Goal: Task Accomplishment & Management: Use online tool/utility

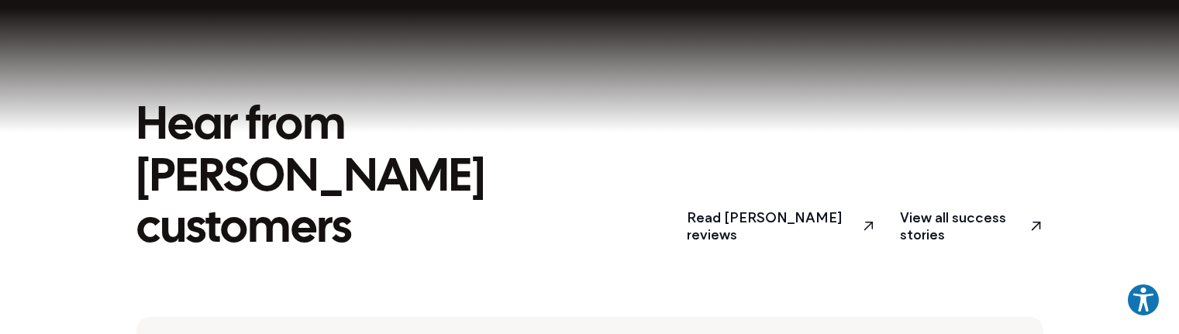
scroll to position [2713, 0]
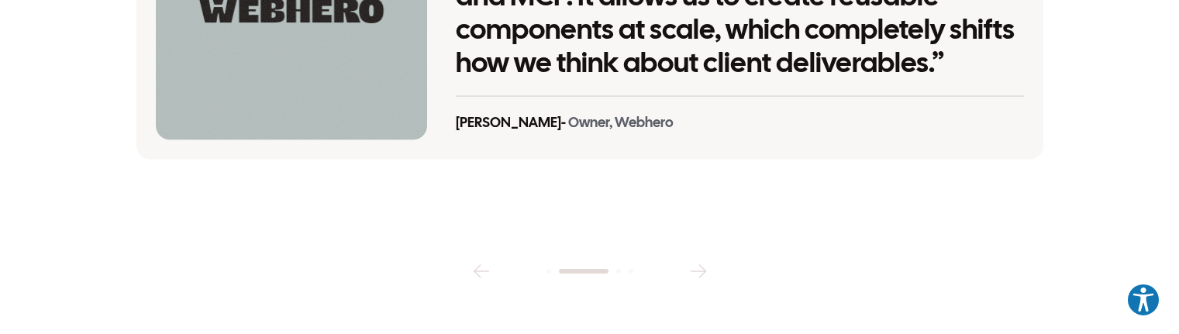
scroll to position [3333, 0]
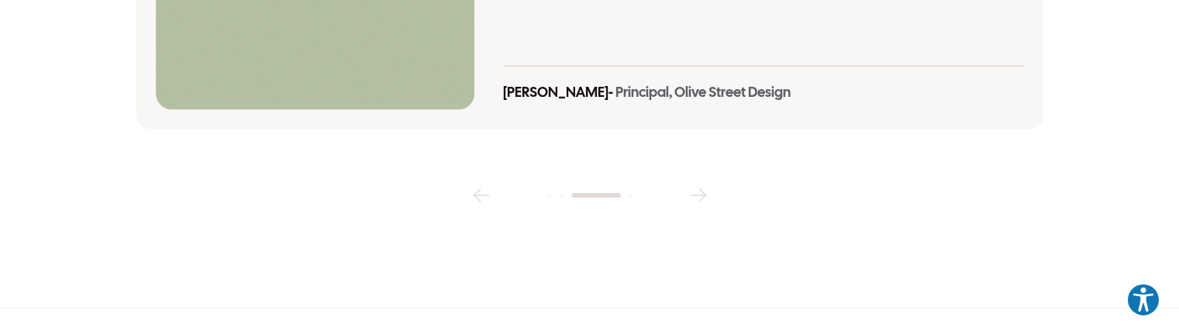
click at [707, 183] on icon "button" at bounding box center [698, 195] width 25 height 25
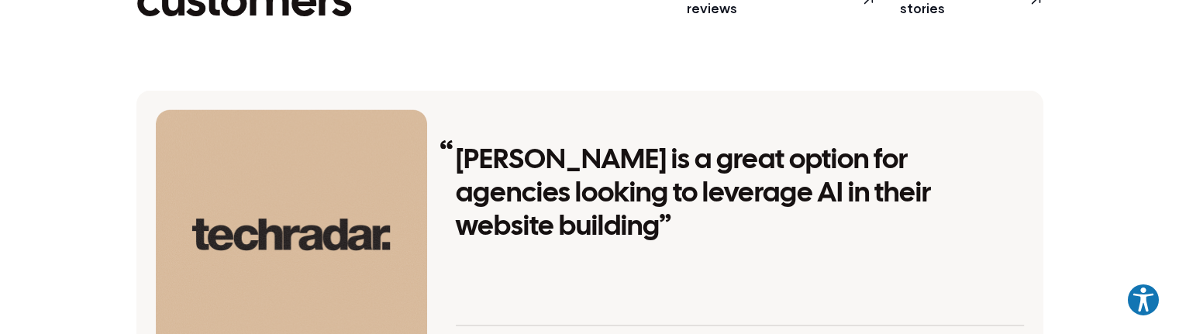
scroll to position [2868, 0]
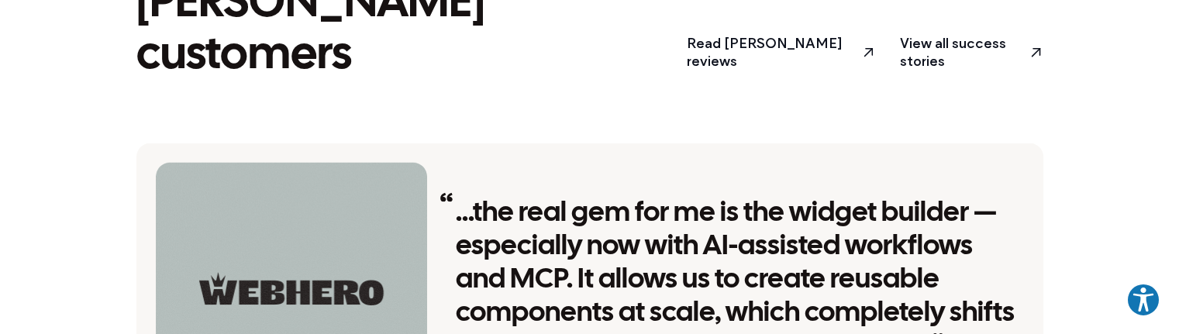
scroll to position [2945, 0]
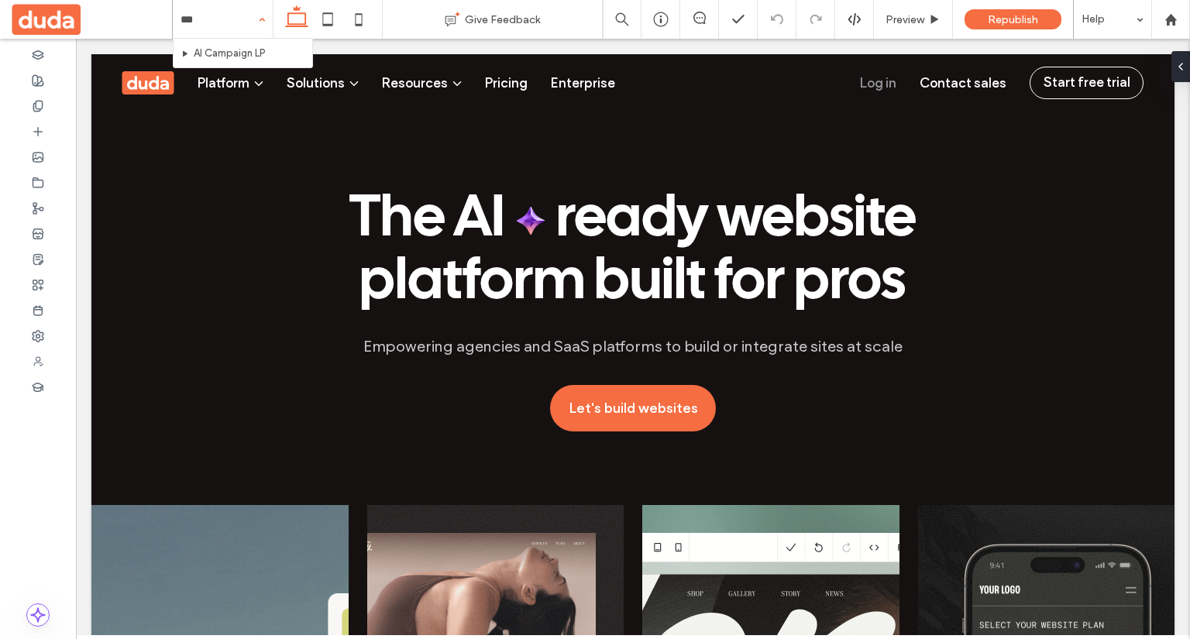
type input "****"
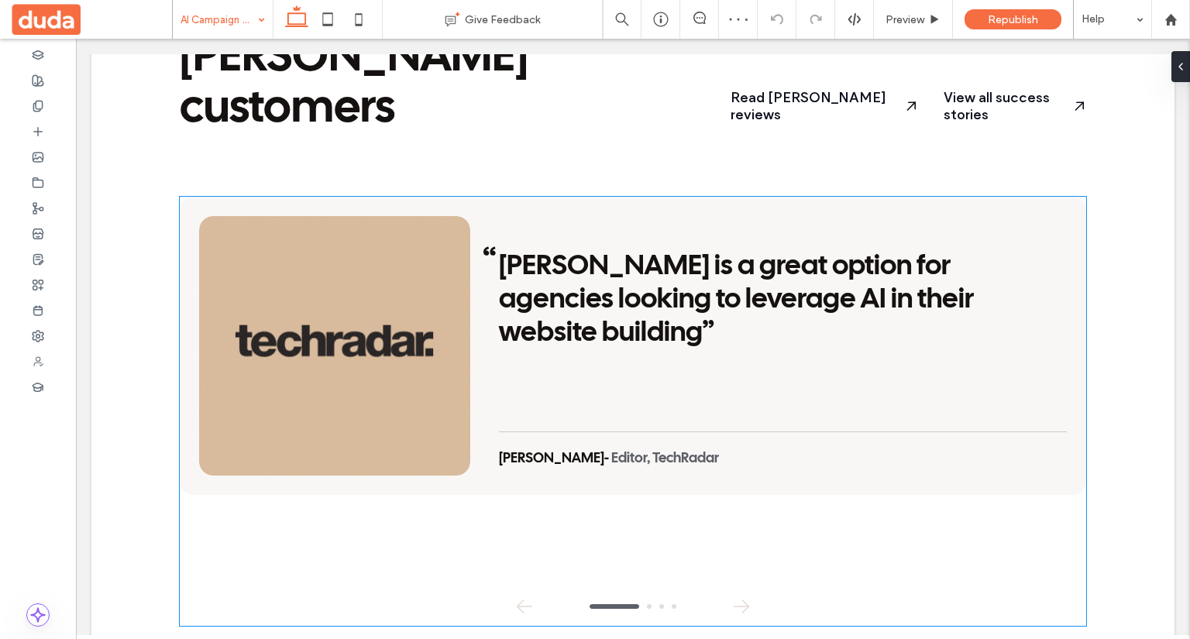
scroll to position [3023, 0]
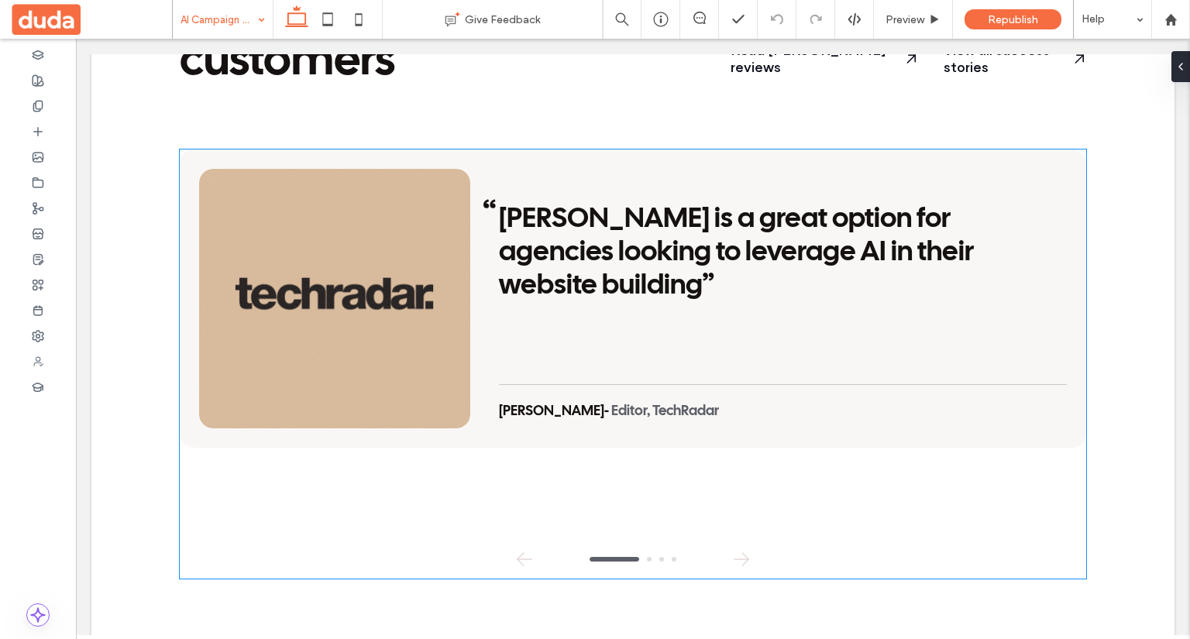
click at [501, 271] on div "Duda is a great option for agencies looking to leverage AI in their website bui…" at bounding box center [633, 299] width 907 height 298
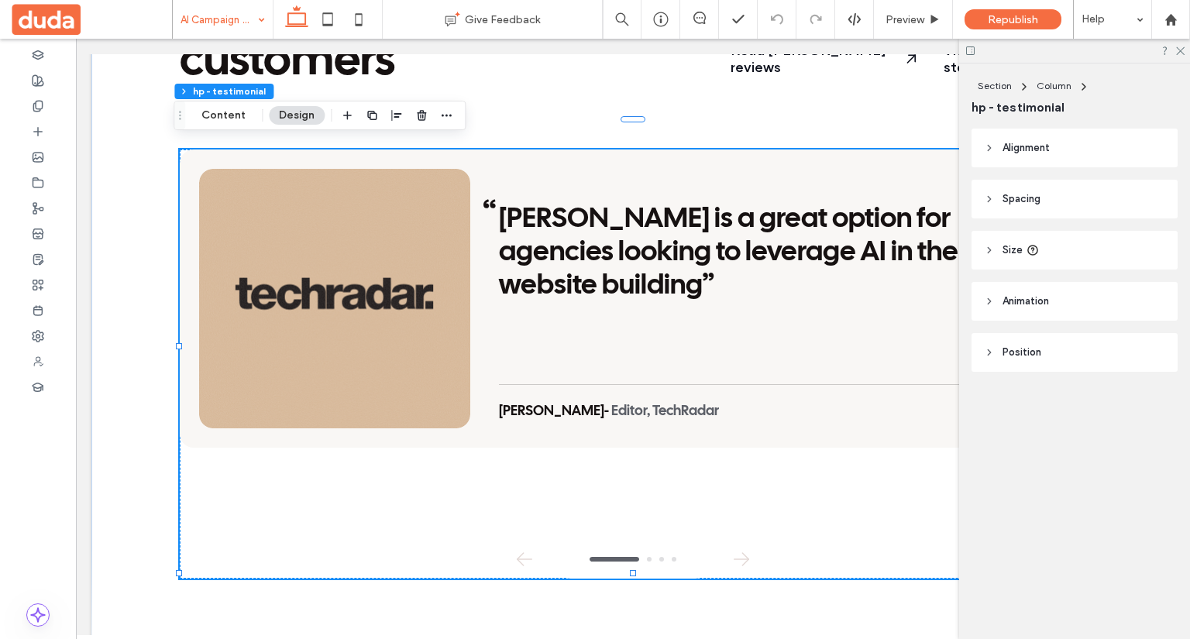
click at [350, 169] on img at bounding box center [334, 299] width 271 height 260
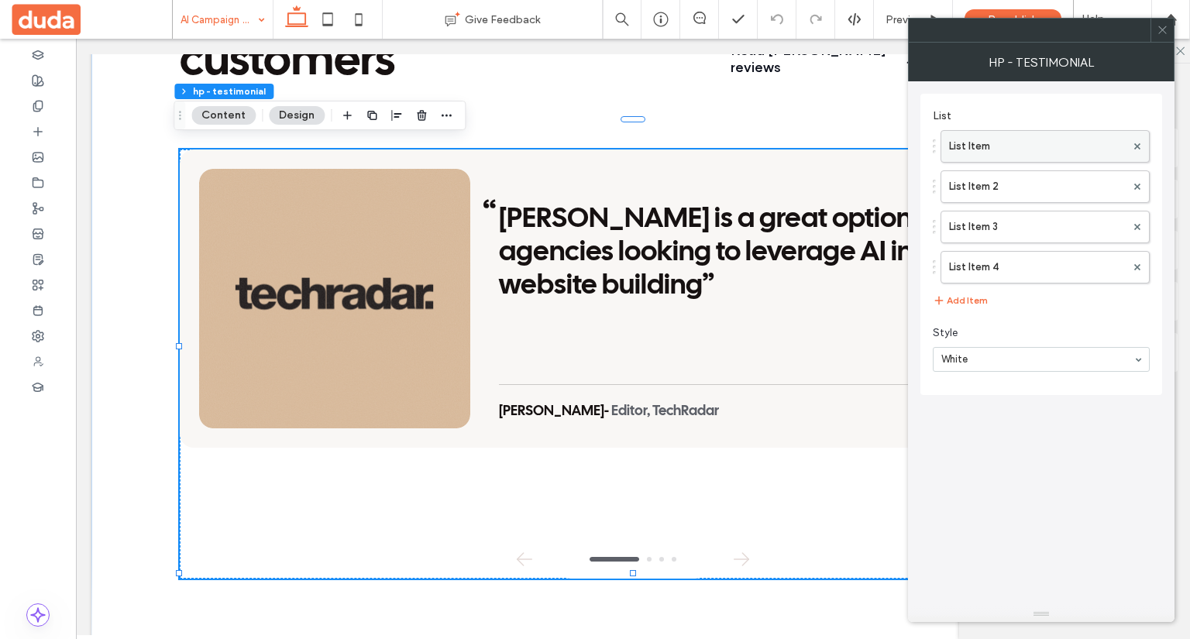
click at [1057, 148] on label "List Item" at bounding box center [1037, 146] width 177 height 31
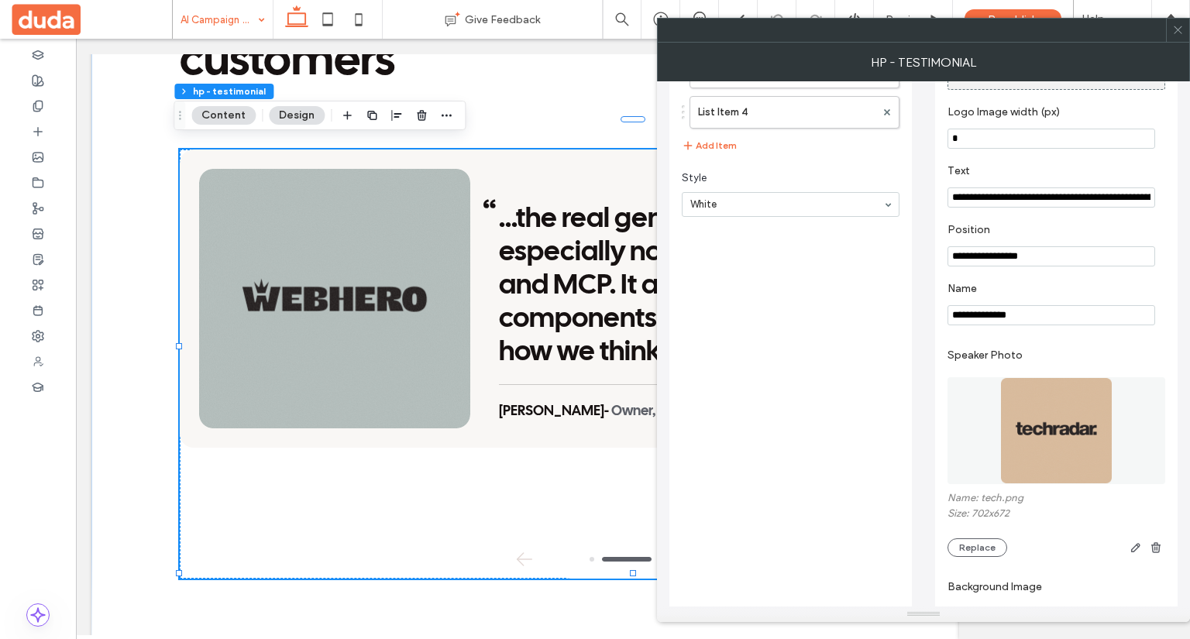
scroll to position [374, 0]
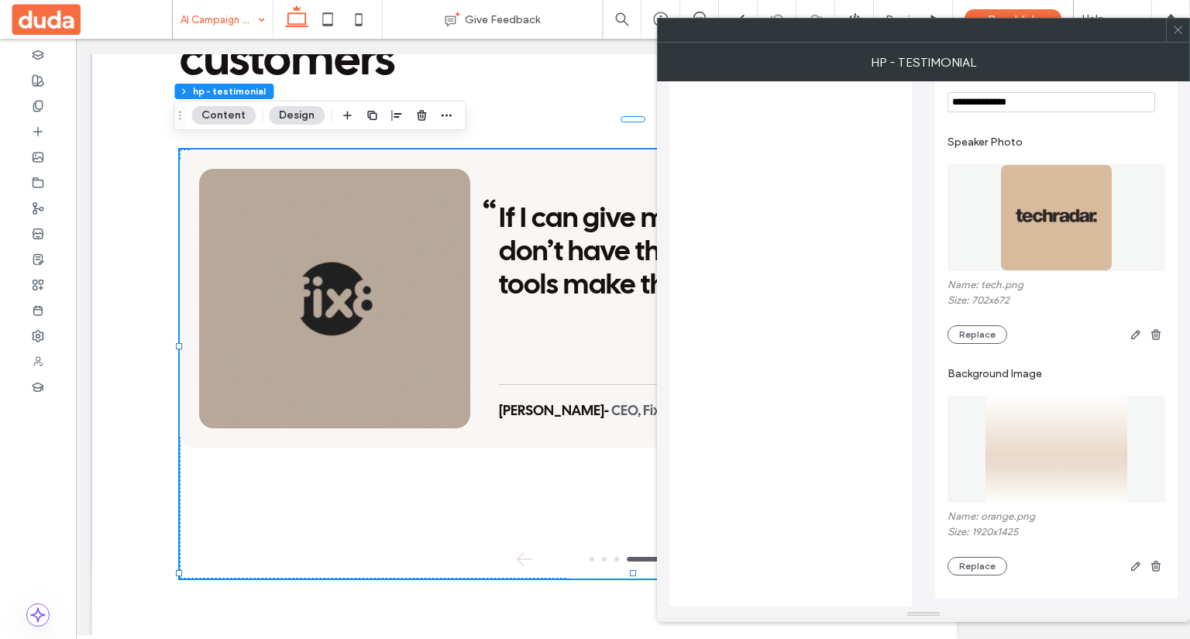
click at [1182, 28] on icon at bounding box center [1179, 30] width 12 height 12
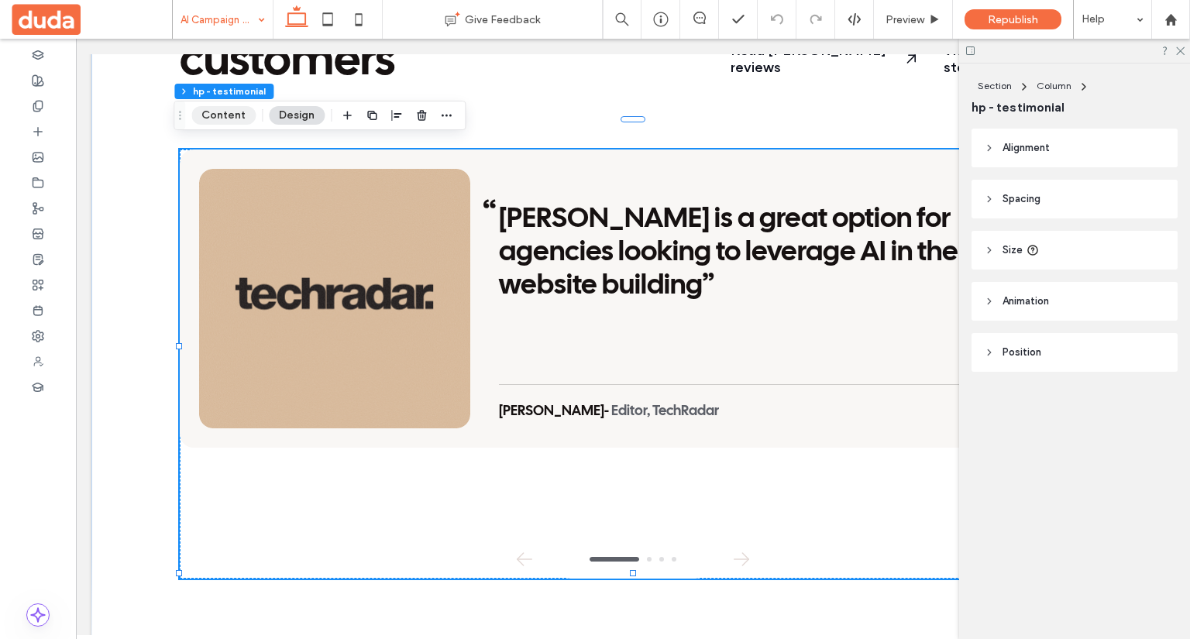
click at [209, 112] on button "Content" at bounding box center [223, 115] width 64 height 19
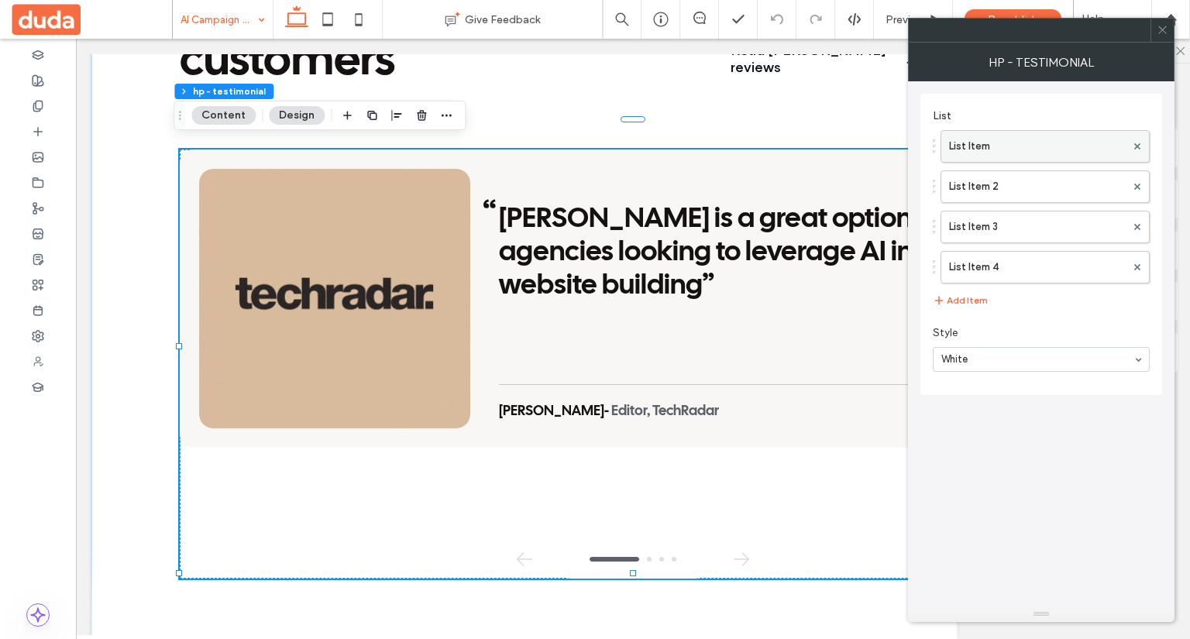
click at [993, 145] on label "List Item" at bounding box center [1037, 146] width 177 height 31
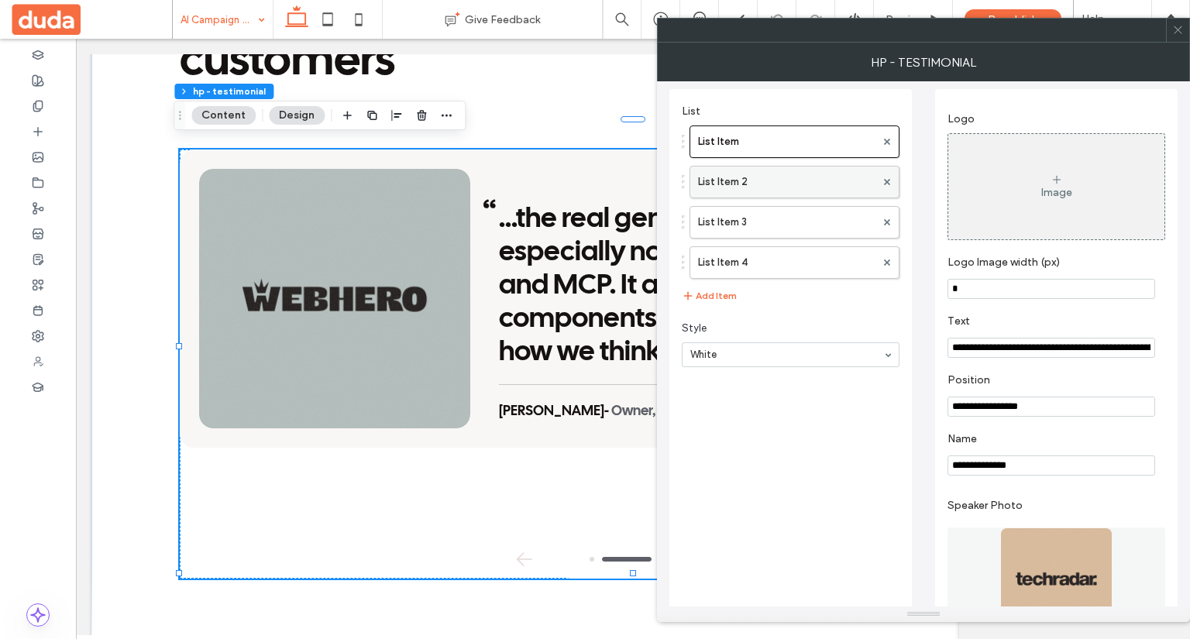
scroll to position [0, 0]
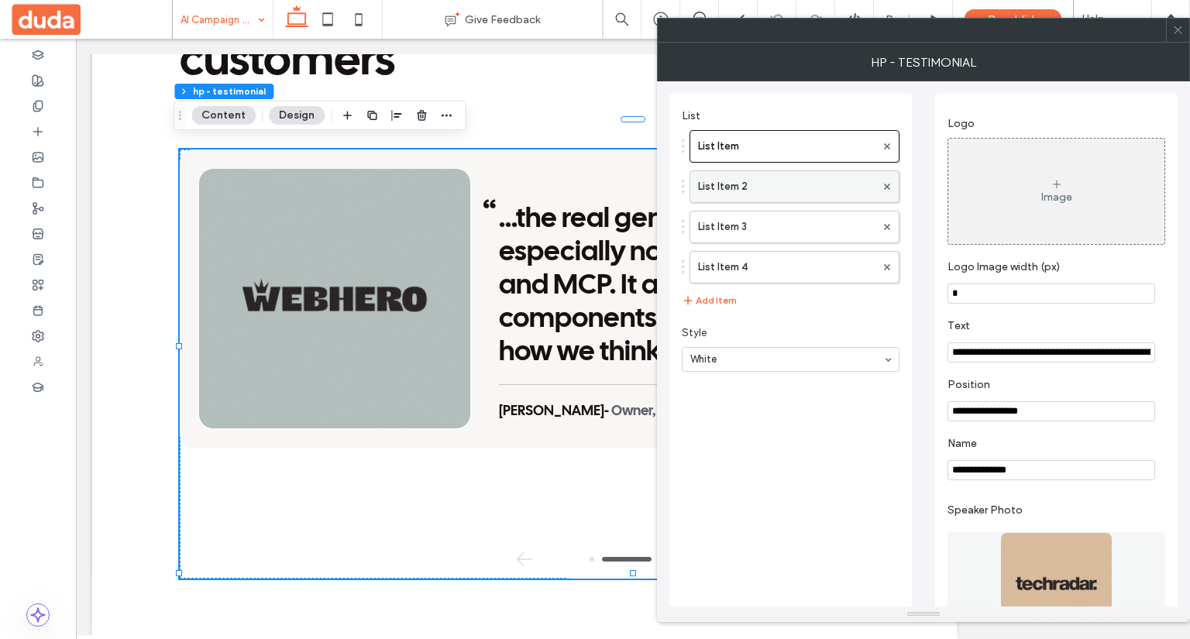
click at [763, 187] on label "List Item 2" at bounding box center [786, 186] width 177 height 31
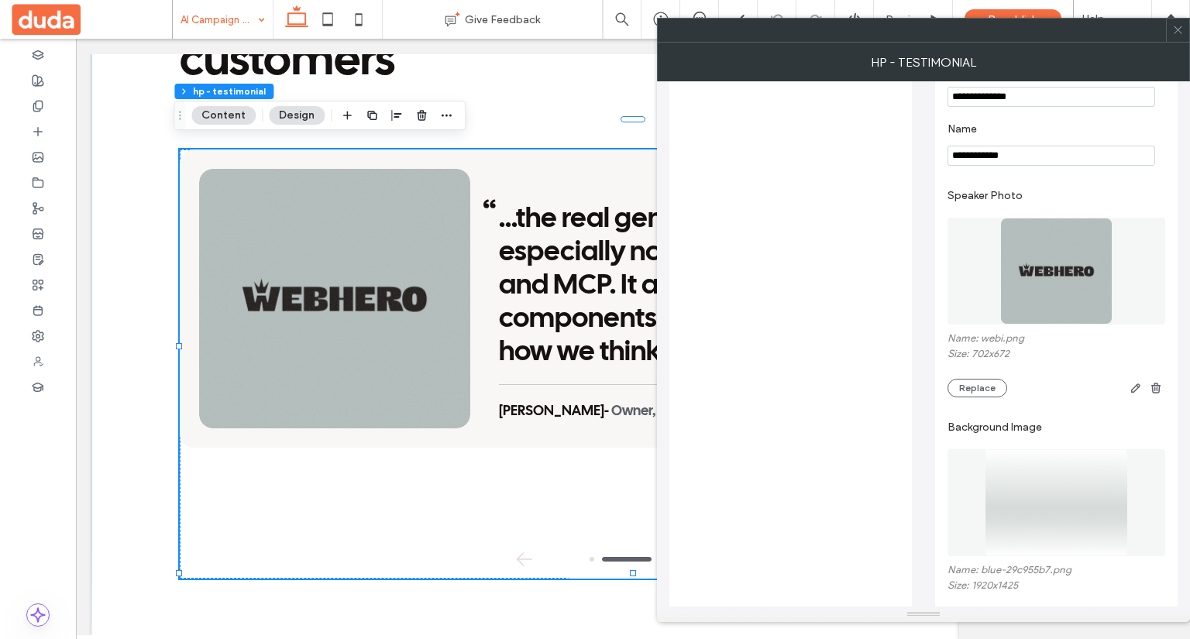
scroll to position [374, 0]
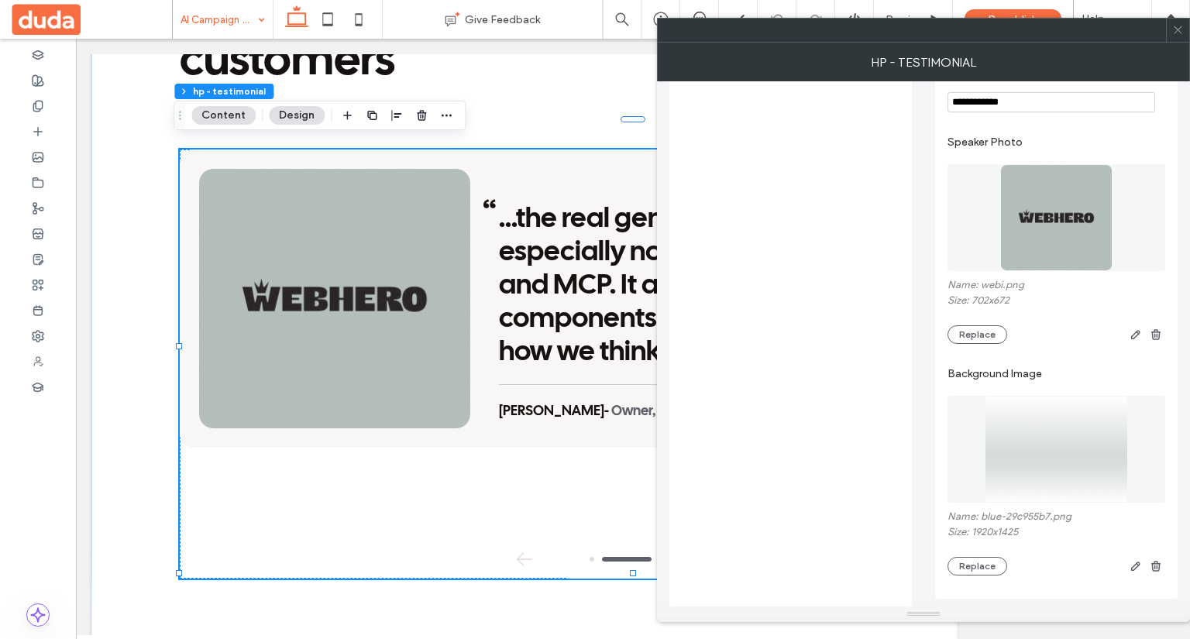
click at [1102, 424] on img at bounding box center [1056, 449] width 143 height 107
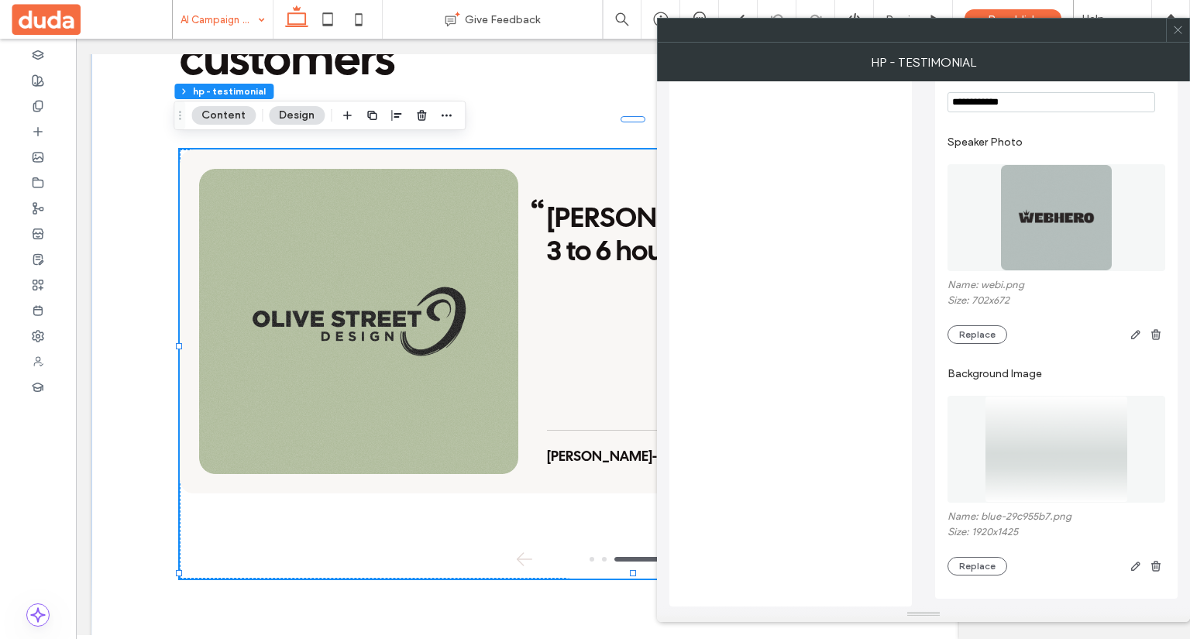
click at [1114, 451] on img at bounding box center [1056, 449] width 143 height 107
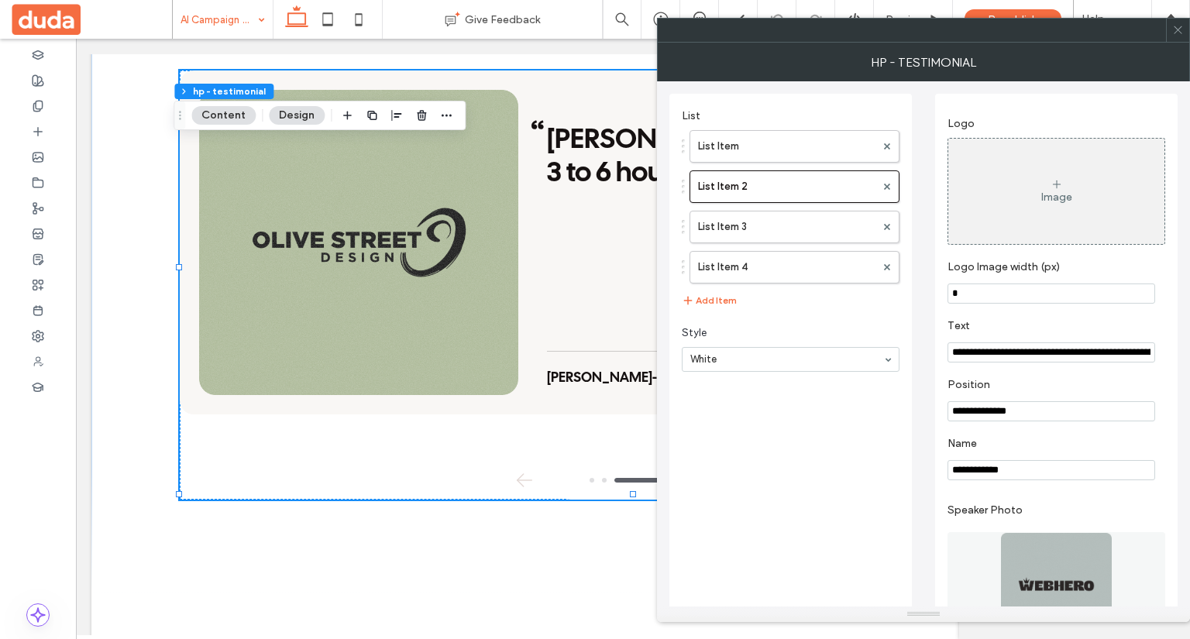
scroll to position [0, 0]
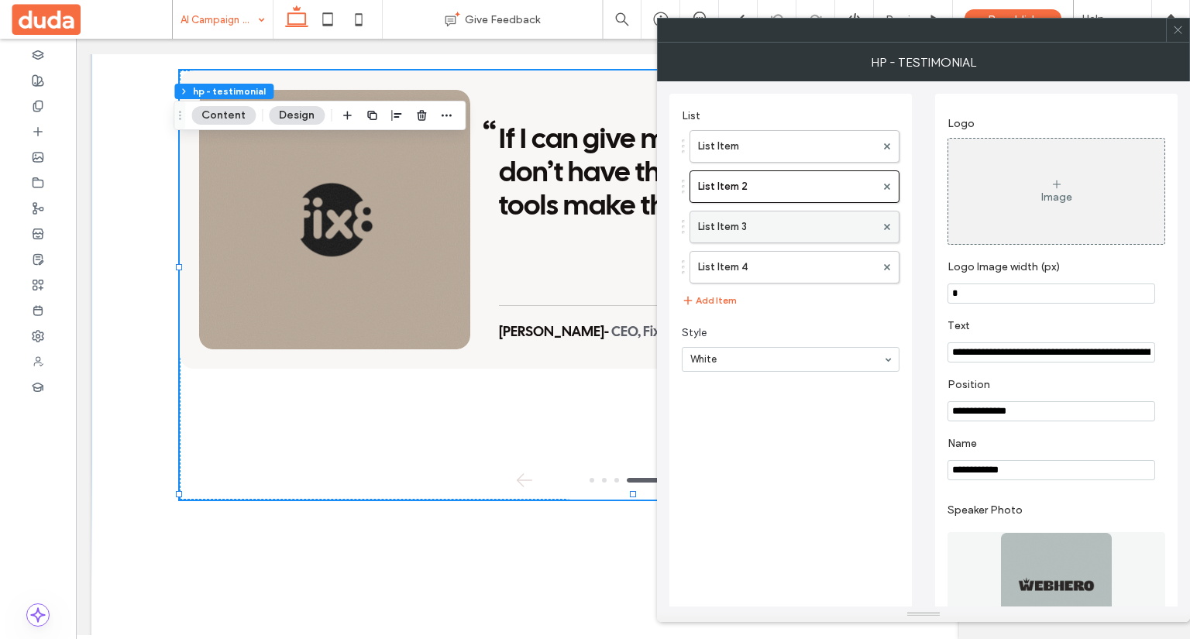
click at [773, 226] on label "List Item 3" at bounding box center [786, 227] width 177 height 31
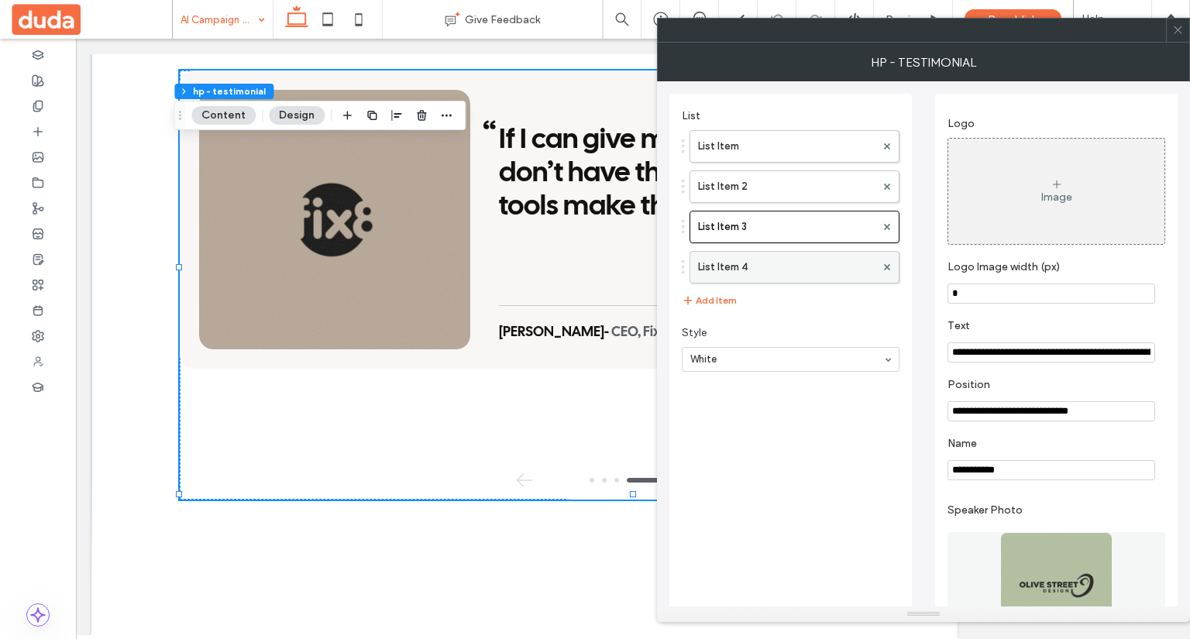
click at [791, 260] on label "List Item 4" at bounding box center [786, 267] width 177 height 31
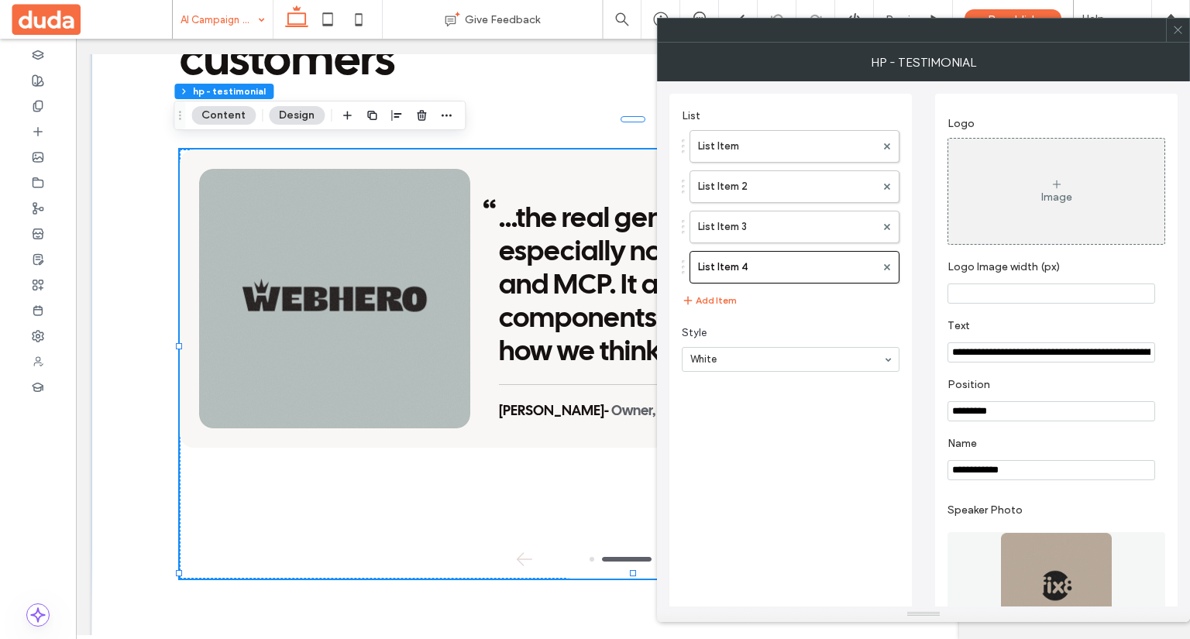
click at [1183, 30] on icon at bounding box center [1179, 30] width 12 height 12
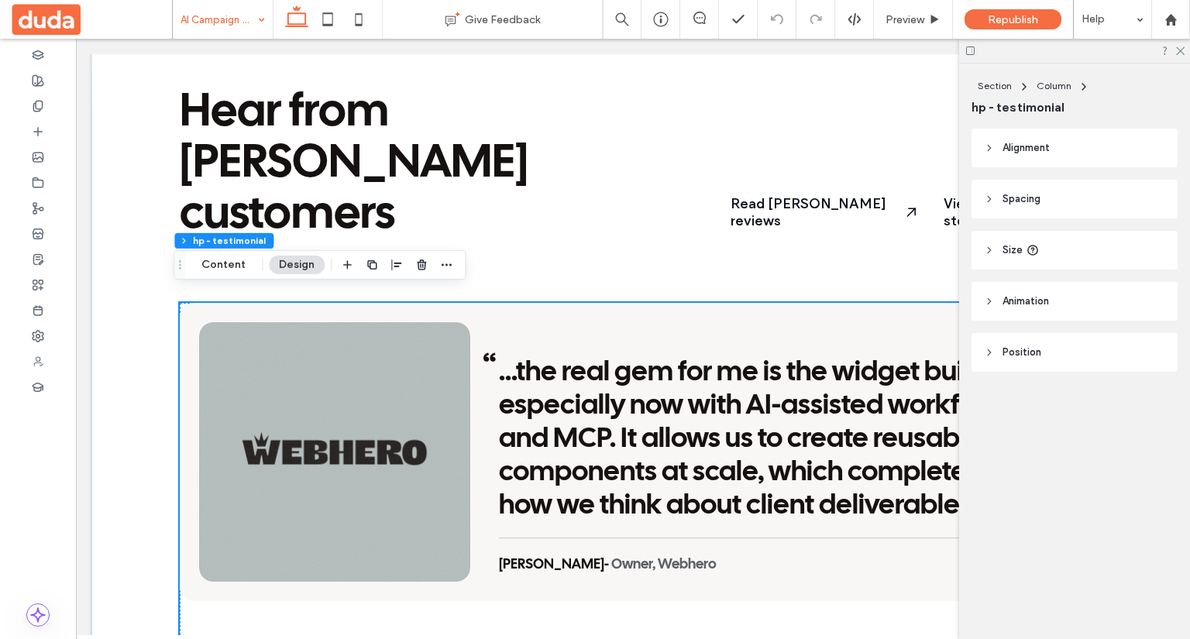
scroll to position [2868, 0]
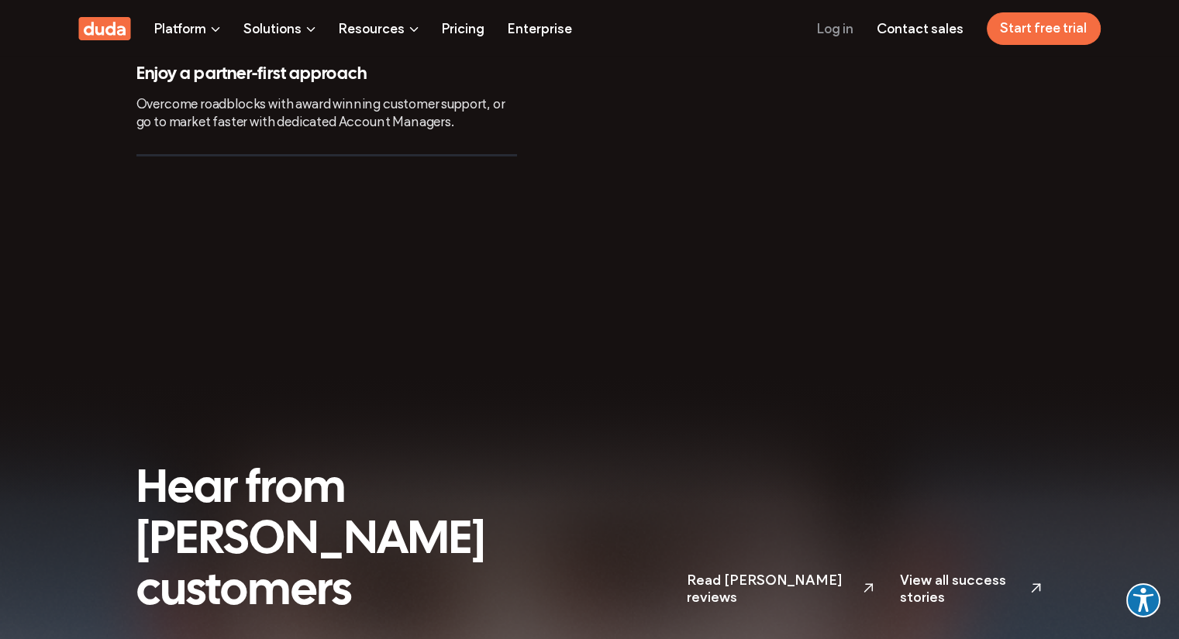
scroll to position [6045, 0]
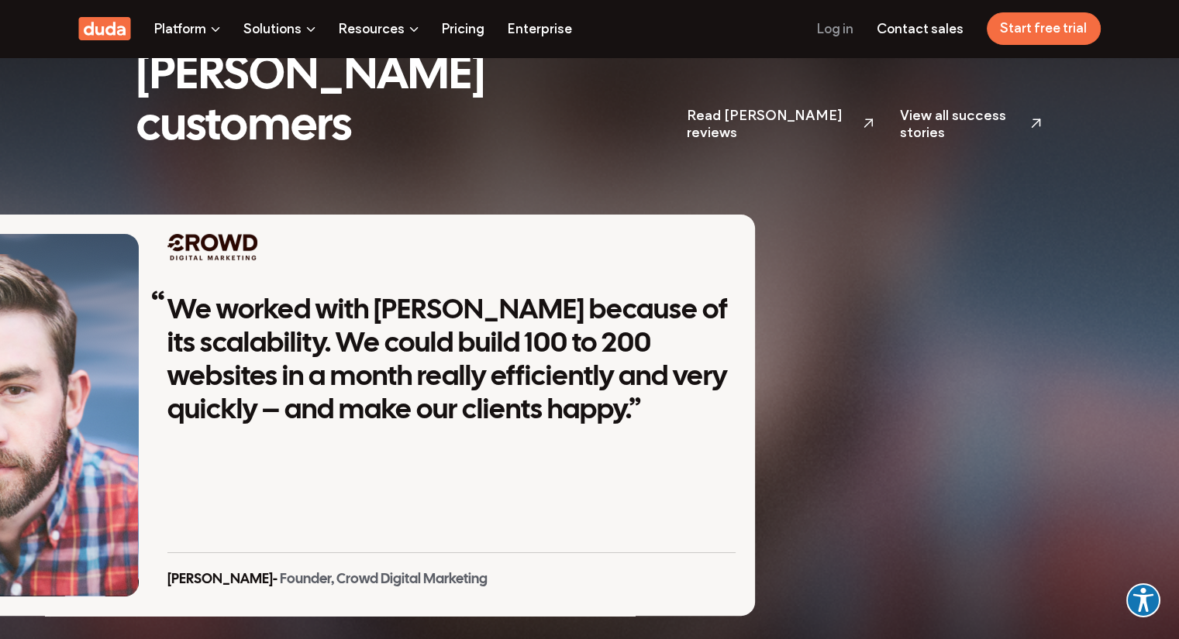
drag, startPoint x: 840, startPoint y: 284, endPoint x: 227, endPoint y: 289, distance: 613.1
click at [414, 295] on div "We worked with Duda because of its scalability. We could build 100 to 200 websi…" at bounding box center [451, 361] width 568 height 133
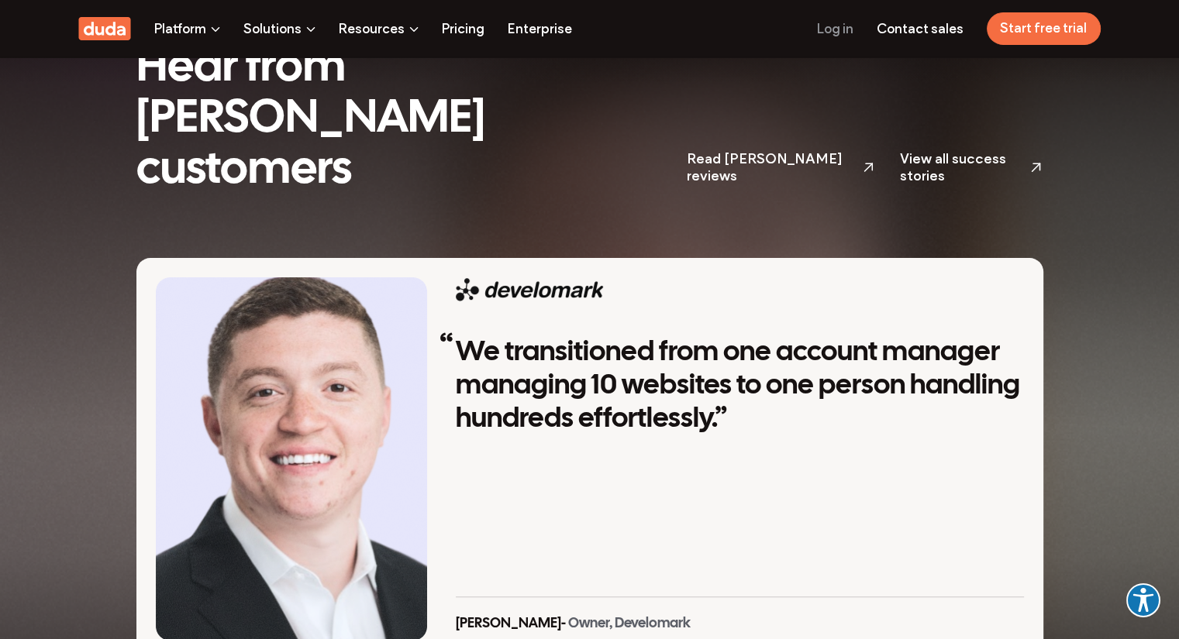
scroll to position [5890, 0]
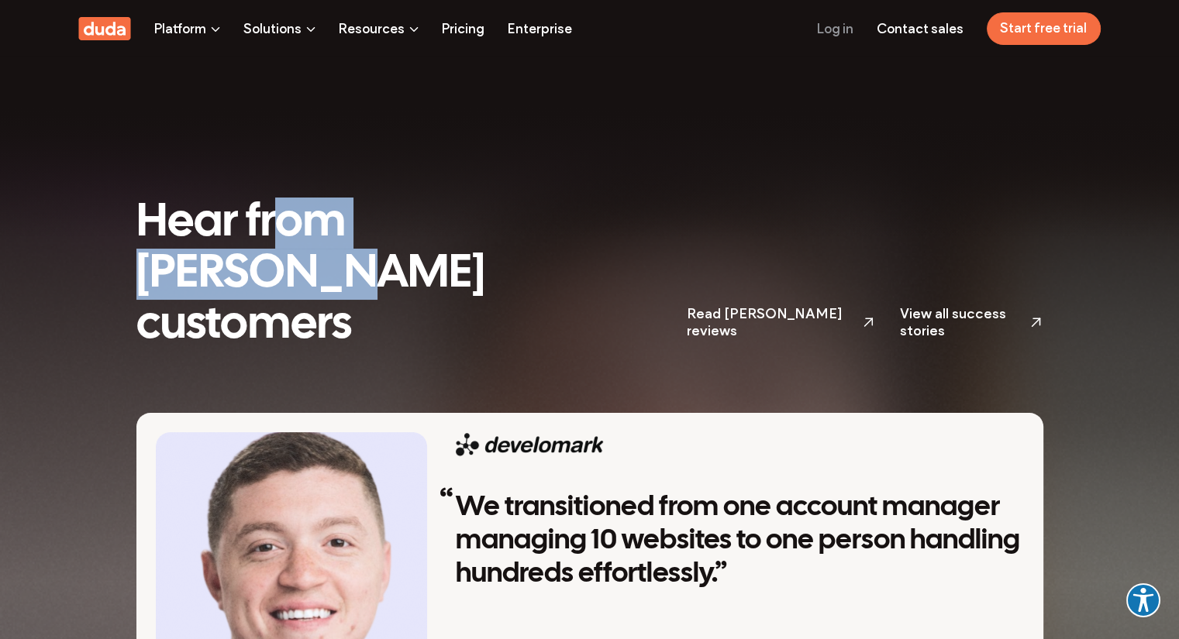
click at [338, 233] on div "Hear from Duda’s customers" at bounding box center [393, 274] width 515 height 153
click at [625, 198] on h1 "Hear from" at bounding box center [393, 223] width 515 height 51
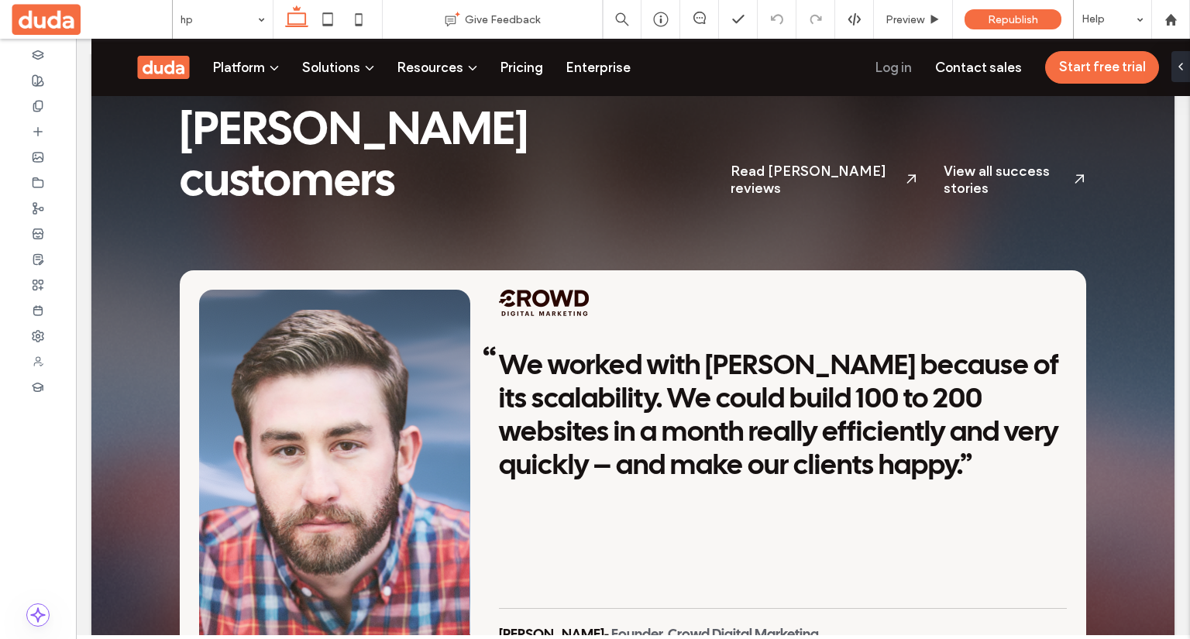
scroll to position [6045, 0]
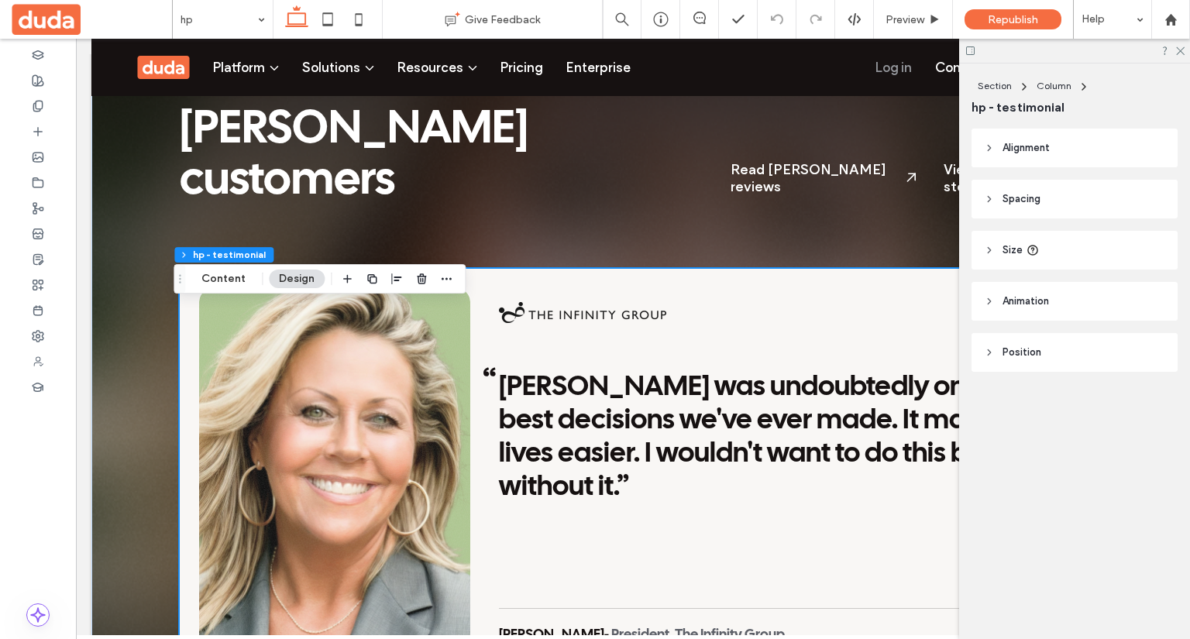
scroll to position [5890, 0]
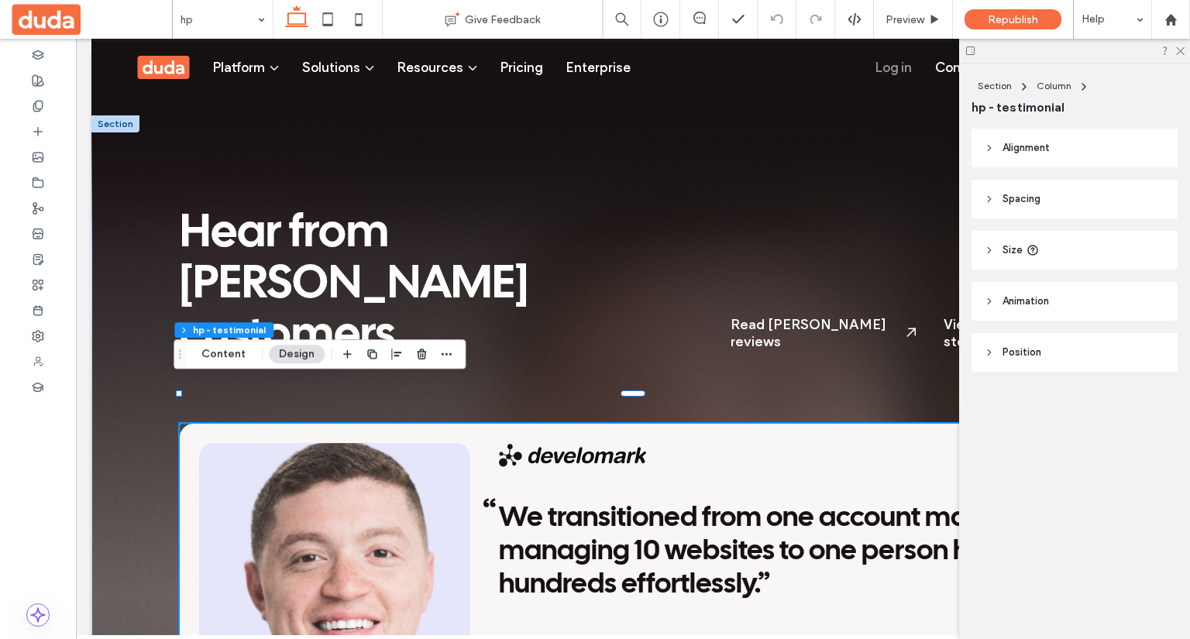
click at [634, 453] on div "We transitioned from one account manager managing 10 websites to one person han…" at bounding box center [783, 624] width 568 height 363
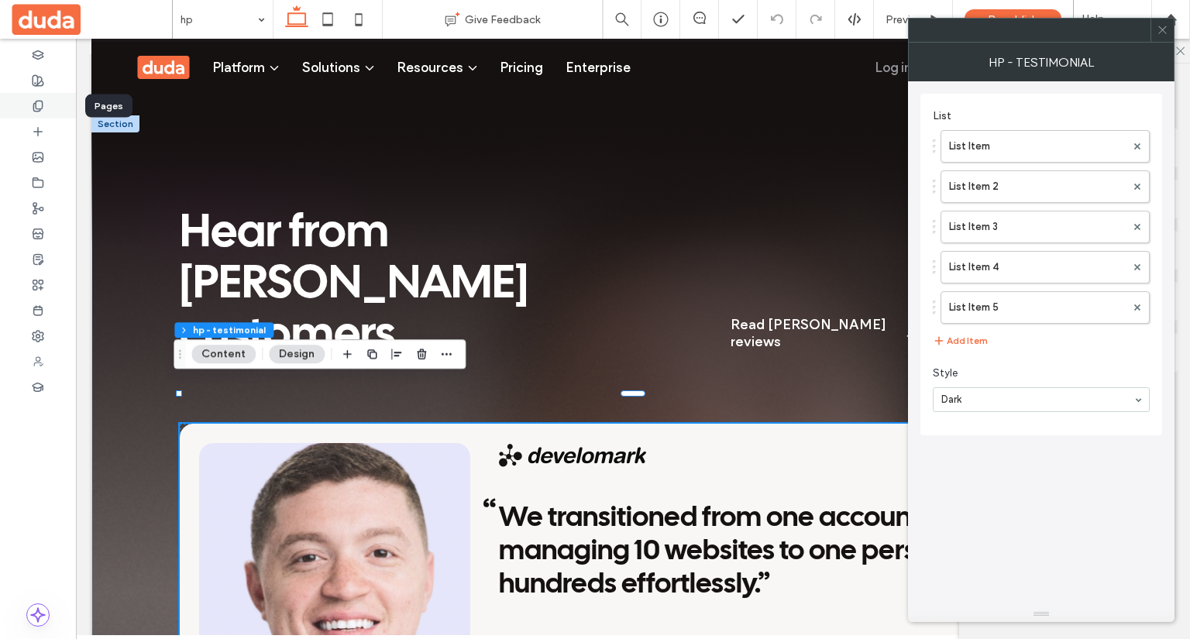
click at [44, 106] on div at bounding box center [38, 106] width 76 height 26
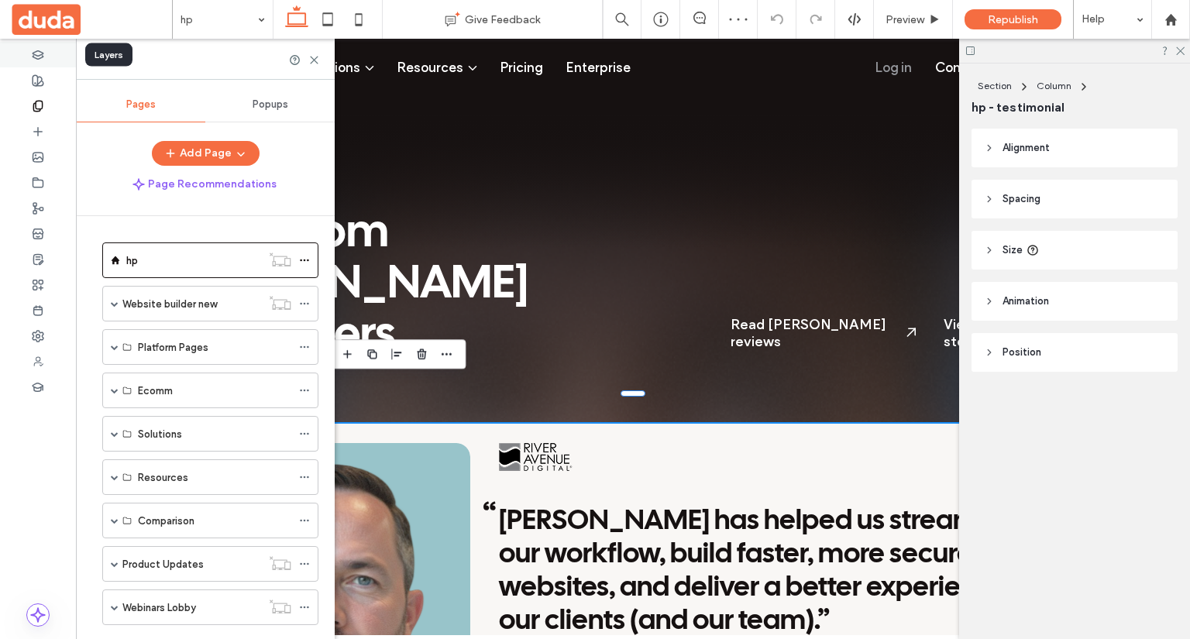
click at [39, 52] on icon at bounding box center [38, 55] width 12 height 12
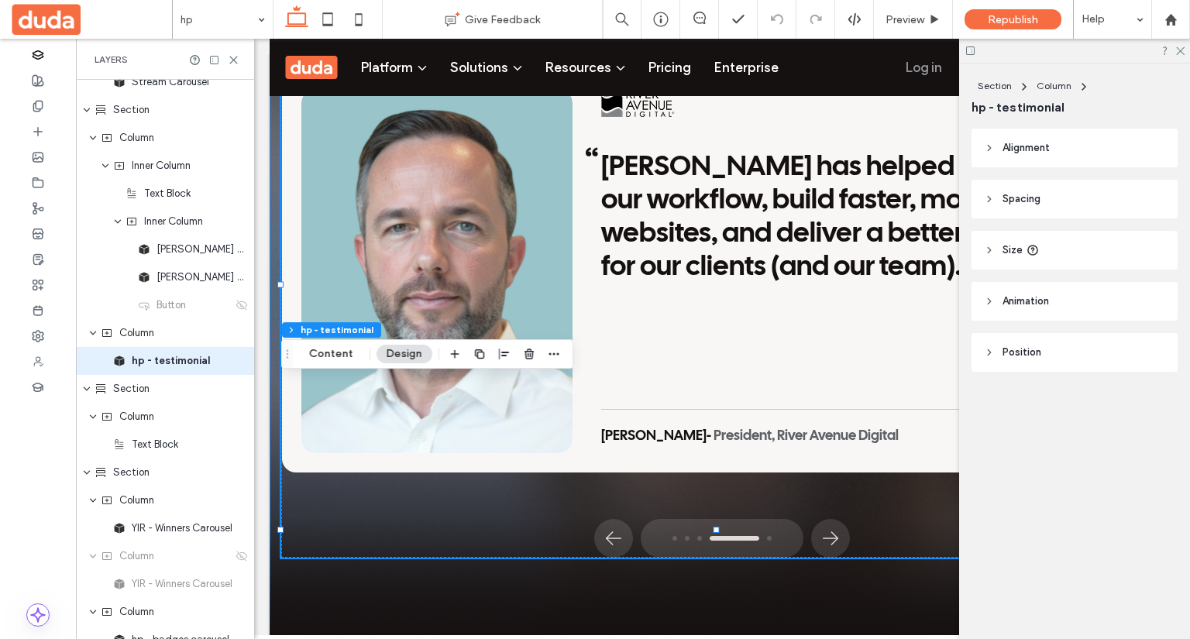
scroll to position [3723, 0]
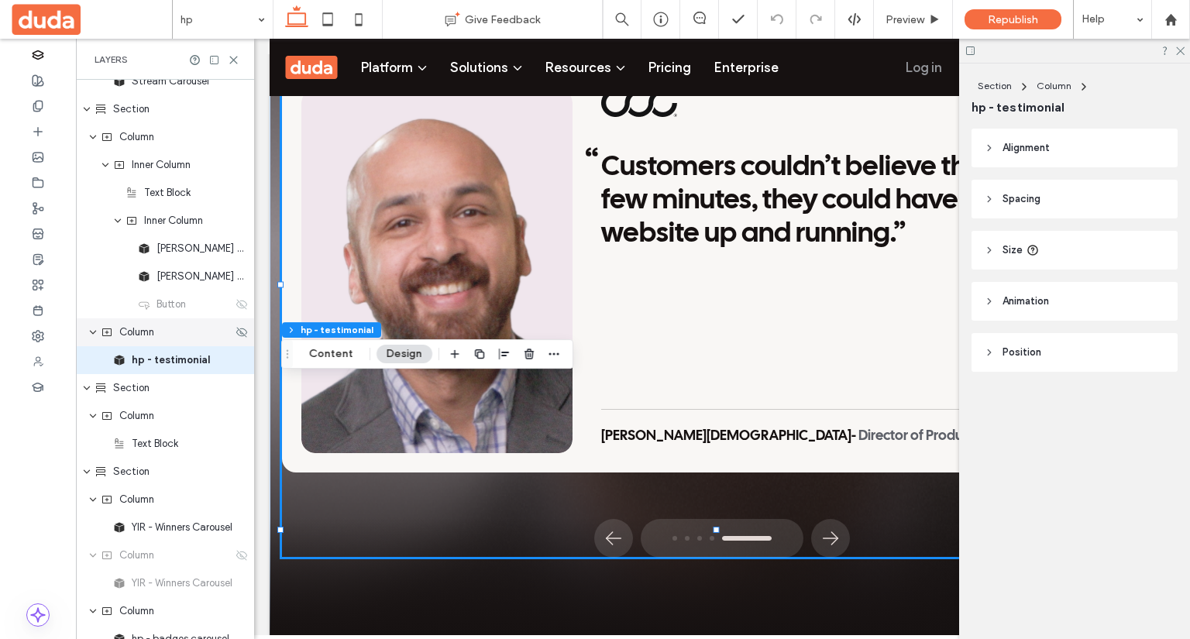
click at [169, 331] on div "Column" at bounding box center [167, 333] width 132 height 16
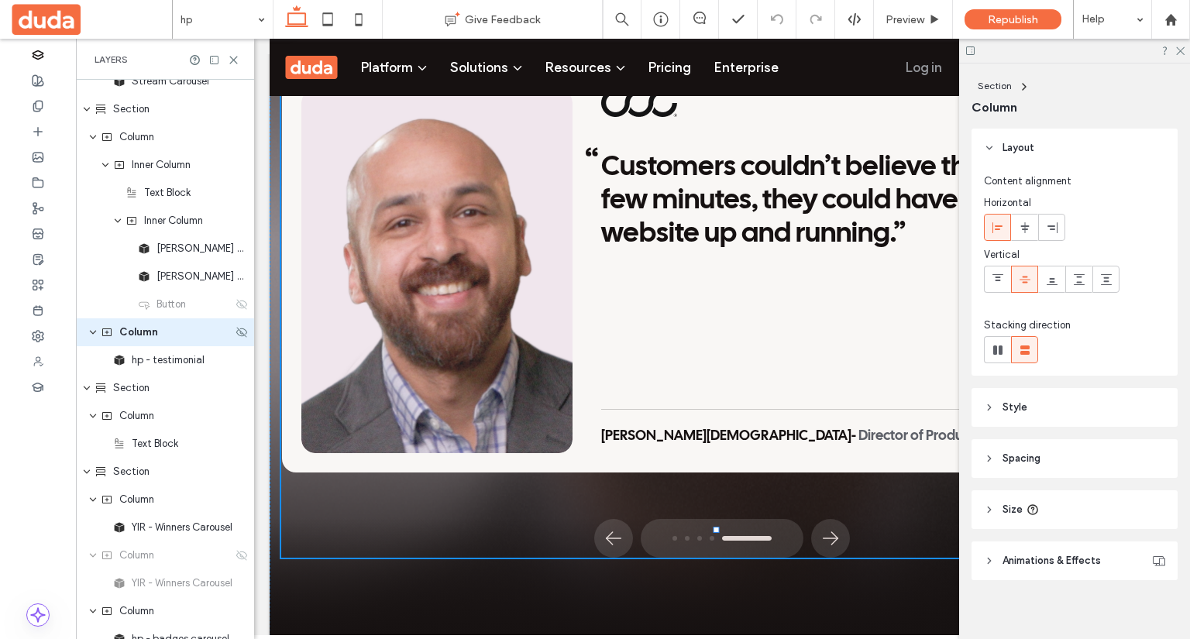
scroll to position [3695, 0]
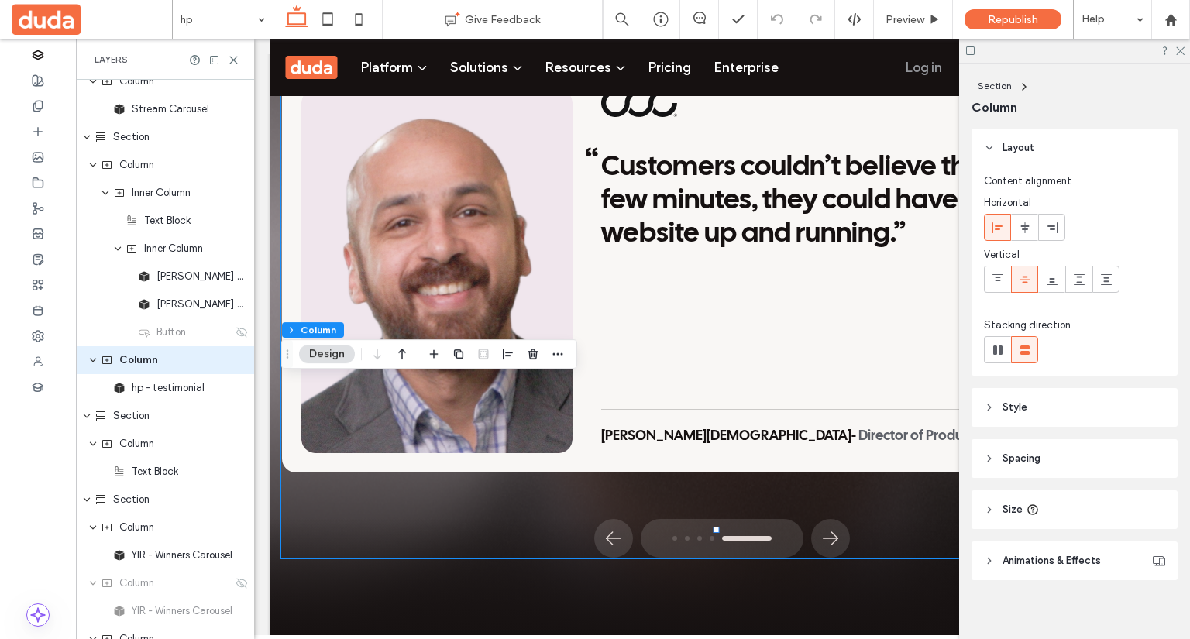
click at [1077, 408] on header "Style" at bounding box center [1075, 407] width 206 height 39
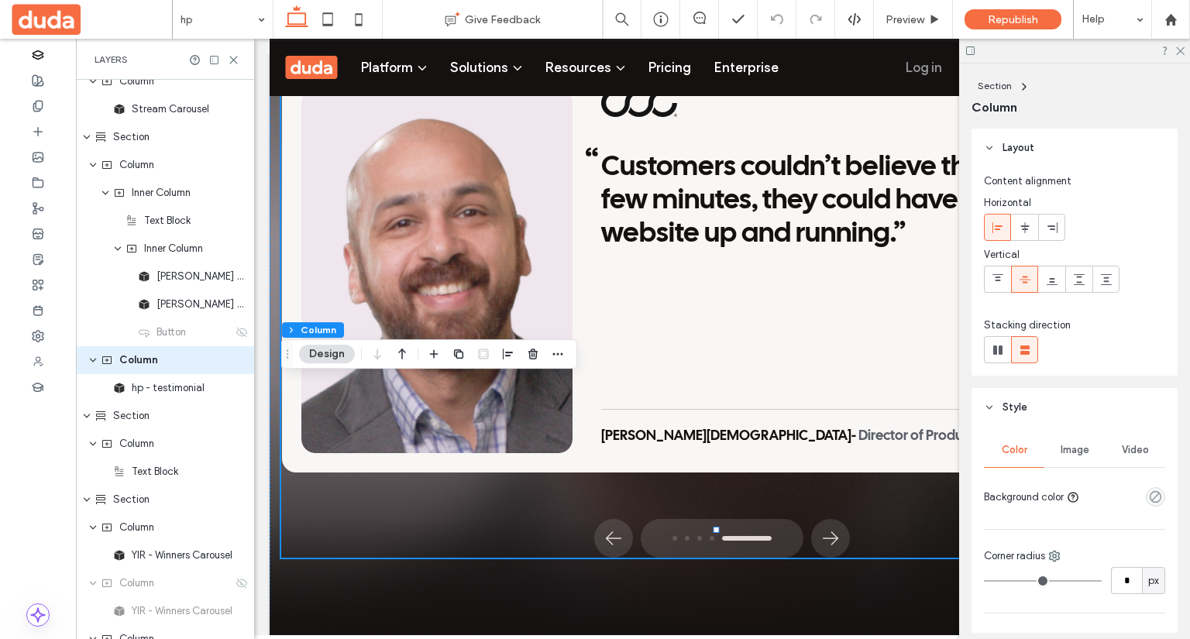
click at [1077, 408] on header "Style" at bounding box center [1075, 407] width 206 height 39
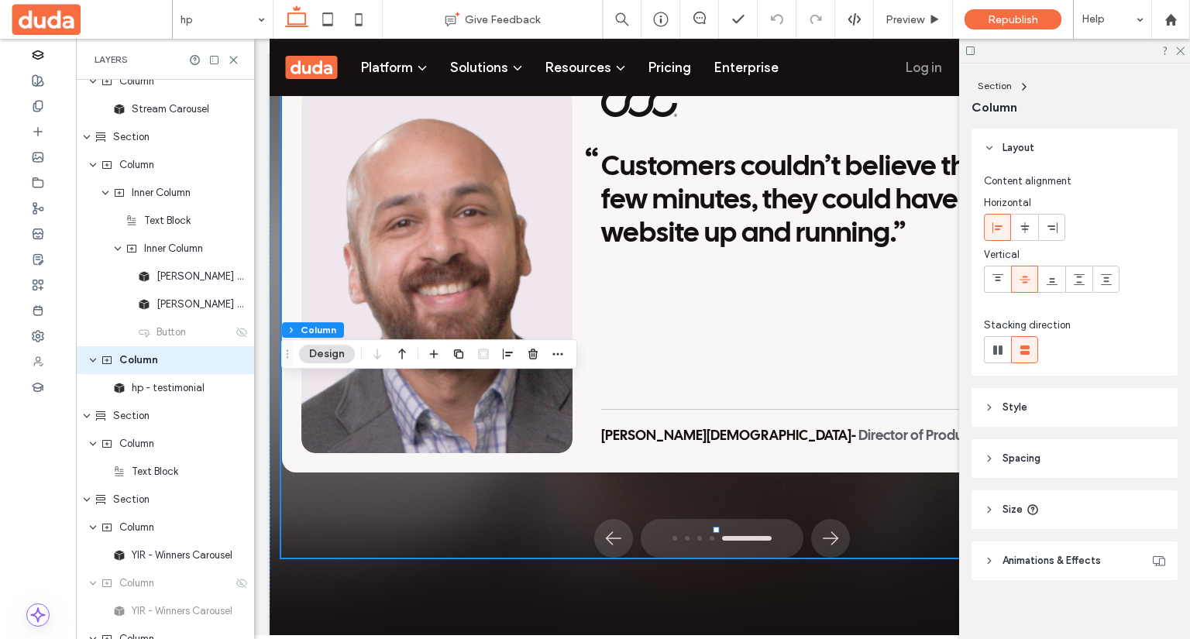
click at [1068, 518] on header "Size" at bounding box center [1075, 510] width 206 height 39
click at [1068, 517] on header "Size" at bounding box center [1075, 510] width 206 height 39
click at [1101, 405] on header "Style" at bounding box center [1075, 407] width 206 height 39
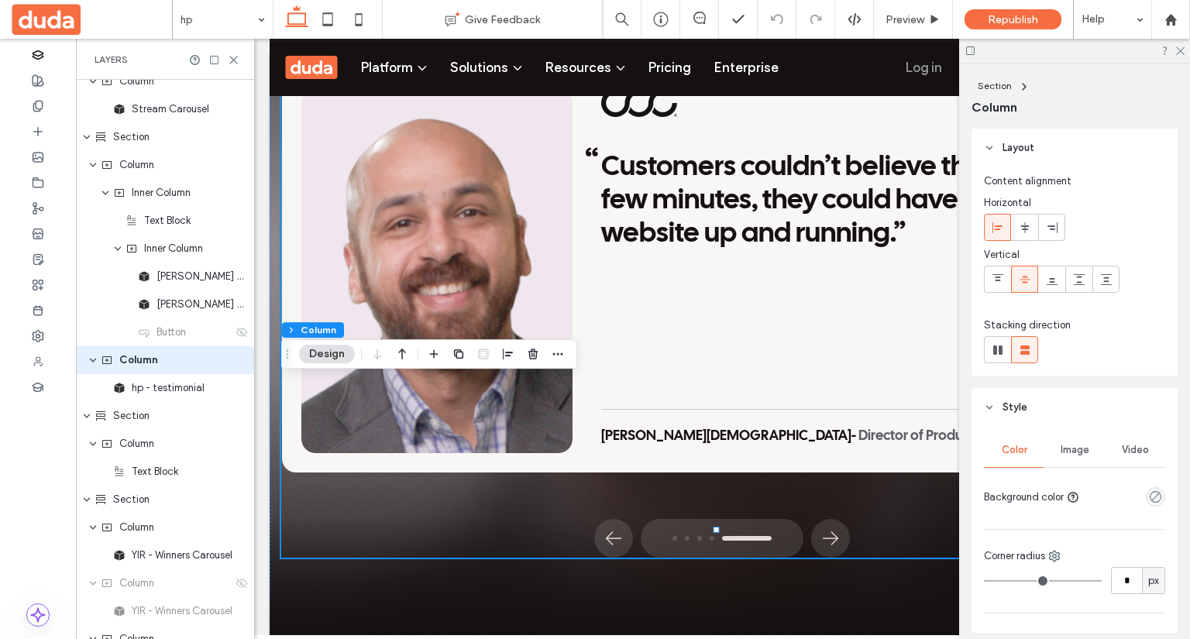
scroll to position [233, 0]
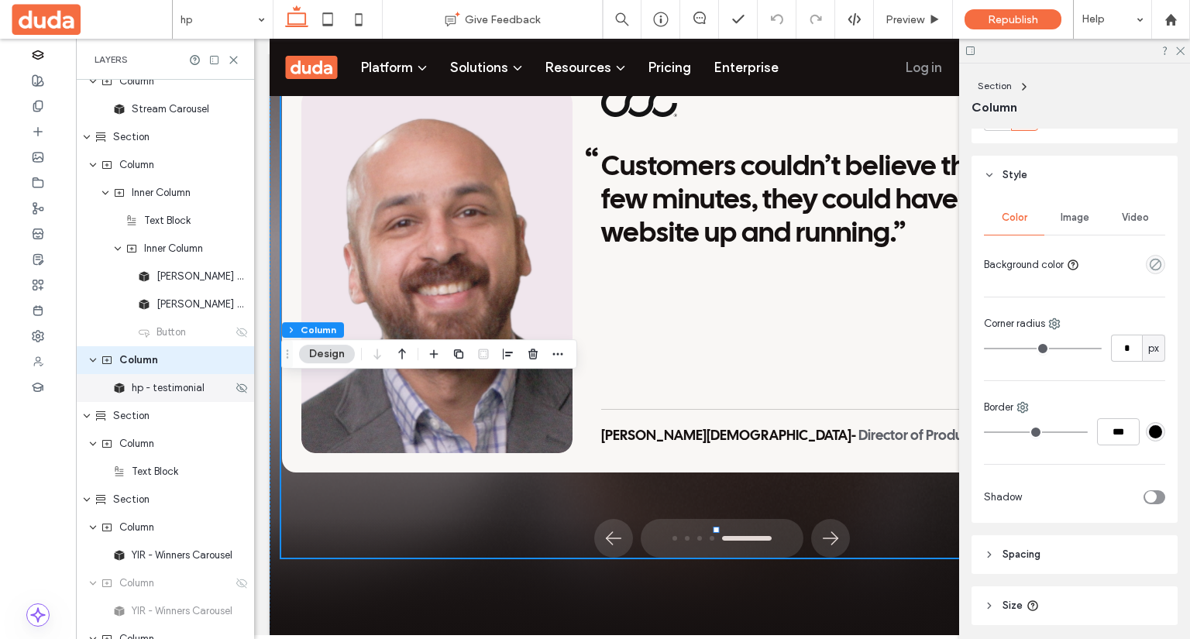
click at [149, 390] on span "hp - testimonial" at bounding box center [168, 389] width 73 height 16
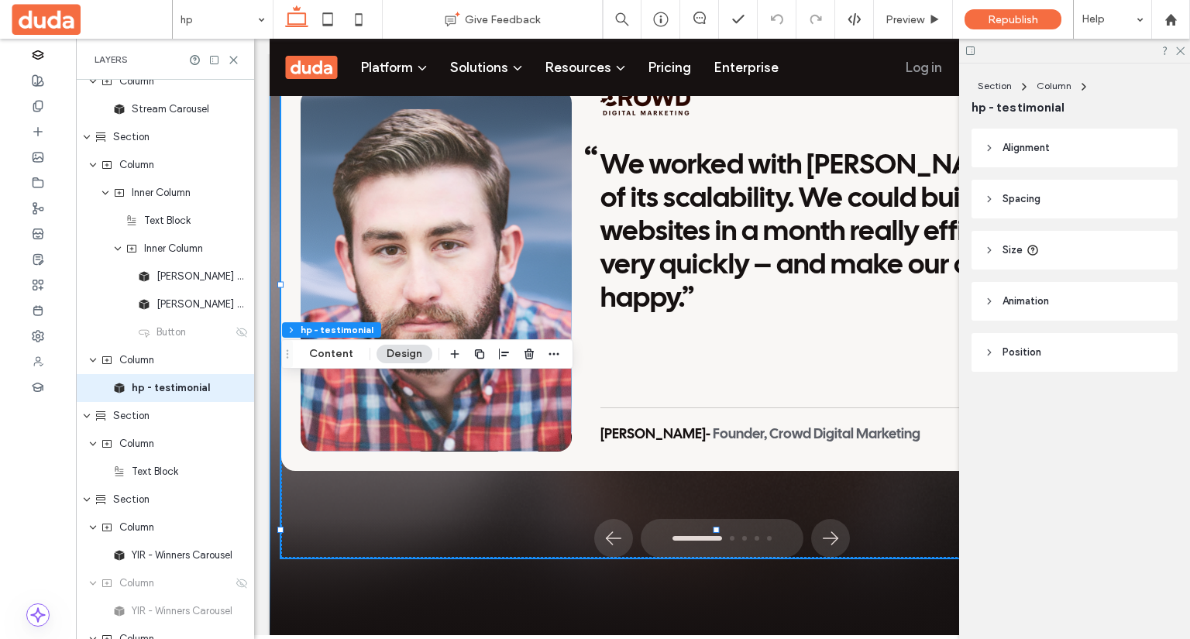
scroll to position [3723, 0]
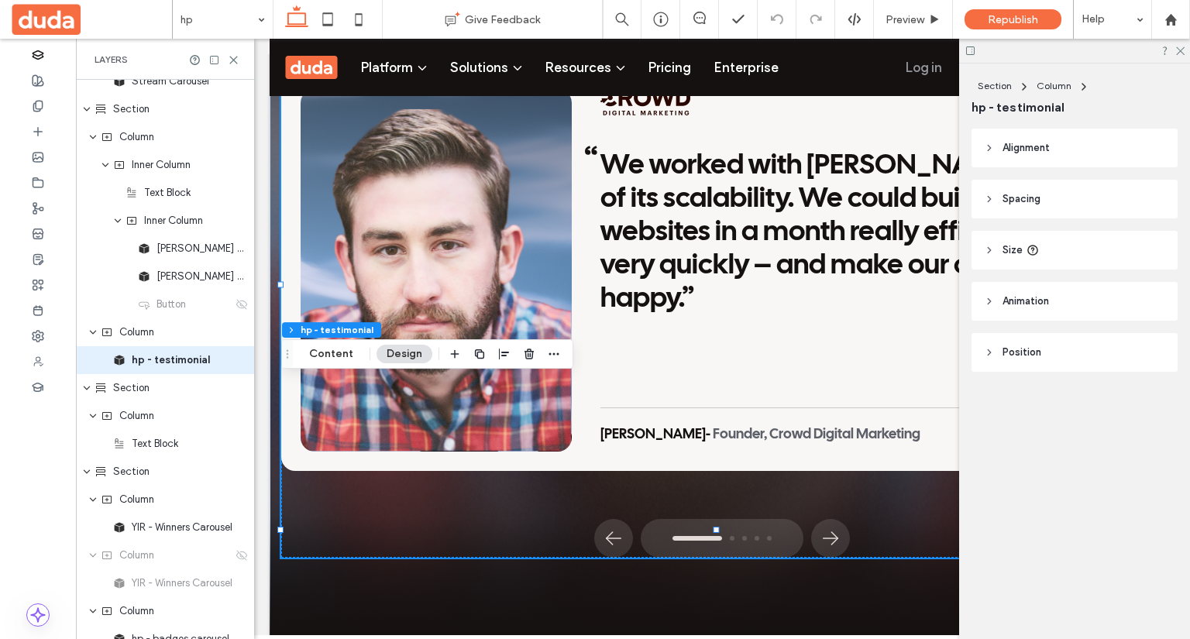
click at [1032, 208] on header "Spacing" at bounding box center [1075, 199] width 206 height 39
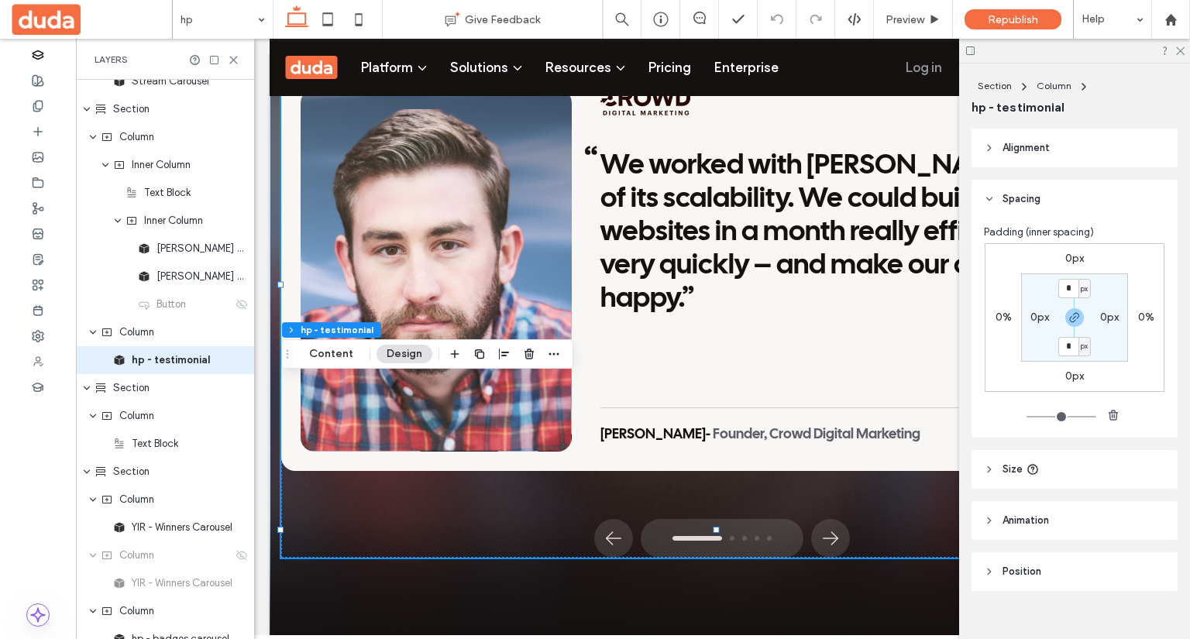
click at [1071, 200] on header "Spacing" at bounding box center [1075, 199] width 206 height 39
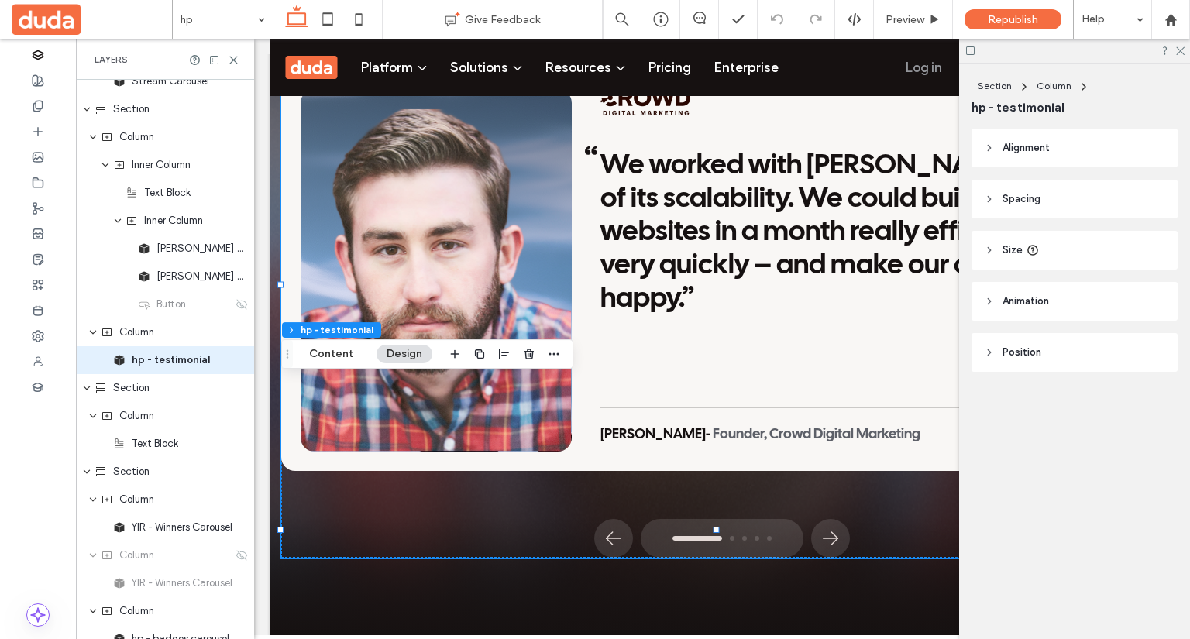
click at [1087, 246] on header "Size" at bounding box center [1075, 250] width 206 height 39
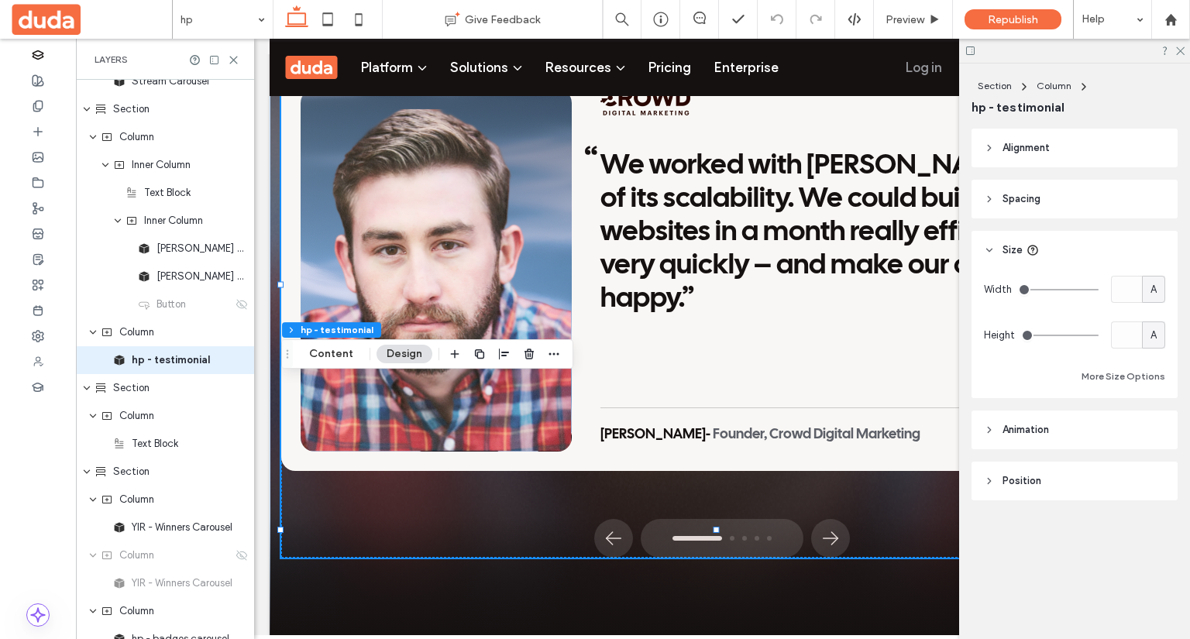
click at [1087, 246] on header "Size" at bounding box center [1075, 250] width 206 height 39
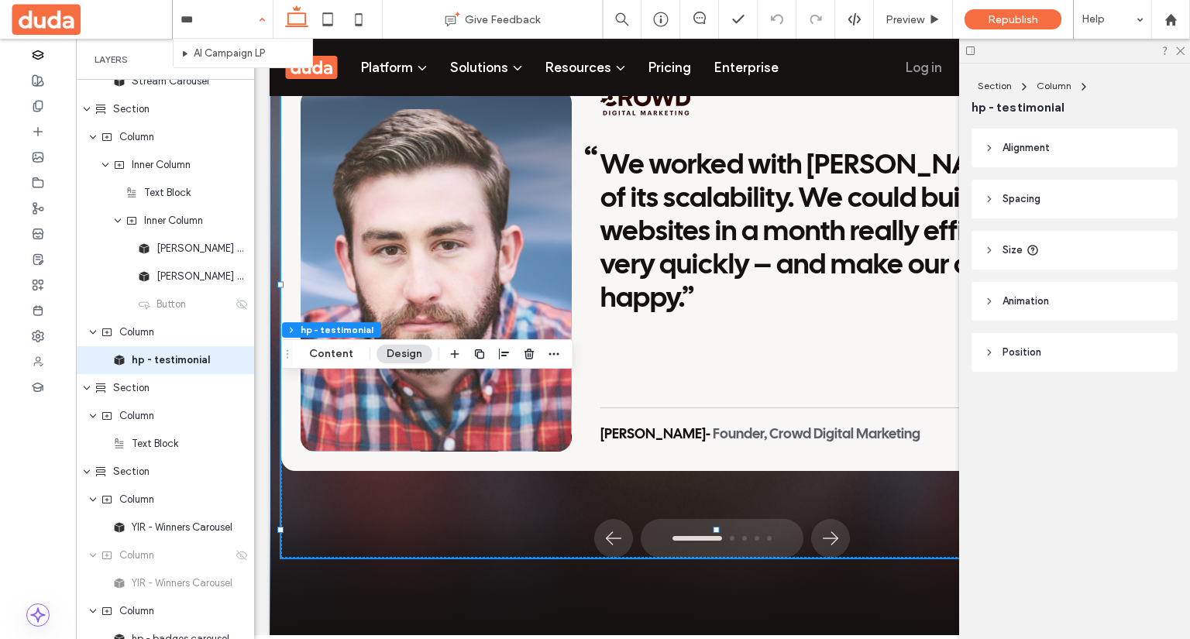
type input "****"
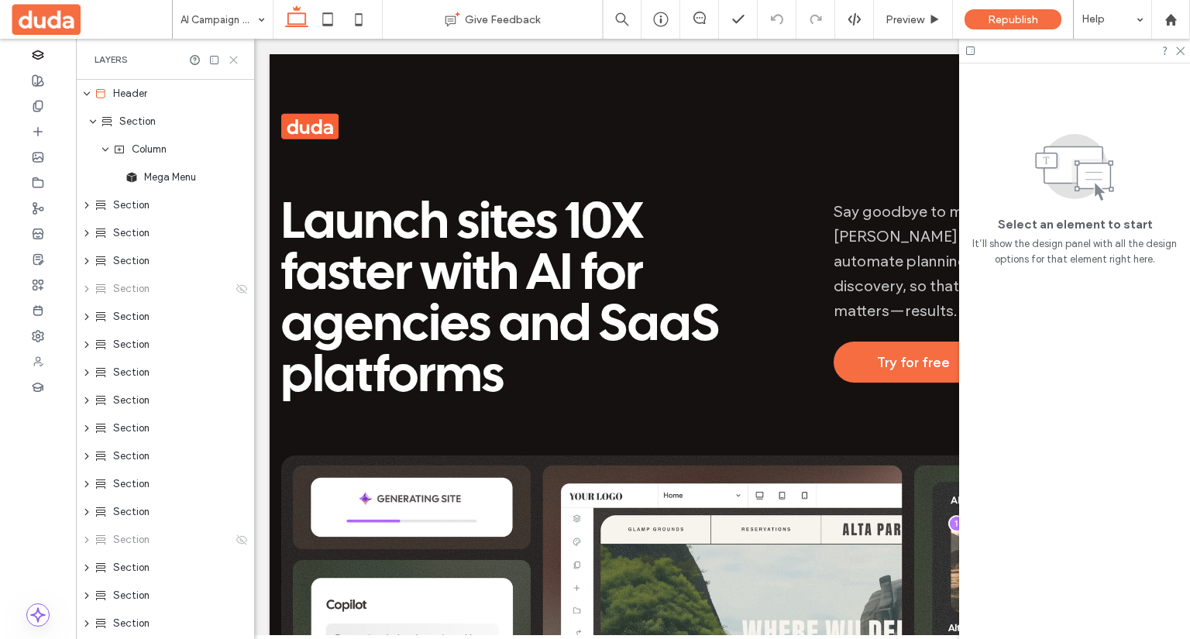
click at [235, 59] on icon at bounding box center [234, 60] width 12 height 12
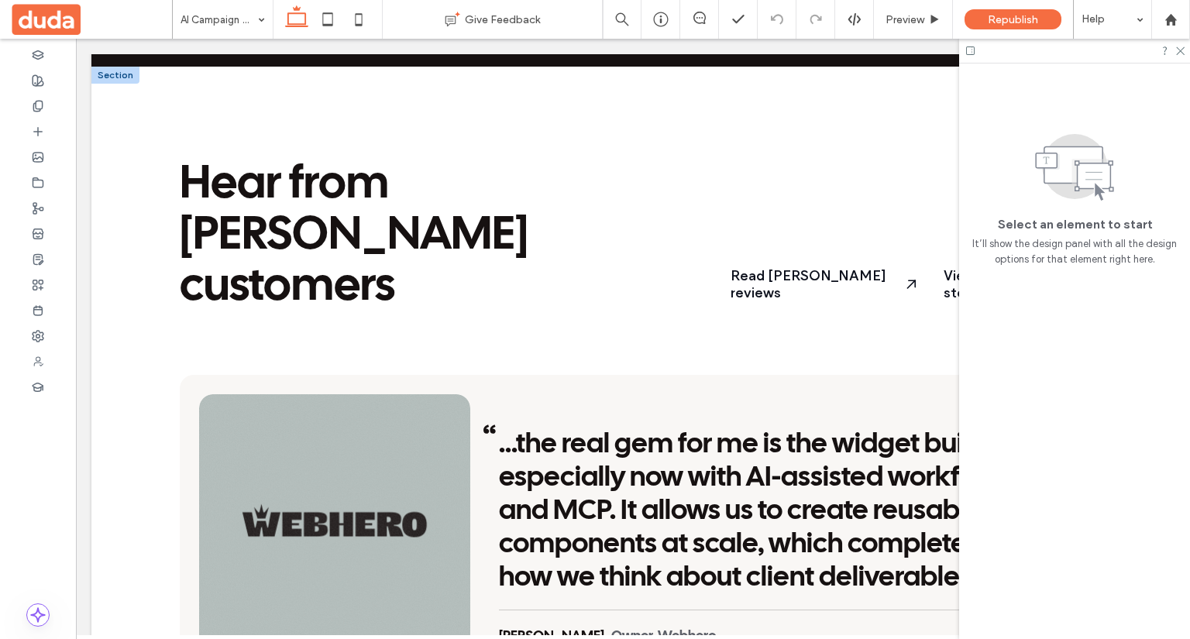
scroll to position [2790, 0]
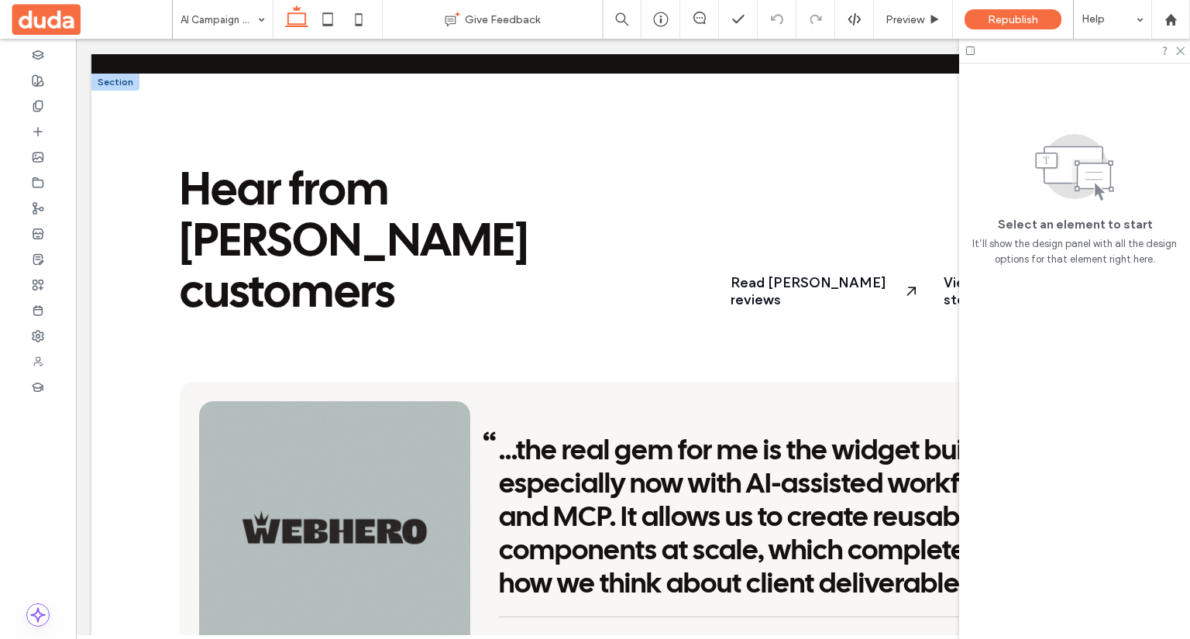
click at [126, 246] on div "Hear from Duda’s customers Read Duda reviews View all success stories View all …" at bounding box center [633, 489] width 1084 height 831
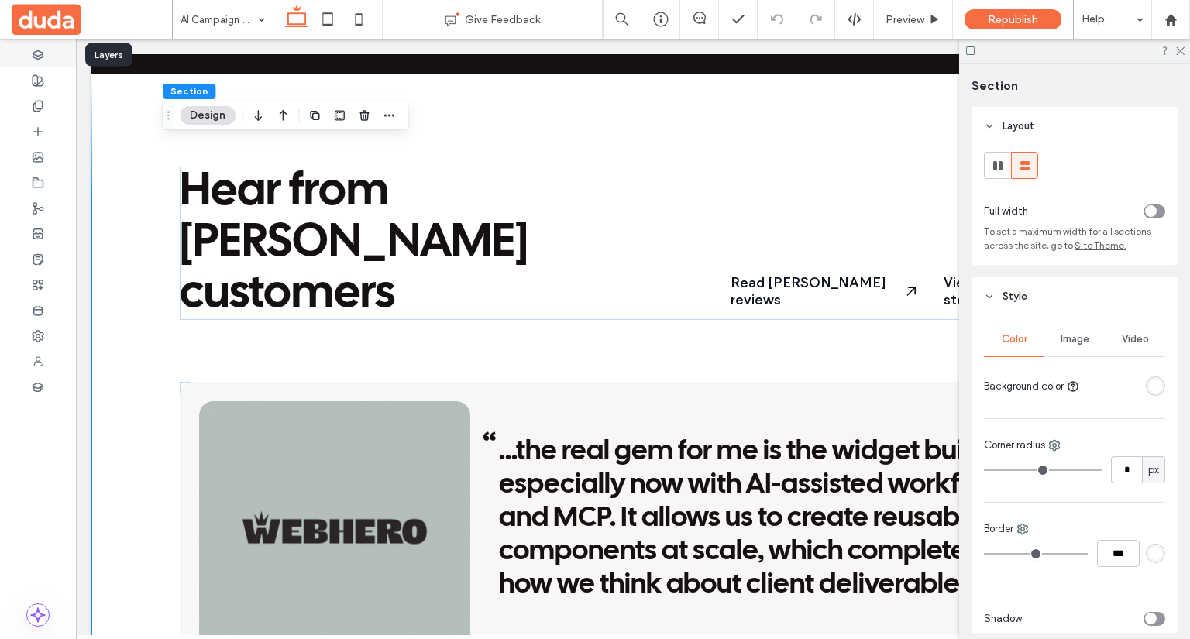
click at [43, 55] on use at bounding box center [38, 54] width 10 height 9
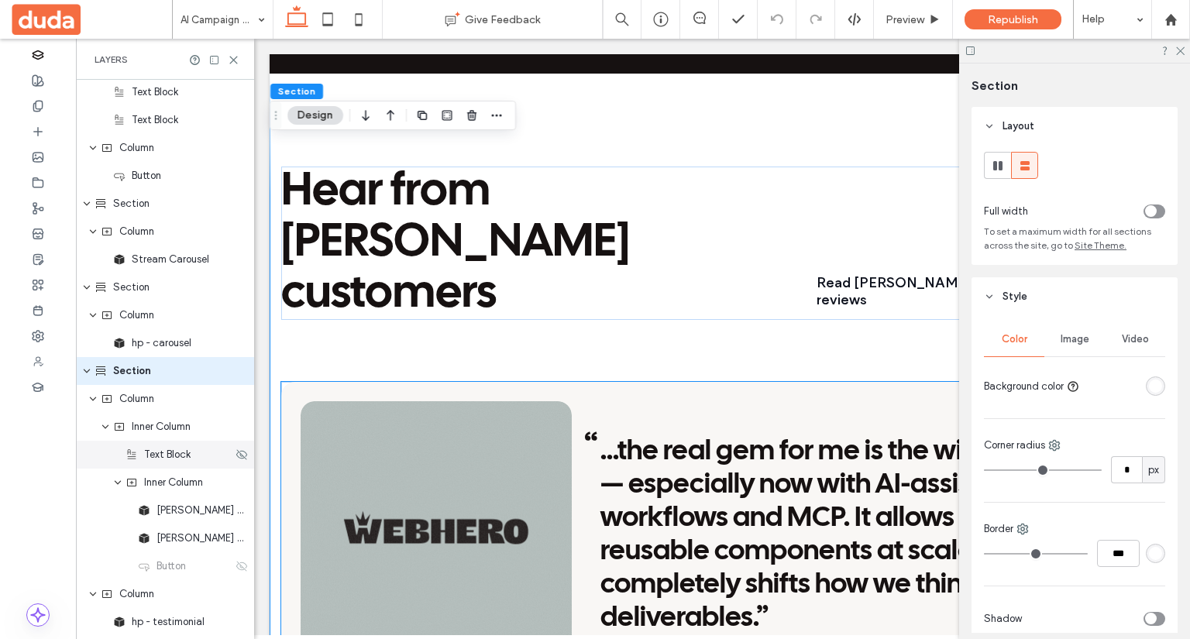
scroll to position [822, 0]
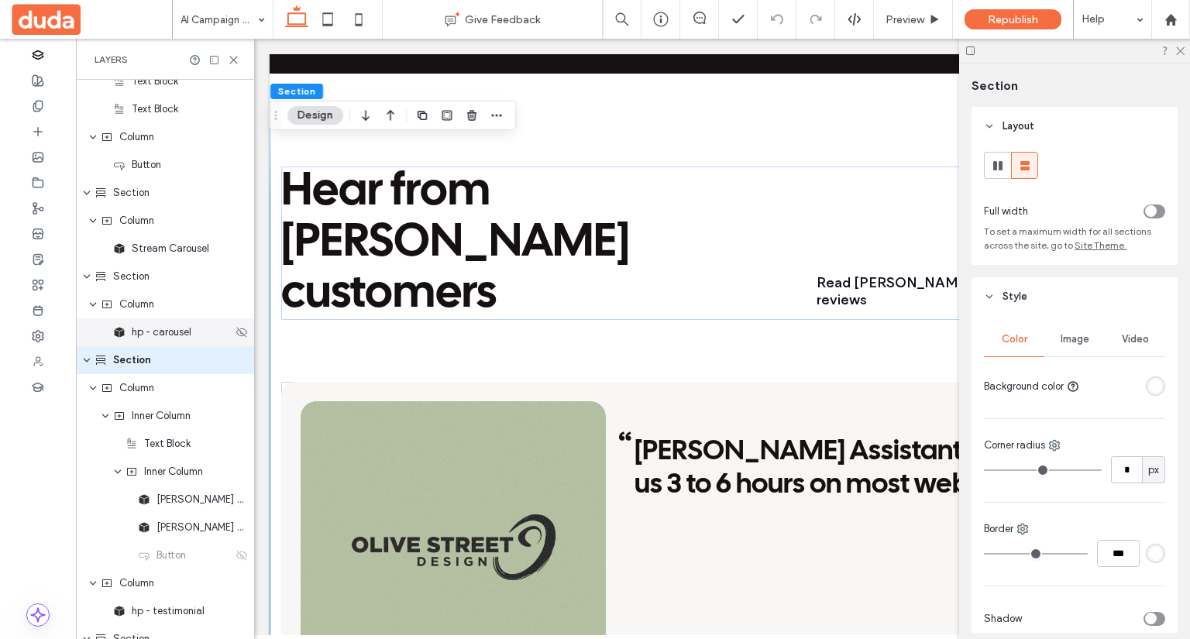
click at [138, 339] on div "hp - carousel" at bounding box center [165, 333] width 178 height 28
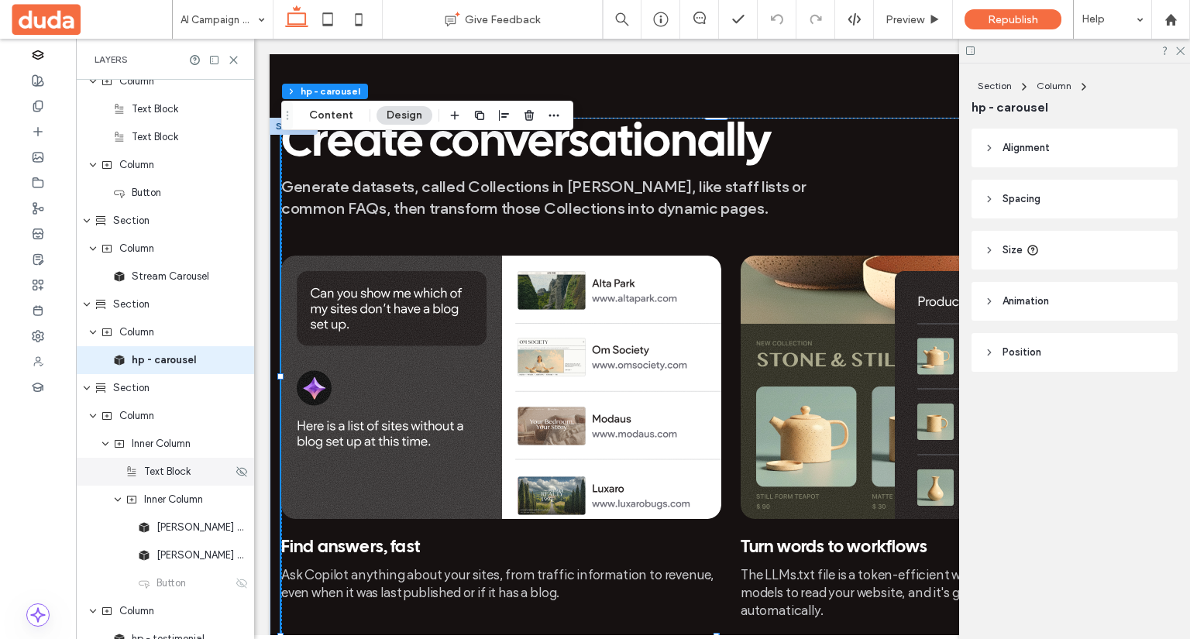
scroll to position [949, 0]
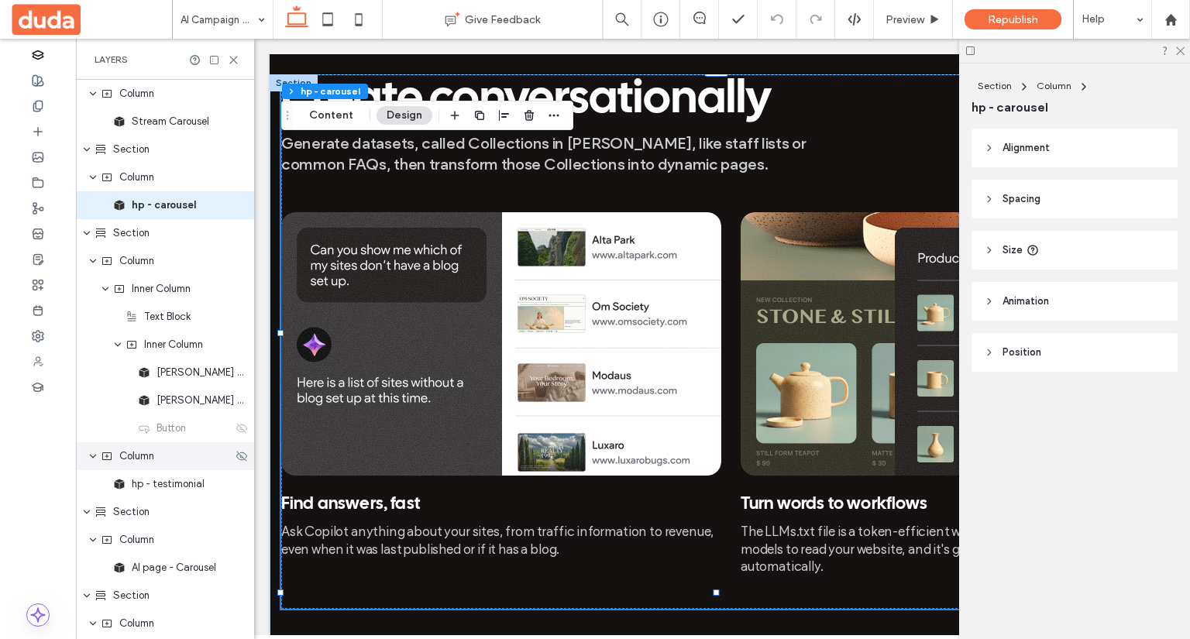
click at [144, 460] on span "Column" at bounding box center [136, 457] width 35 height 16
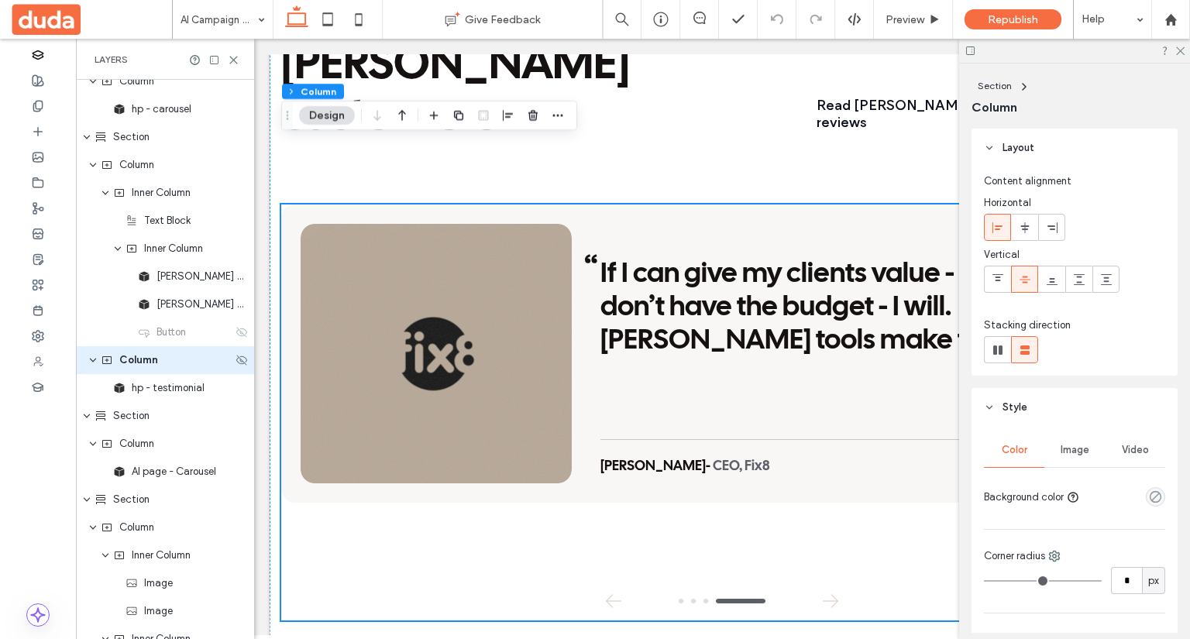
scroll to position [2968, 0]
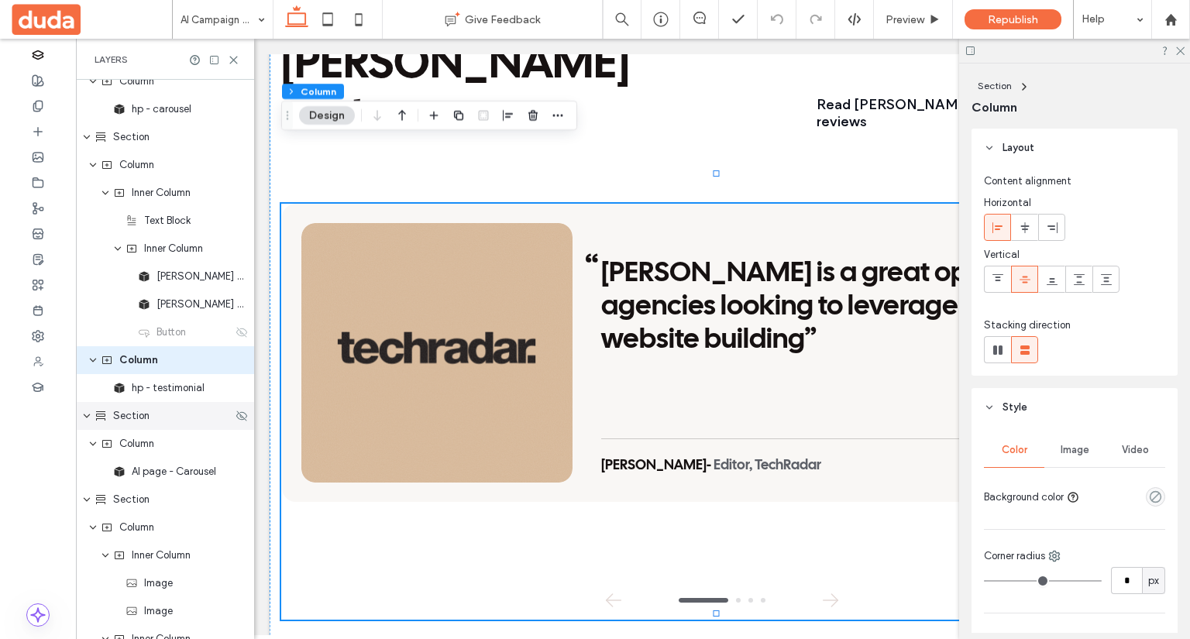
click at [126, 415] on span "Section" at bounding box center [131, 416] width 36 height 16
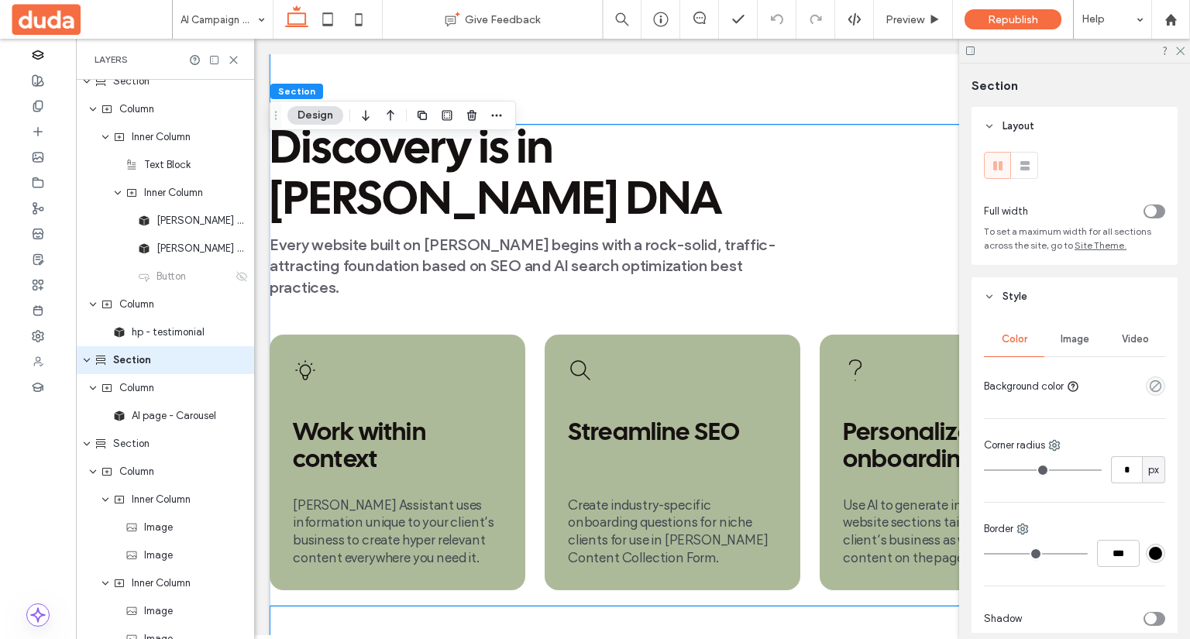
scroll to position [3704, 0]
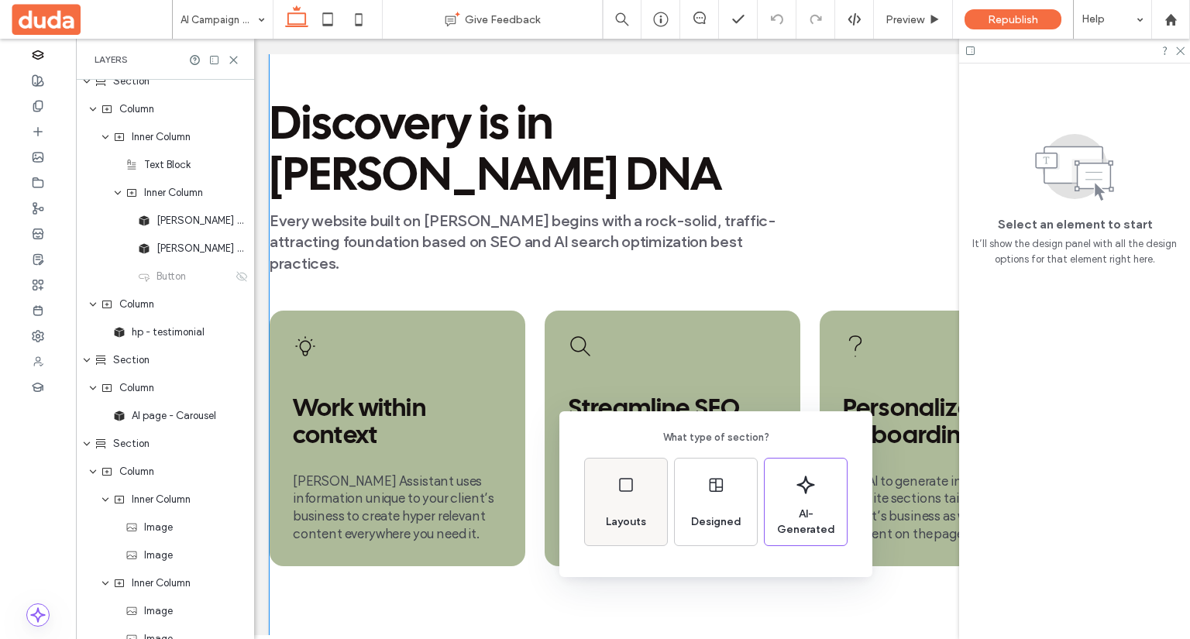
click at [638, 498] on div "Layouts" at bounding box center [626, 502] width 82 height 87
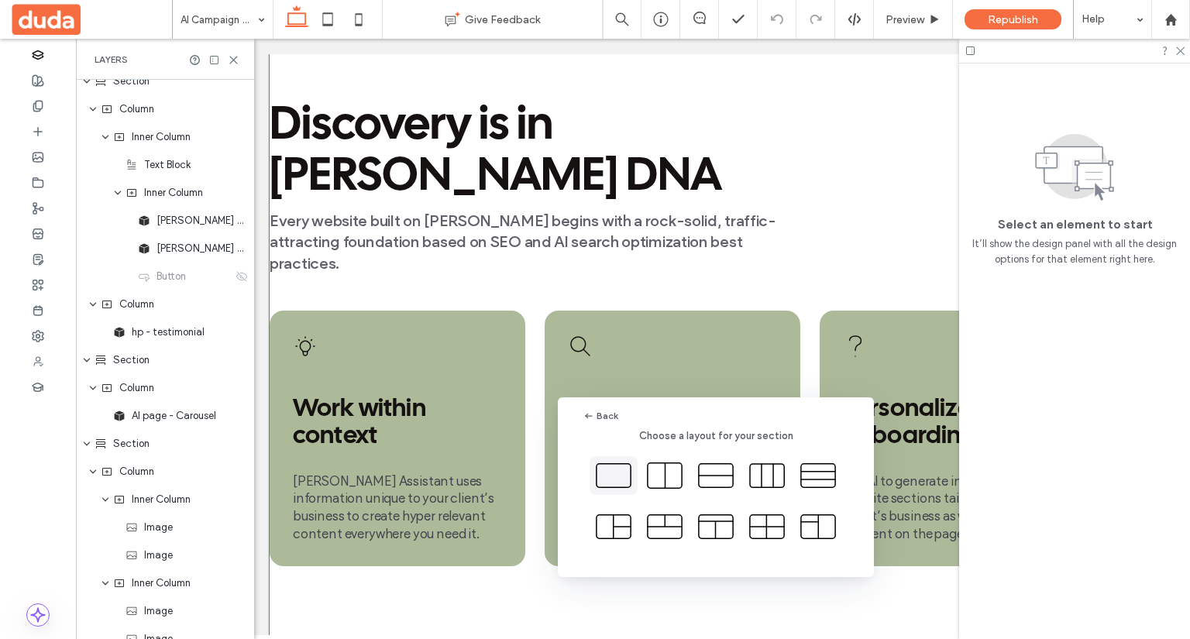
click at [628, 486] on icon at bounding box center [613, 475] width 39 height 39
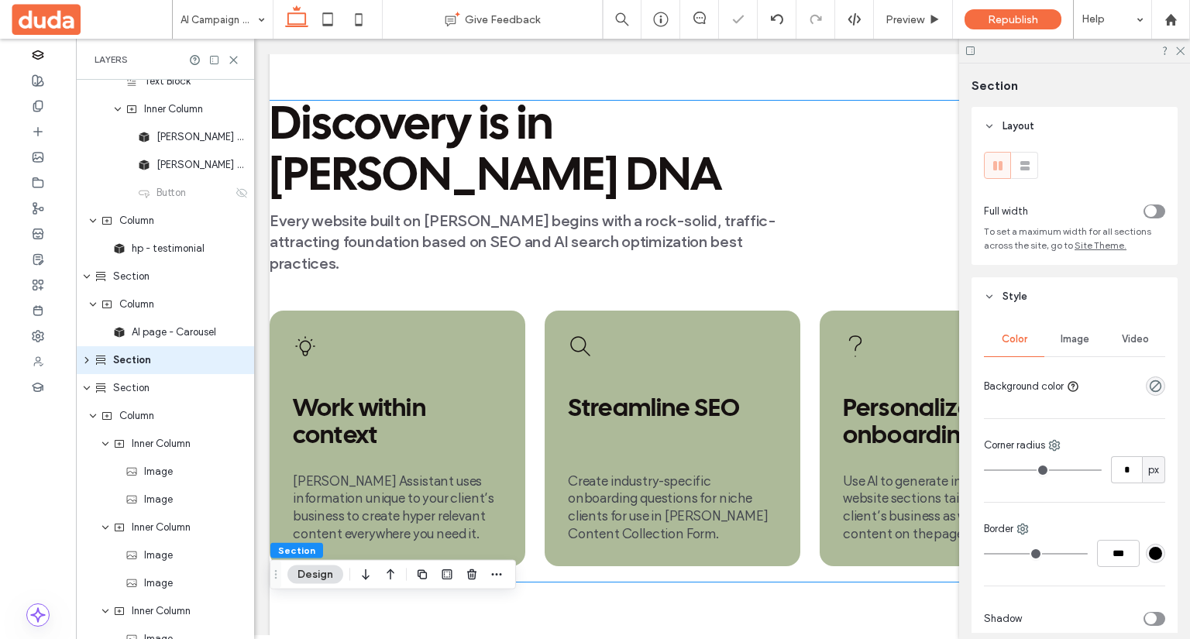
scroll to position [1184, 0]
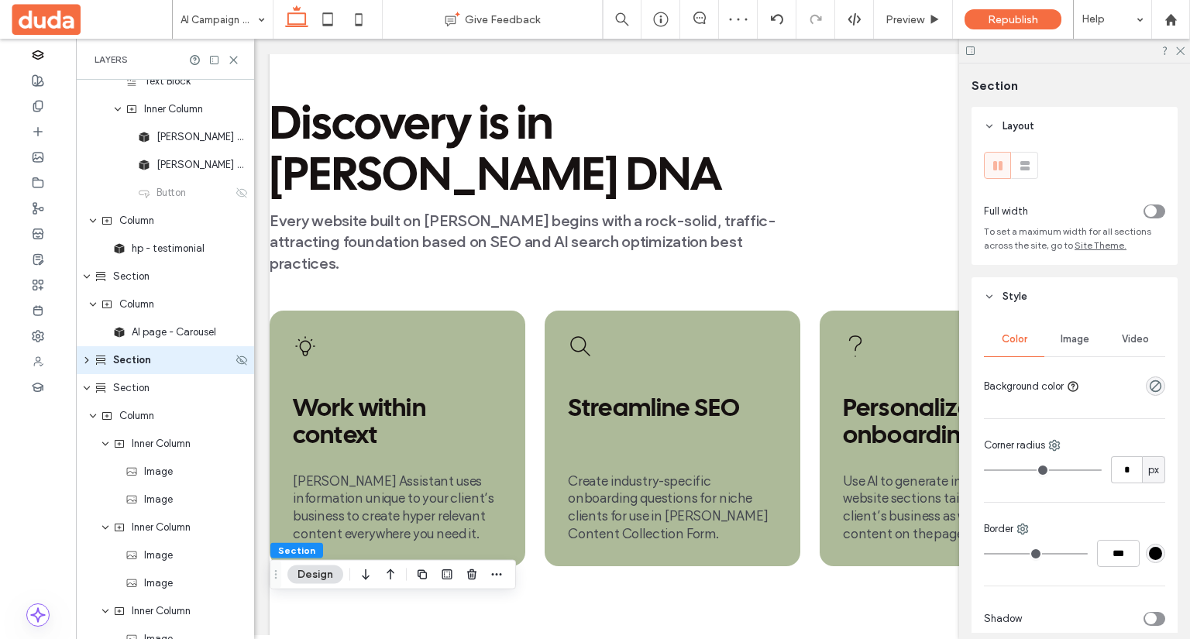
click at [88, 358] on icon "expand Section" at bounding box center [87, 360] width 12 height 9
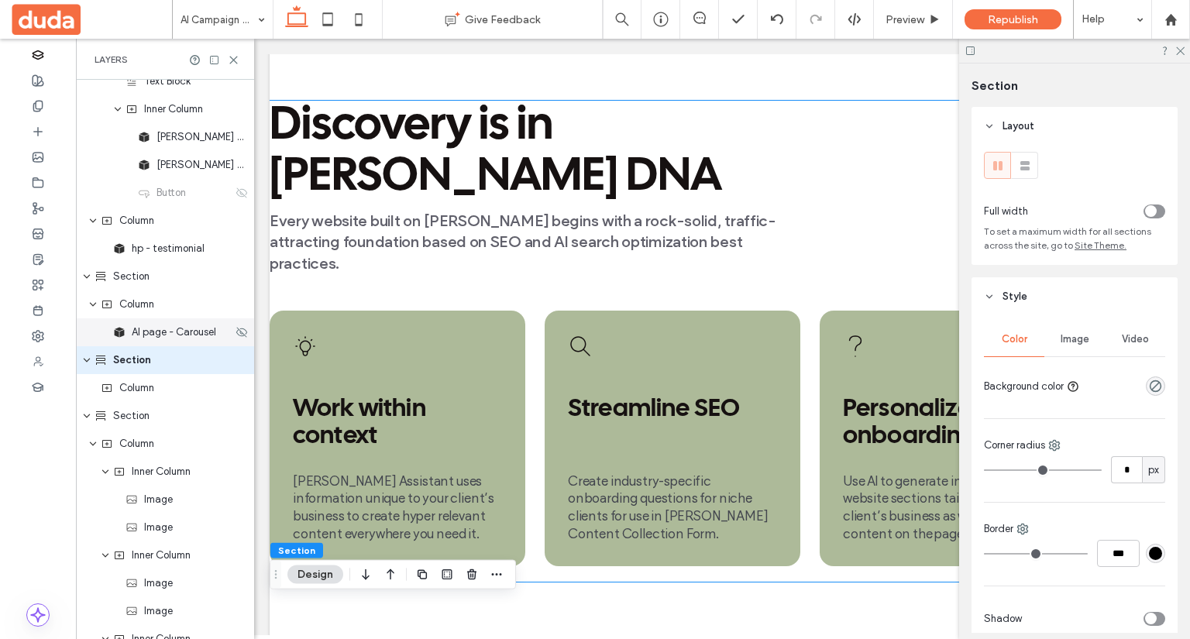
click at [176, 338] on span "AI page - Carousel" at bounding box center [174, 333] width 84 height 16
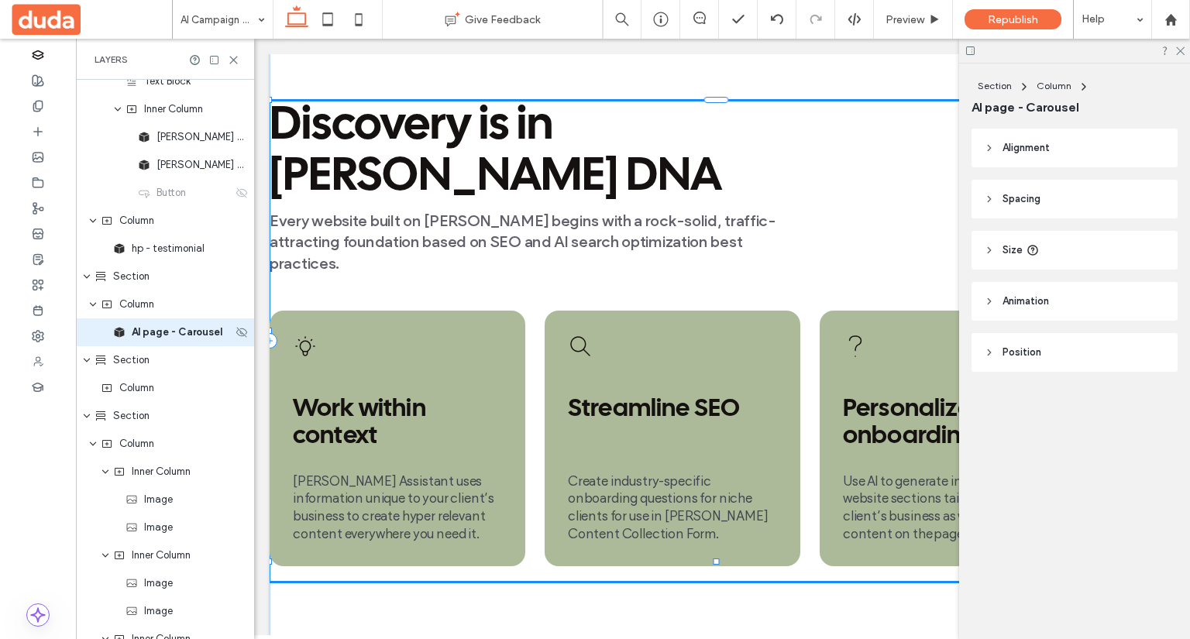
scroll to position [1156, 0]
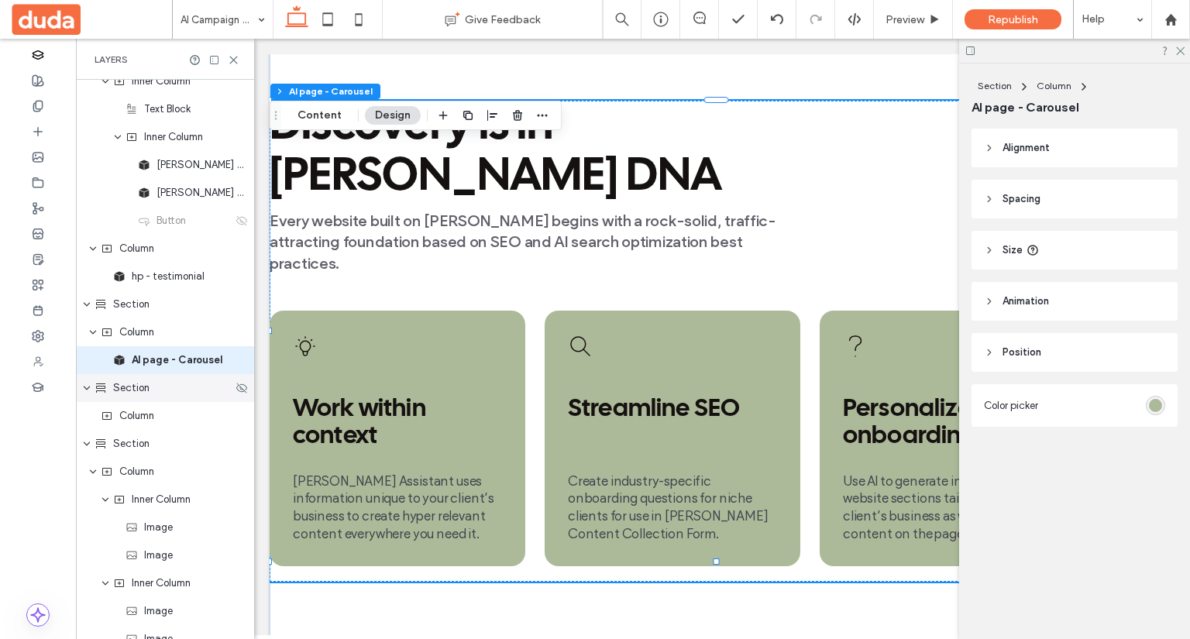
click at [149, 393] on div "Section" at bounding box center [164, 389] width 138 height 16
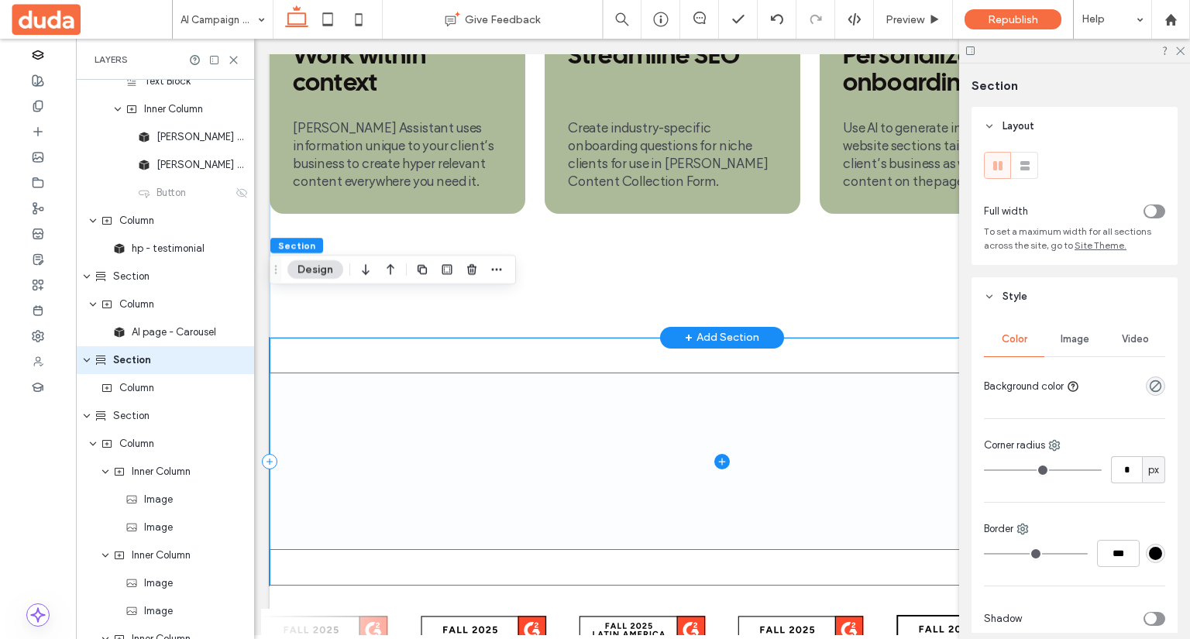
scroll to position [4014, 0]
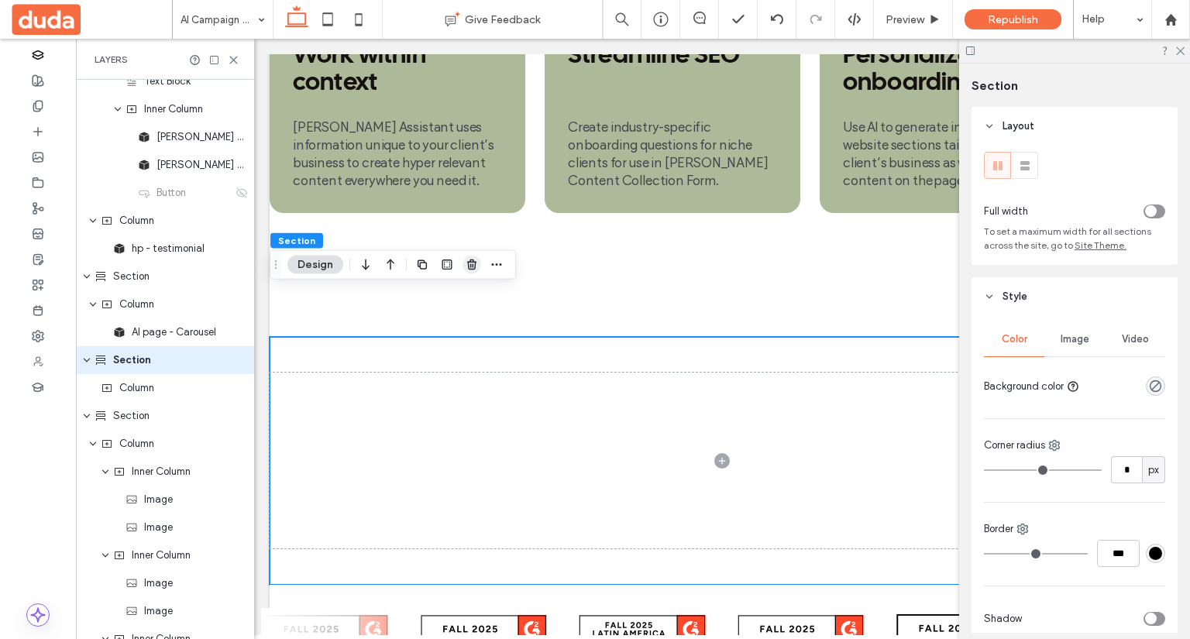
click at [468, 269] on use "button" at bounding box center [471, 265] width 9 height 10
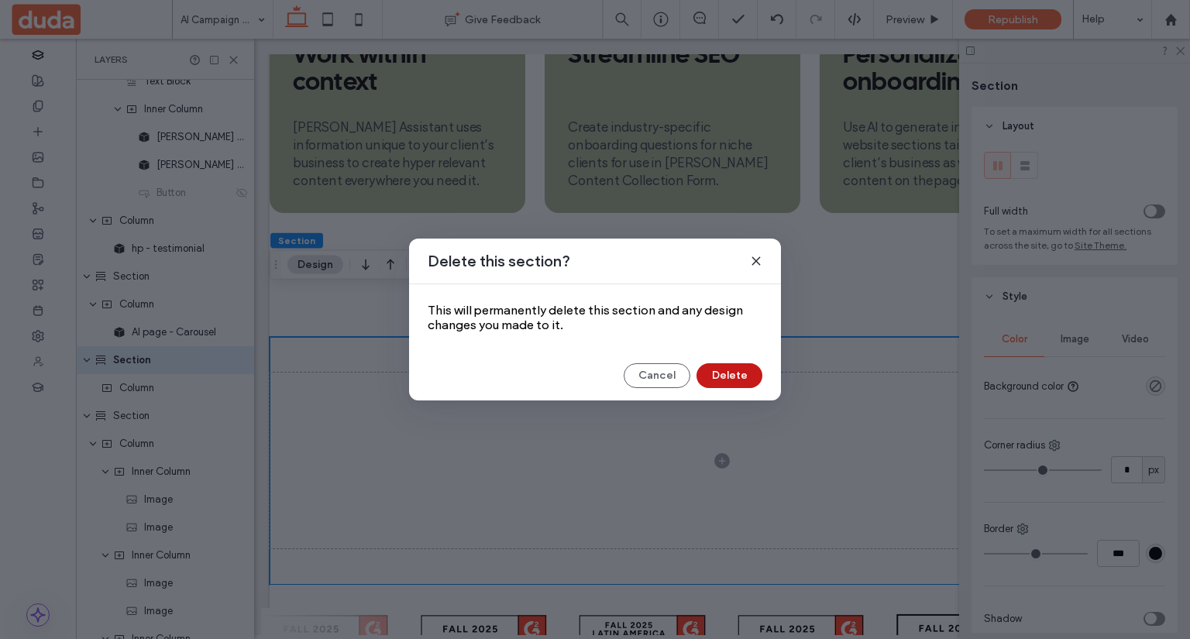
click at [724, 381] on button "Delete" at bounding box center [730, 375] width 66 height 25
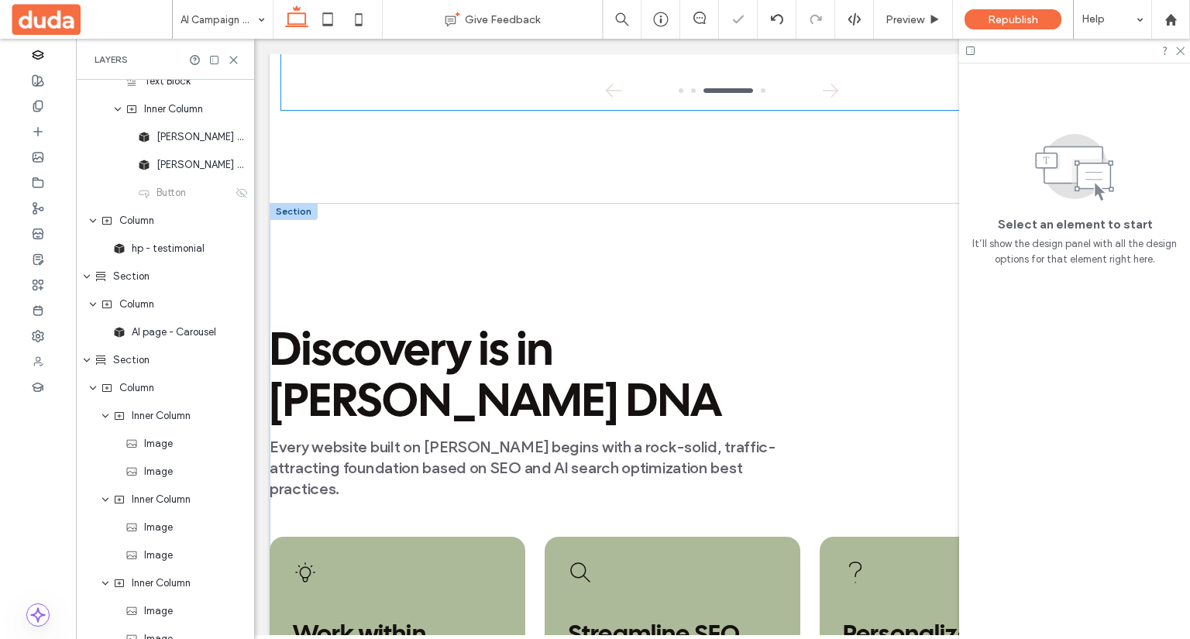
scroll to position [3239, 0]
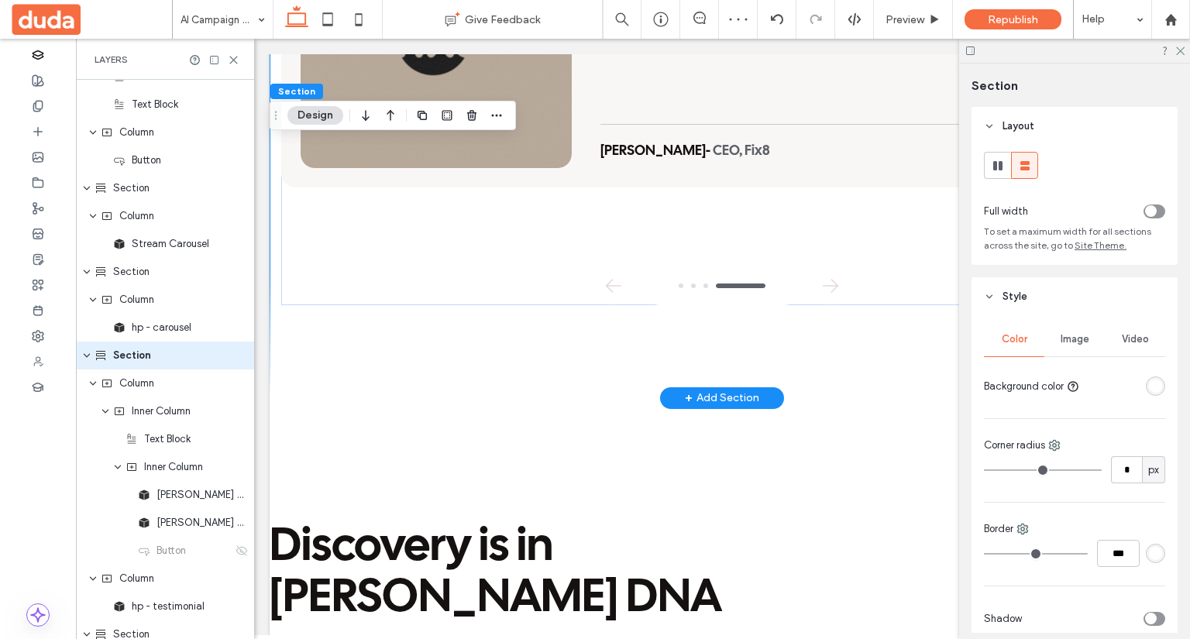
scroll to position [822, 0]
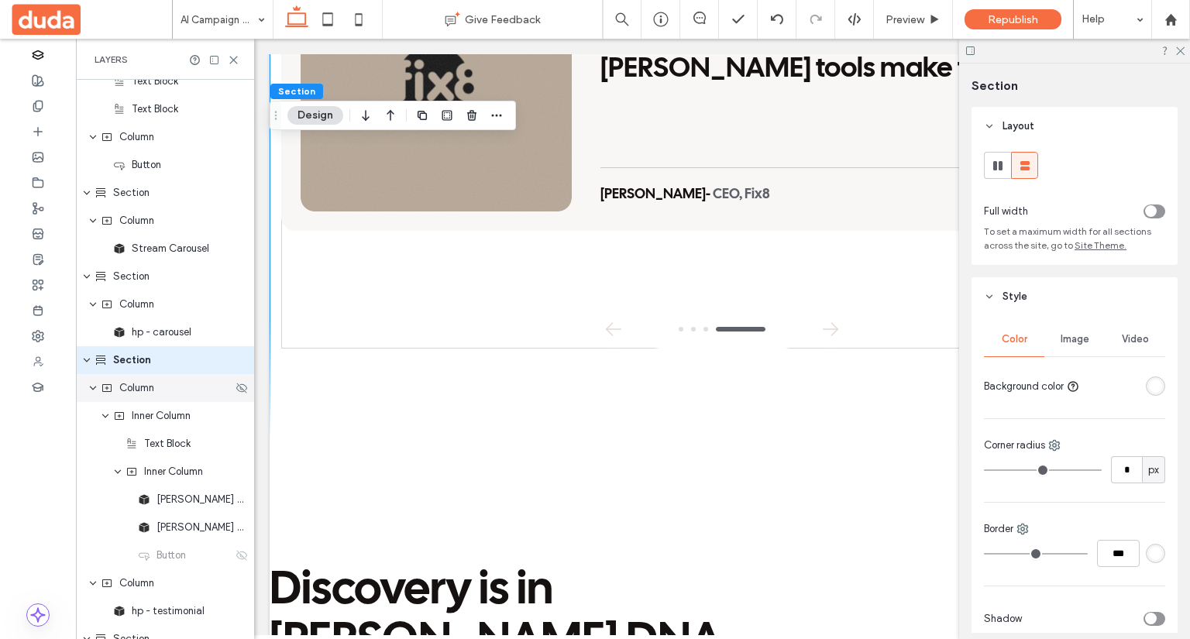
click at [95, 388] on icon "expand Column" at bounding box center [92, 388] width 9 height 12
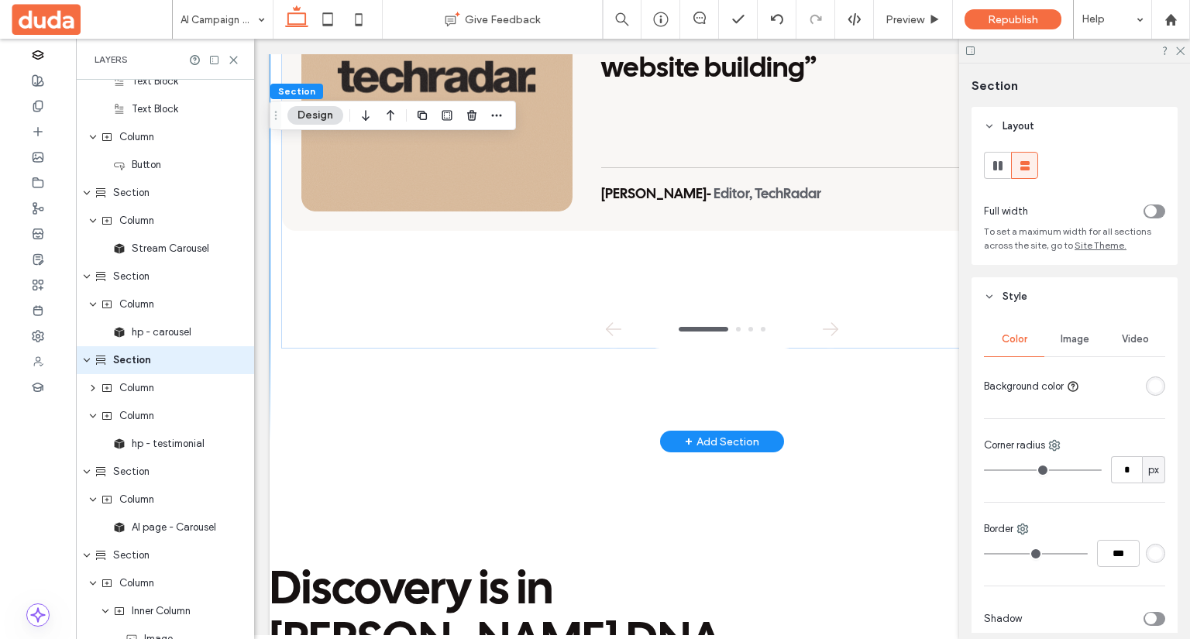
click at [727, 433] on div "+ Add Section" at bounding box center [722, 441] width 74 height 17
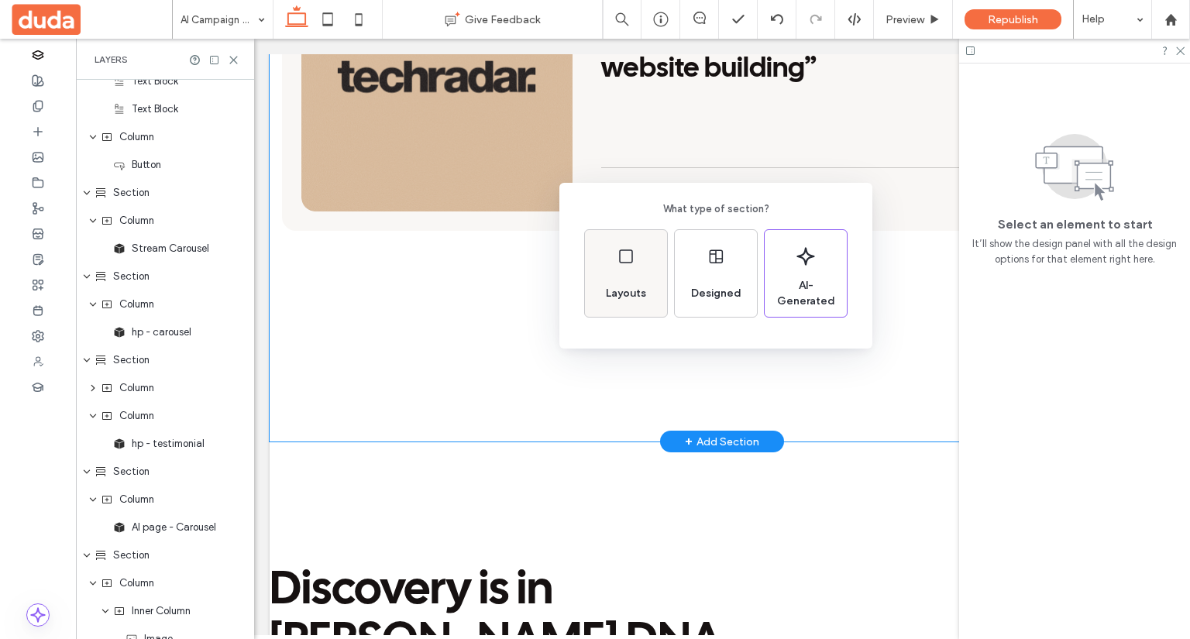
click at [618, 291] on span "Layouts" at bounding box center [626, 294] width 53 height 16
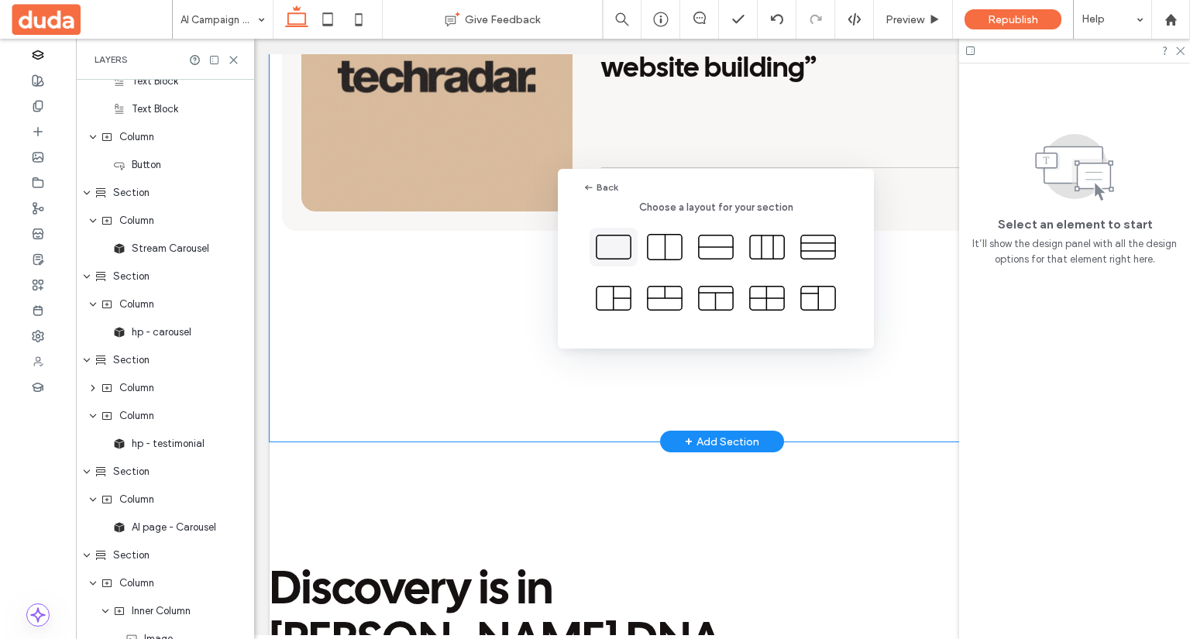
click at [622, 243] on icon at bounding box center [613, 247] width 39 height 39
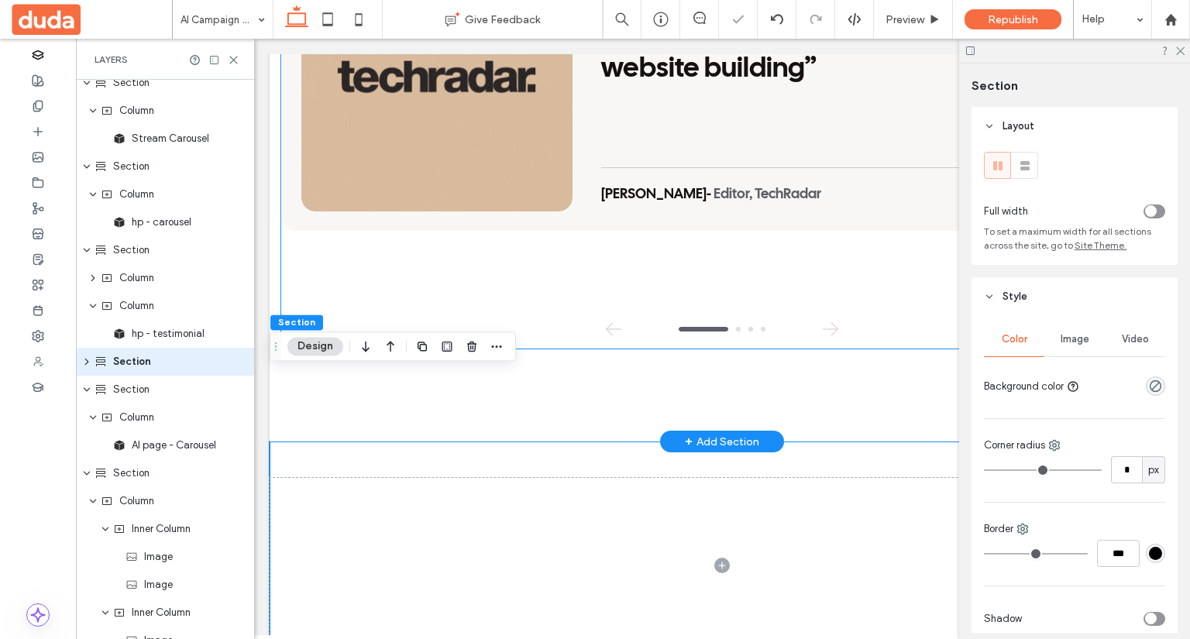
scroll to position [933, 0]
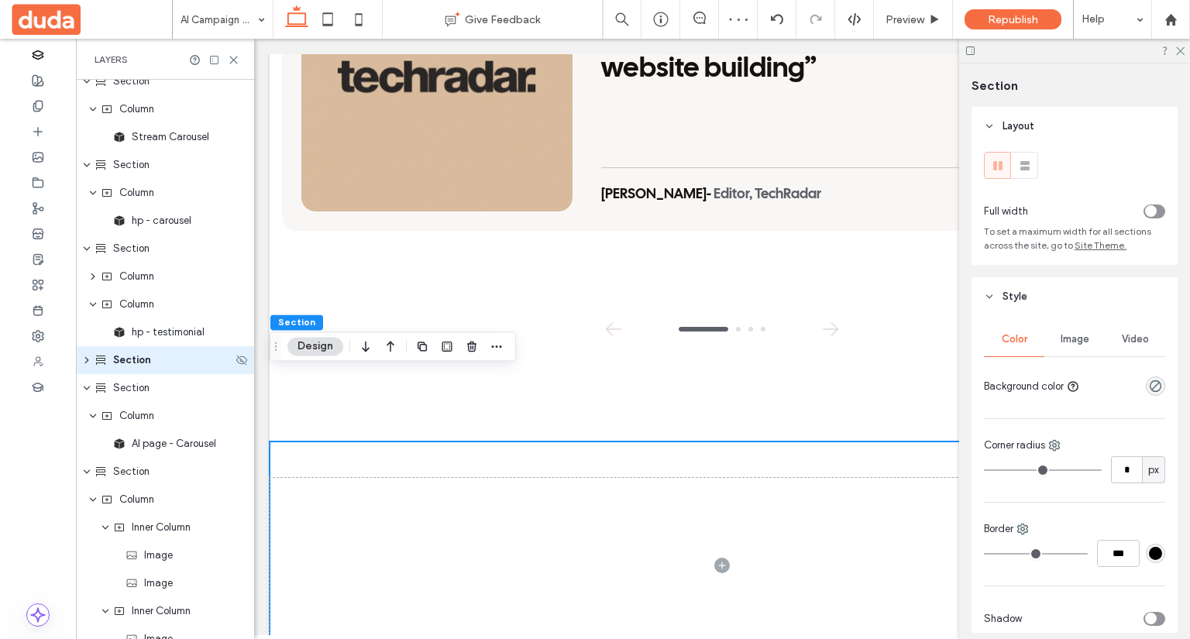
click at [82, 356] on icon "expand Section" at bounding box center [87, 360] width 12 height 9
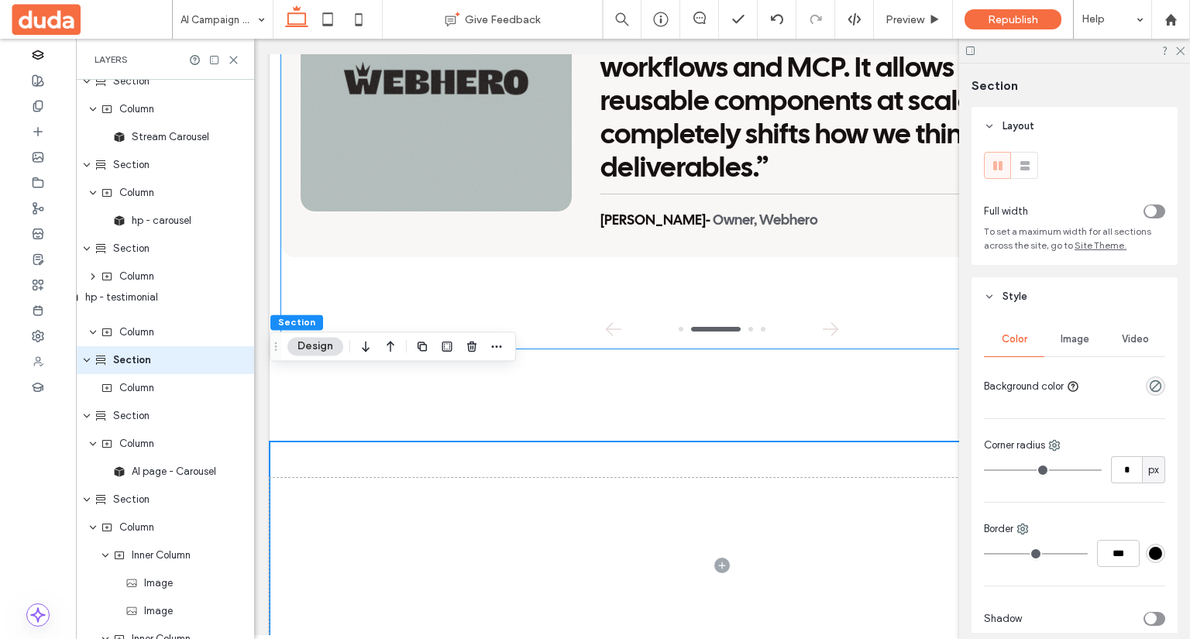
drag, startPoint x: 164, startPoint y: 334, endPoint x: 117, endPoint y: 300, distance: 57.7
click at [117, 300] on div "Header Section Column Mega Menu Section Column Image Section Column Text Block …" at bounding box center [165, 528] width 178 height 2762
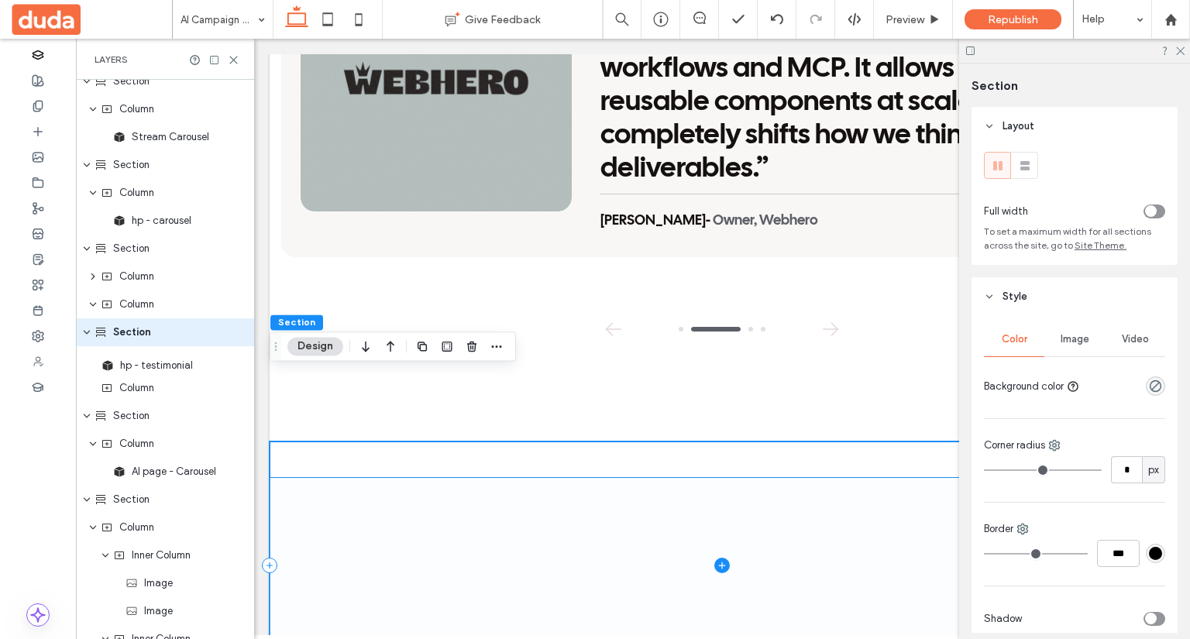
drag, startPoint x: 143, startPoint y: 336, endPoint x: 130, endPoint y: 368, distance: 34.8
click at [130, 368] on div "Header Section Column Mega Menu Section Column Image Section Column Text Block …" at bounding box center [165, 528] width 178 height 2762
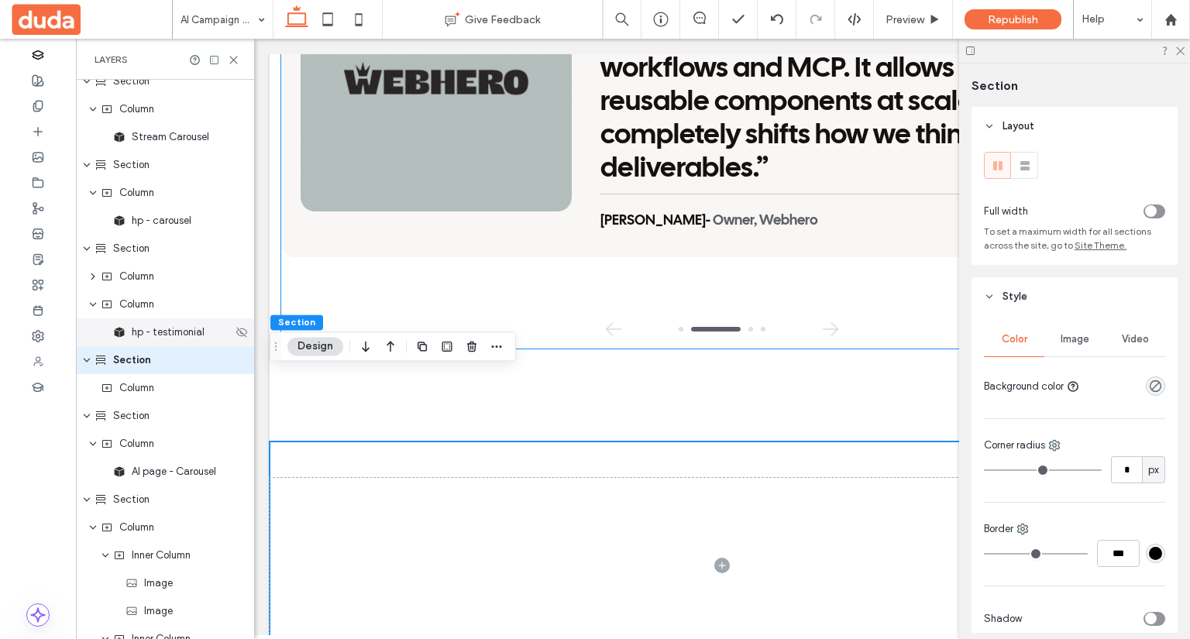
click at [136, 328] on span "hp - testimonial" at bounding box center [168, 333] width 73 height 16
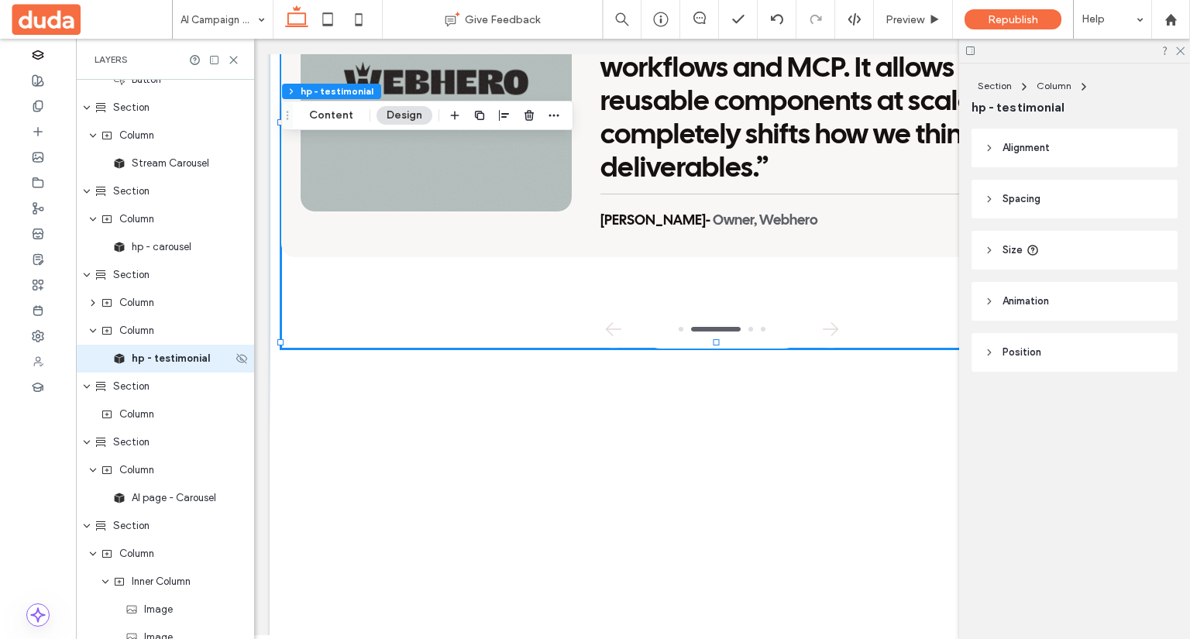
scroll to position [905, 0]
click at [136, 328] on div "Header Section Column Mega Menu Section Column Image Section Column Text Block …" at bounding box center [165, 556] width 178 height 2762
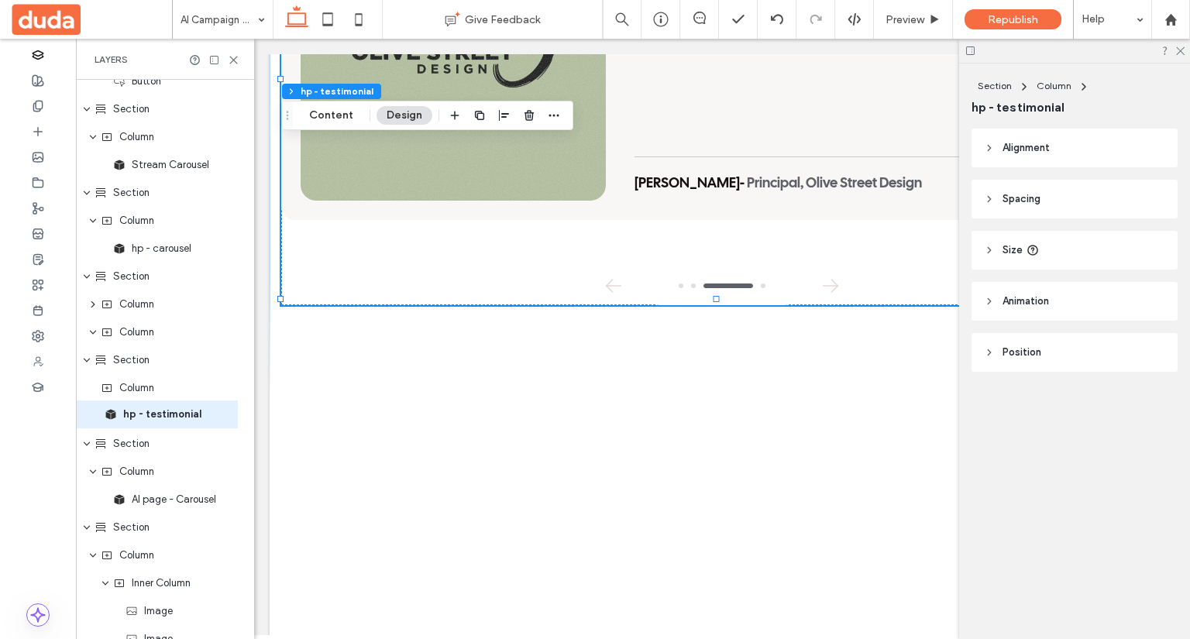
drag, startPoint x: 136, startPoint y: 360, endPoint x: 126, endPoint y: 414, distance: 54.6
click at [126, 414] on div "Header Section Column Mega Menu Section Column Image Section Column Text Block …" at bounding box center [165, 556] width 178 height 2762
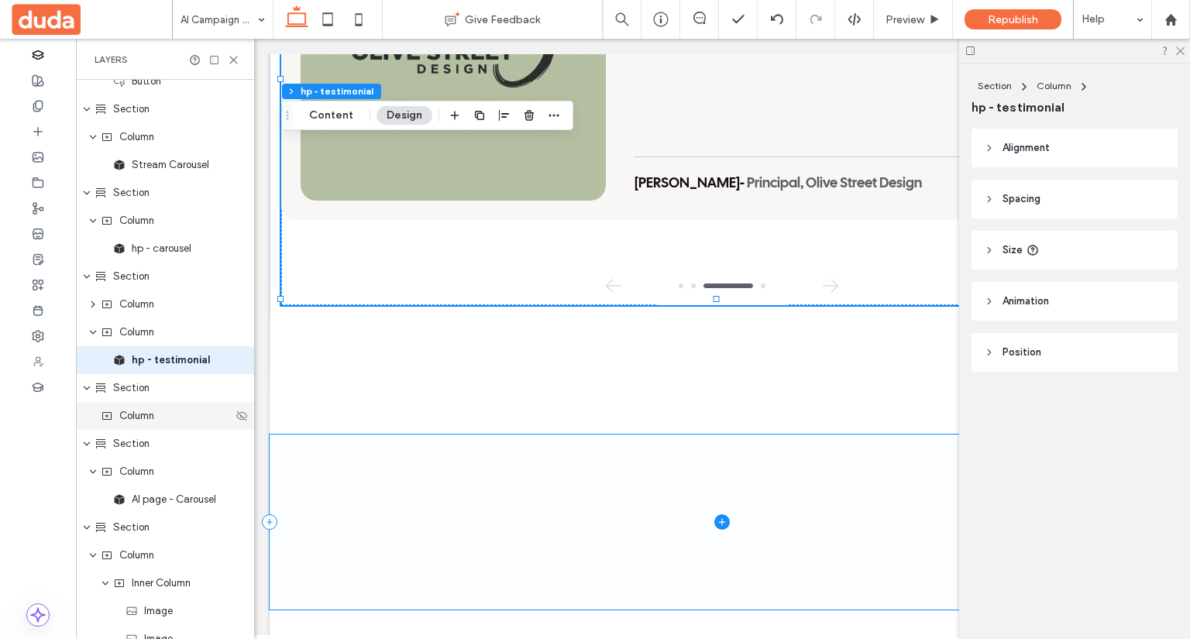
click at [127, 412] on span "Column" at bounding box center [136, 416] width 35 height 16
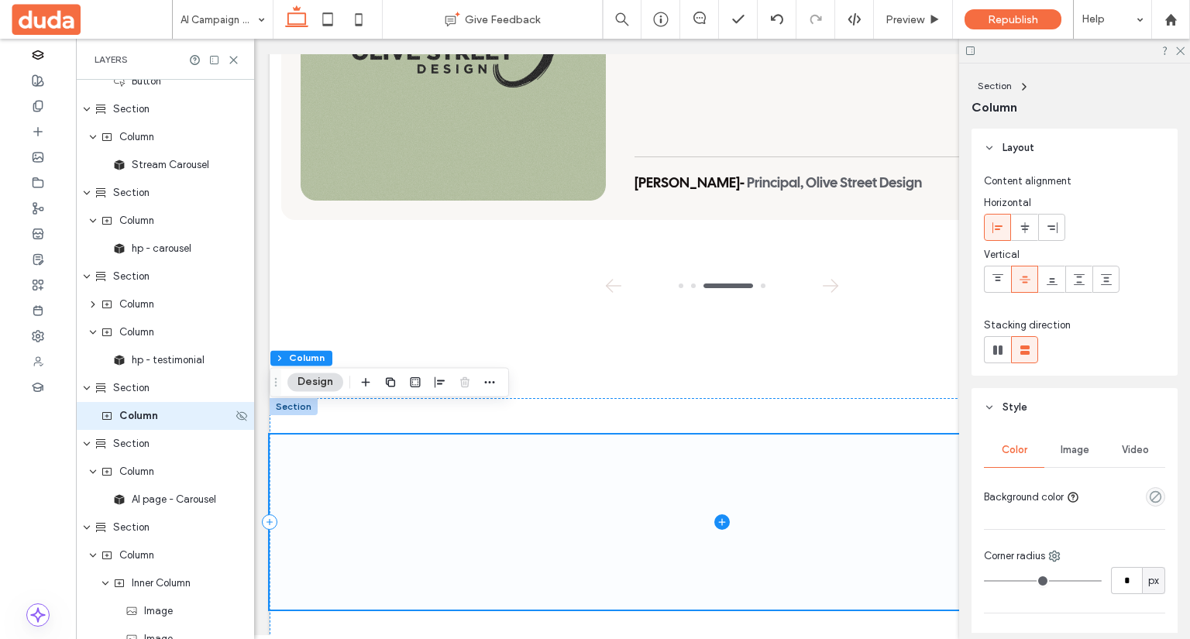
scroll to position [961, 0]
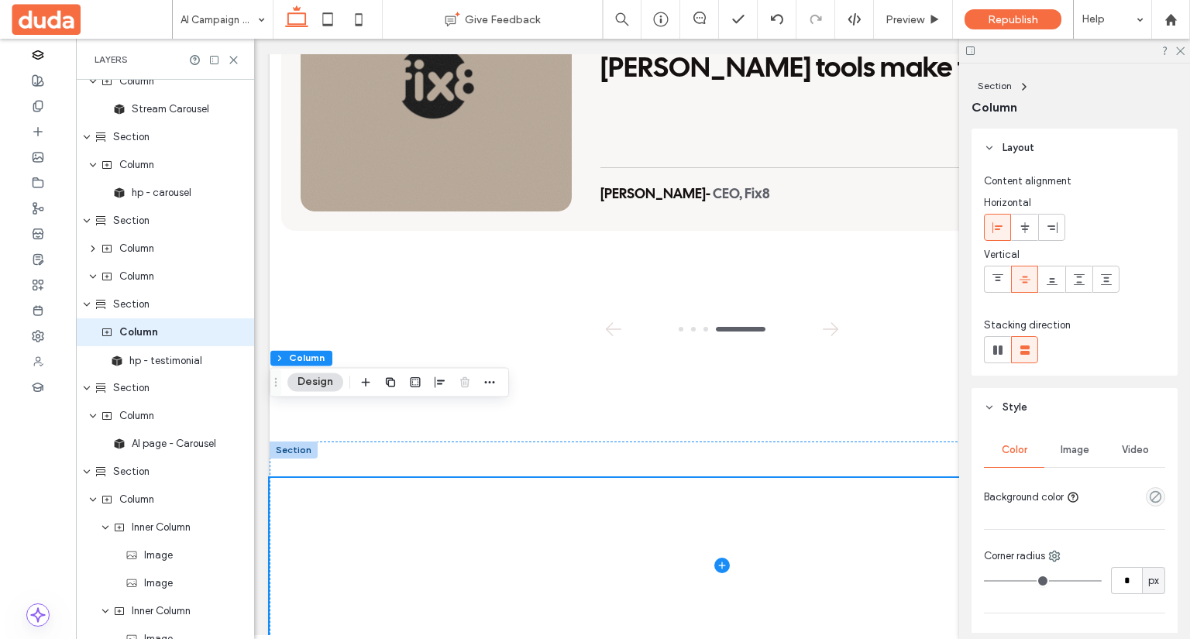
drag, startPoint x: 133, startPoint y: 303, endPoint x: 130, endPoint y: 360, distance: 57.4
click at [130, 360] on div "Header Section Column Mega Menu Section Column Image Section Column Text Block …" at bounding box center [165, 500] width 178 height 2762
drag, startPoint x: 136, startPoint y: 305, endPoint x: 168, endPoint y: 350, distance: 55.7
click at [168, 350] on div "Header Section Column Mega Menu Section Column Image Section Column Text Block …" at bounding box center [165, 500] width 178 height 2762
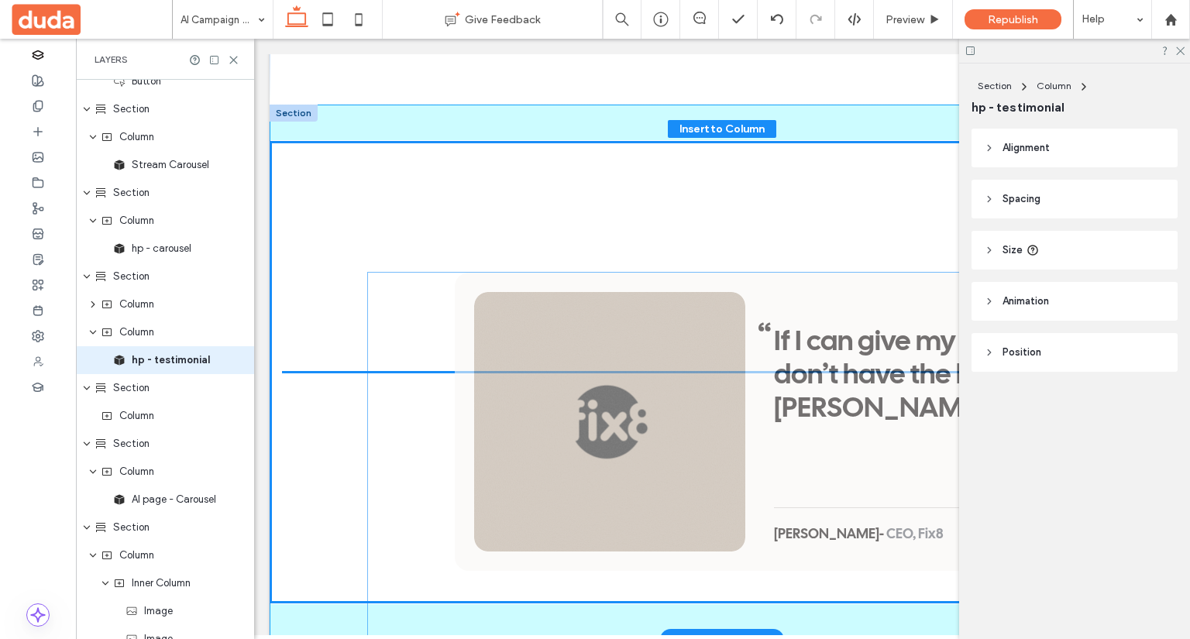
scroll to position [3242, 0]
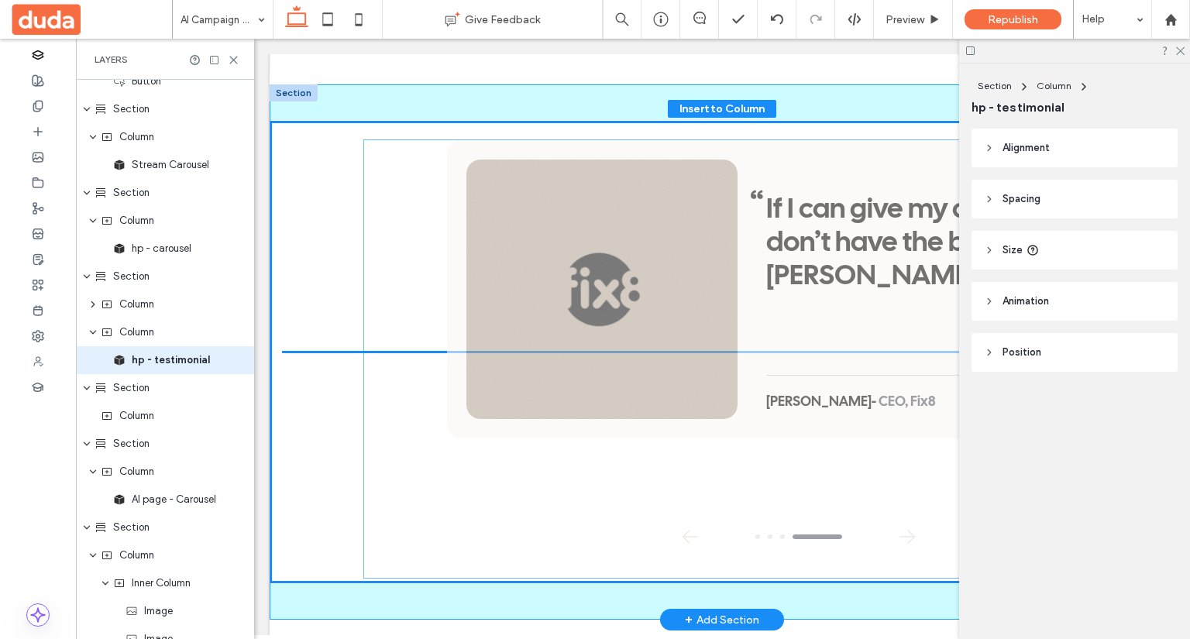
drag, startPoint x: 485, startPoint y: 187, endPoint x: 822, endPoint y: 447, distance: 426.0
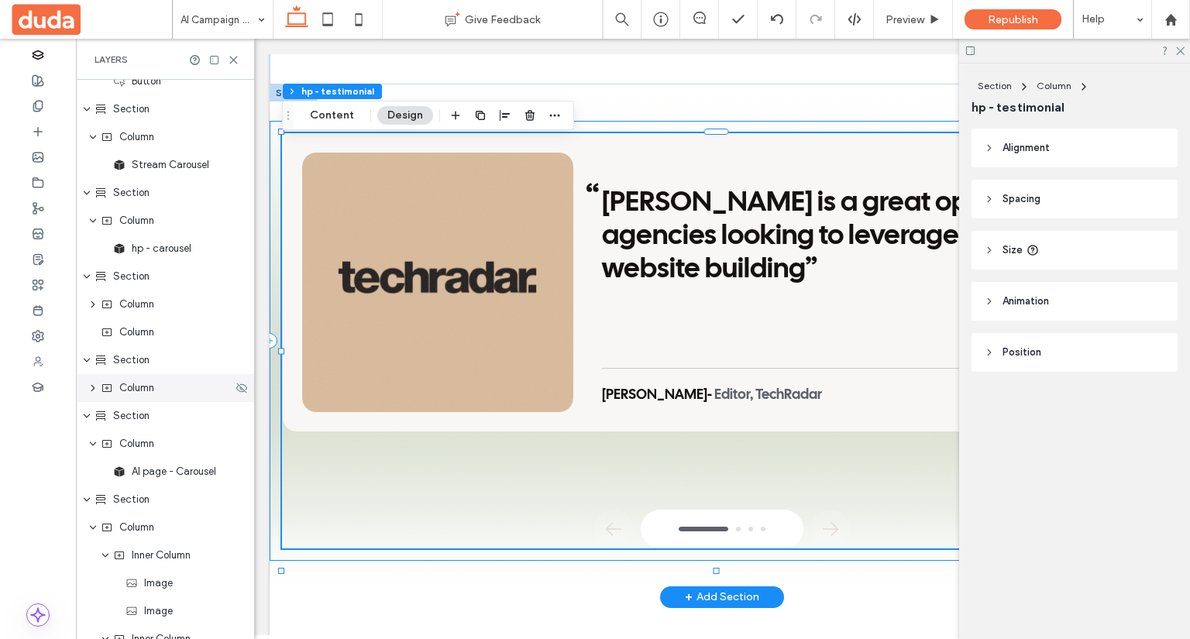
click at [91, 385] on icon "expand Column" at bounding box center [93, 388] width 12 height 9
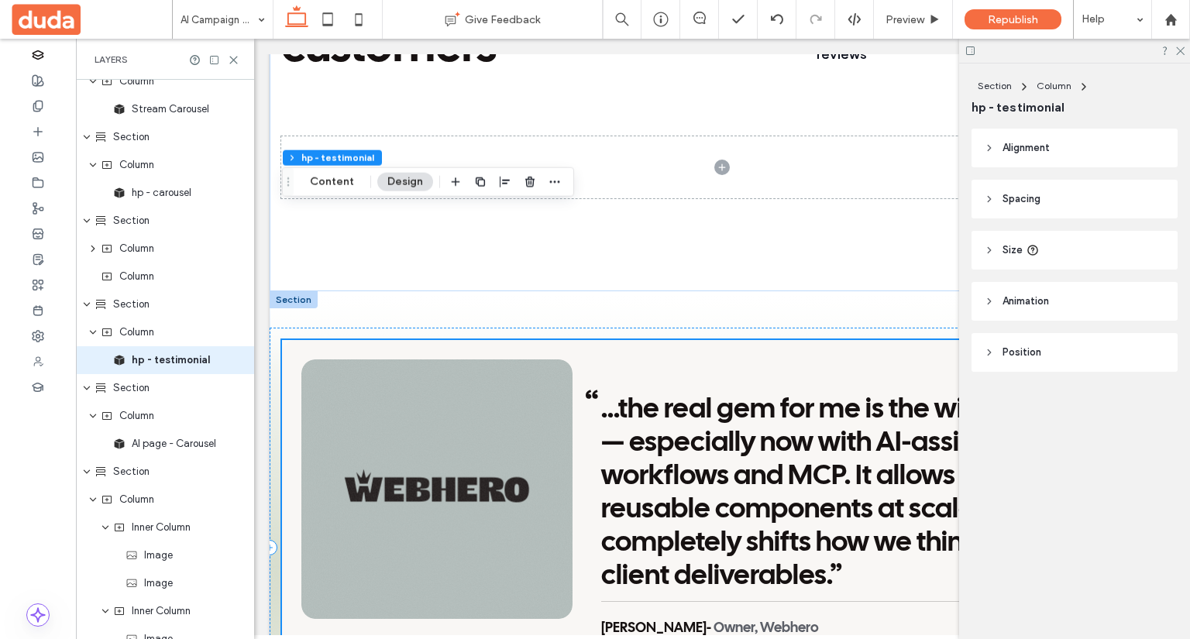
scroll to position [3009, 0]
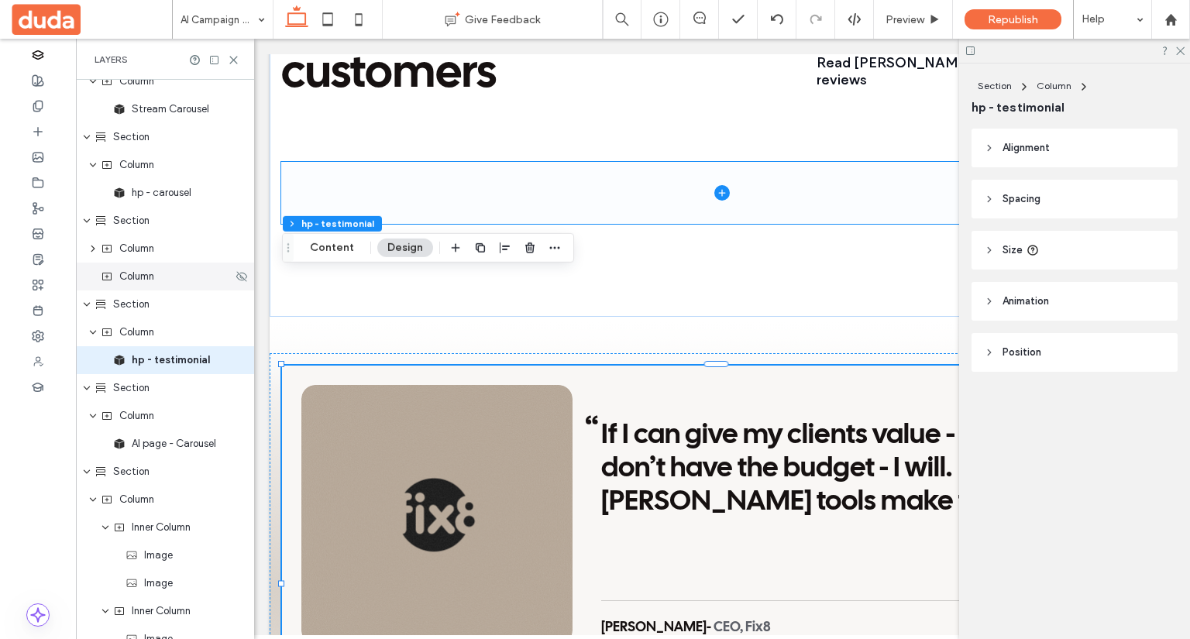
click at [140, 276] on span "Column" at bounding box center [136, 277] width 35 height 16
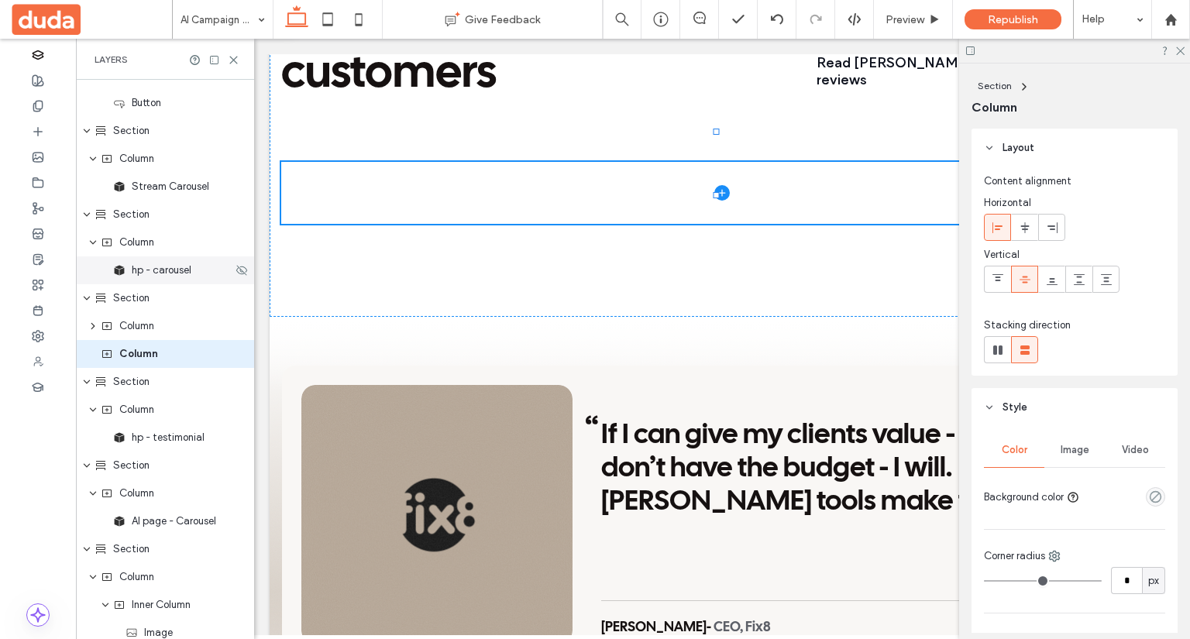
scroll to position [877, 0]
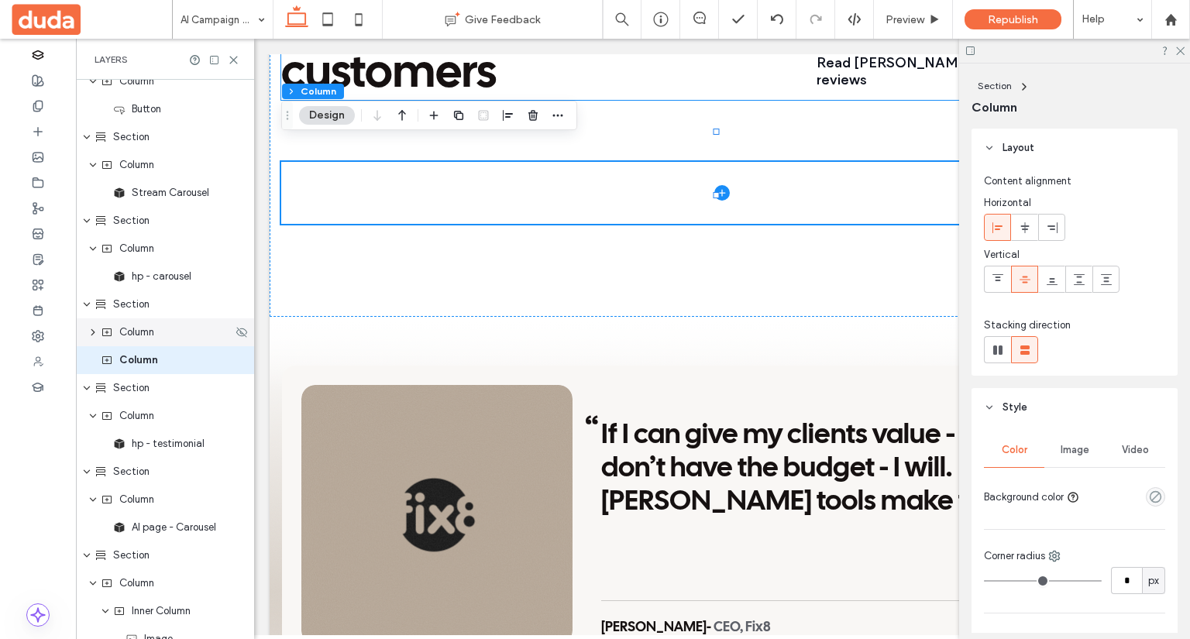
click at [158, 332] on div "Column" at bounding box center [167, 333] width 132 height 16
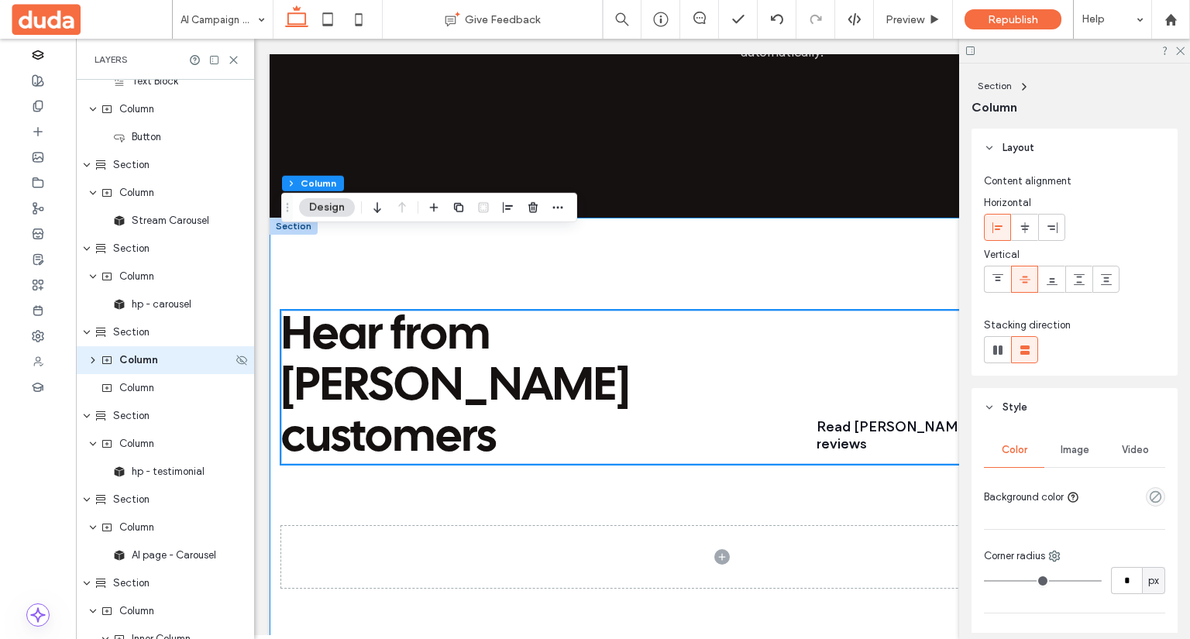
scroll to position [2624, 0]
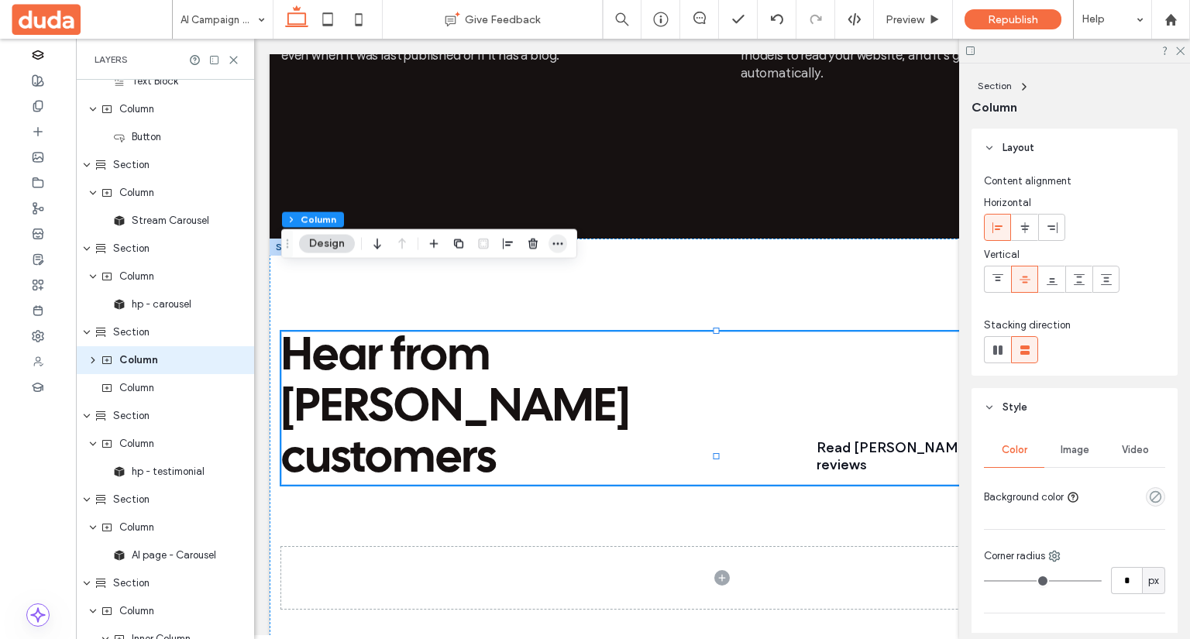
click at [558, 243] on use "button" at bounding box center [558, 244] width 10 height 2
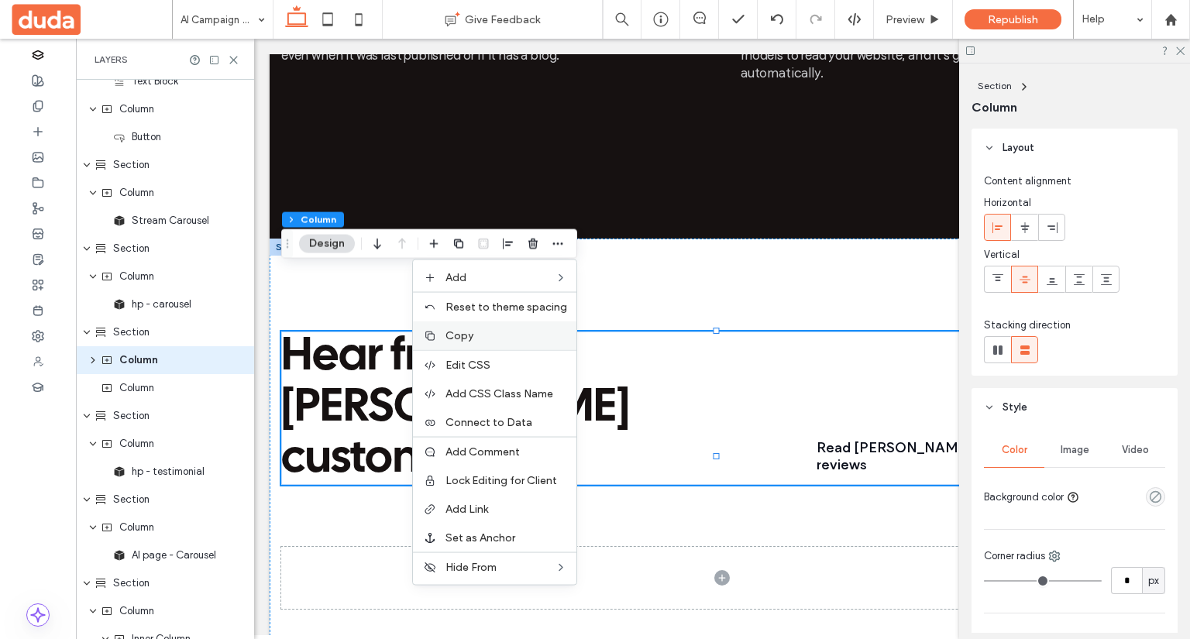
click at [487, 335] on label "Copy" at bounding box center [507, 335] width 122 height 13
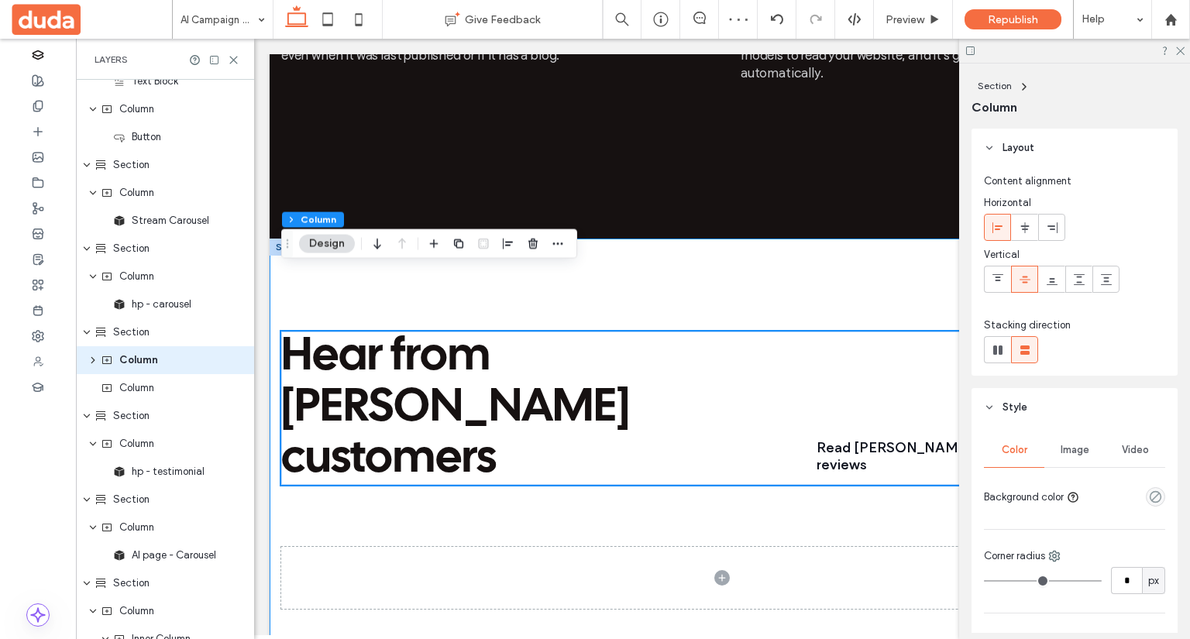
scroll to position [2779, 0]
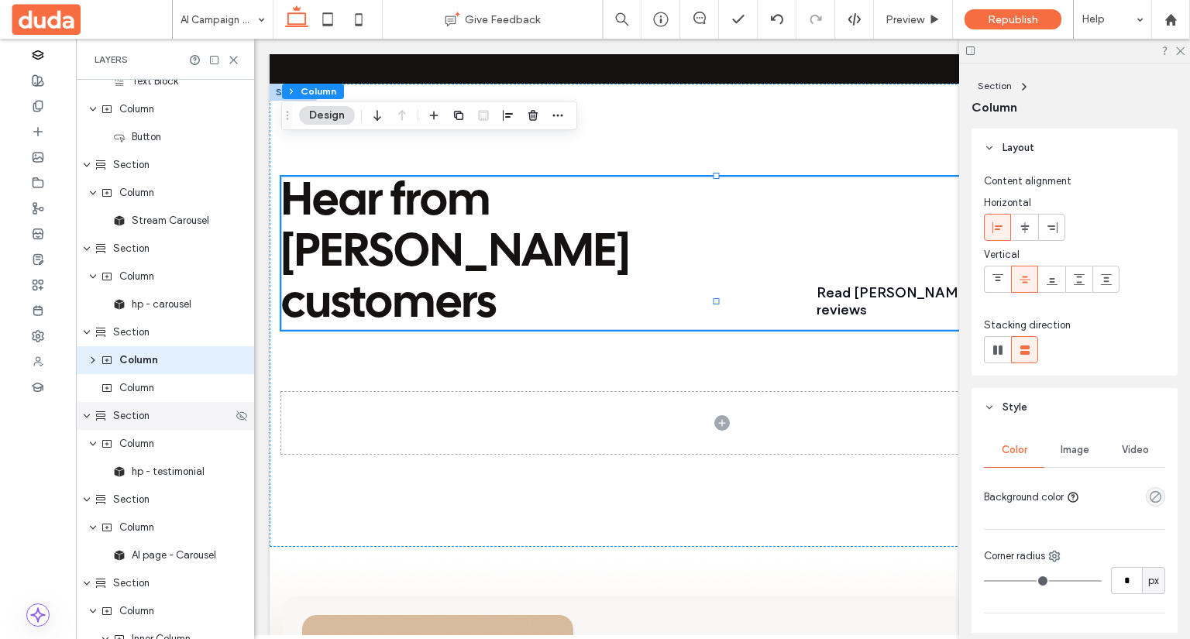
click at [157, 413] on div "Section" at bounding box center [164, 416] width 138 height 16
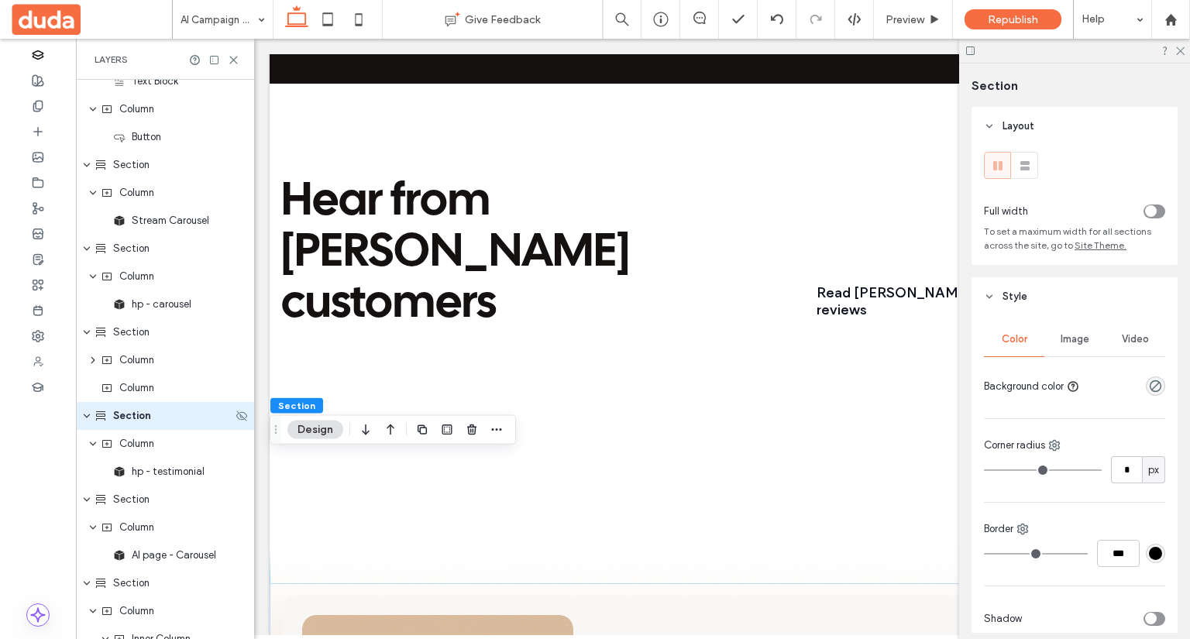
scroll to position [905, 0]
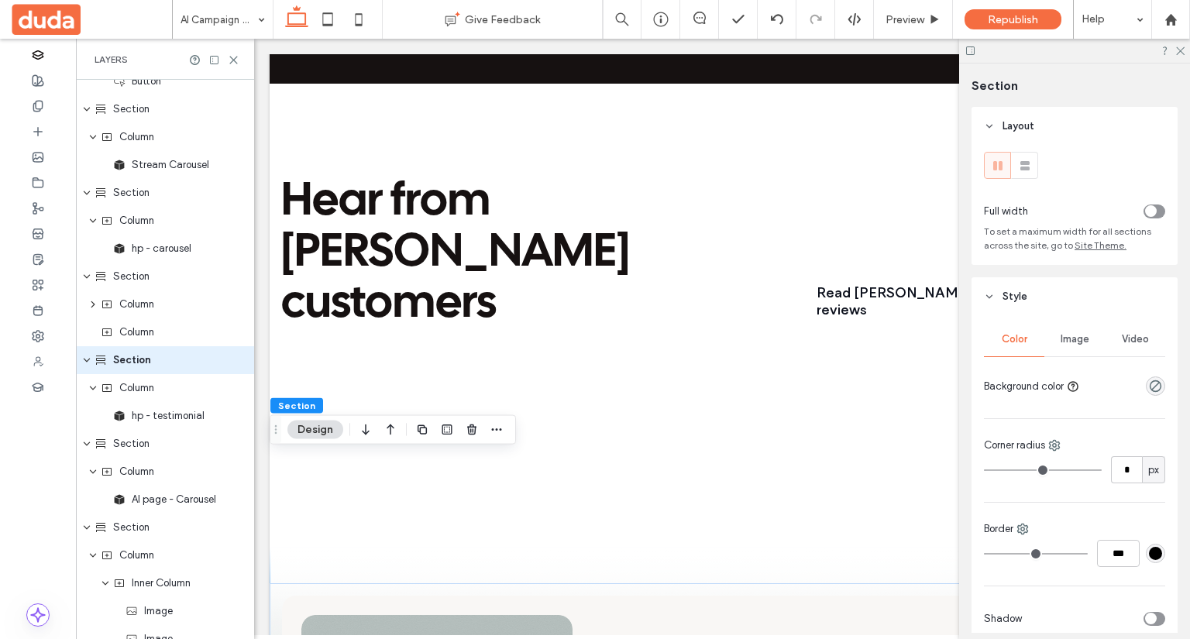
drag, startPoint x: 446, startPoint y: 394, endPoint x: 460, endPoint y: 494, distance: 100.8
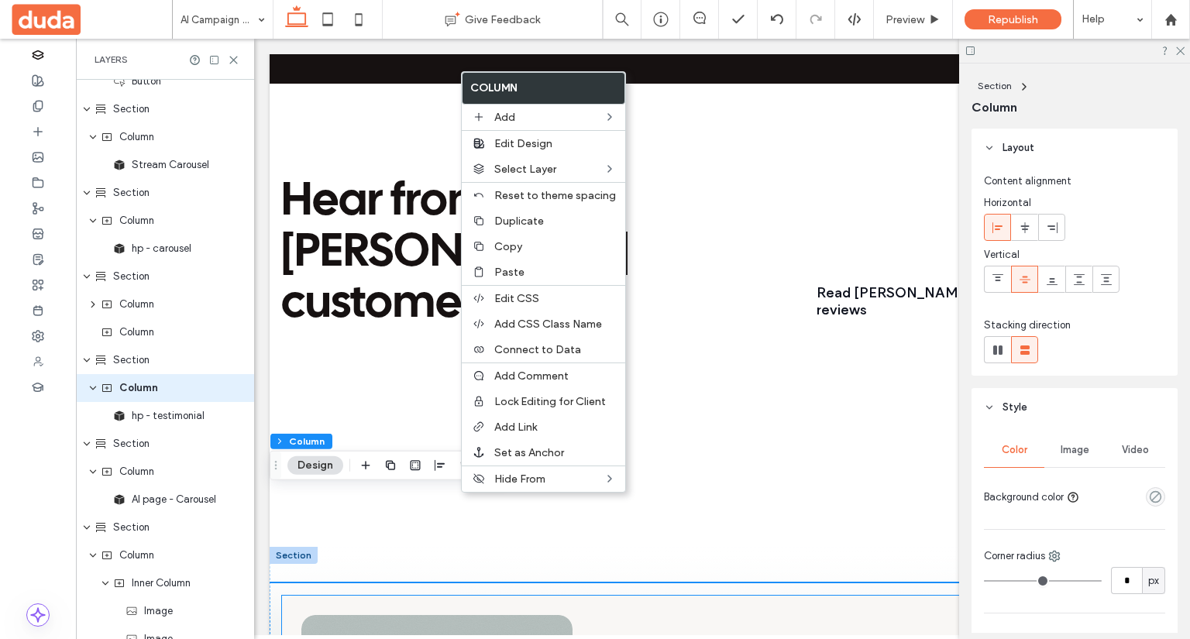
scroll to position [933, 0]
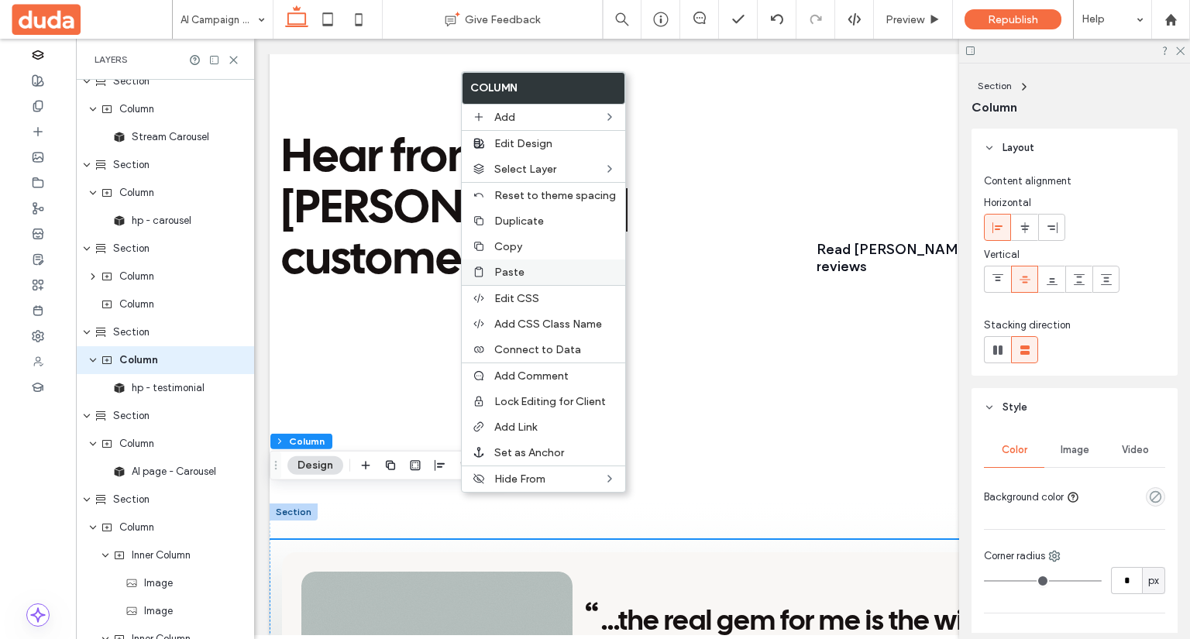
click at [553, 270] on label "Paste" at bounding box center [555, 272] width 122 height 13
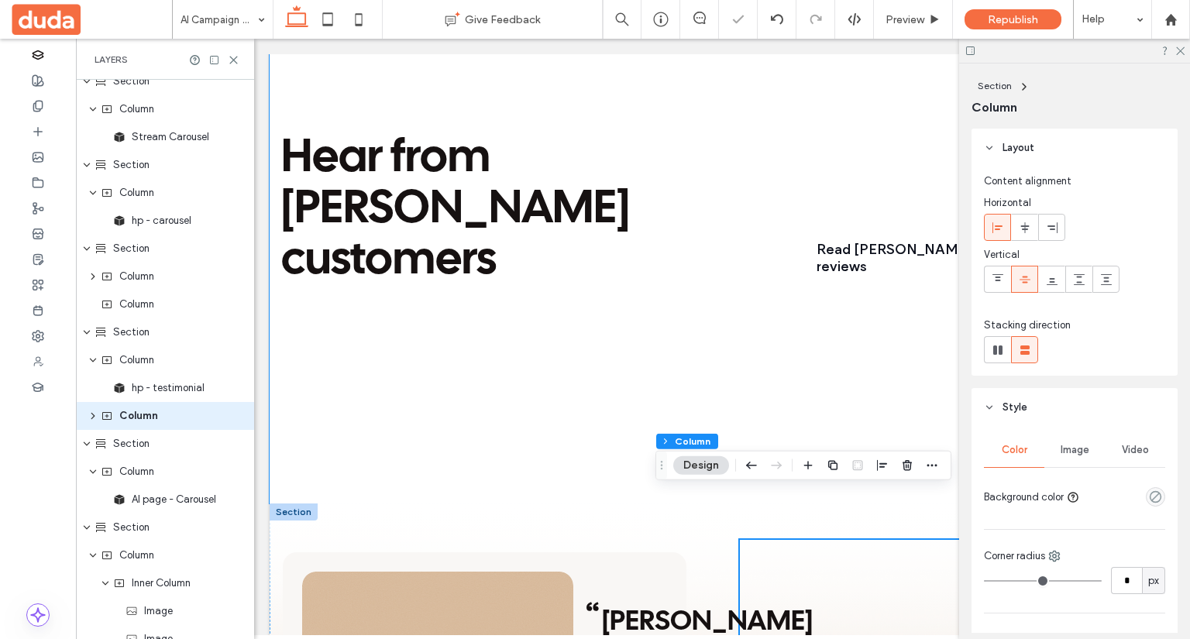
scroll to position [989, 0]
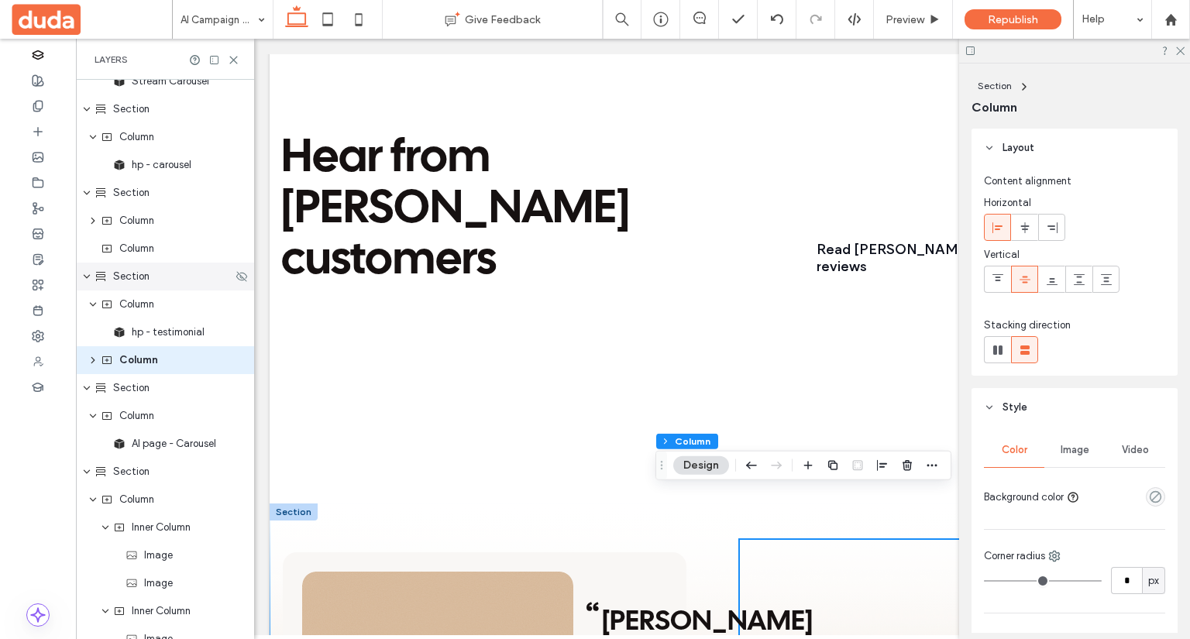
click at [135, 281] on span "Section" at bounding box center [131, 277] width 36 height 16
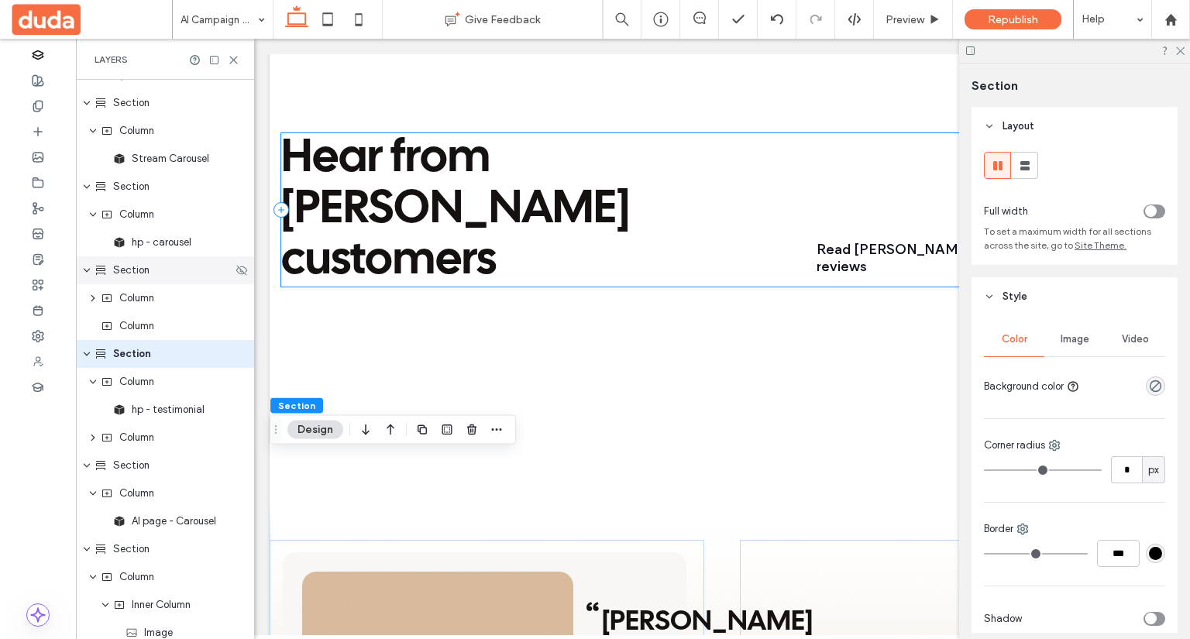
scroll to position [905, 0]
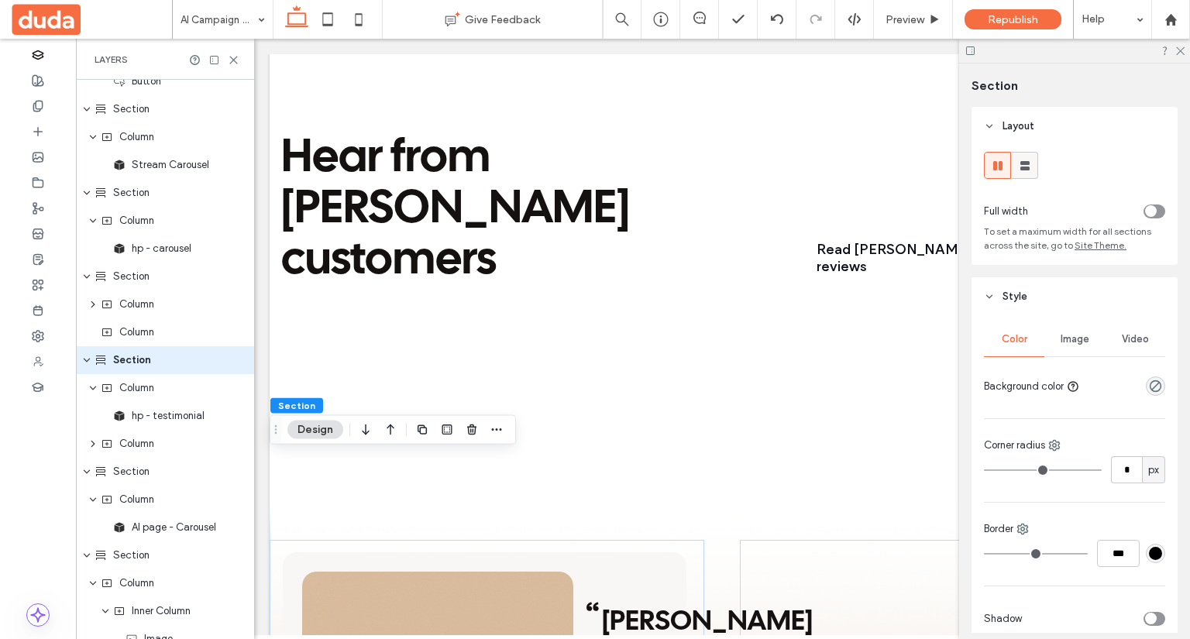
click at [1028, 168] on use at bounding box center [1025, 165] width 9 height 9
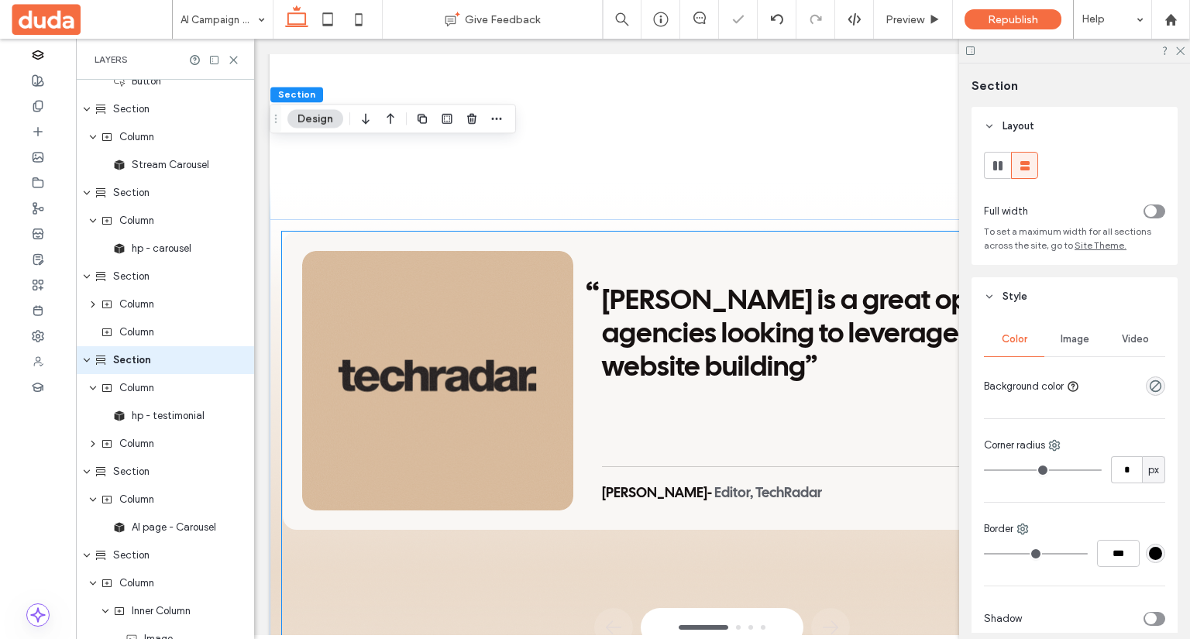
scroll to position [3244, 0]
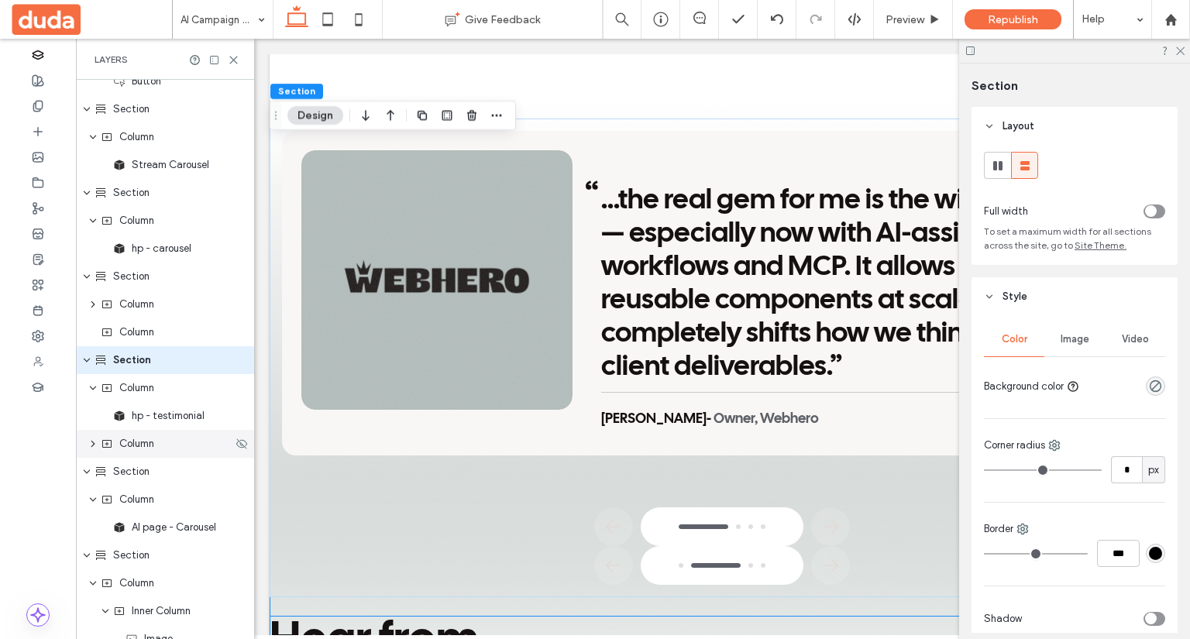
click at [98, 441] on icon "expand Column" at bounding box center [93, 443] width 12 height 9
click at [106, 464] on div "Inner Column" at bounding box center [165, 472] width 178 height 28
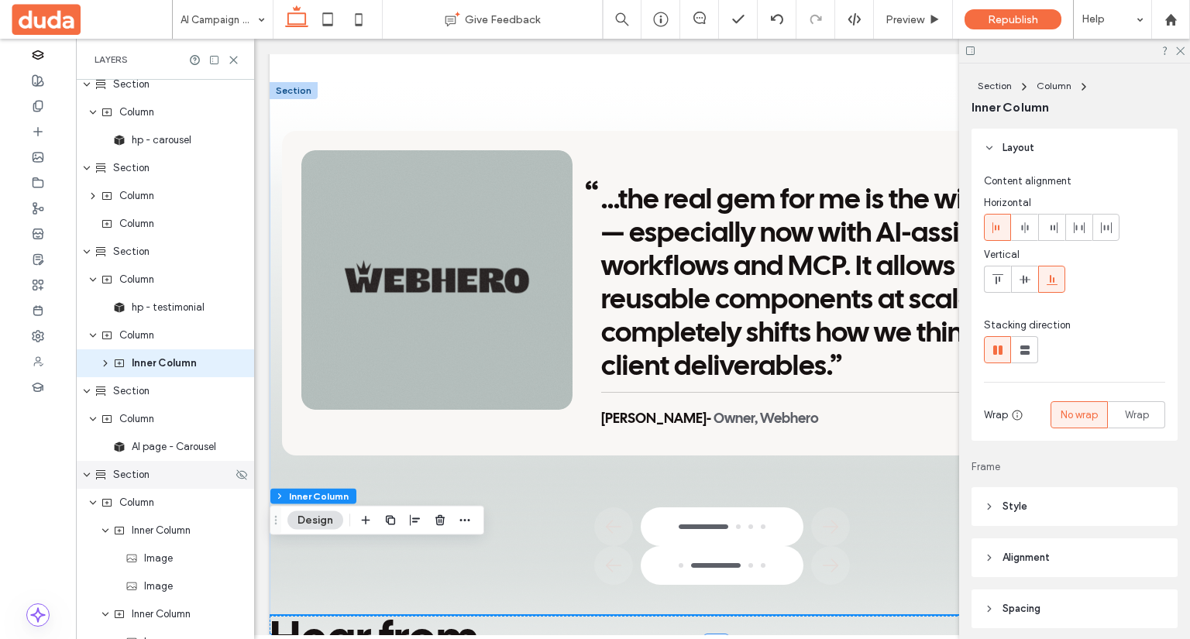
scroll to position [1017, 0]
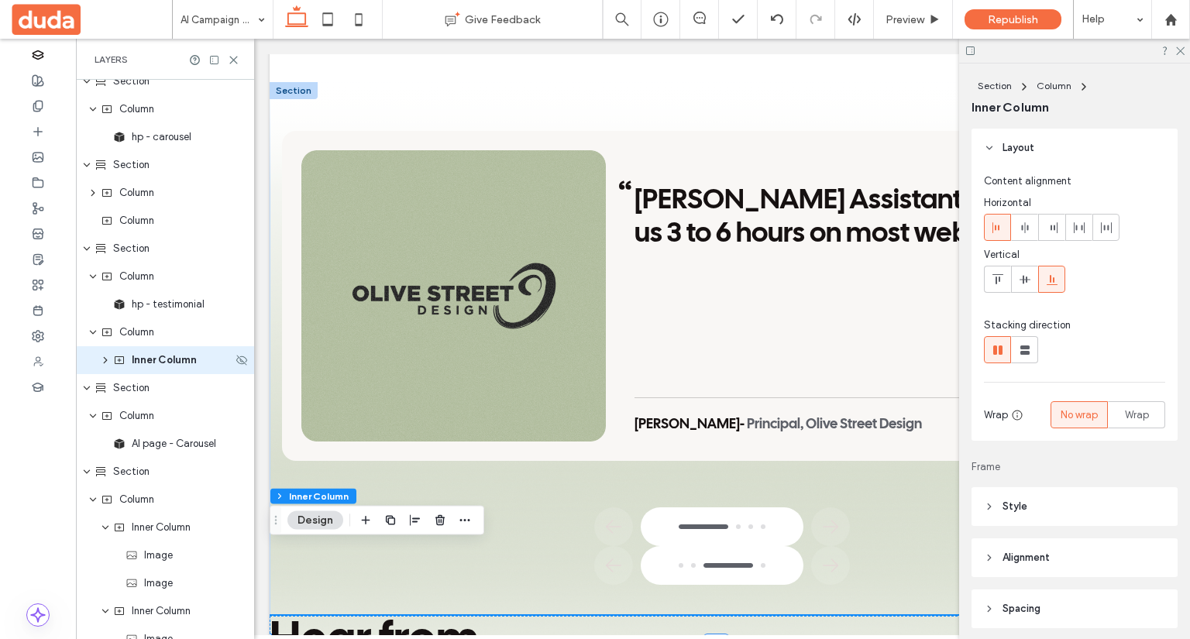
click at [104, 361] on use "expand Inner Column" at bounding box center [106, 360] width 4 height 6
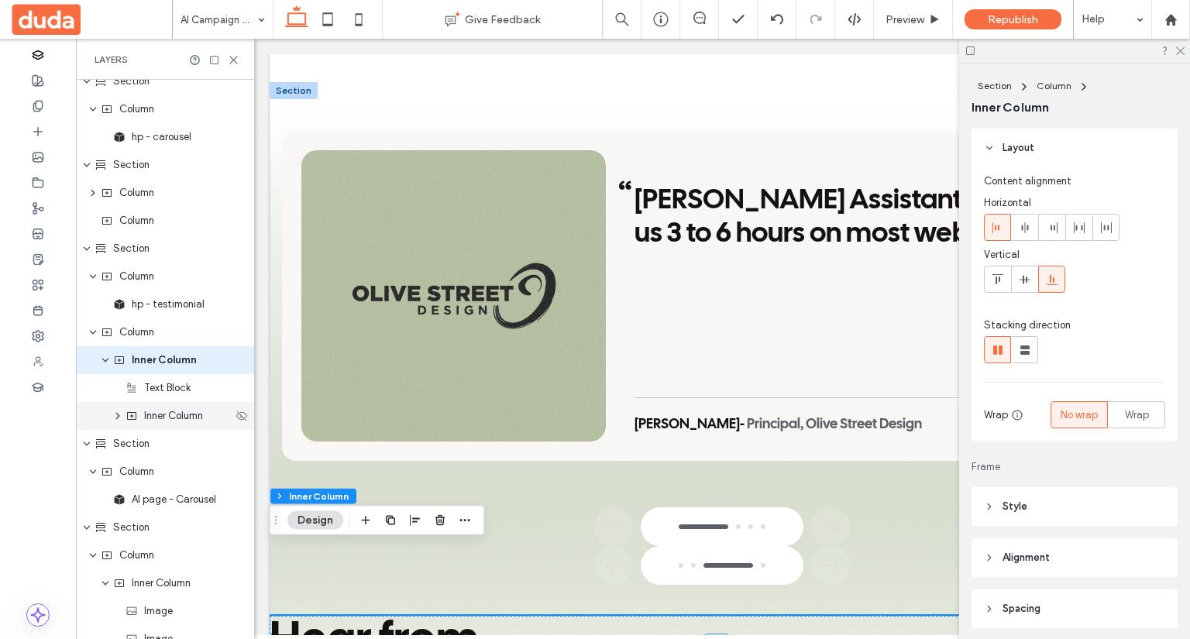
click at [118, 418] on icon "expand Inner Column" at bounding box center [118, 416] width 12 height 9
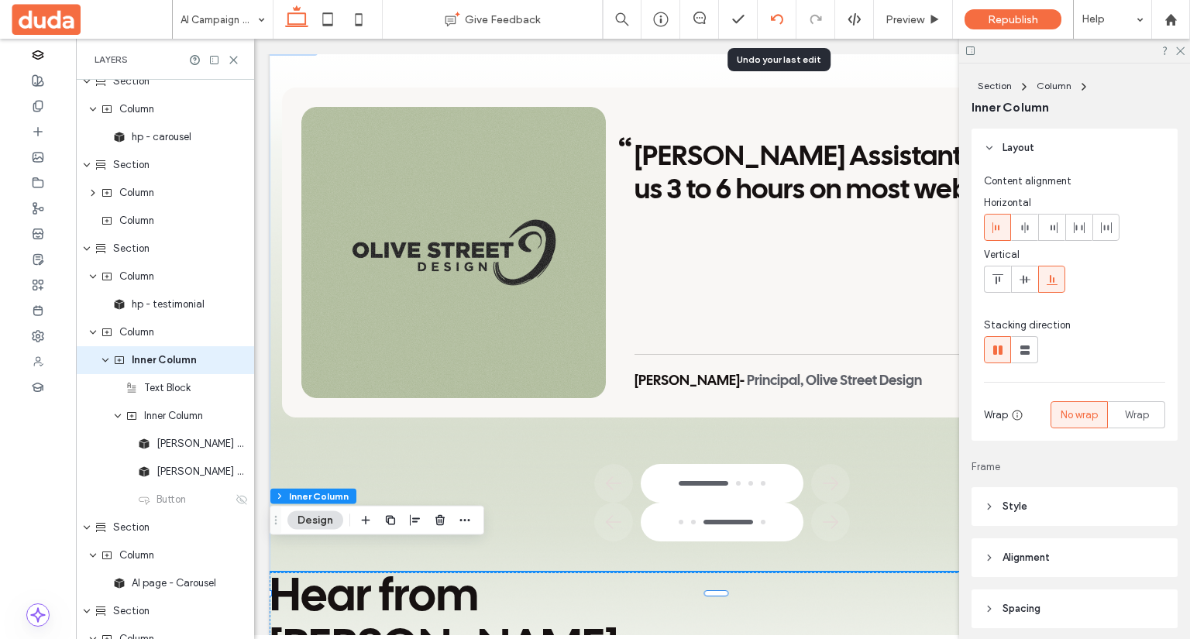
click at [778, 17] on icon at bounding box center [777, 19] width 12 height 12
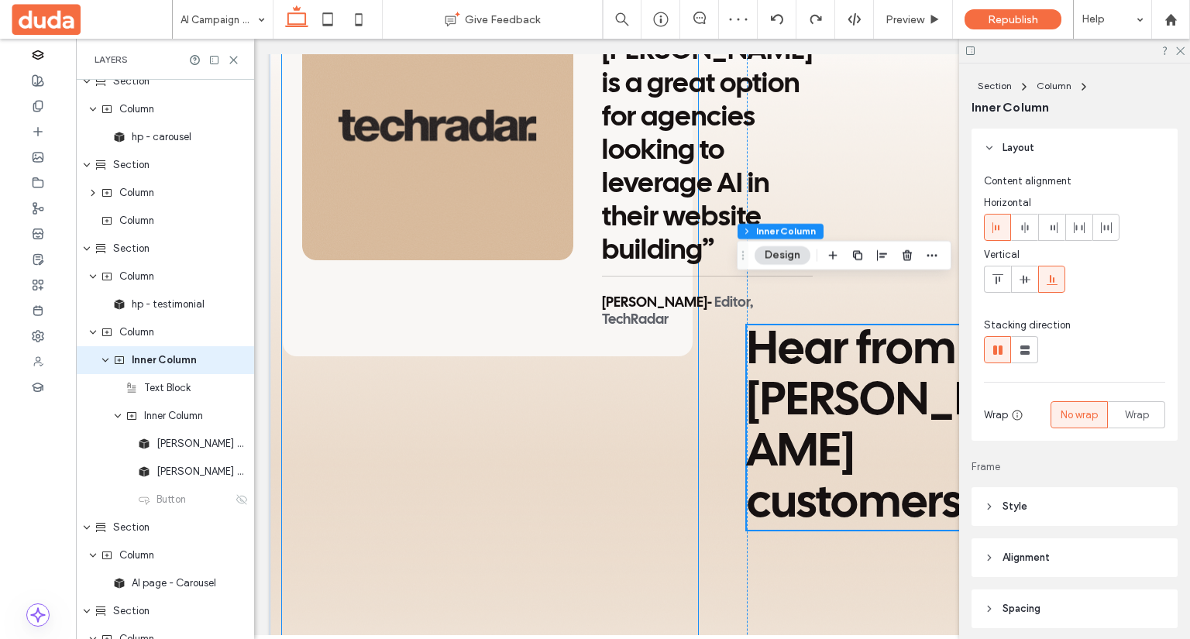
scroll to position [3399, 0]
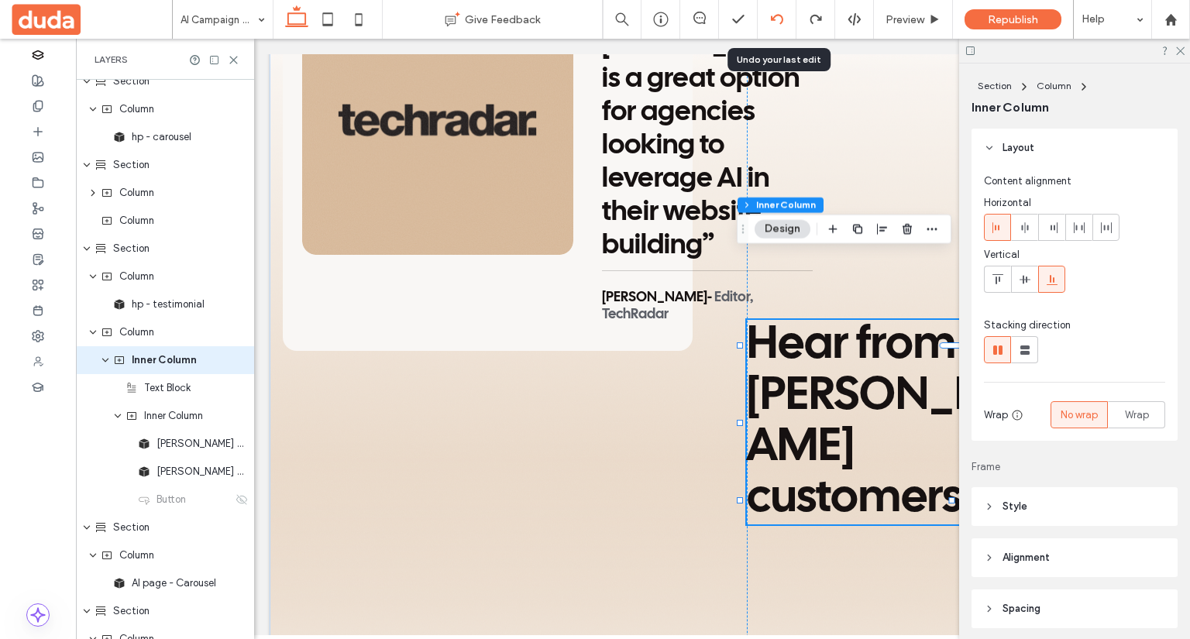
click at [772, 18] on use at bounding box center [776, 19] width 12 height 10
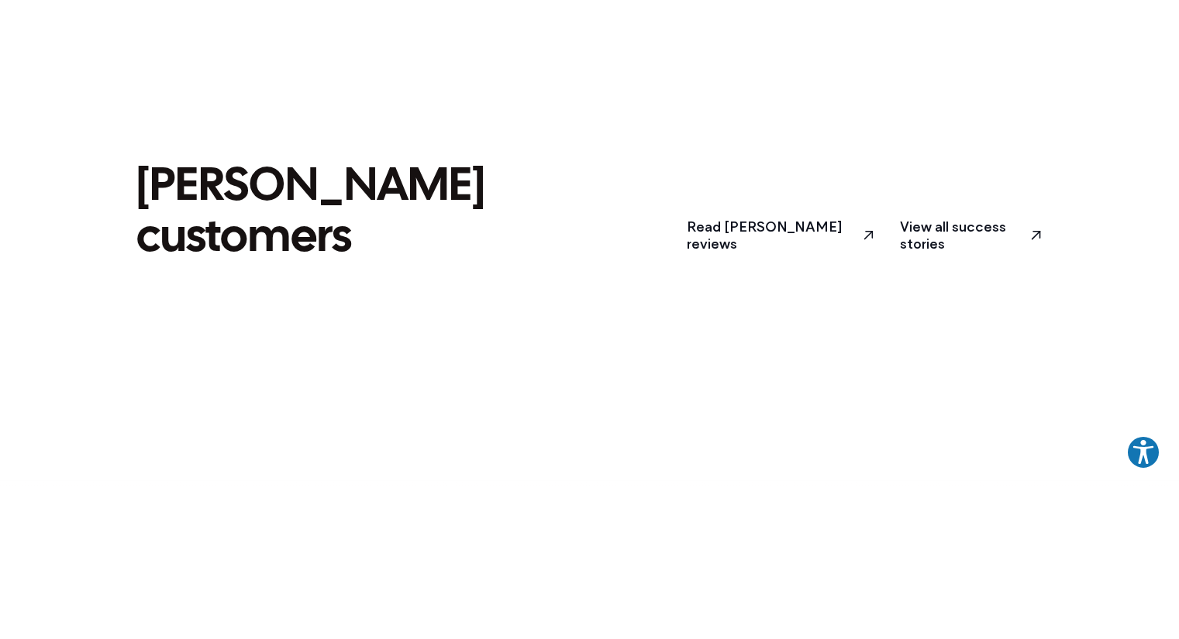
scroll to position [3100, 0]
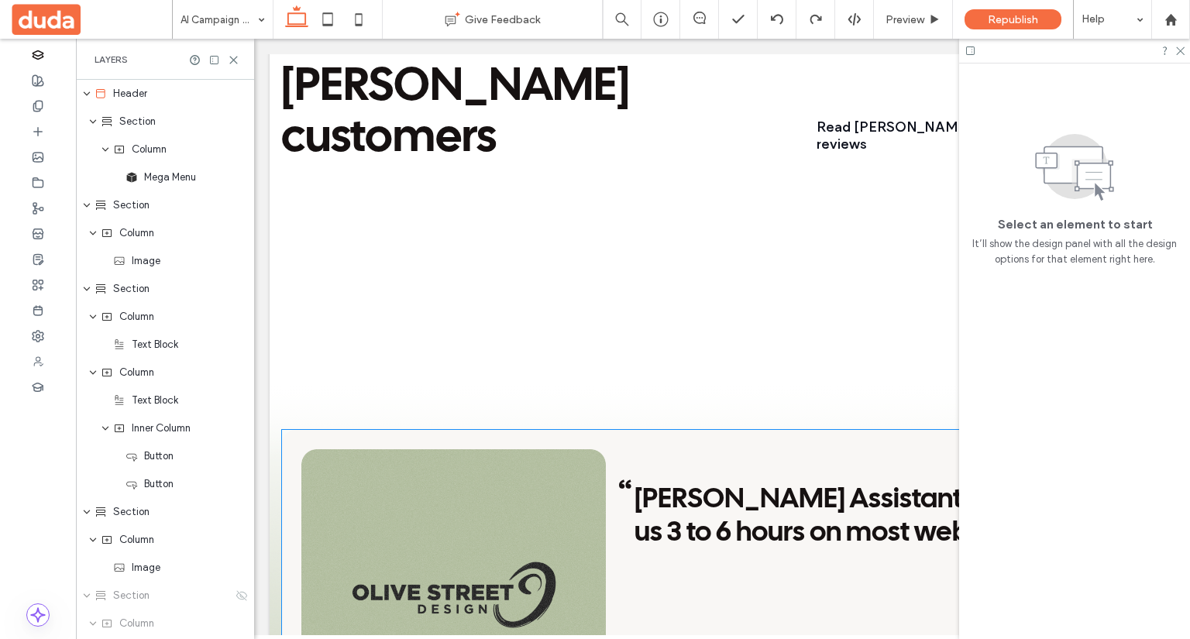
scroll to position [2713, 0]
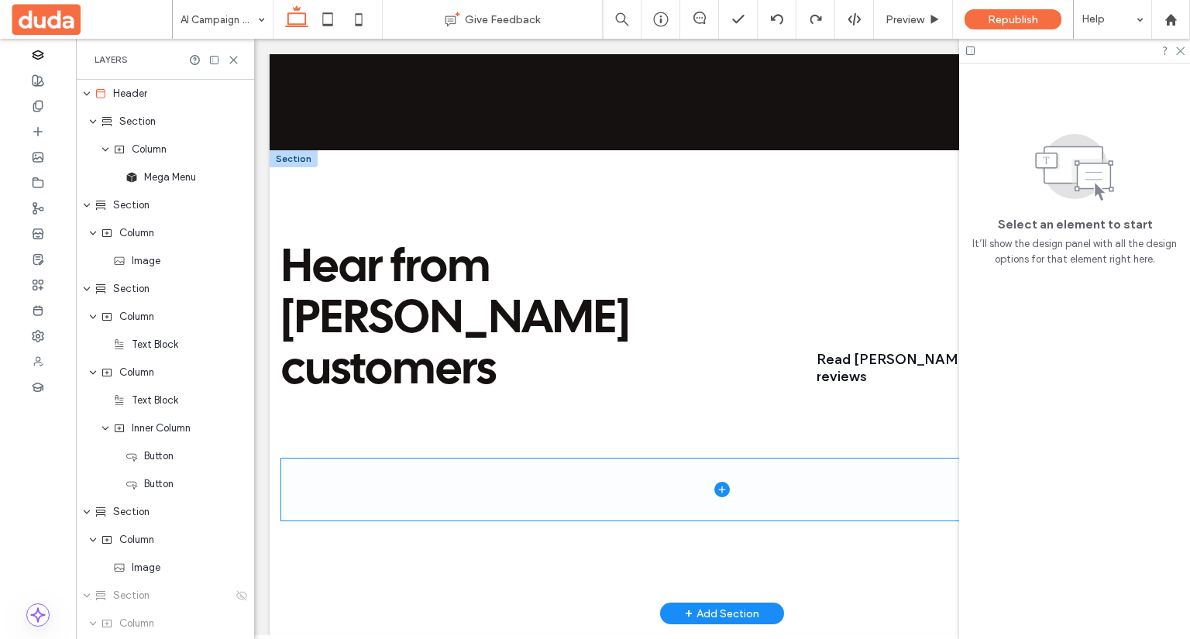
click at [548, 459] on span at bounding box center [722, 490] width 882 height 62
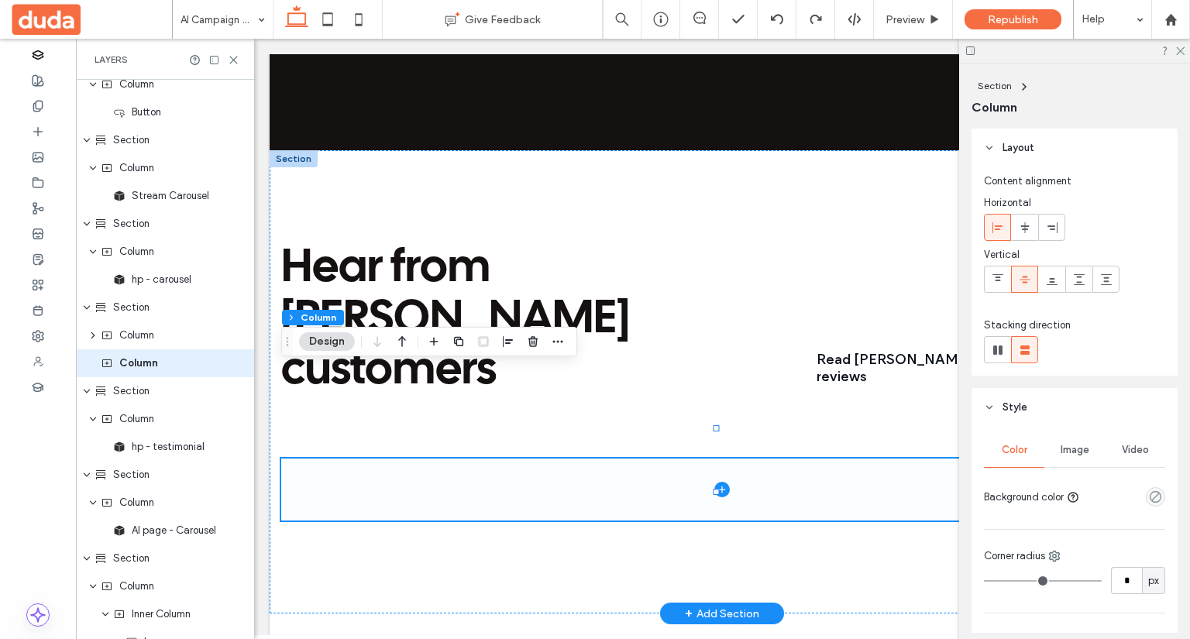
scroll to position [877, 0]
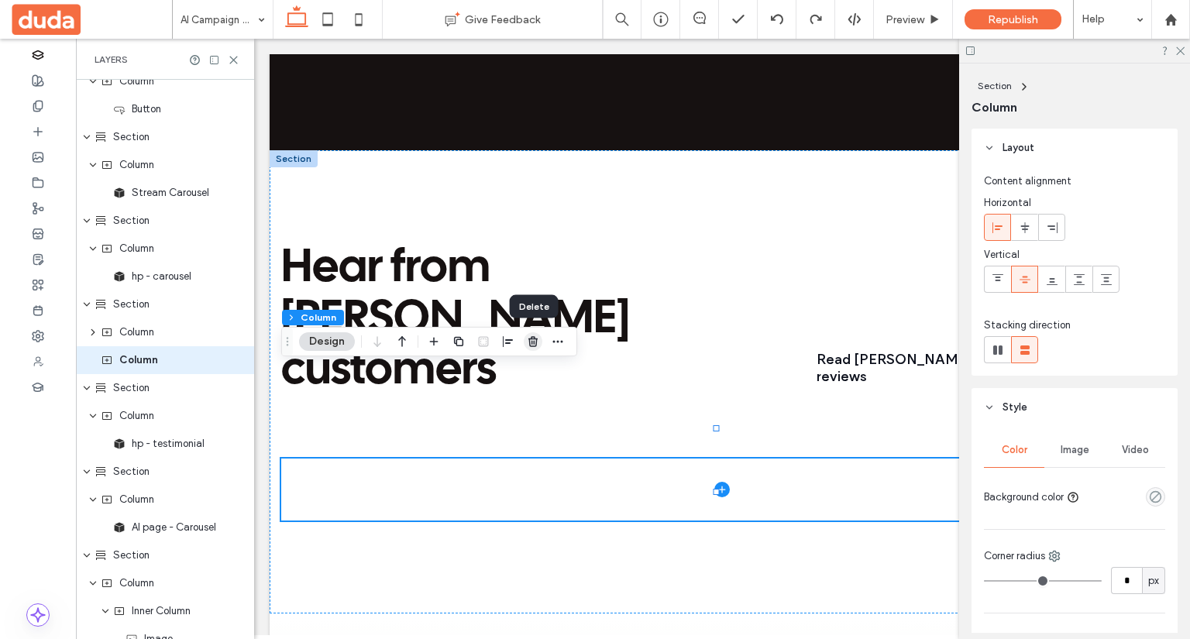
click at [536, 337] on icon "button" at bounding box center [533, 342] width 12 height 12
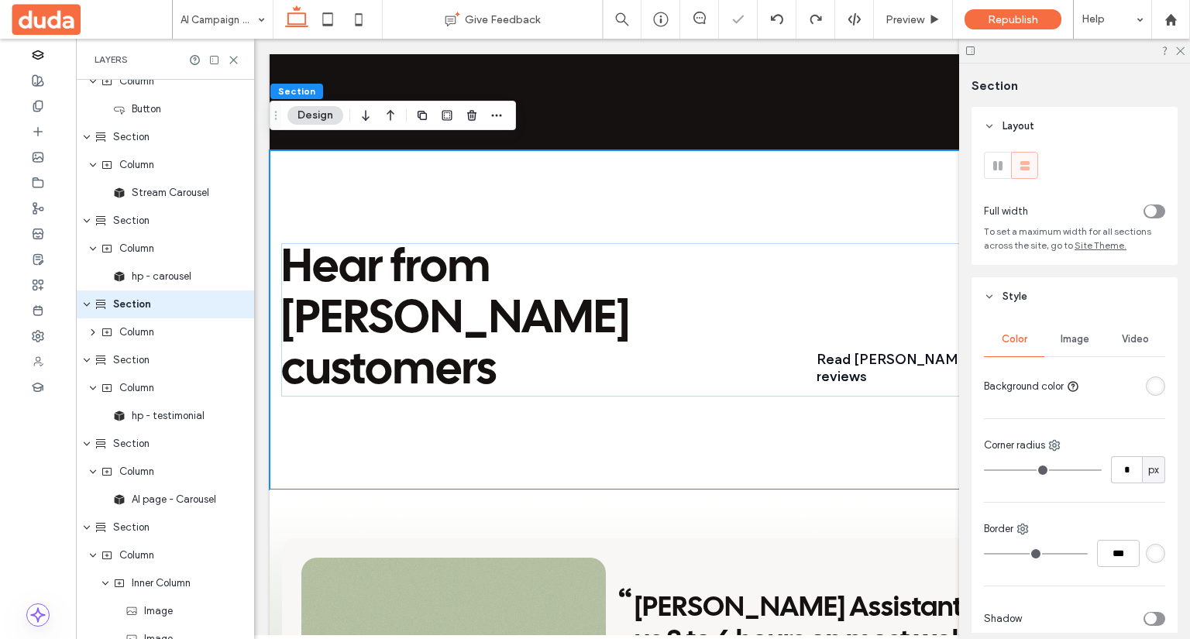
scroll to position [822, 0]
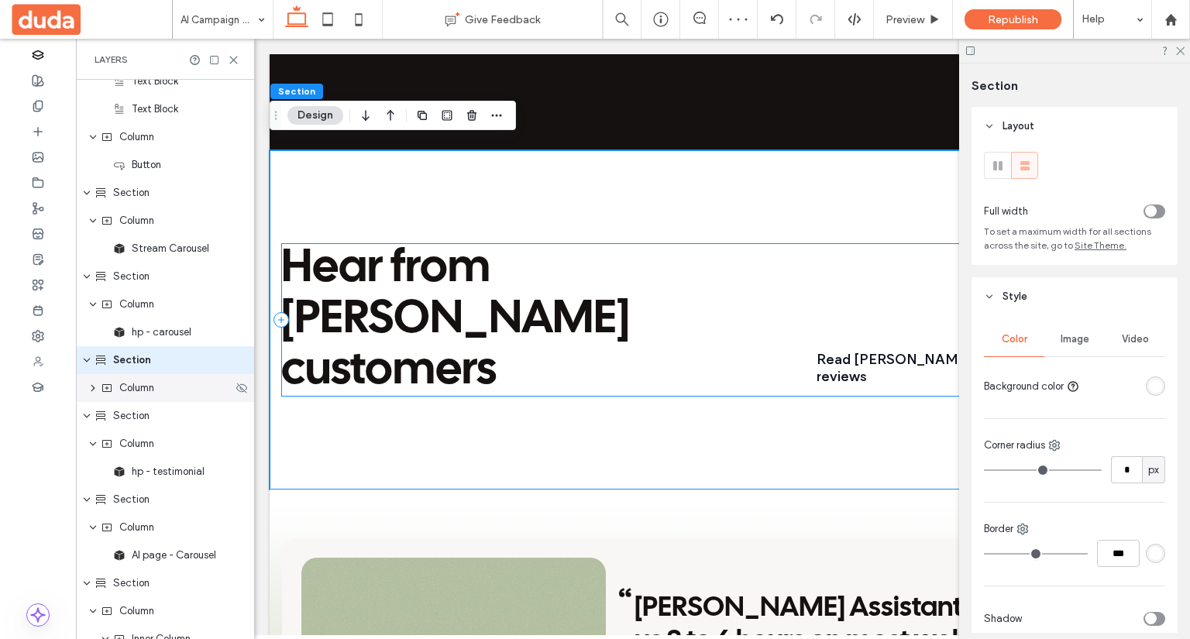
click at [97, 390] on icon "expand Column" at bounding box center [93, 388] width 12 height 9
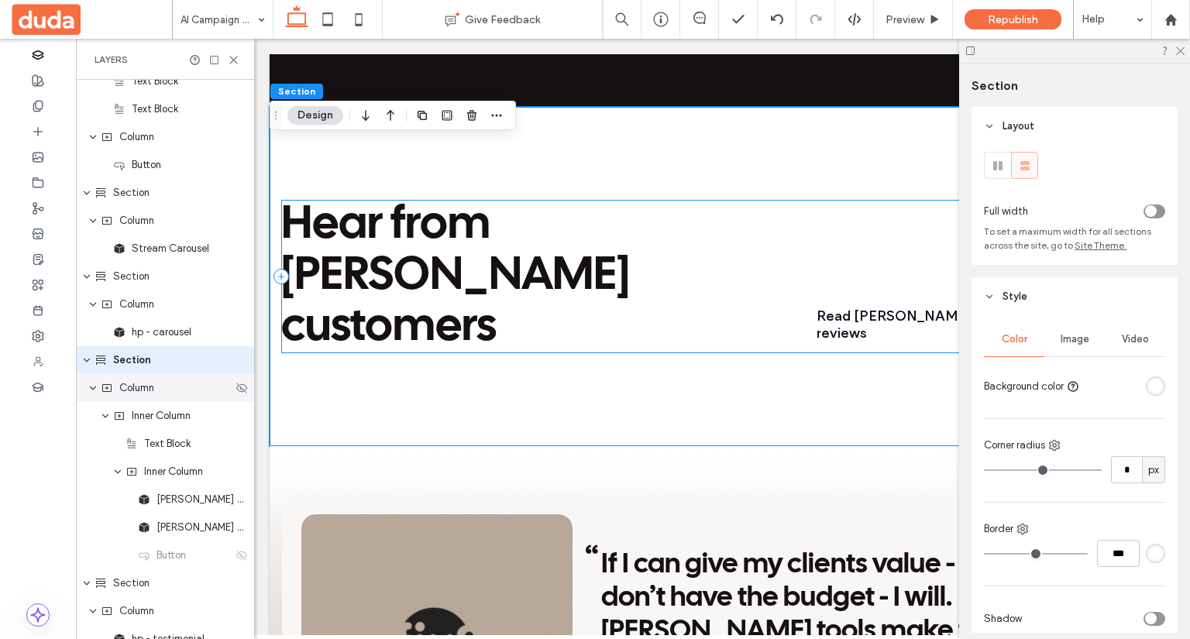
click at [95, 388] on icon "expand Column" at bounding box center [92, 388] width 9 height 12
click at [130, 391] on span "Column" at bounding box center [136, 389] width 35 height 16
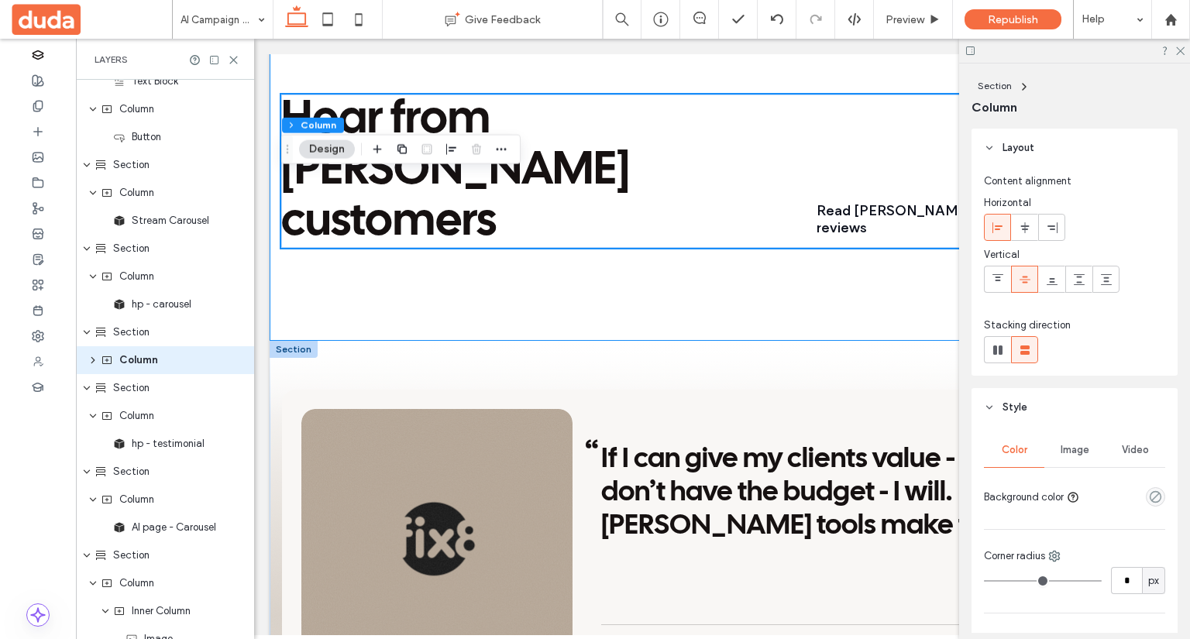
scroll to position [2945, 0]
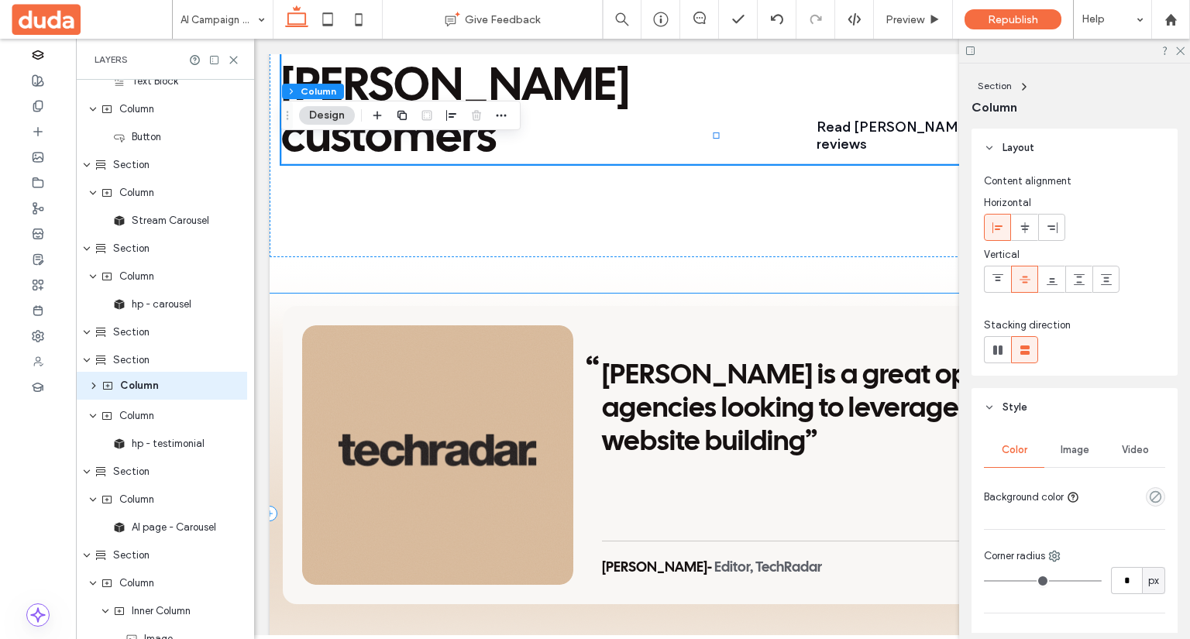
drag, startPoint x: 139, startPoint y: 363, endPoint x: 140, endPoint y: 385, distance: 22.5
click at [140, 385] on div "Header Section Column Mega Menu Section Column Image Section Column Text Block …" at bounding box center [165, 597] width 178 height 2734
drag, startPoint x: 115, startPoint y: 361, endPoint x: 112, endPoint y: 394, distance: 33.4
click at [112, 394] on div "Header Section Column Mega Menu Section Column Image Section Column Text Block …" at bounding box center [165, 597] width 178 height 2734
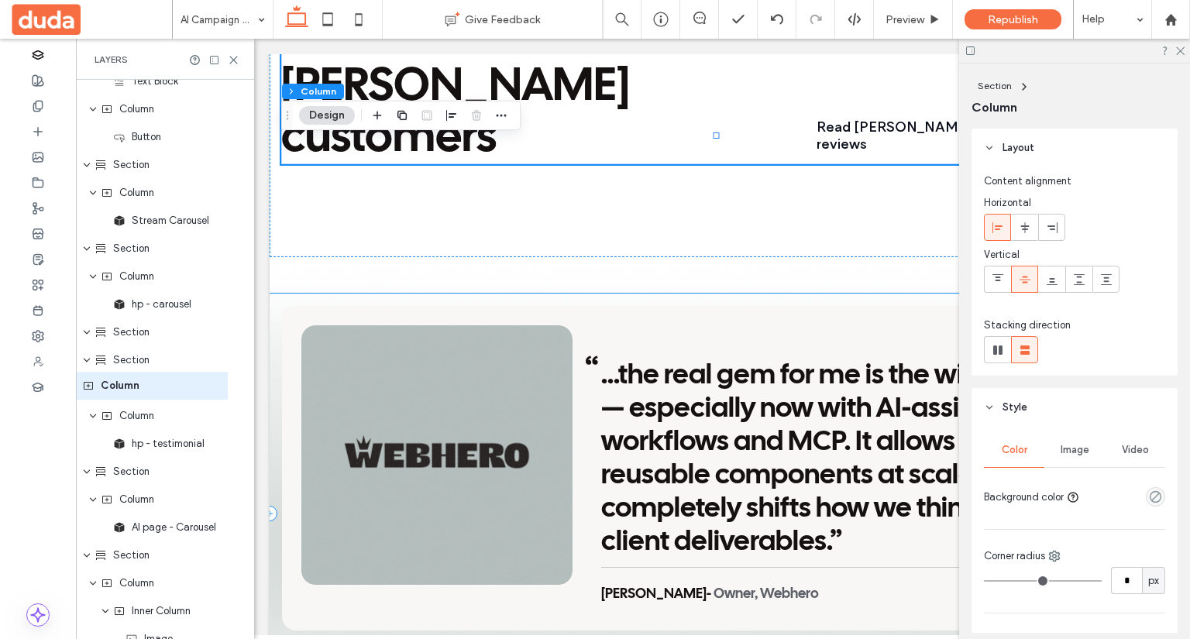
drag, startPoint x: 118, startPoint y: 360, endPoint x: 101, endPoint y: 384, distance: 29.5
click at [101, 384] on div "Header Section Column Mega Menu Section Column Image Section Column Text Block …" at bounding box center [165, 597] width 178 height 2734
drag, startPoint x: 163, startPoint y: 370, endPoint x: 177, endPoint y: 393, distance: 27.1
click at [178, 395] on div "Header Section Column Mega Menu Section Column Image Section Column Text Block …" at bounding box center [165, 597] width 178 height 2734
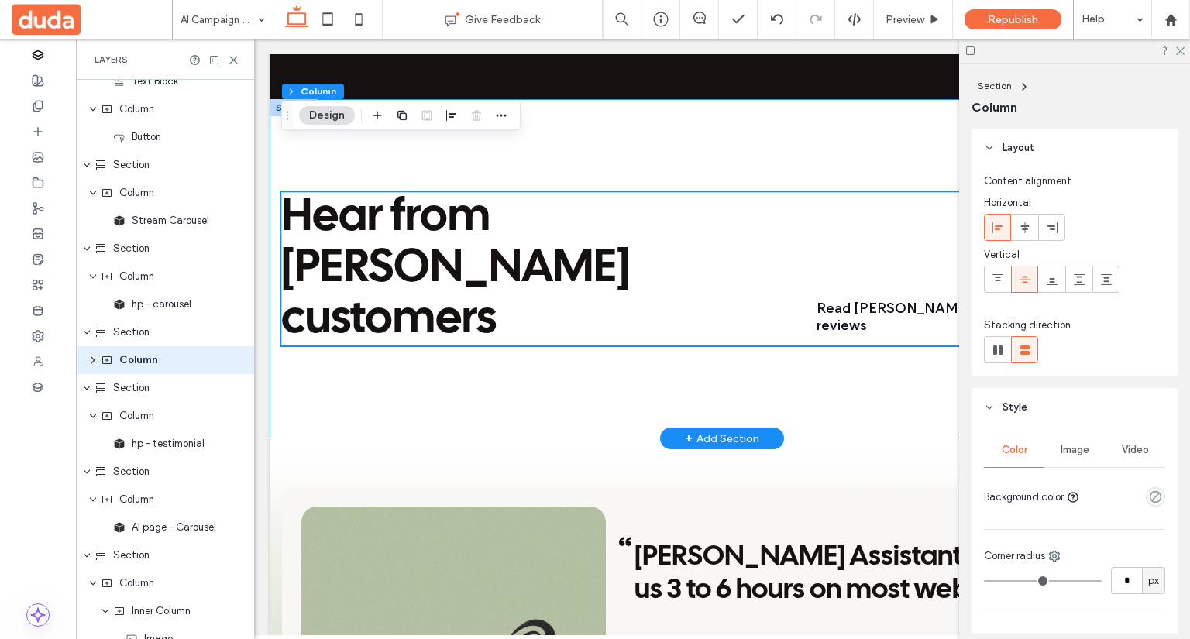
scroll to position [2713, 0]
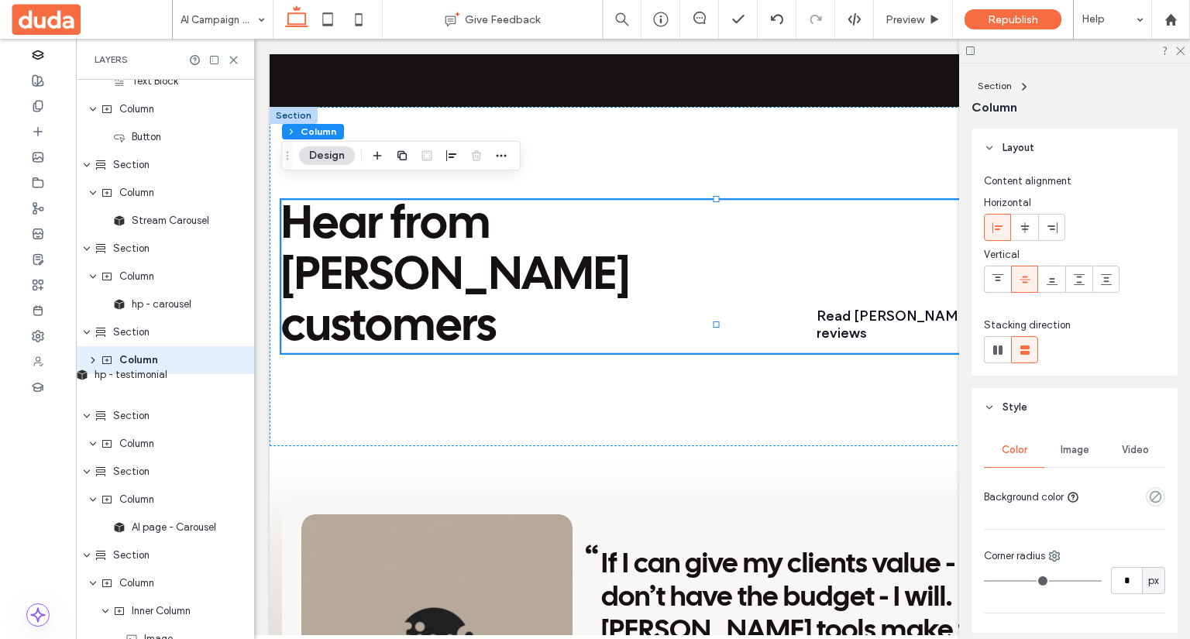
drag, startPoint x: 143, startPoint y: 444, endPoint x: 106, endPoint y: 376, distance: 77.7
click at [106, 376] on div "Header Section Column Mega Menu Section Column Image Section Column Text Block …" at bounding box center [165, 597] width 178 height 2734
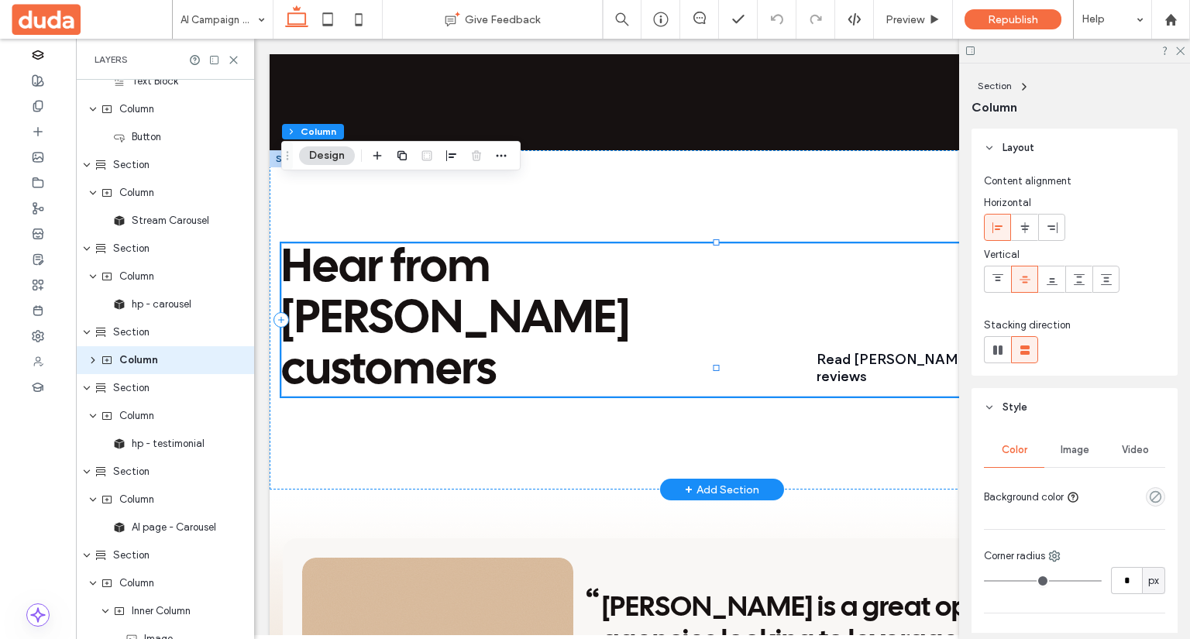
drag, startPoint x: 414, startPoint y: 404, endPoint x: 724, endPoint y: 182, distance: 381.1
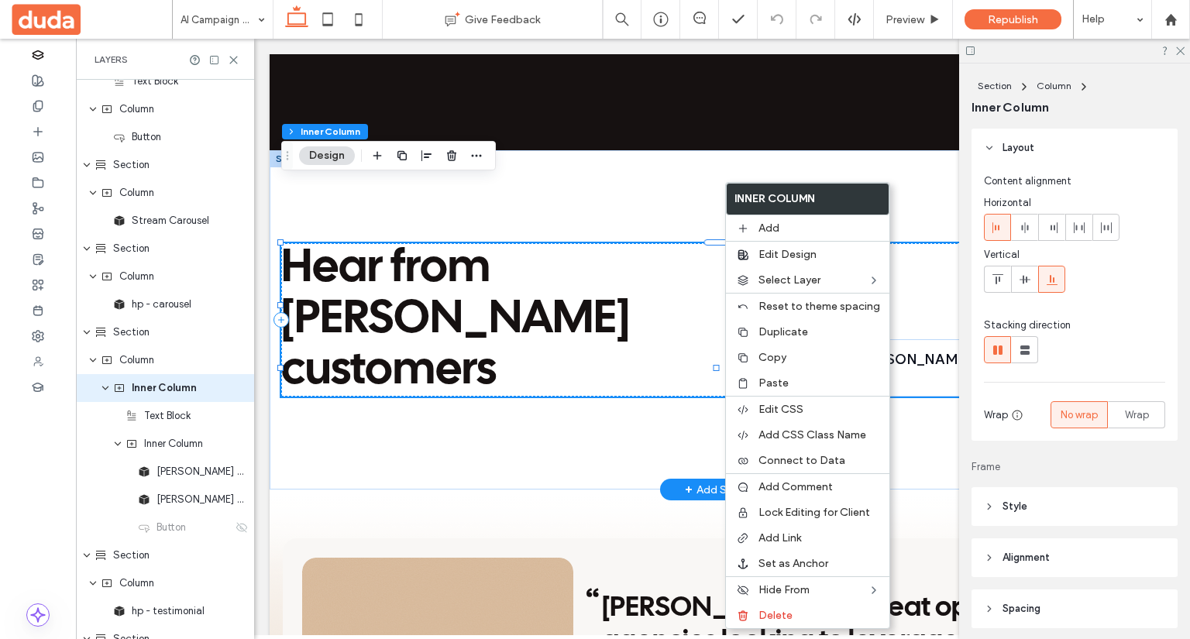
scroll to position [877, 0]
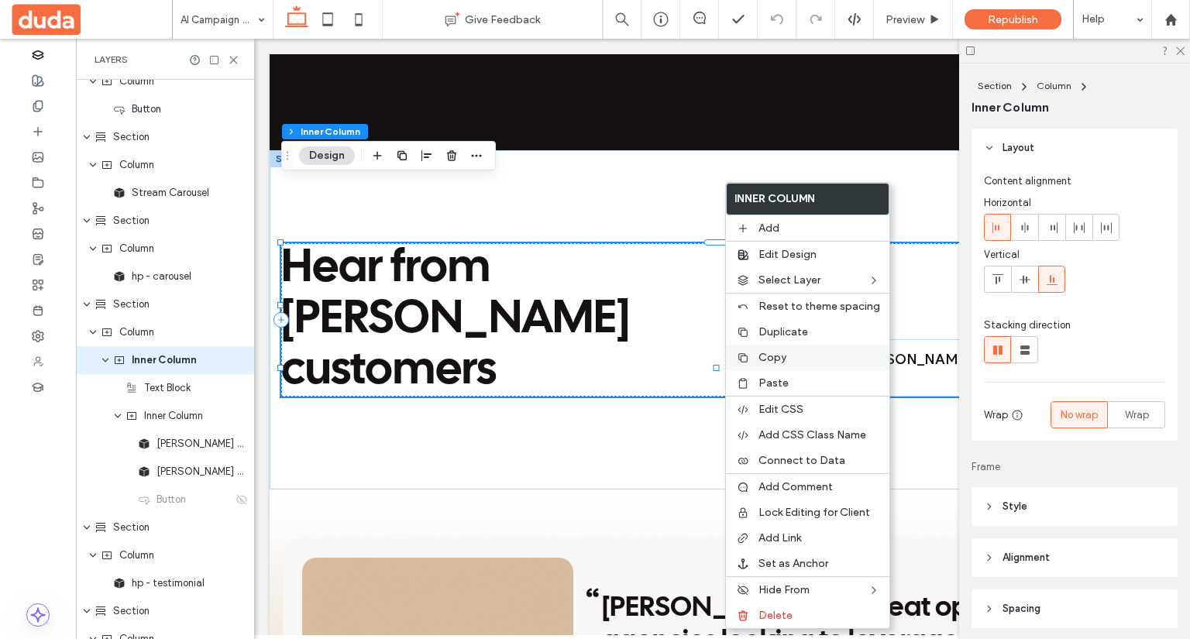
click at [791, 367] on div "Copy" at bounding box center [808, 358] width 164 height 26
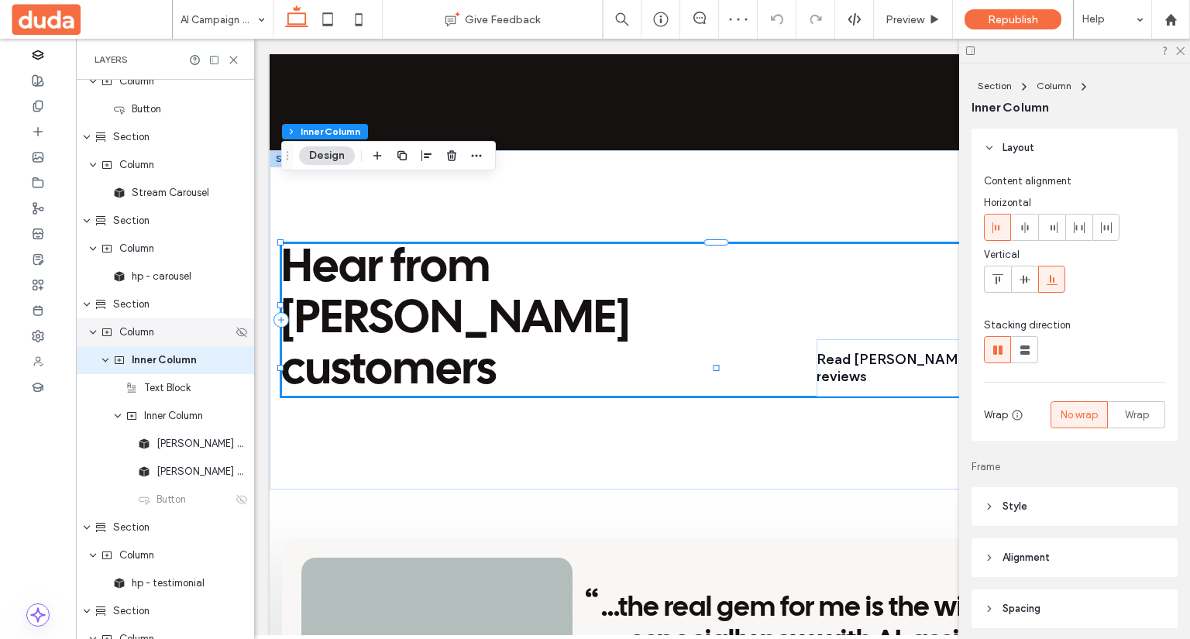
click at [134, 328] on span "Column" at bounding box center [136, 333] width 35 height 16
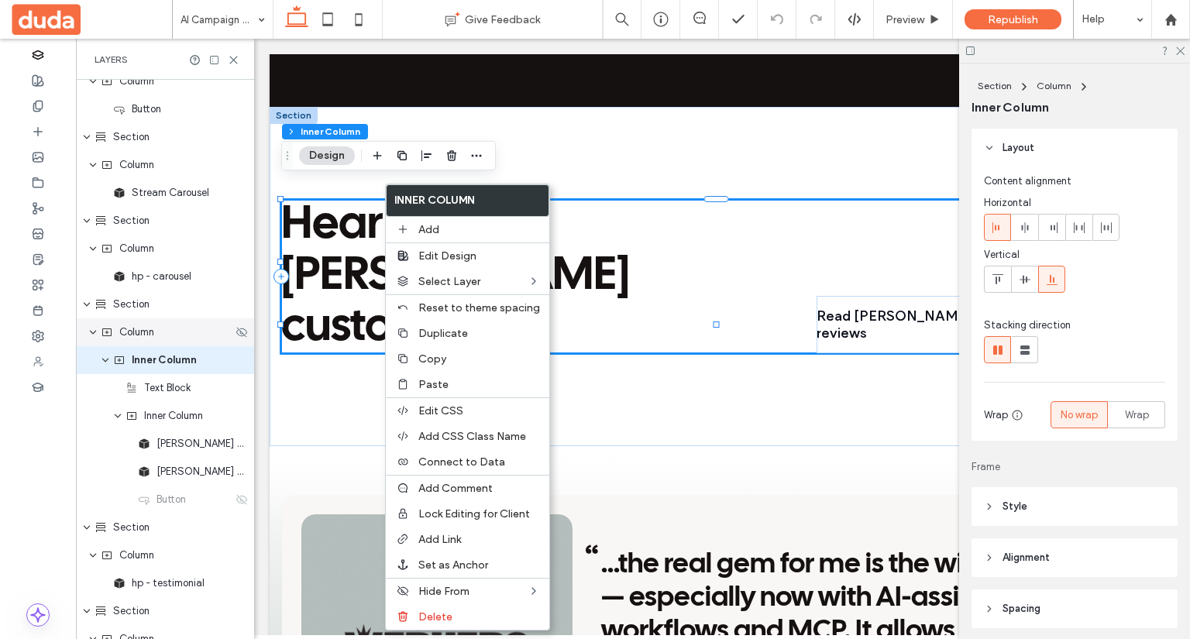
click at [129, 339] on span "Column" at bounding box center [136, 333] width 35 height 16
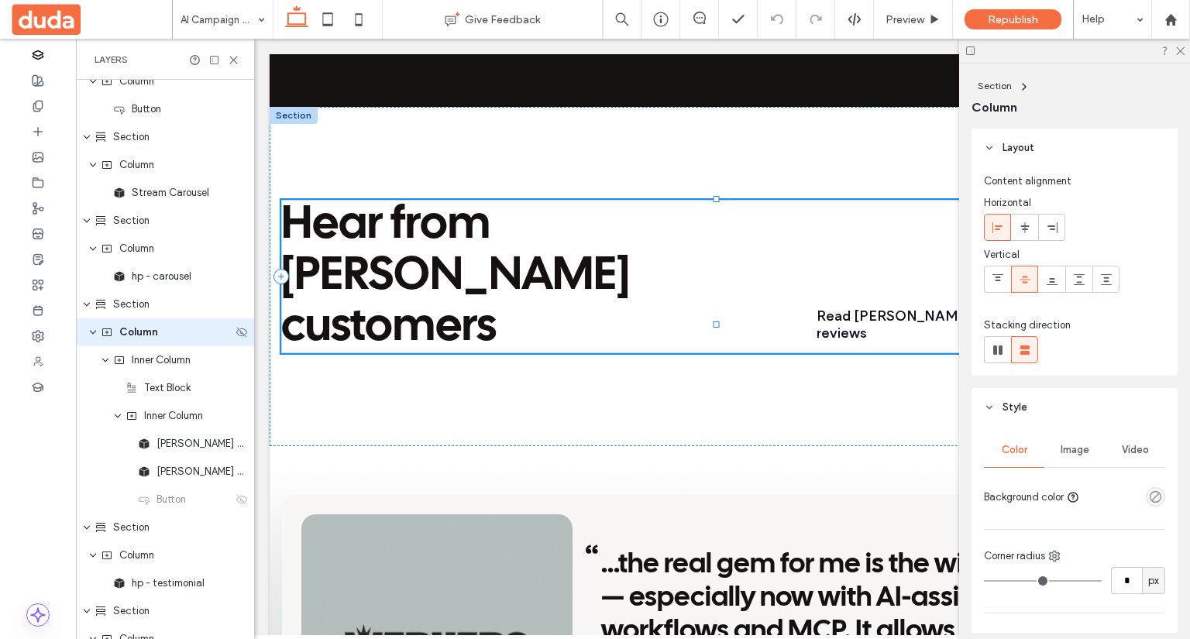
scroll to position [849, 0]
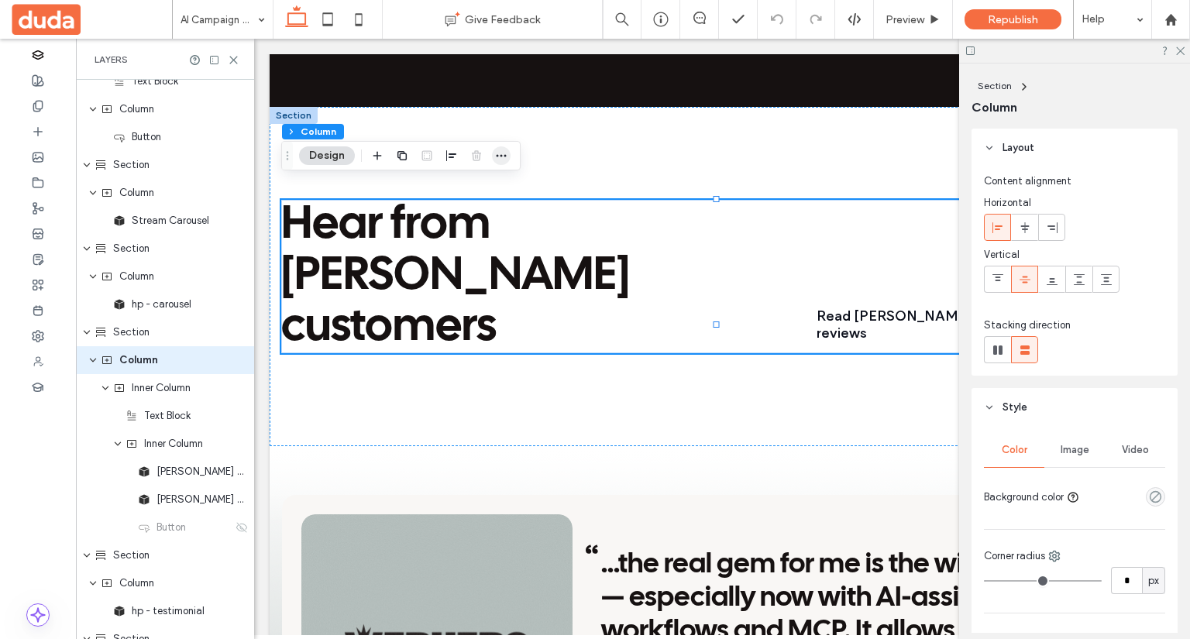
click at [496, 160] on icon "button" at bounding box center [501, 156] width 12 height 12
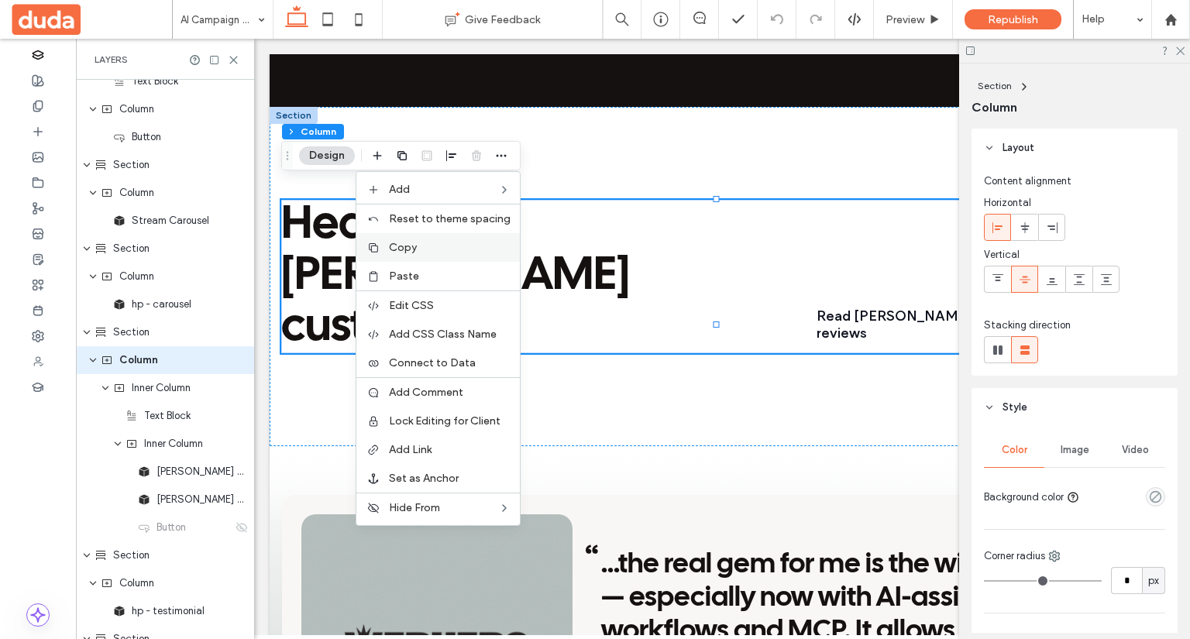
click at [475, 246] on label "Copy" at bounding box center [450, 247] width 122 height 13
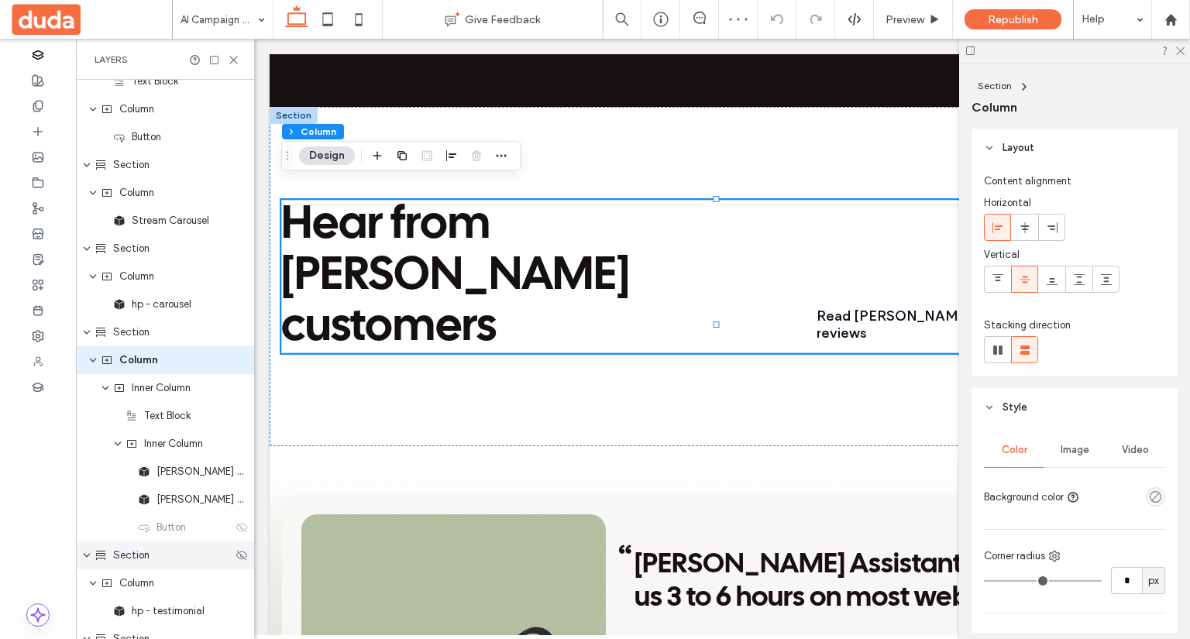
click at [122, 556] on span "Section" at bounding box center [131, 556] width 36 height 16
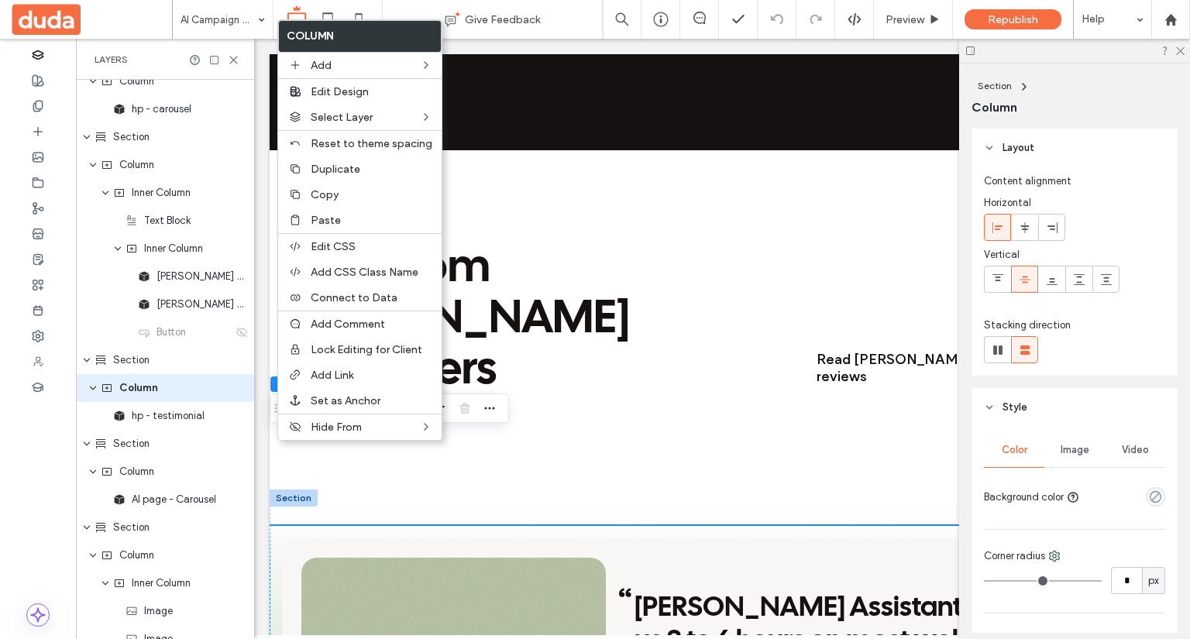
scroll to position [1073, 0]
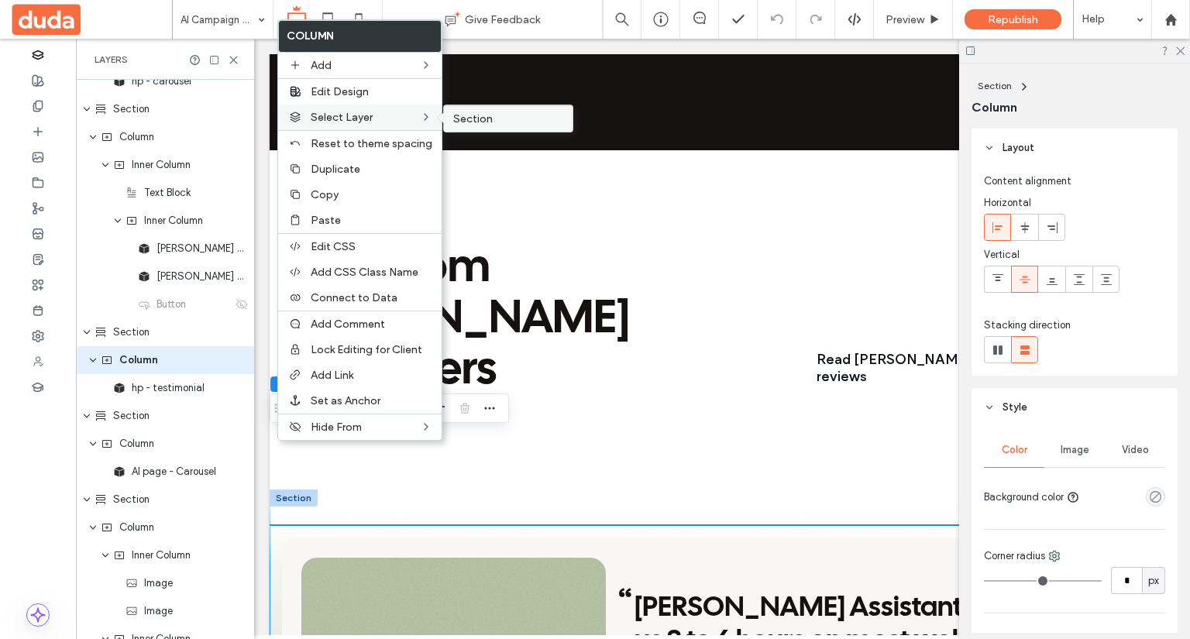
click at [525, 117] on label "Section" at bounding box center [508, 118] width 110 height 13
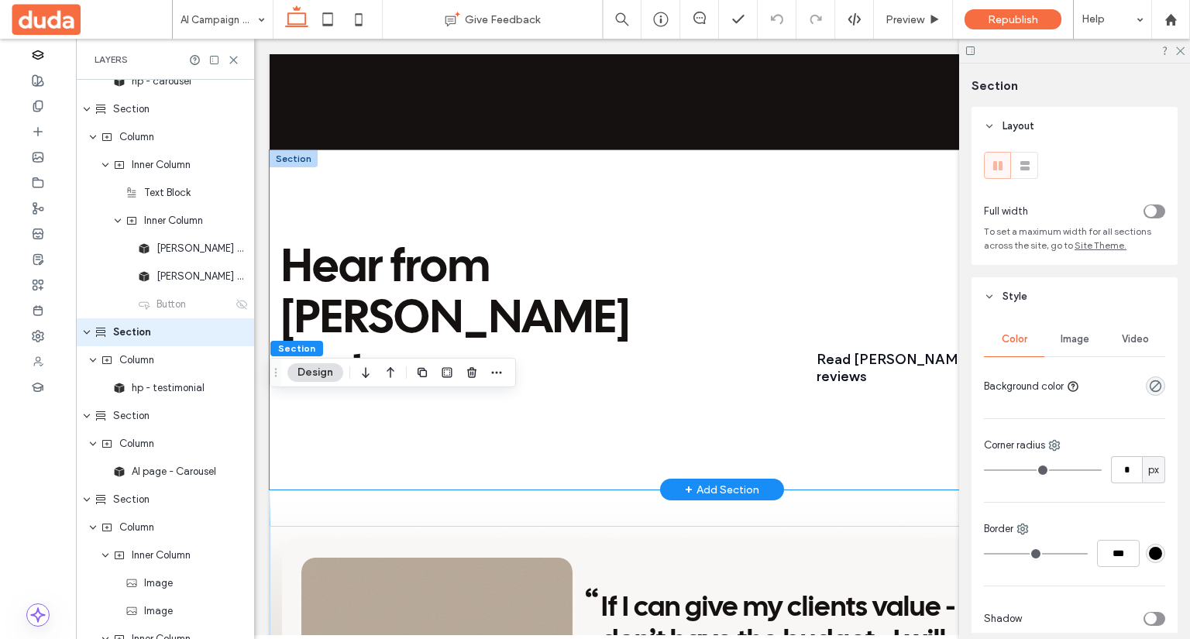
scroll to position [1045, 0]
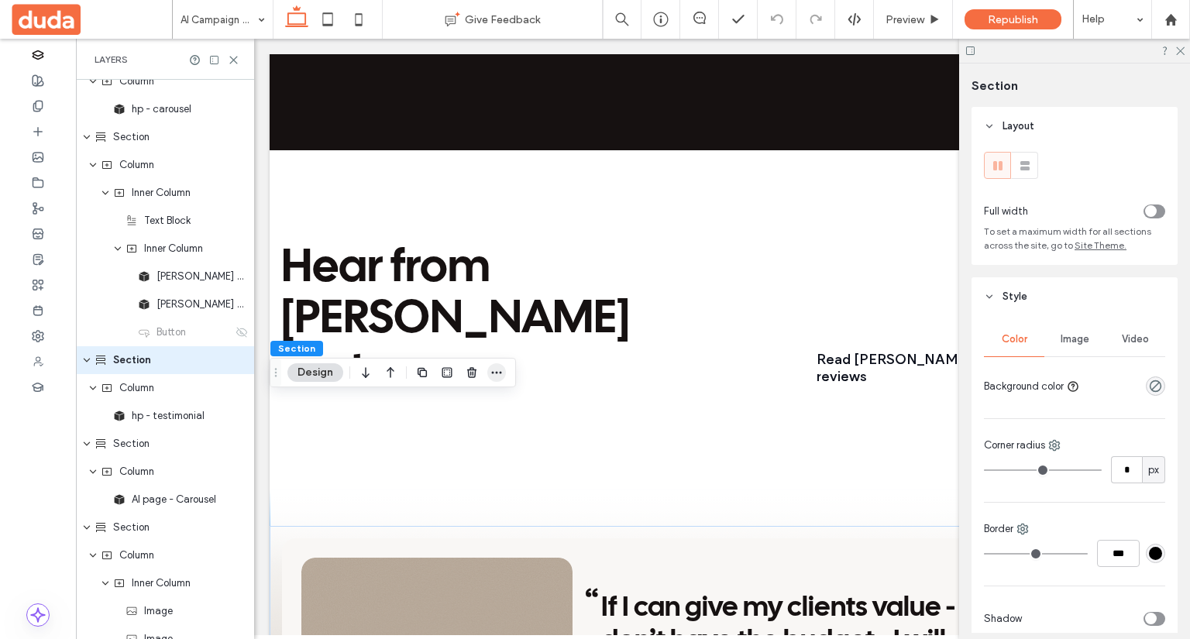
click at [500, 374] on icon "button" at bounding box center [497, 373] width 12 height 12
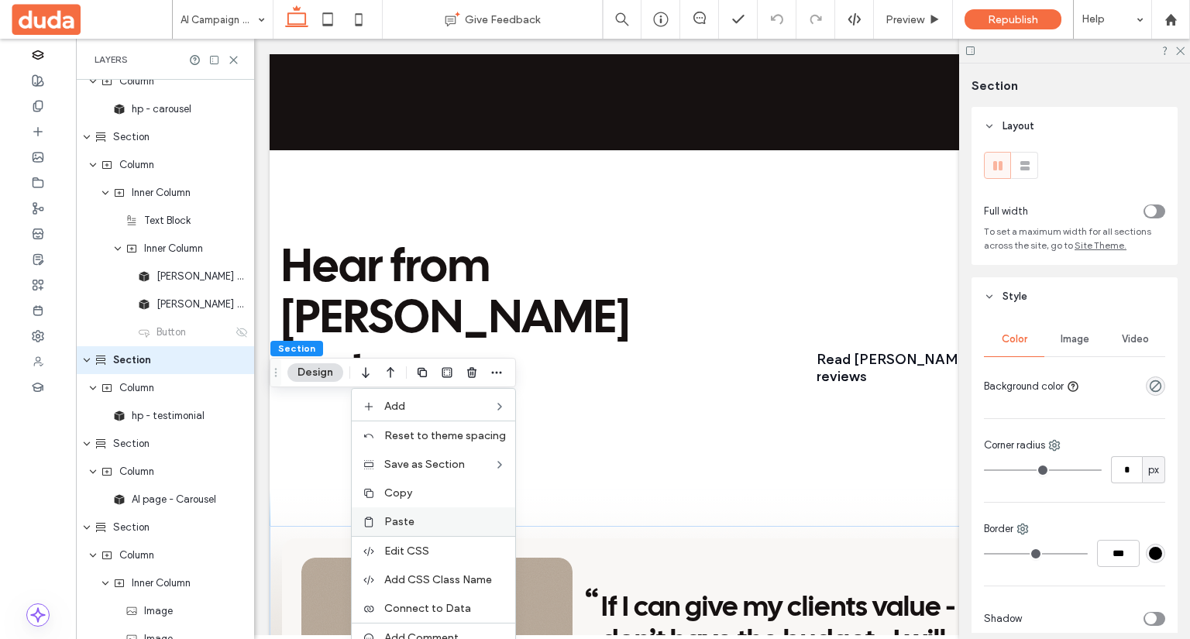
click at [446, 525] on label "Paste" at bounding box center [445, 521] width 122 height 13
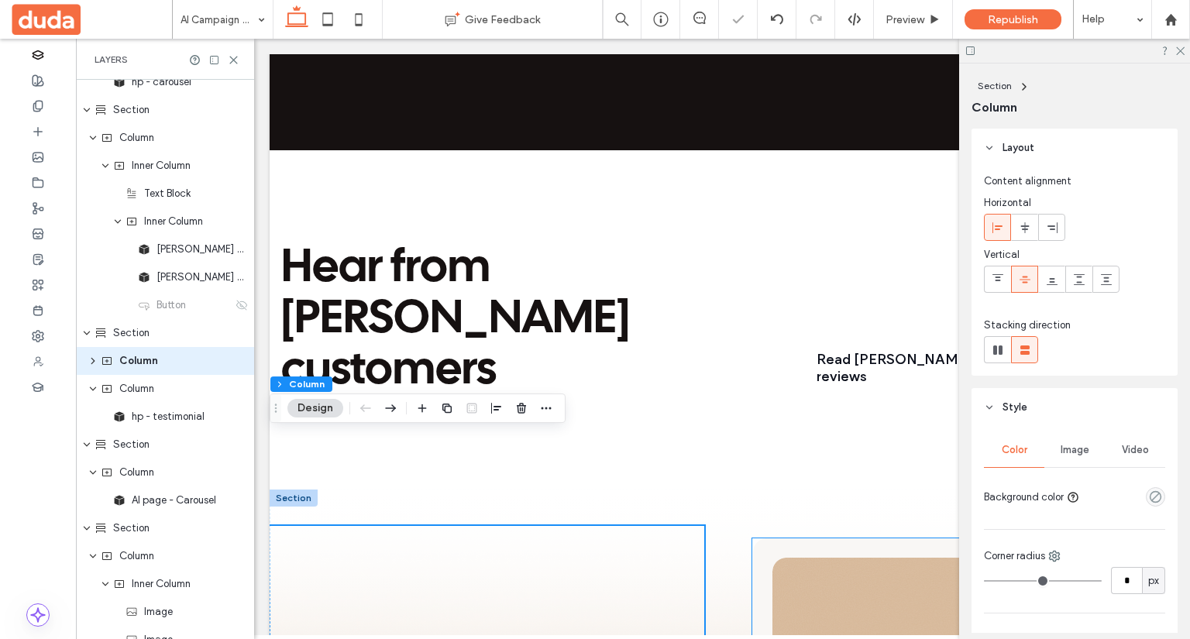
scroll to position [1073, 0]
click at [140, 340] on div "Section" at bounding box center [165, 333] width 178 height 28
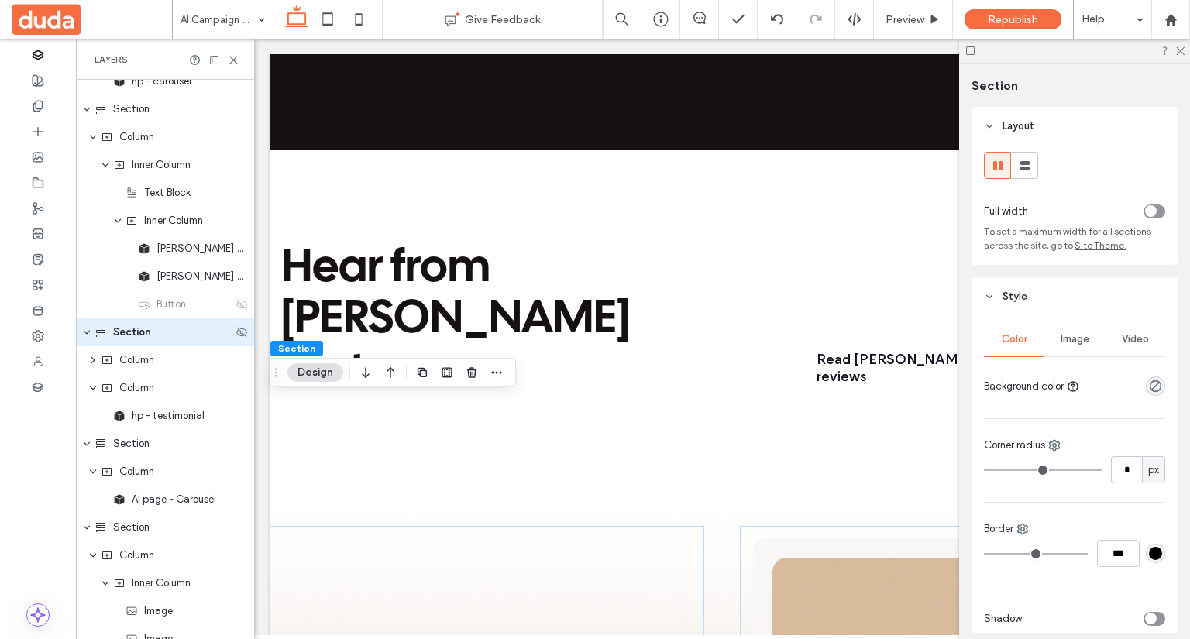
scroll to position [1045, 0]
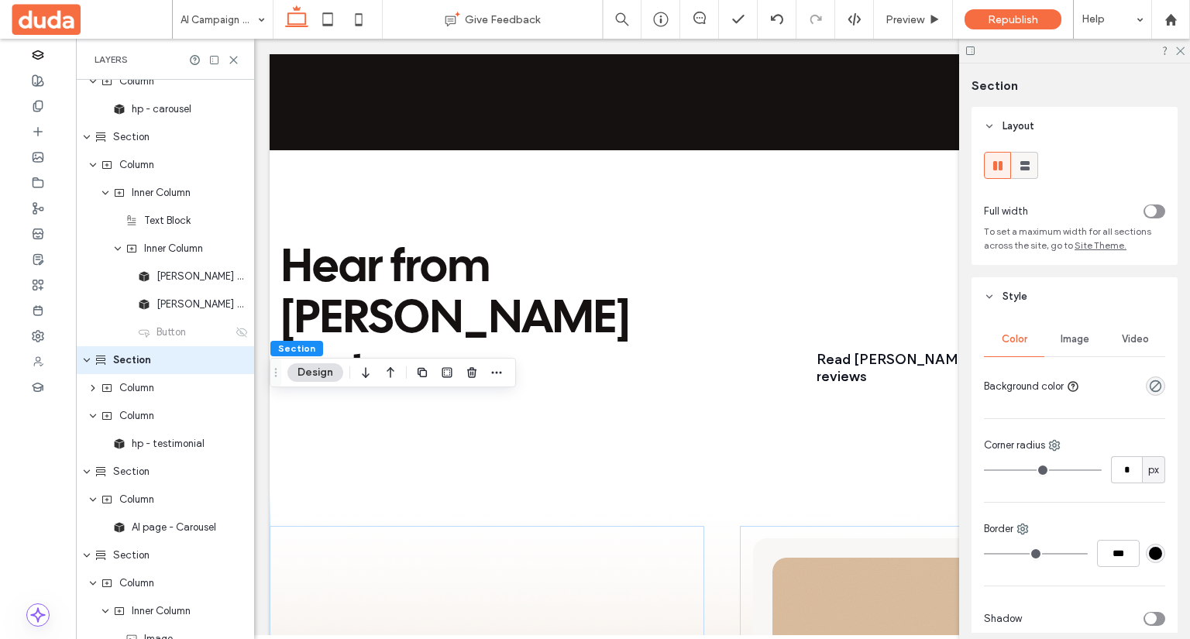
click at [1032, 162] on icon at bounding box center [1026, 166] width 16 height 16
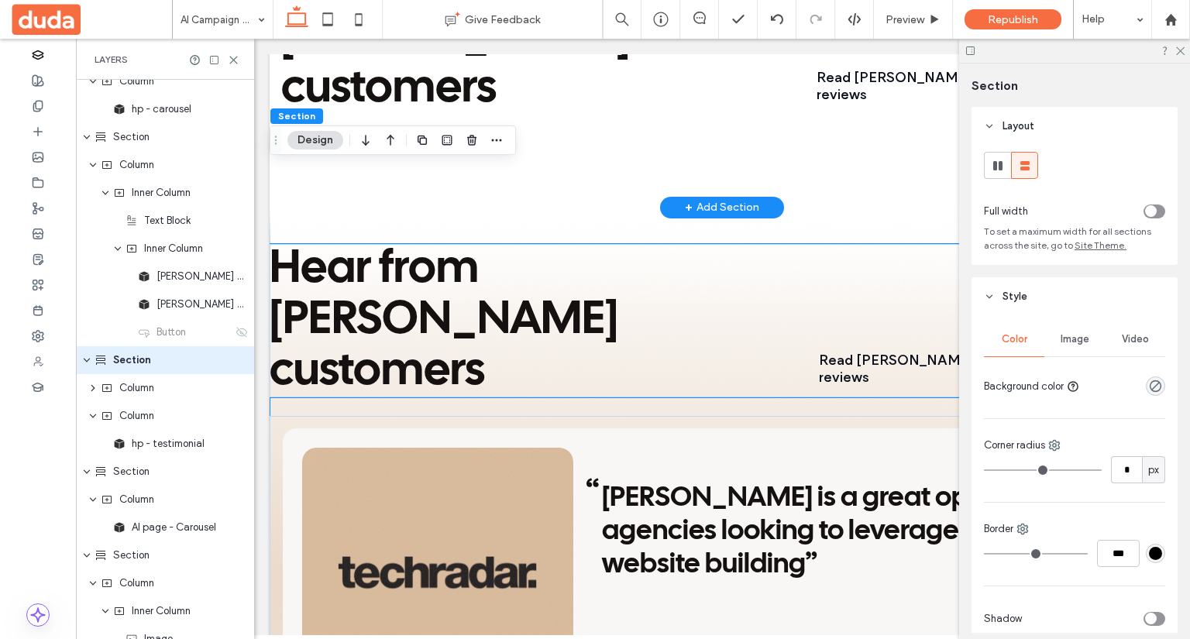
scroll to position [2945, 0]
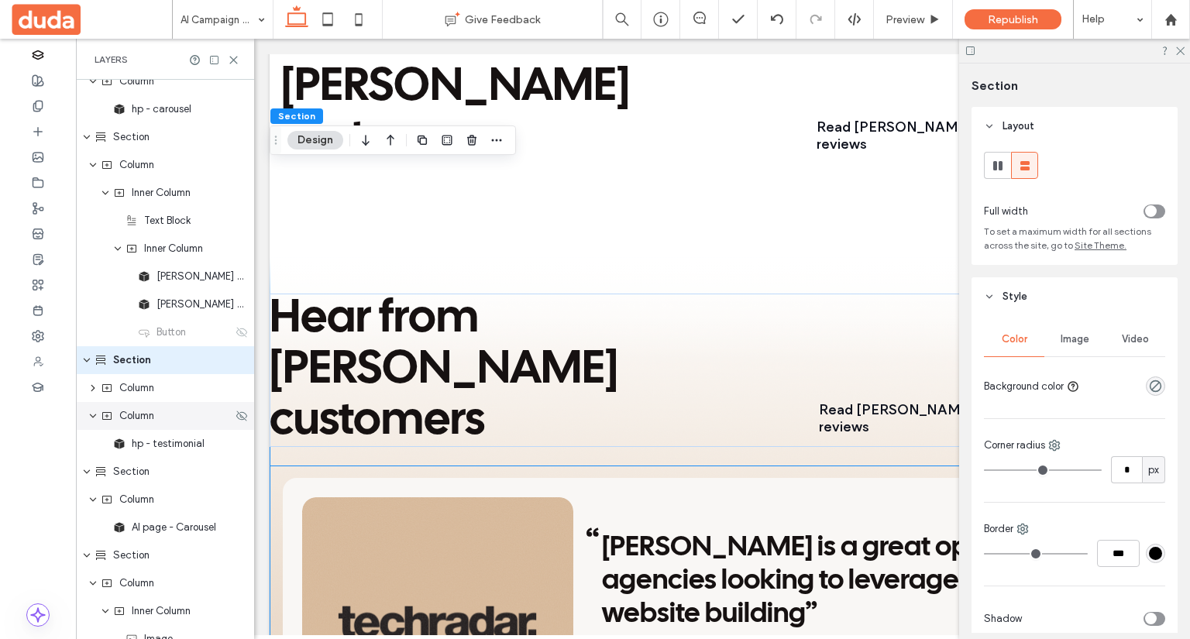
click at [168, 409] on div "Column" at bounding box center [167, 416] width 132 height 16
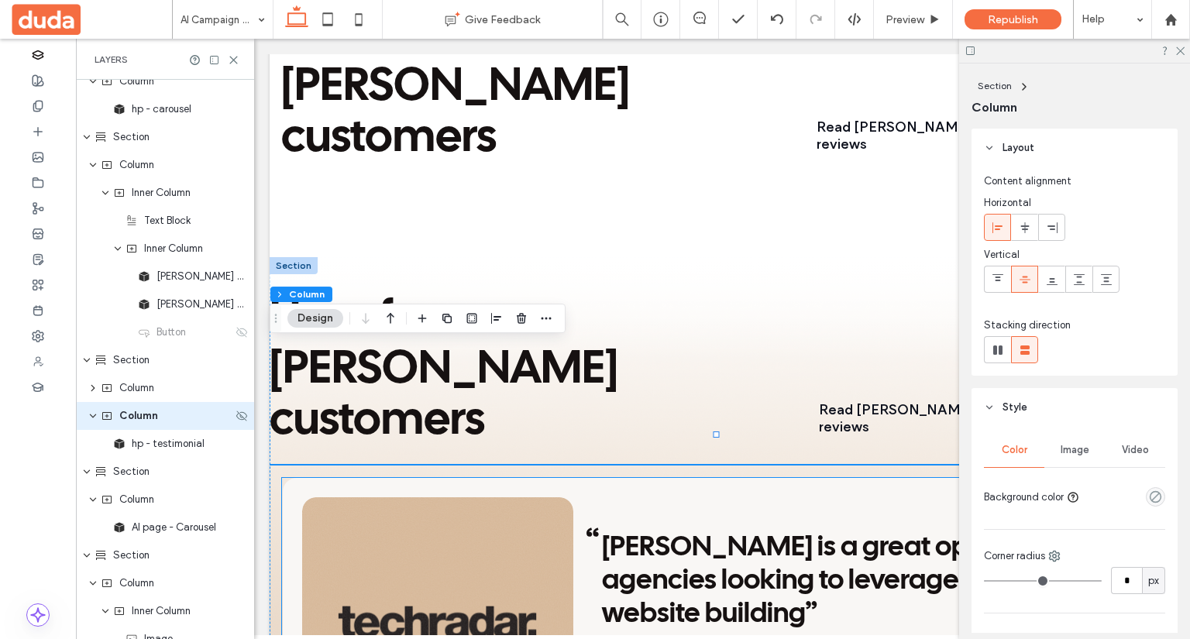
scroll to position [1101, 0]
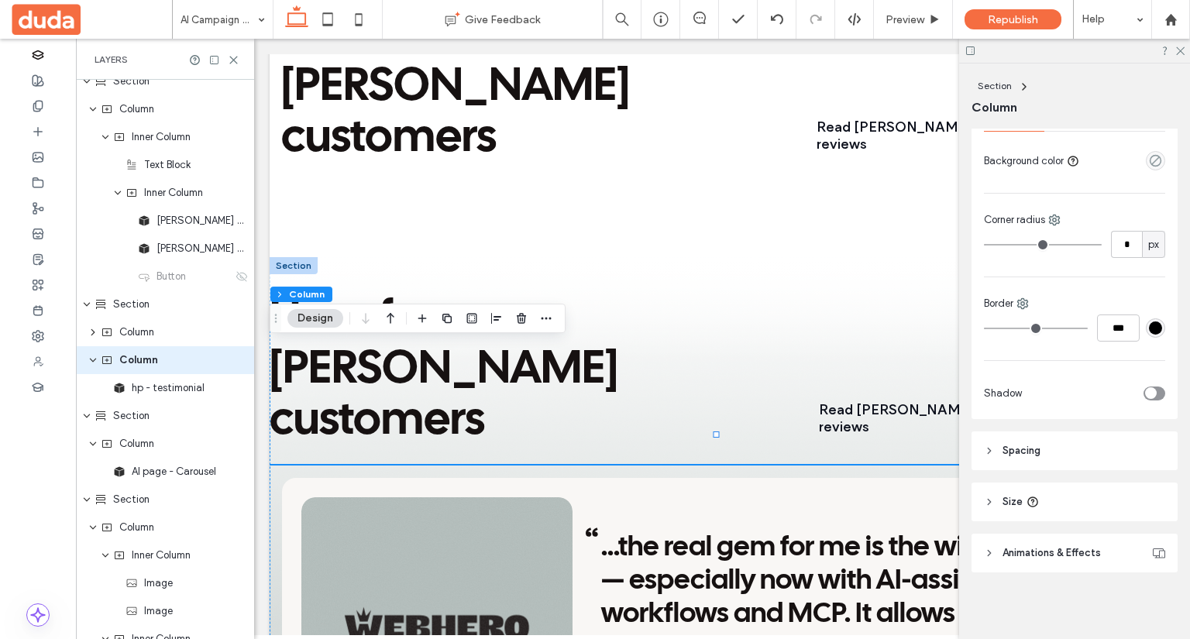
click at [1053, 438] on header "Spacing" at bounding box center [1075, 451] width 206 height 39
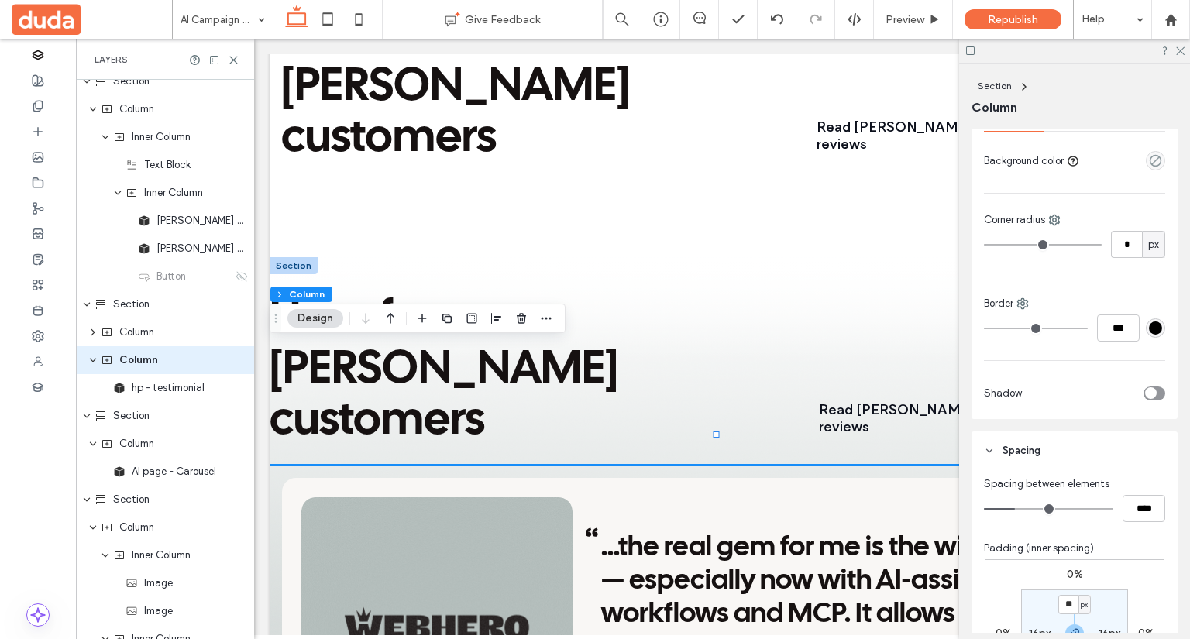
scroll to position [646, 0]
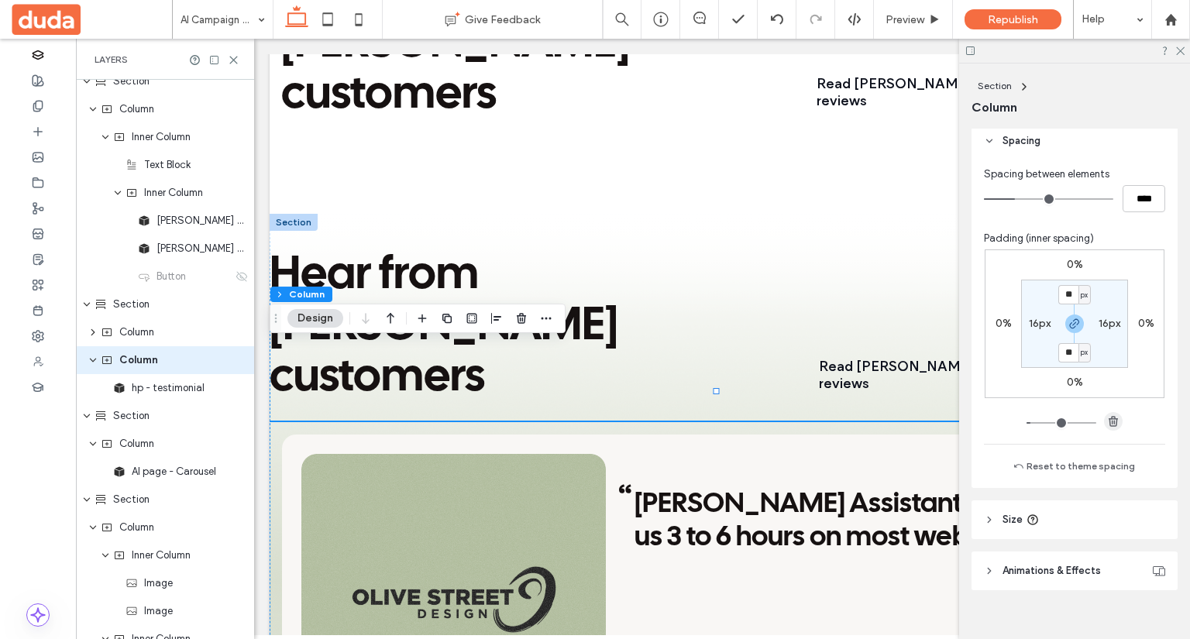
click at [1115, 415] on icon "button" at bounding box center [1114, 421] width 12 height 12
type input "*"
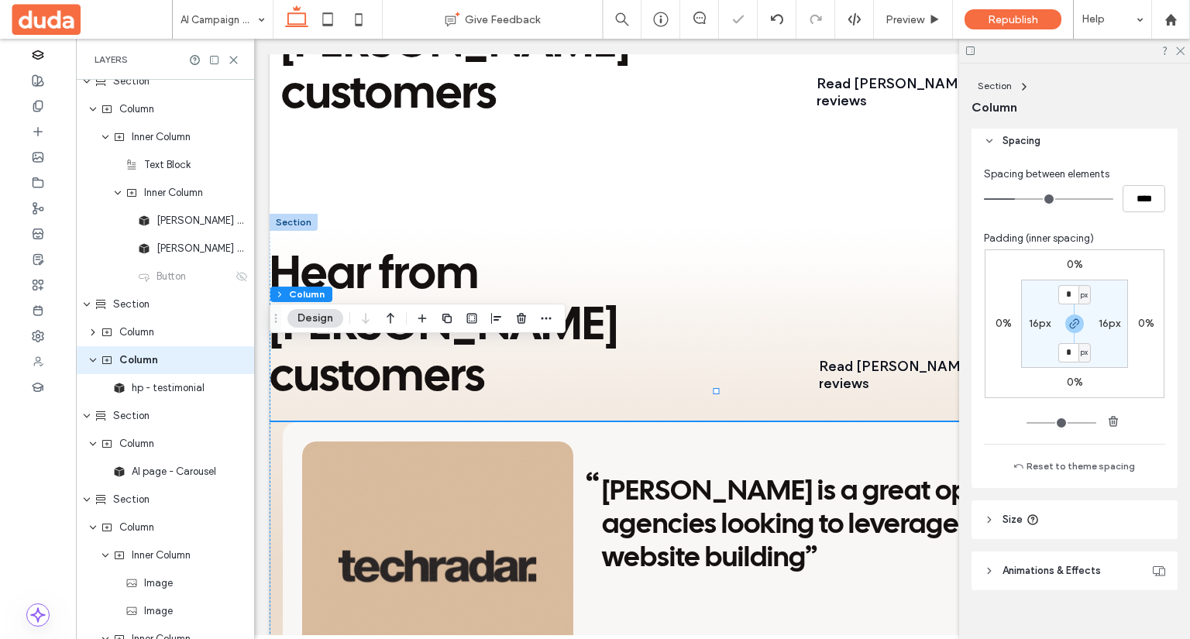
click at [1106, 322] on label "16px" at bounding box center [1110, 323] width 22 height 13
type input "**"
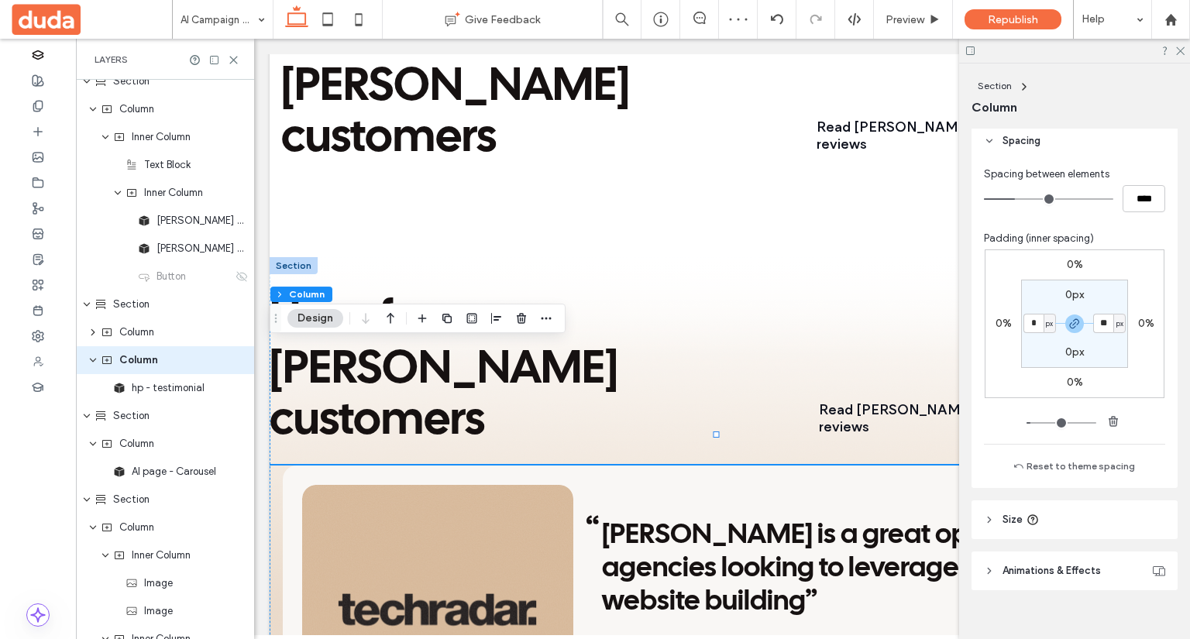
type input "*"
click at [1143, 387] on div "0% 0% 0% 0% 0px * px 0px * px" at bounding box center [1075, 324] width 180 height 149
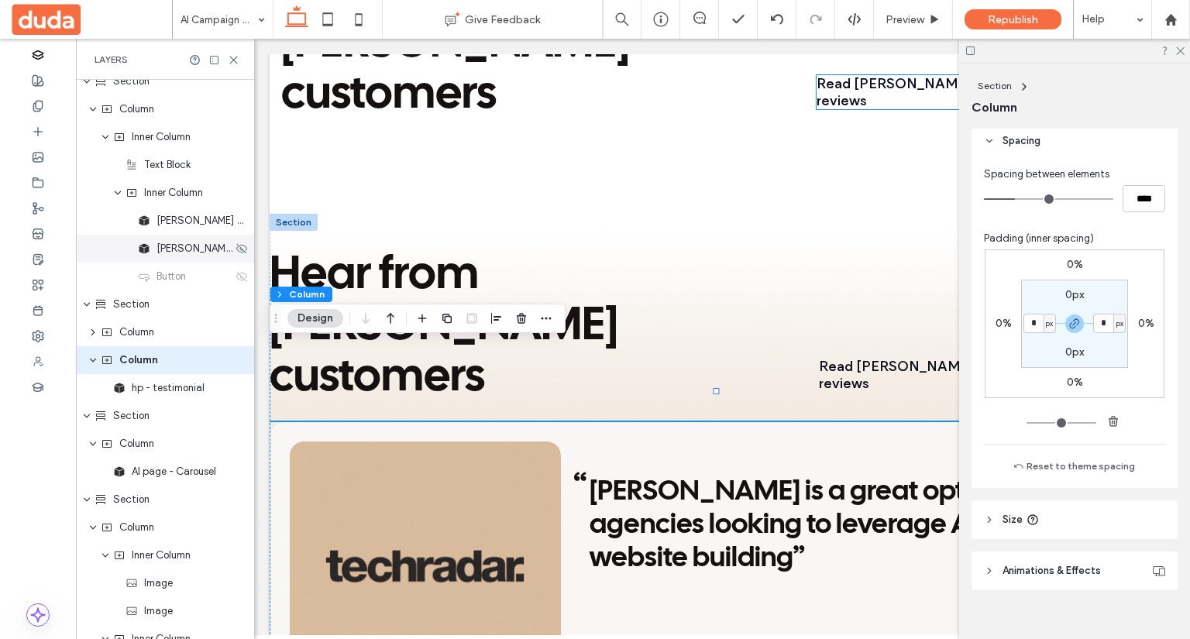
scroll to position [1023, 0]
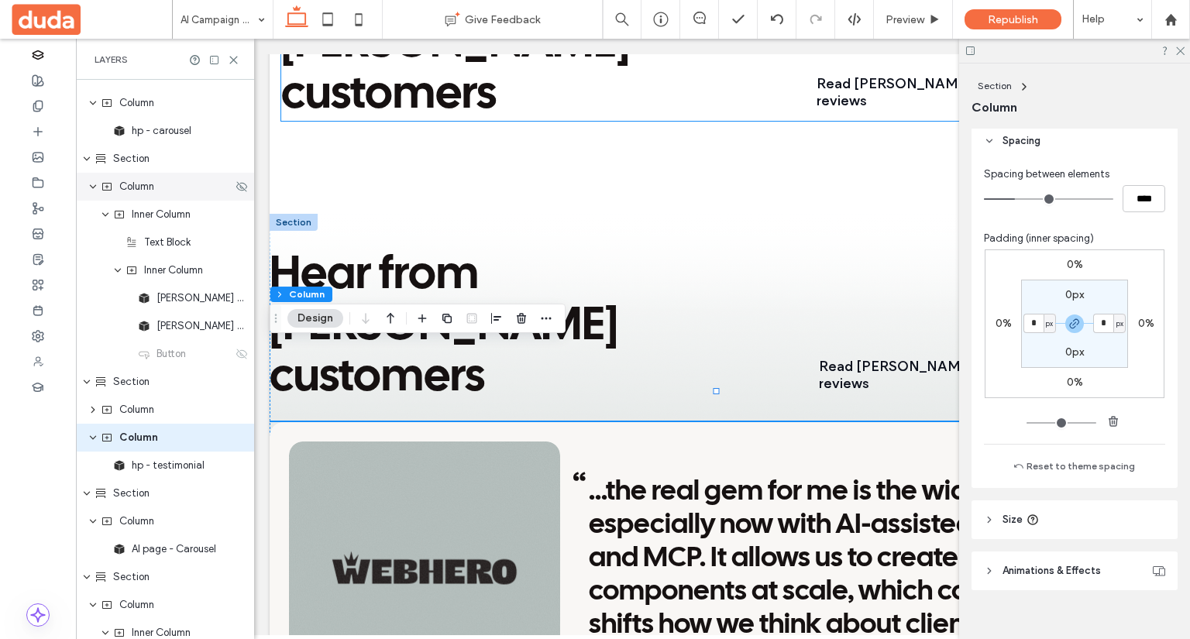
click at [169, 181] on div "Column" at bounding box center [167, 187] width 132 height 16
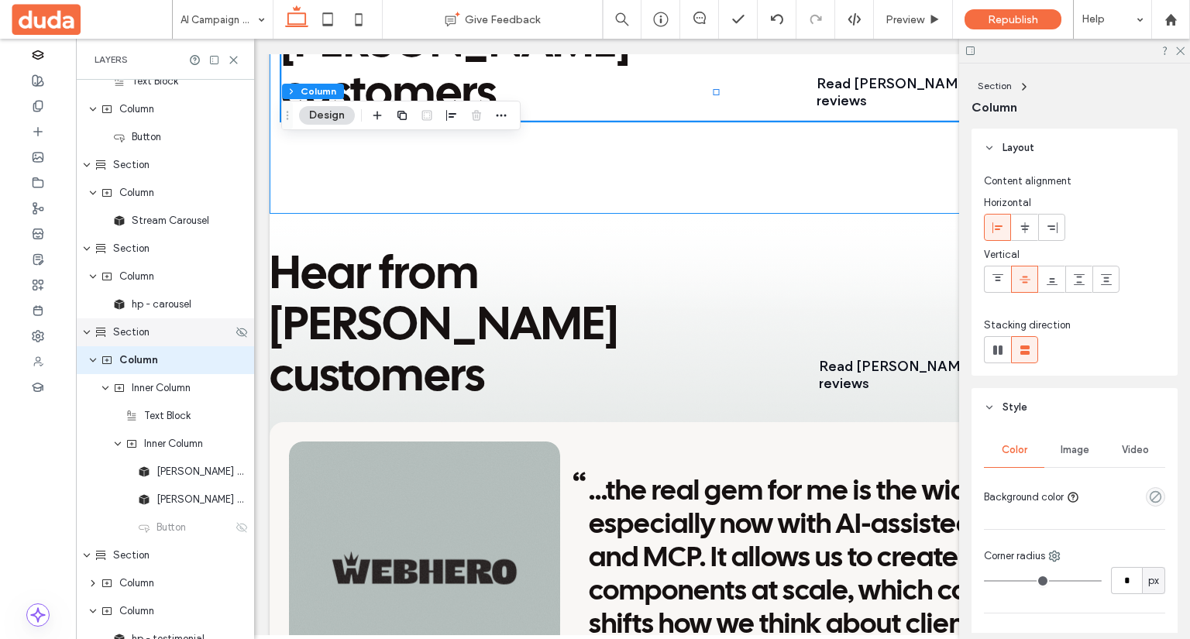
click at [126, 334] on span "Section" at bounding box center [131, 333] width 36 height 16
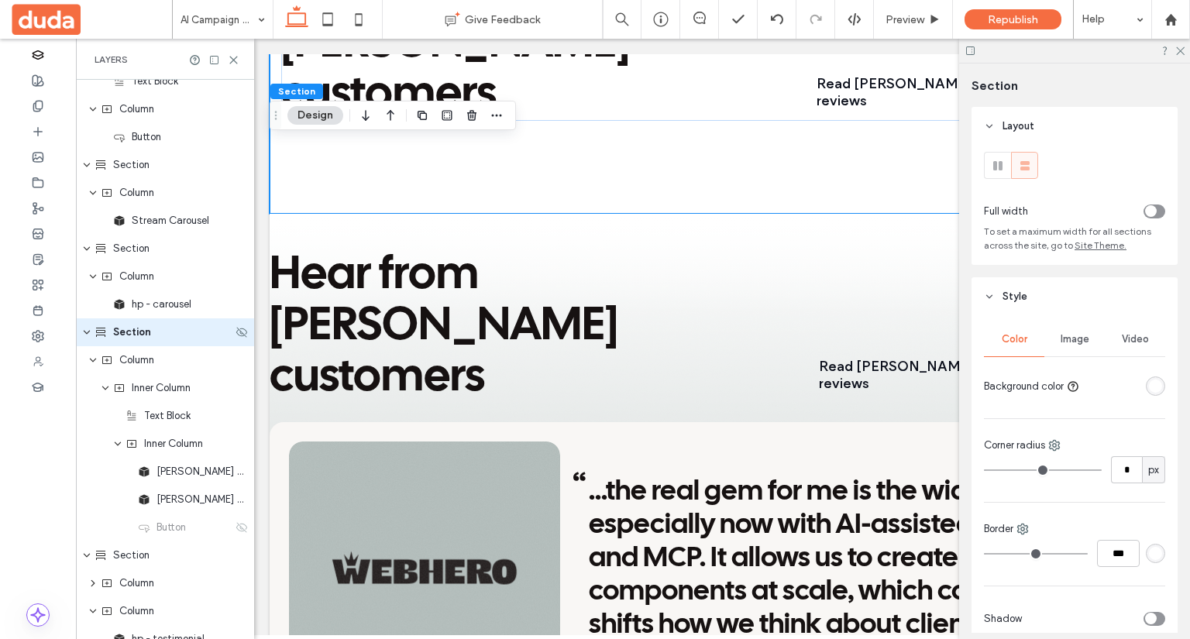
scroll to position [822, 0]
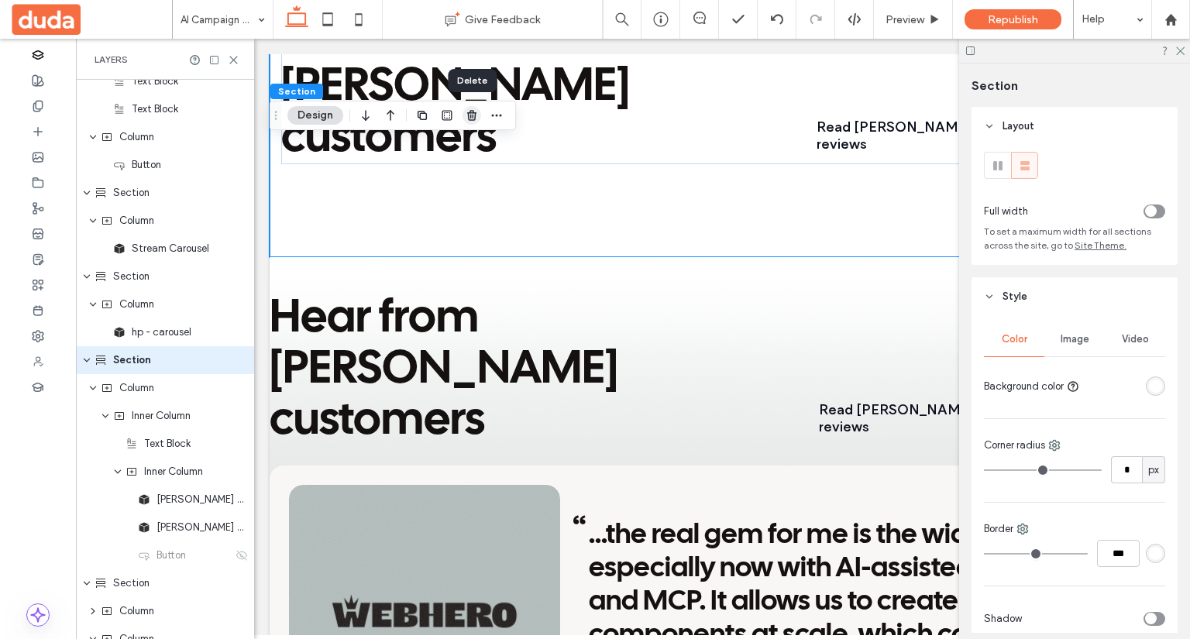
click at [467, 118] on icon "button" at bounding box center [472, 115] width 12 height 12
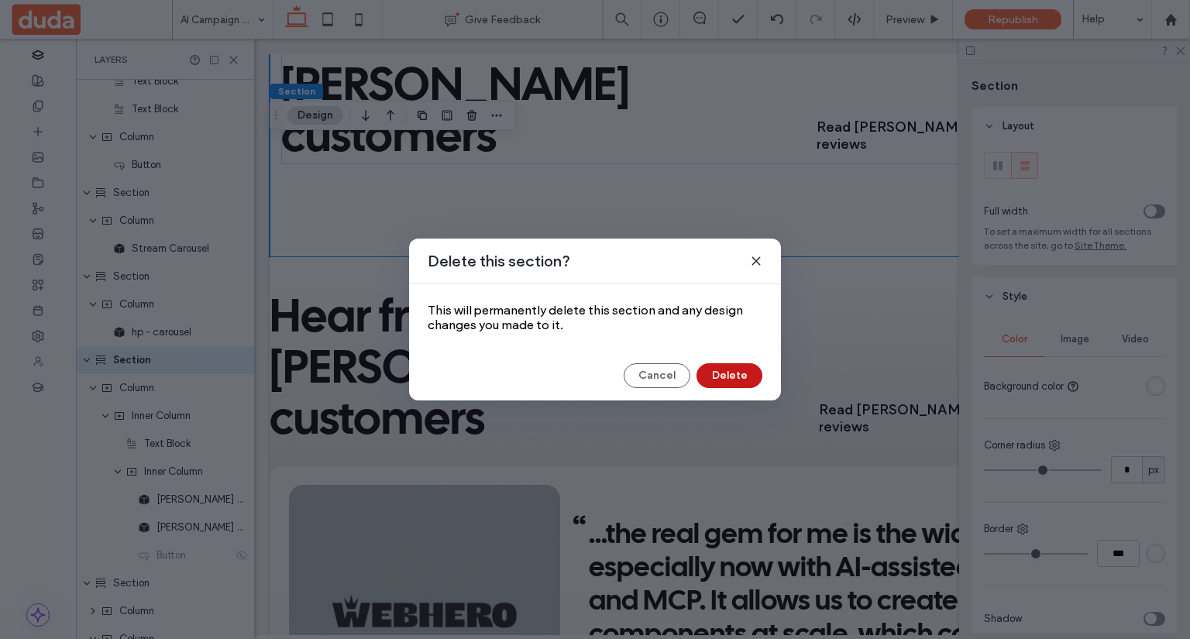
click at [722, 380] on button "Delete" at bounding box center [730, 375] width 66 height 25
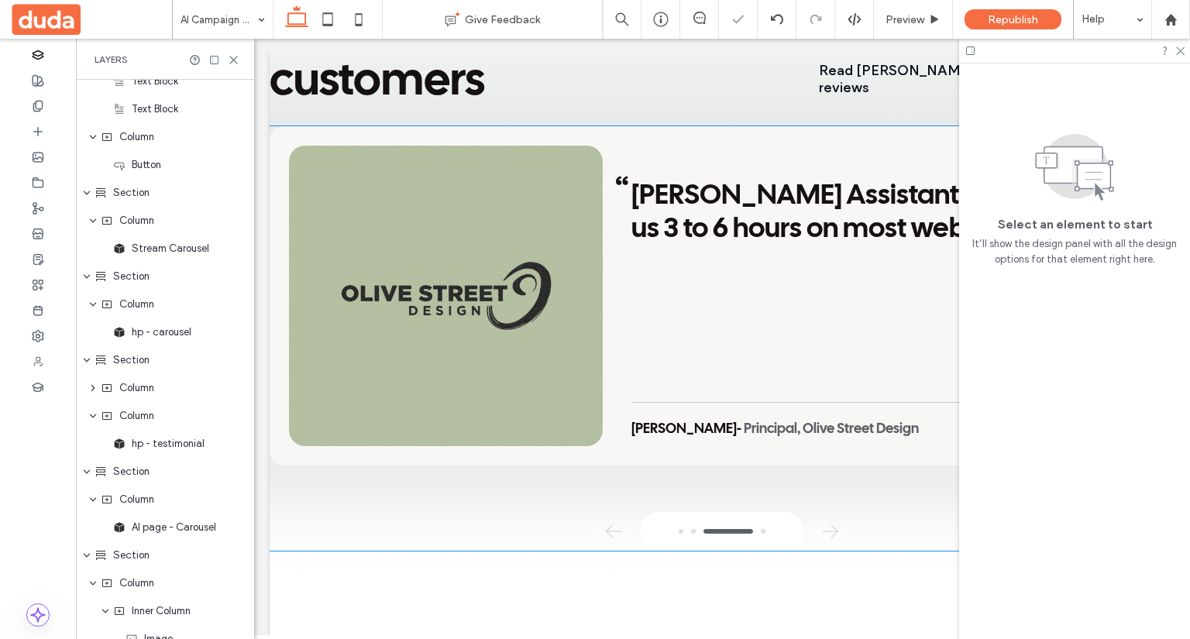
scroll to position [2635, 0]
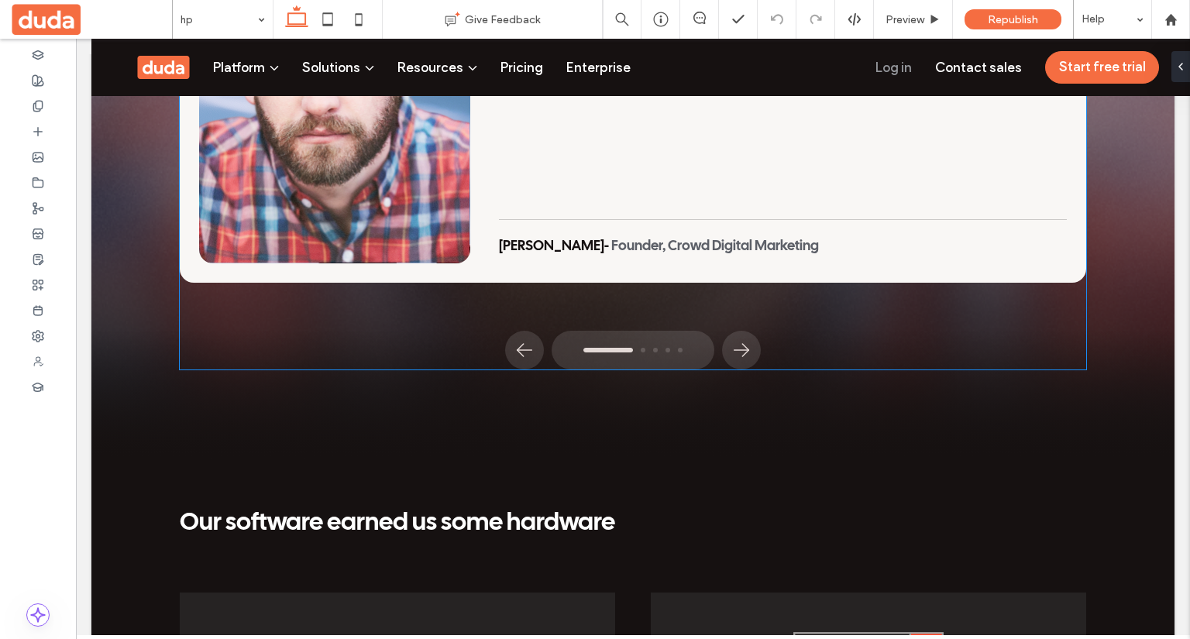
scroll to position [6123, 0]
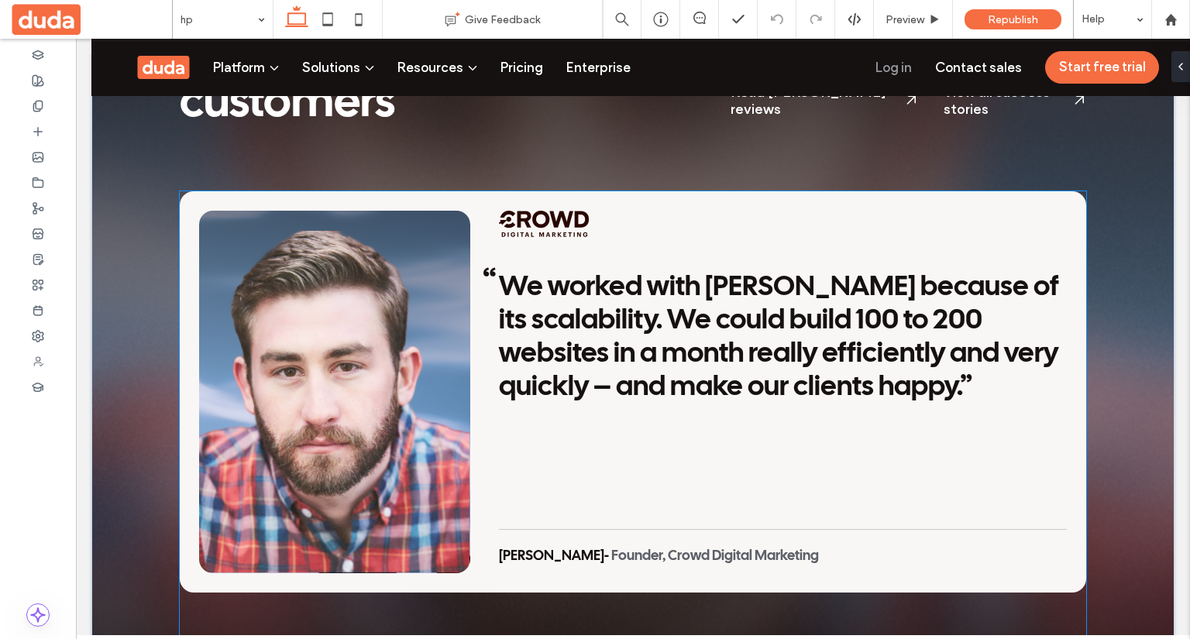
click at [524, 323] on div "We worked with [PERSON_NAME] because of its scalability. We could build 100 to …" at bounding box center [783, 337] width 568 height 133
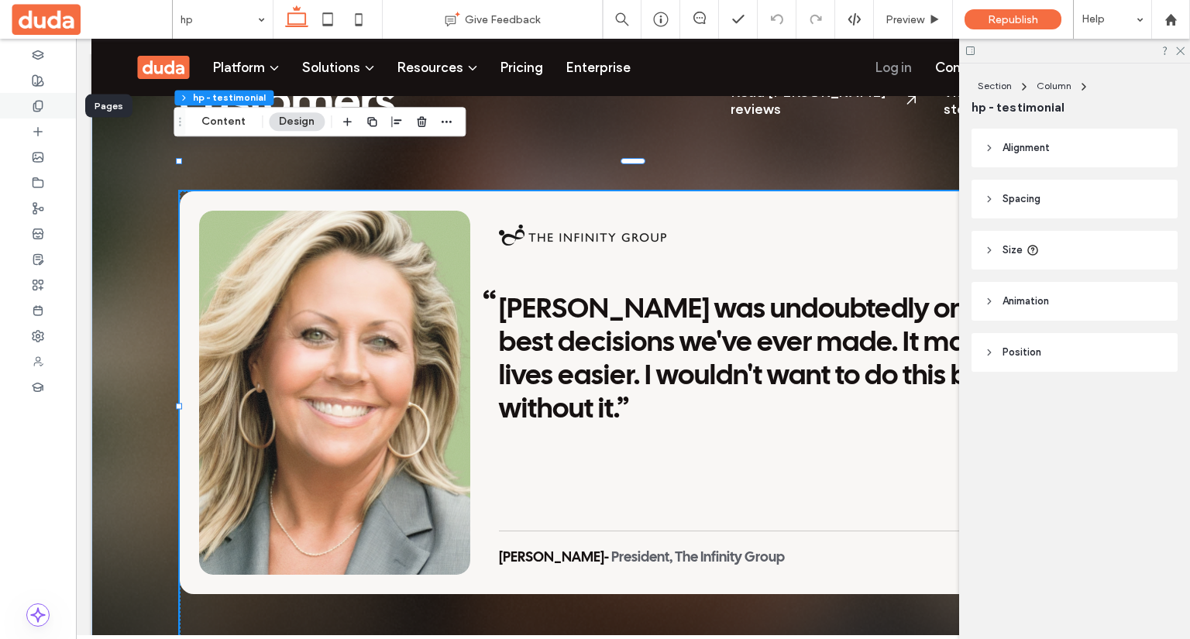
click at [37, 116] on div at bounding box center [38, 106] width 76 height 26
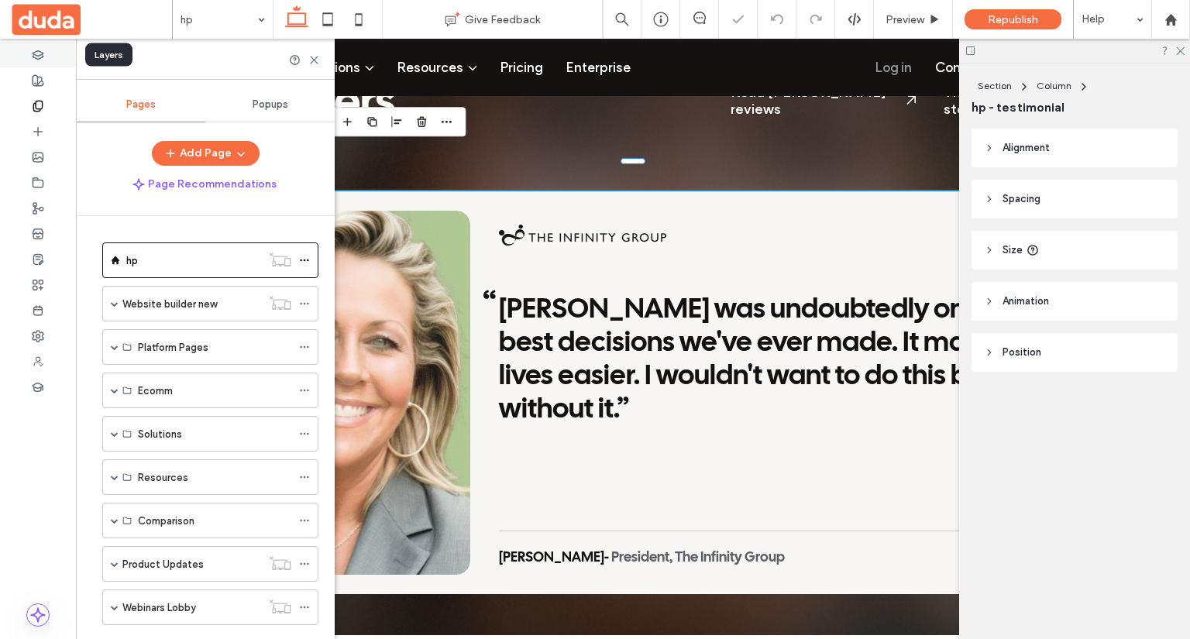
click at [47, 64] on div at bounding box center [38, 55] width 76 height 26
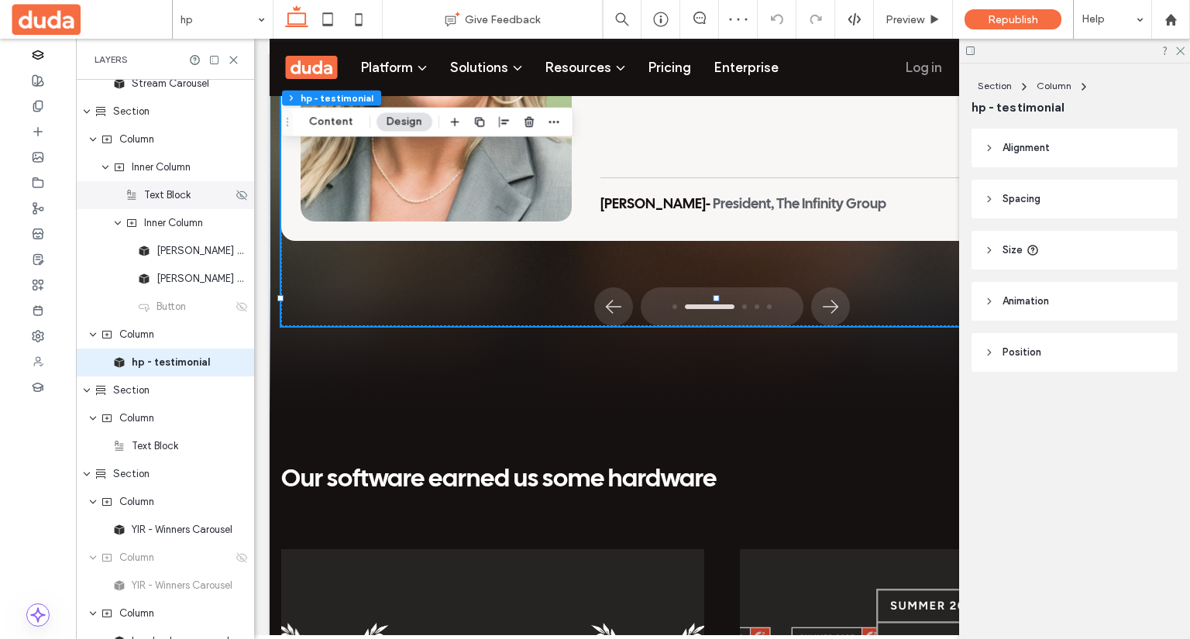
scroll to position [3723, 0]
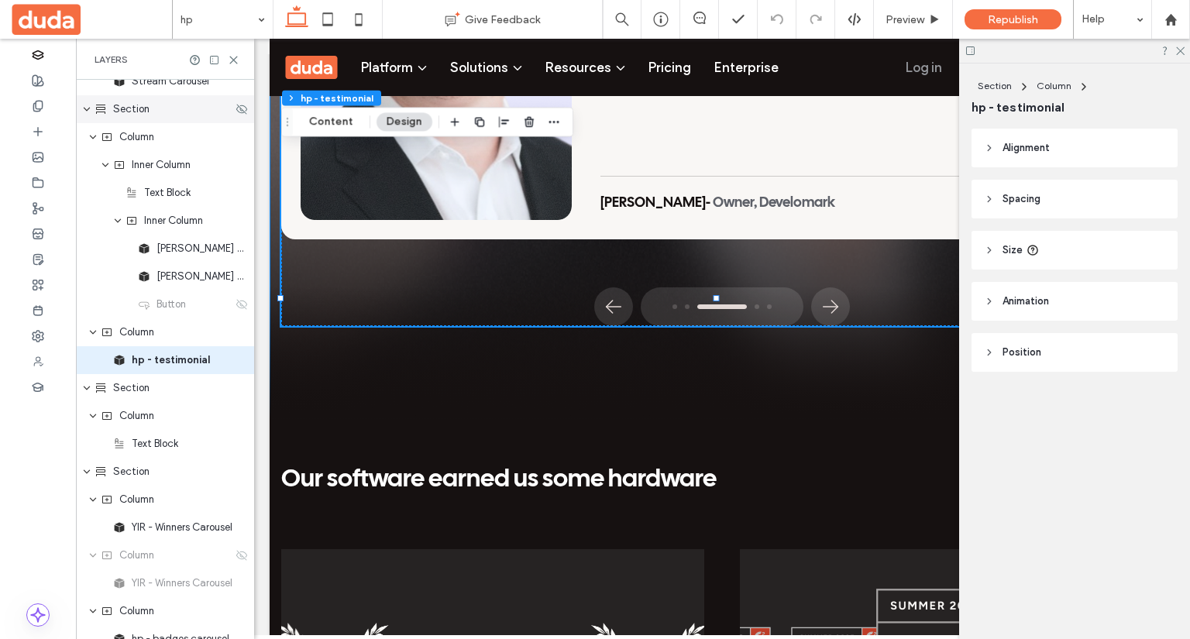
click at [162, 116] on div "Section" at bounding box center [165, 109] width 178 height 28
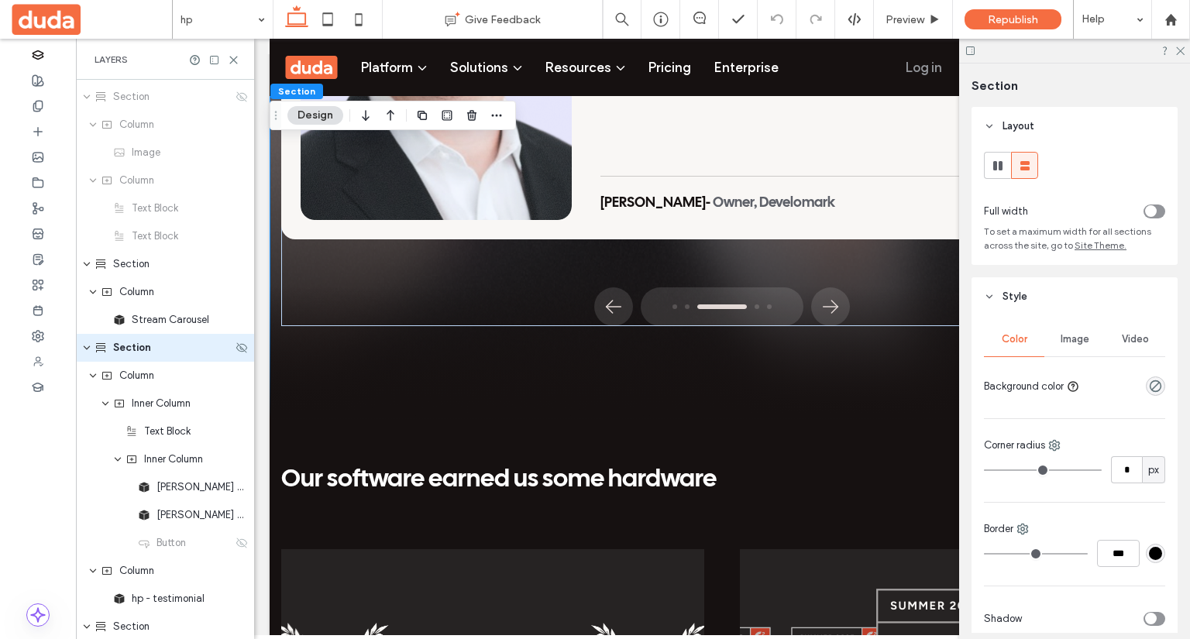
scroll to position [3472, 0]
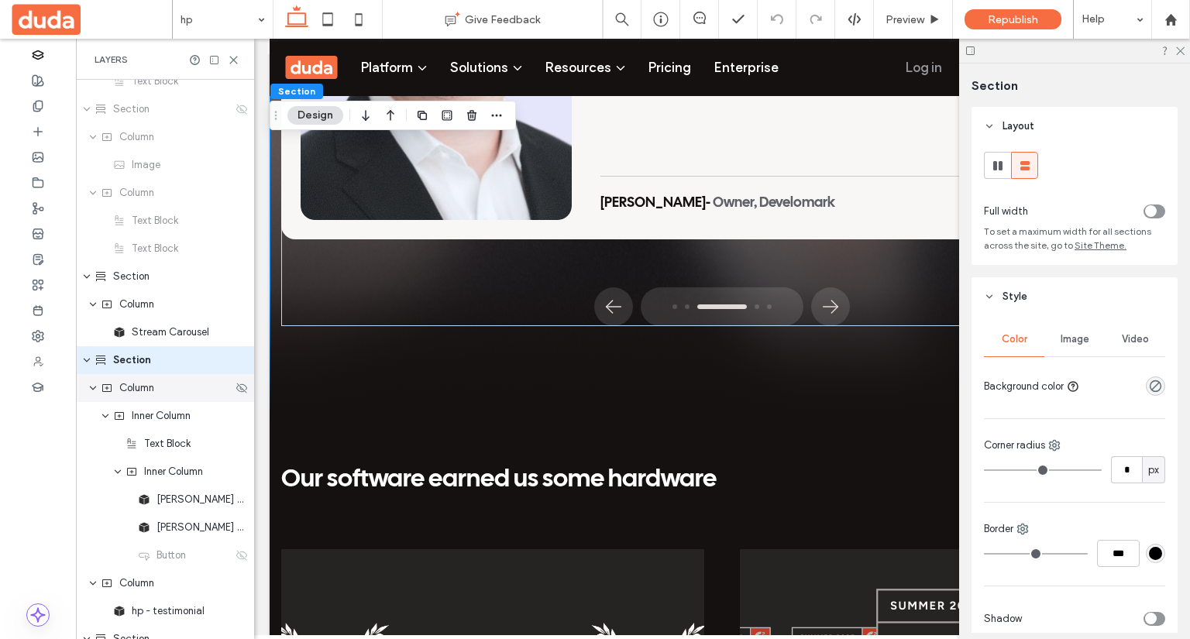
click at [95, 387] on icon "expand Column" at bounding box center [92, 388] width 9 height 12
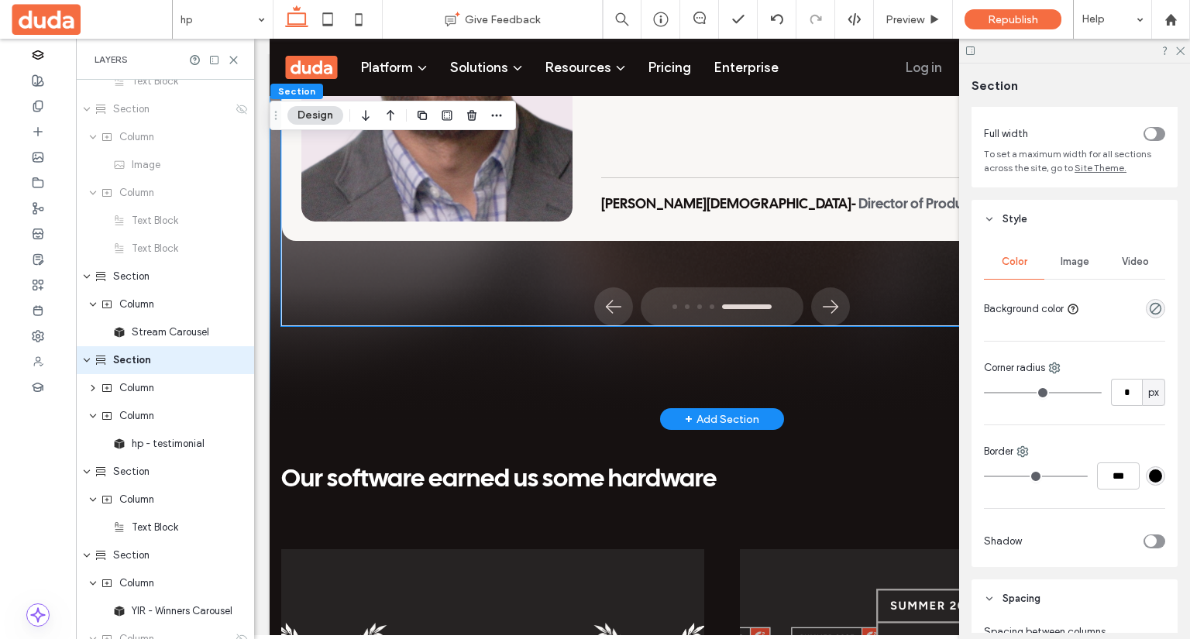
scroll to position [6346, 0]
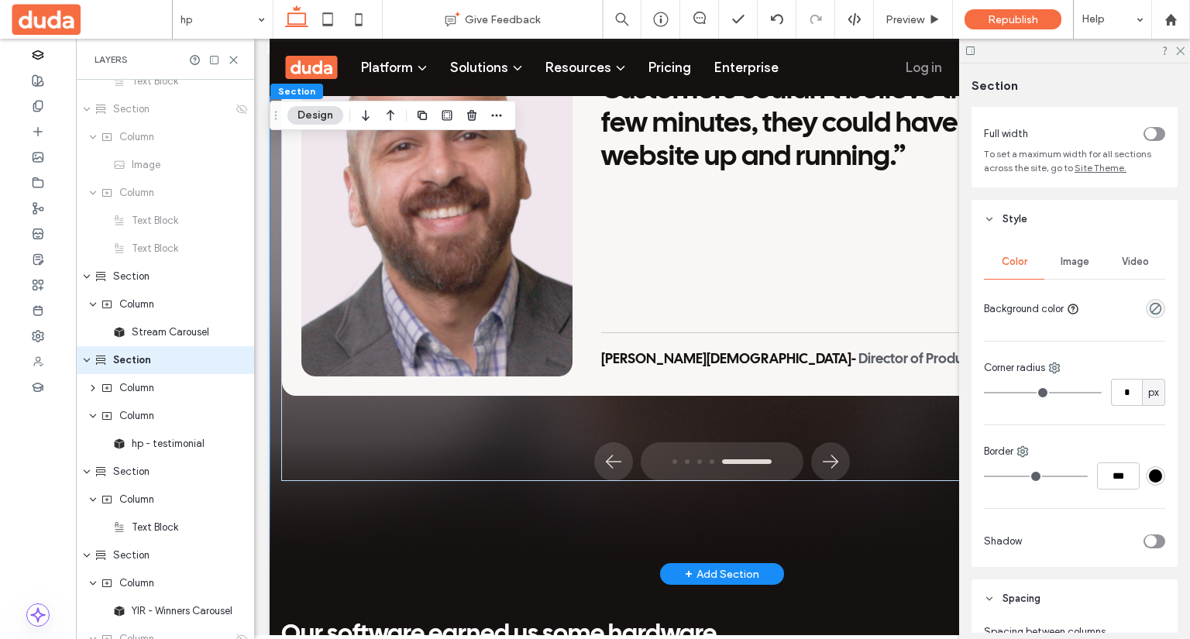
click at [491, 269] on div "Hear from Duda’s customers Read Duda reviews View all success stories View all …" at bounding box center [722, 130] width 905 height 891
click at [142, 388] on span "Column" at bounding box center [136, 389] width 35 height 16
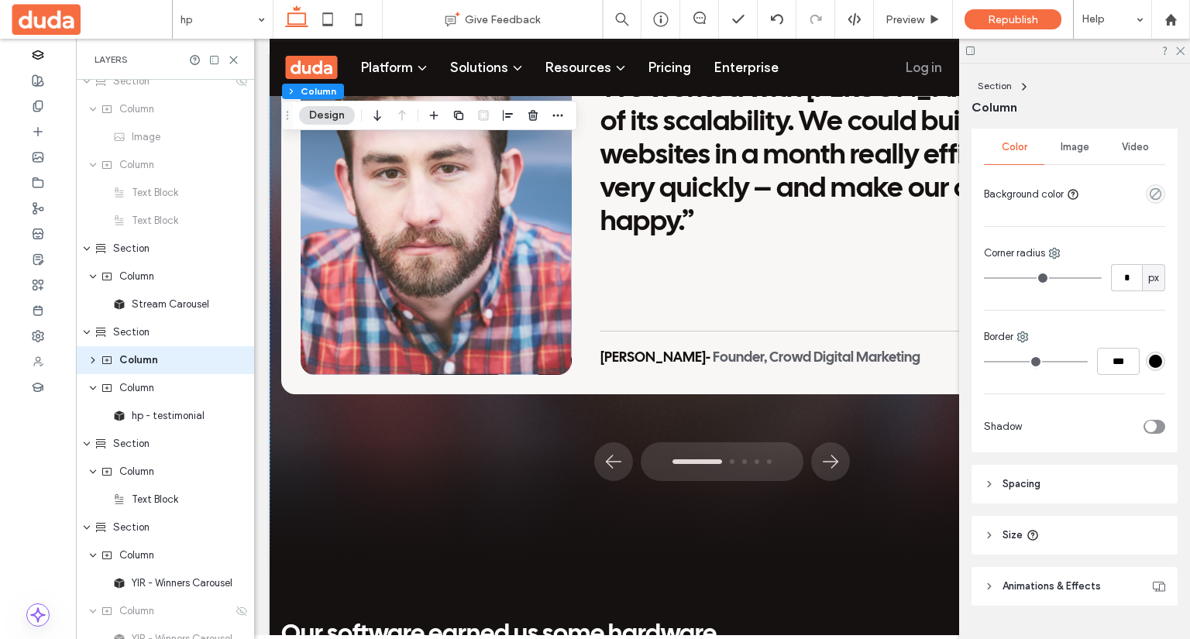
scroll to position [336, 0]
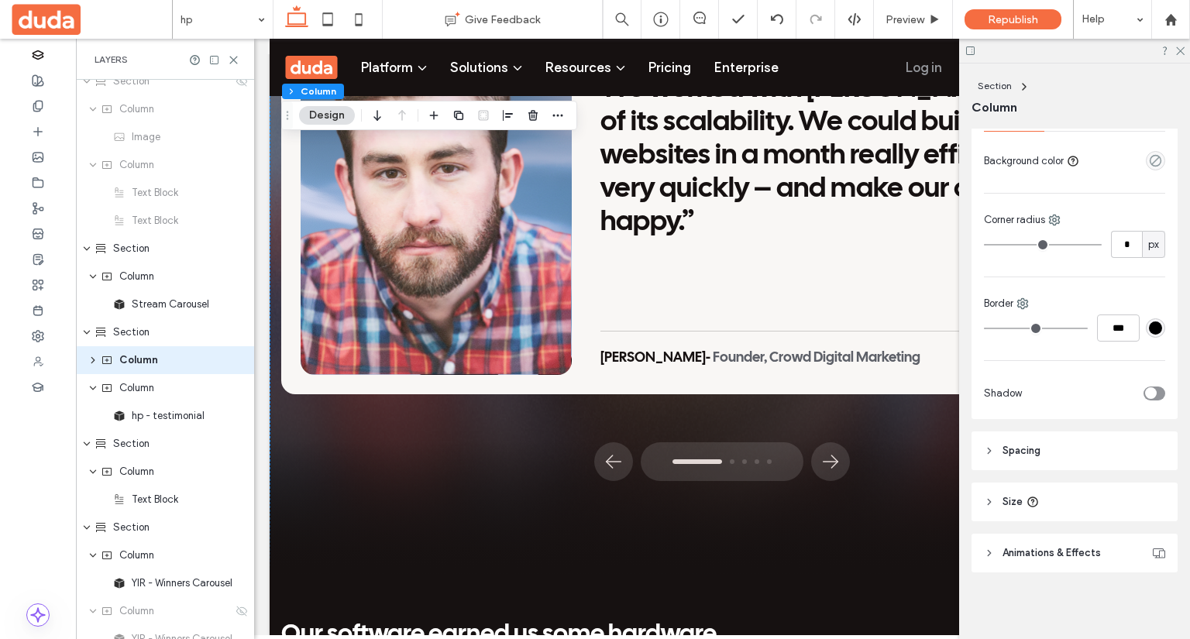
click at [1078, 463] on header "Spacing" at bounding box center [1075, 451] width 206 height 39
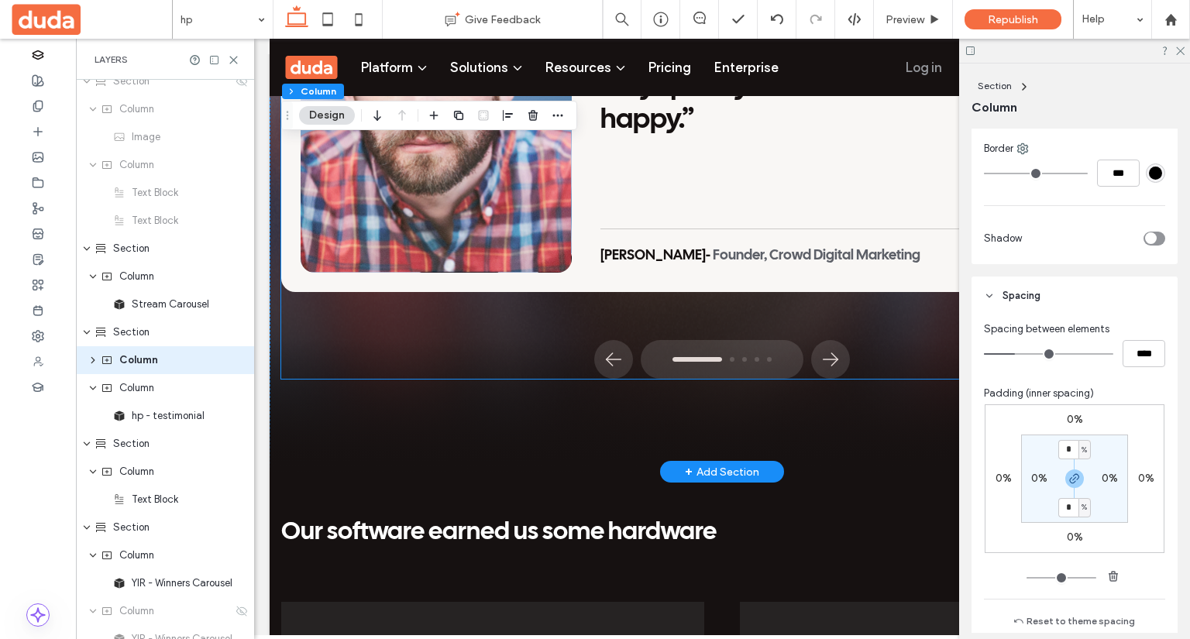
scroll to position [6501, 0]
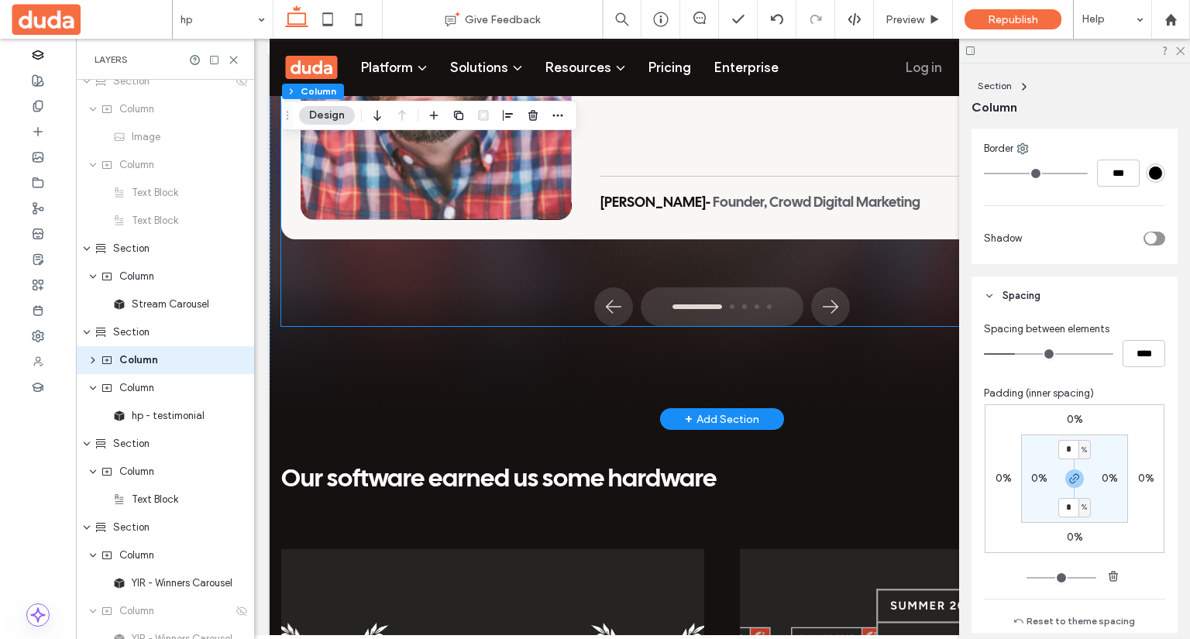
click at [425, 221] on img at bounding box center [436, 38] width 271 height 363
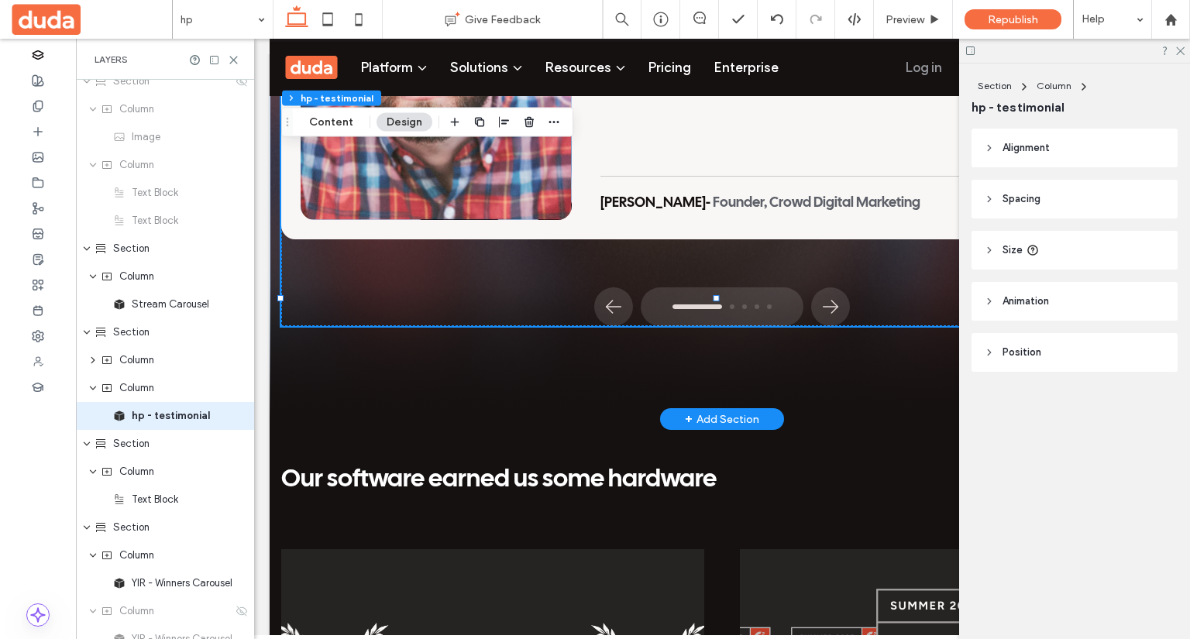
scroll to position [3556, 0]
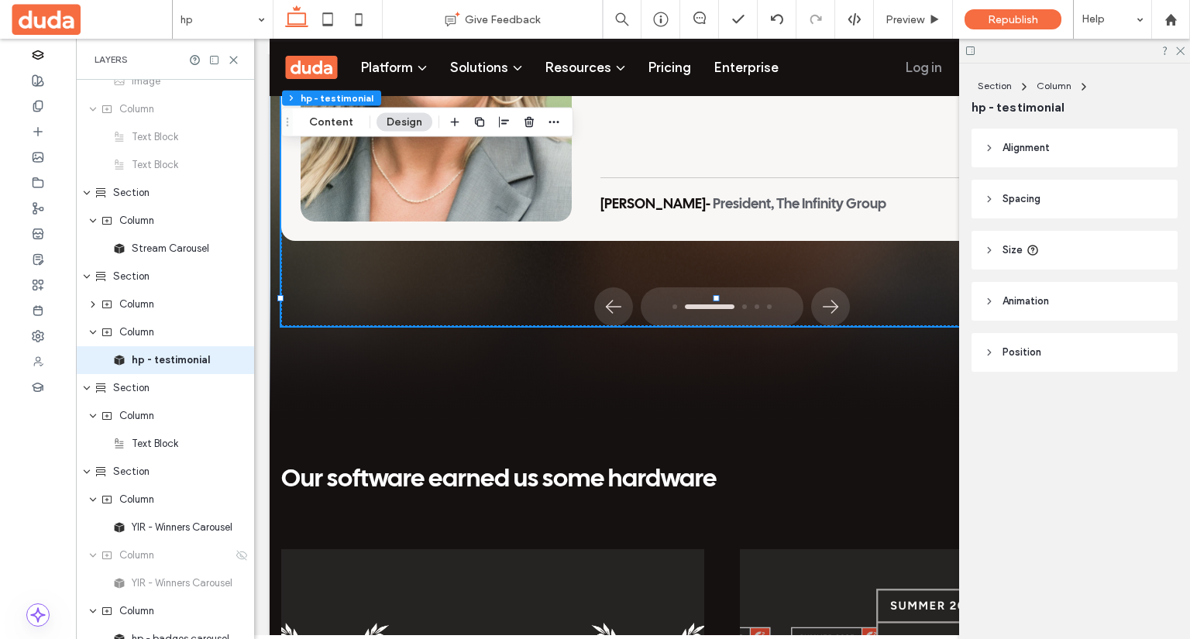
click at [1076, 300] on header "Animation" at bounding box center [1075, 301] width 206 height 39
click at [1071, 204] on header "Spacing" at bounding box center [1075, 199] width 206 height 39
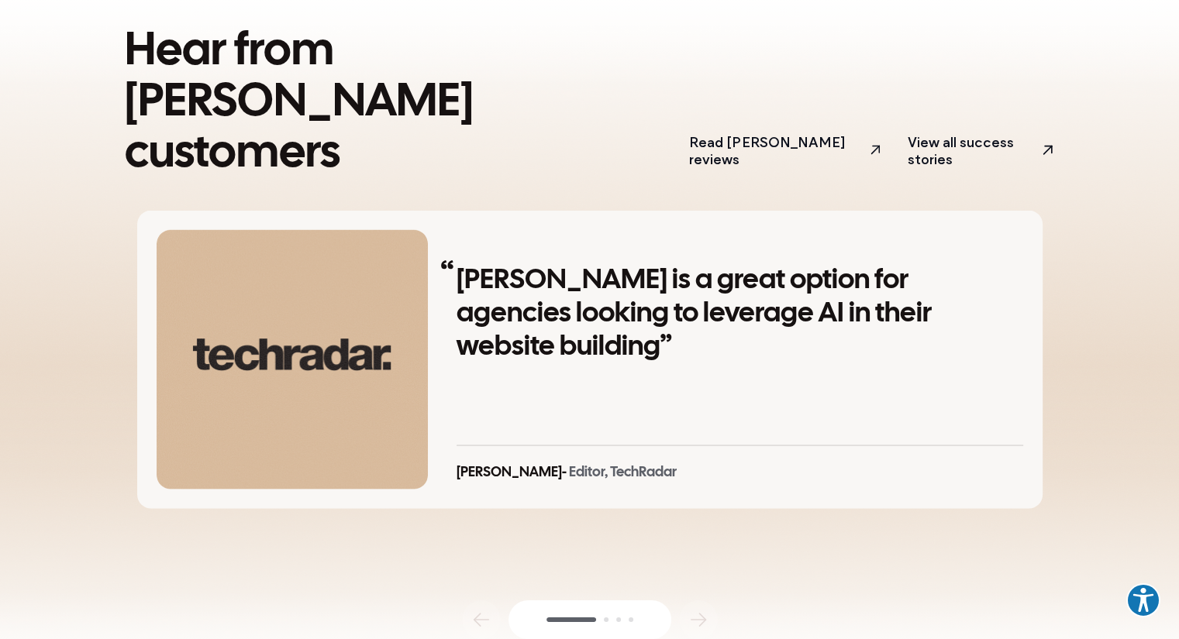
scroll to position [3178, 0]
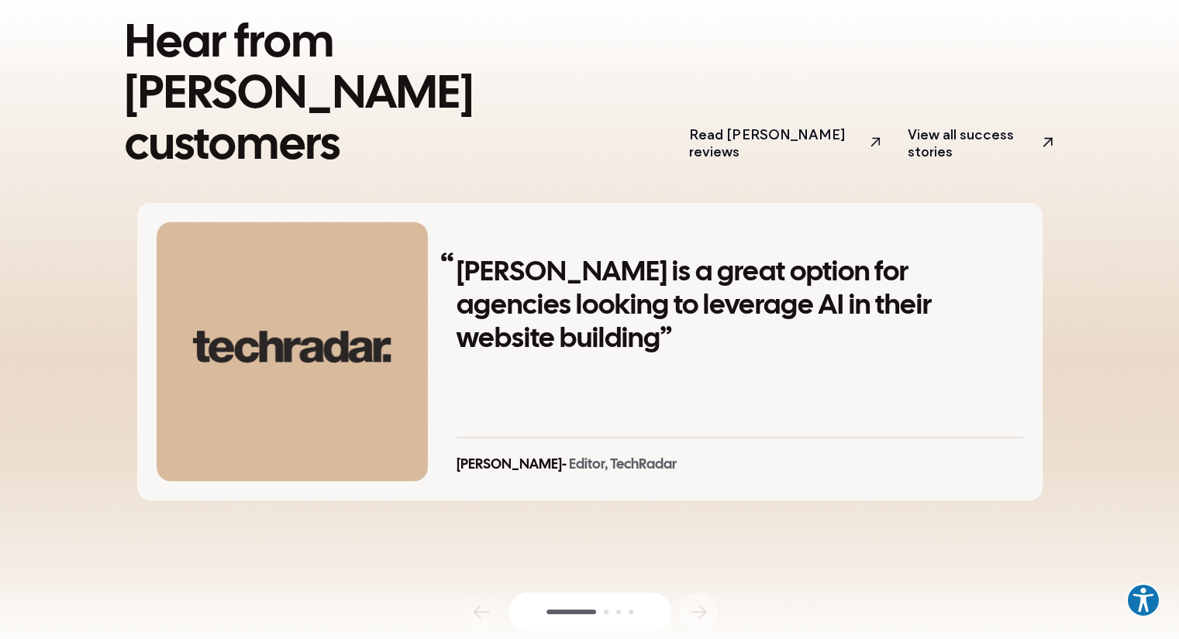
click at [699, 612] on icon "button" at bounding box center [698, 612] width 15 height 0
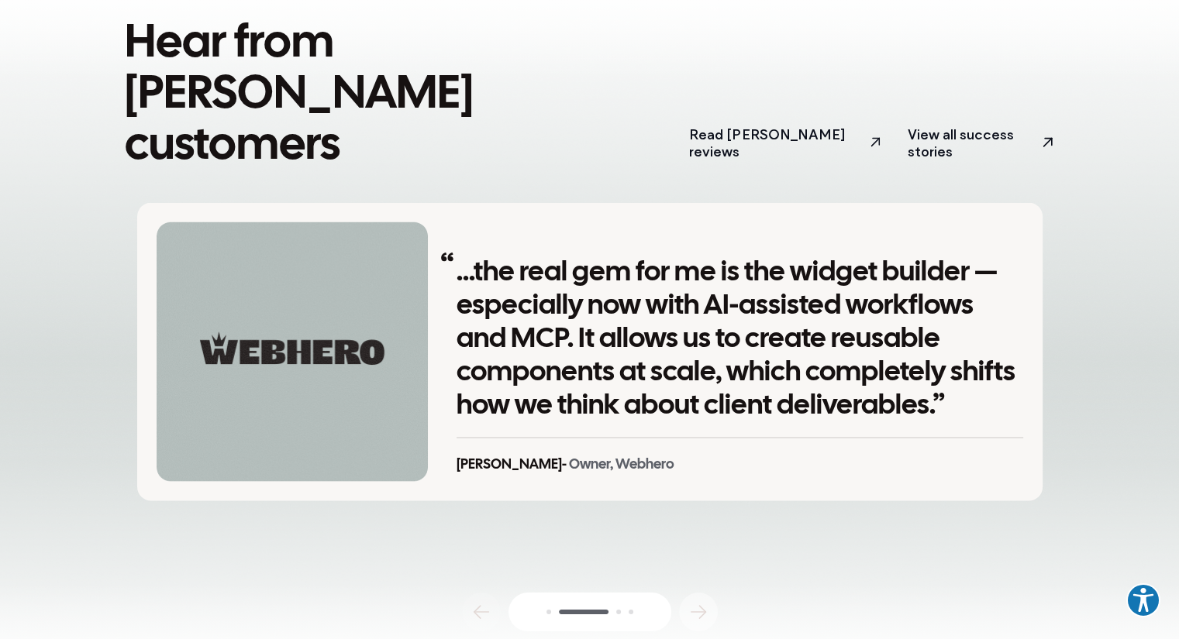
click at [699, 612] on icon "button" at bounding box center [698, 612] width 15 height 0
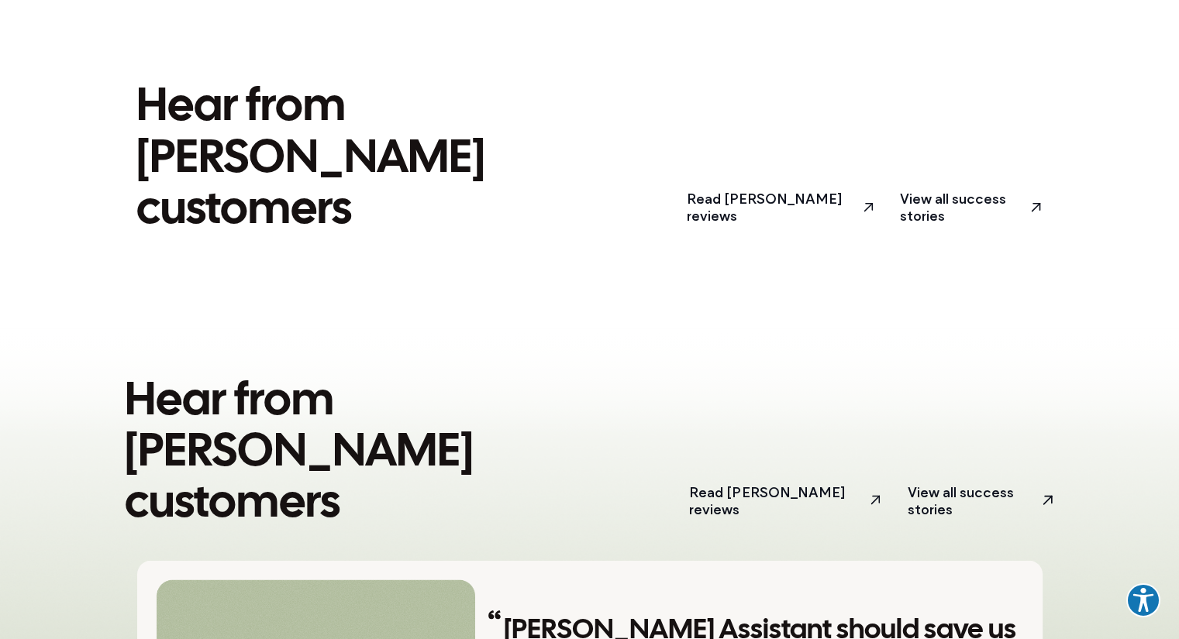
scroll to position [2790, 0]
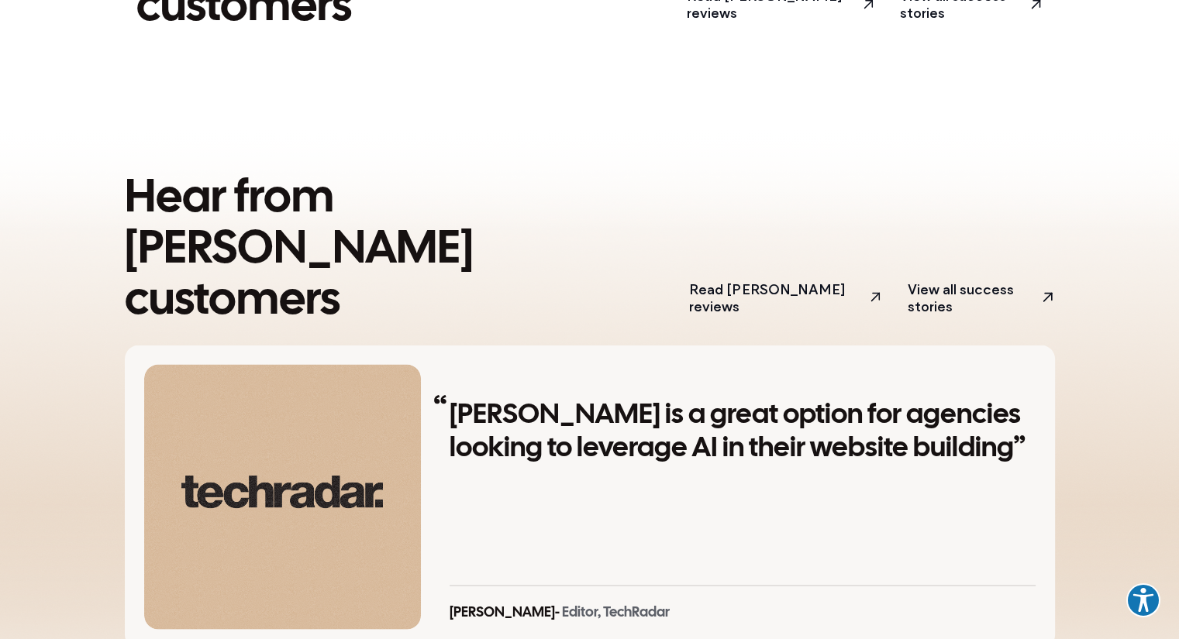
scroll to position [3178, 0]
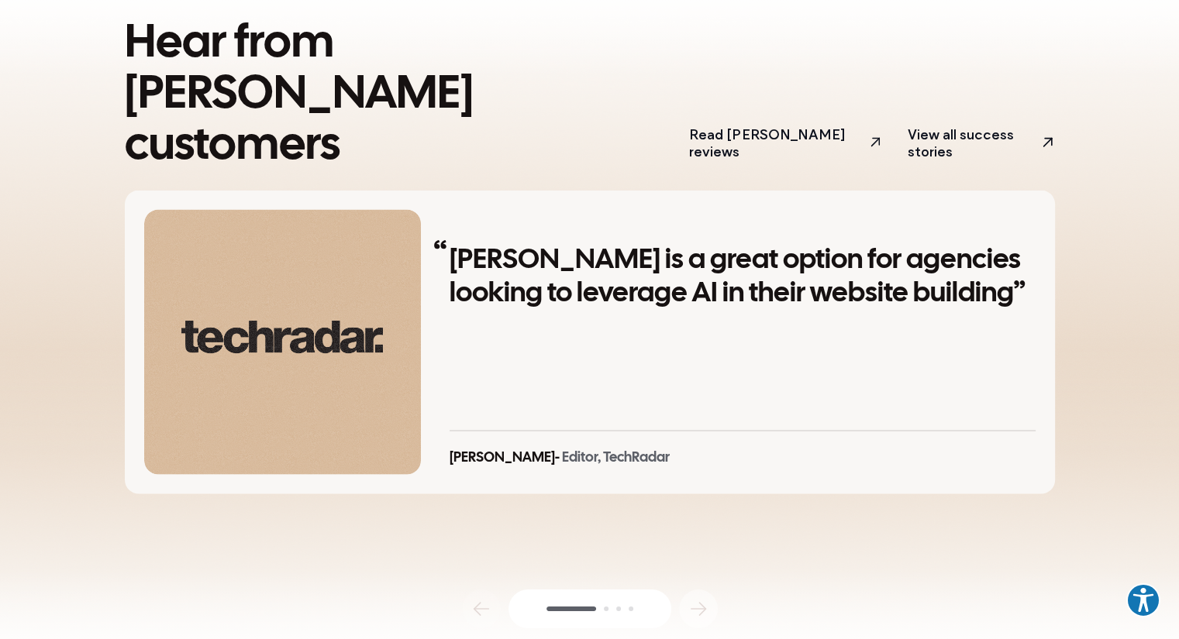
click at [704, 597] on icon "button" at bounding box center [698, 609] width 25 height 25
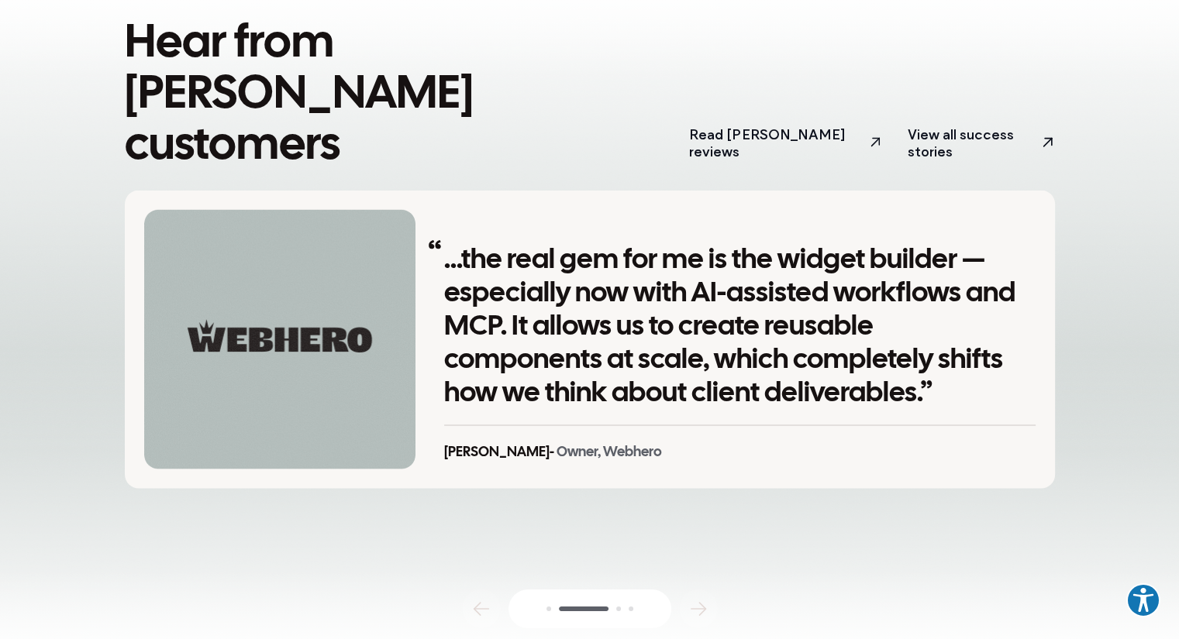
scroll to position [2790, 0]
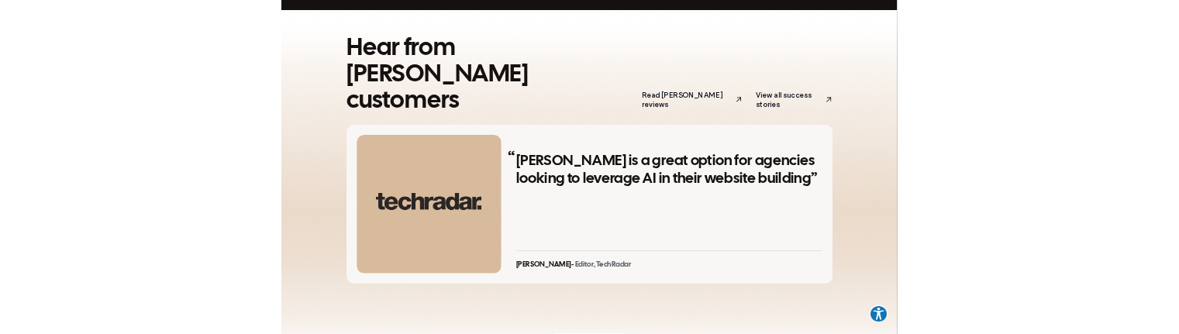
scroll to position [2945, 0]
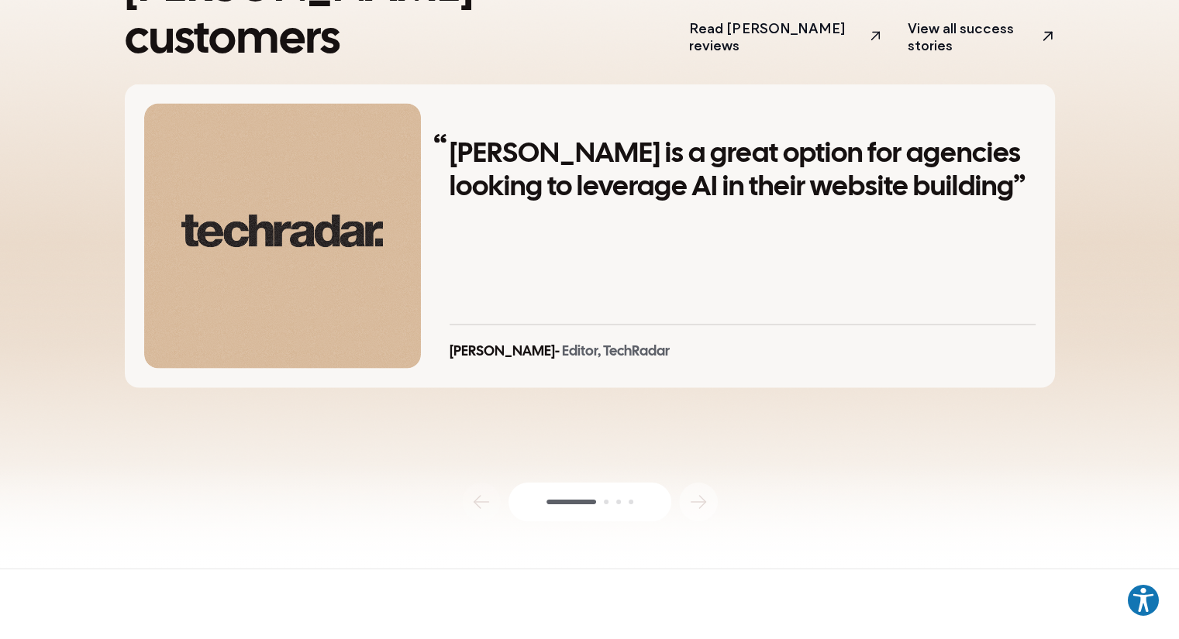
click at [709, 490] on icon "button" at bounding box center [698, 502] width 25 height 25
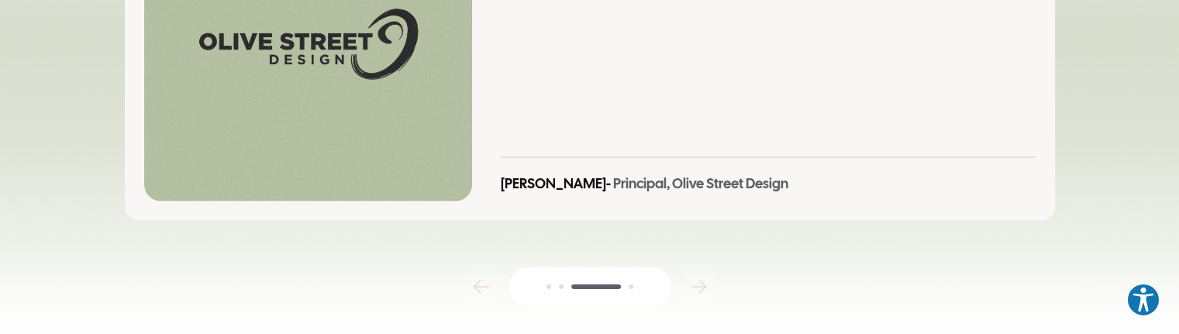
scroll to position [3178, 0]
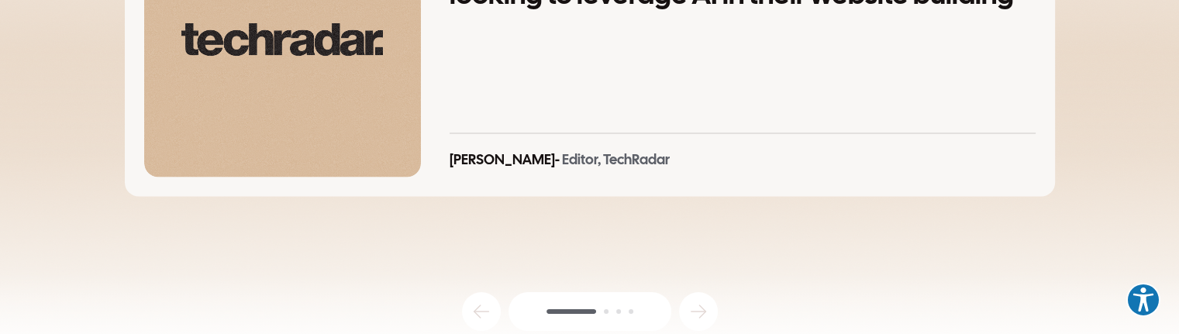
scroll to position [3178, 0]
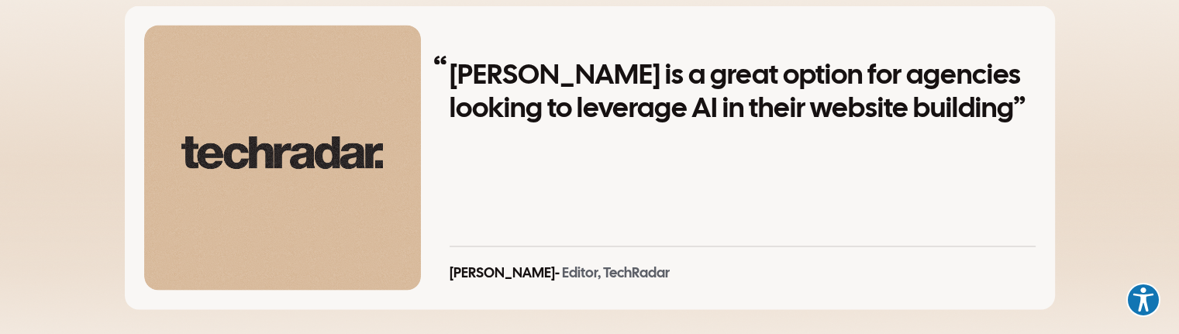
scroll to position [3178, 0]
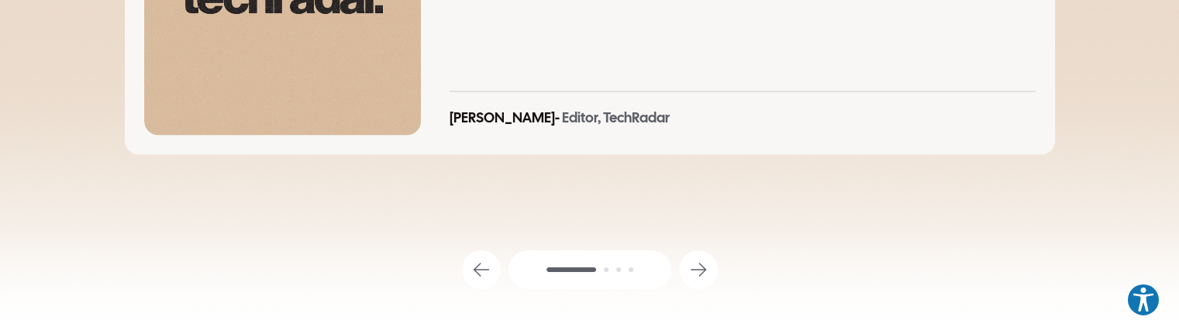
click at [706, 257] on icon "button" at bounding box center [698, 269] width 25 height 25
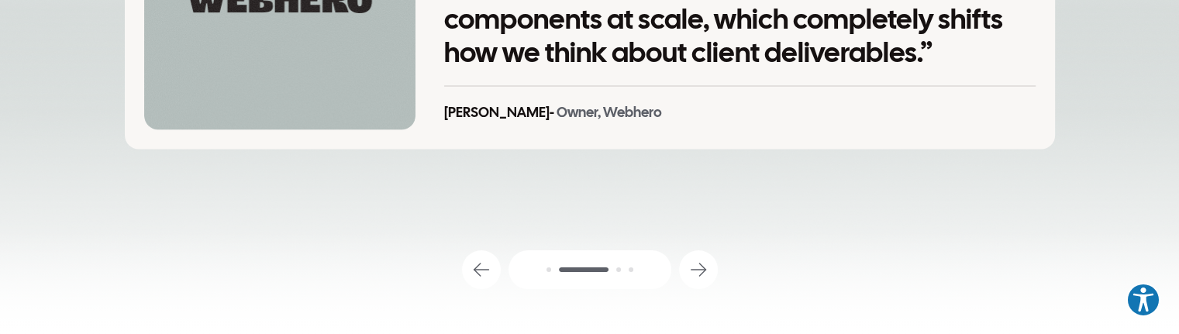
click at [482, 257] on icon "button" at bounding box center [481, 269] width 25 height 25
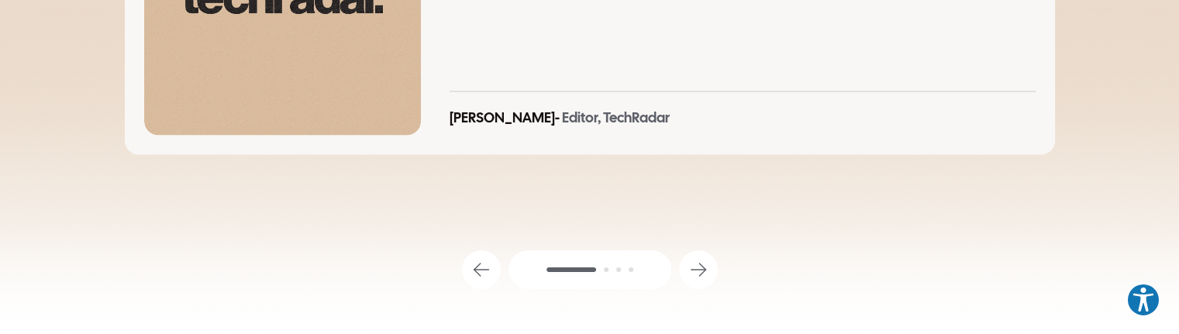
click at [484, 257] on icon "button" at bounding box center [481, 269] width 25 height 25
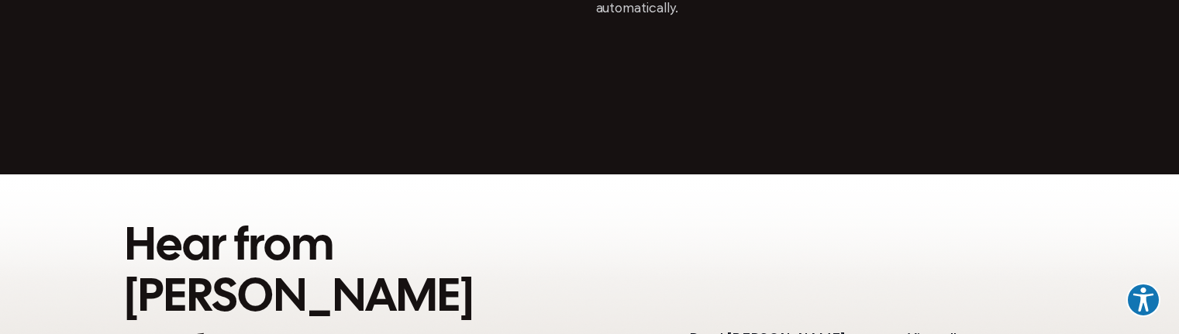
scroll to position [2868, 0]
